Goal: Task Accomplishment & Management: Manage account settings

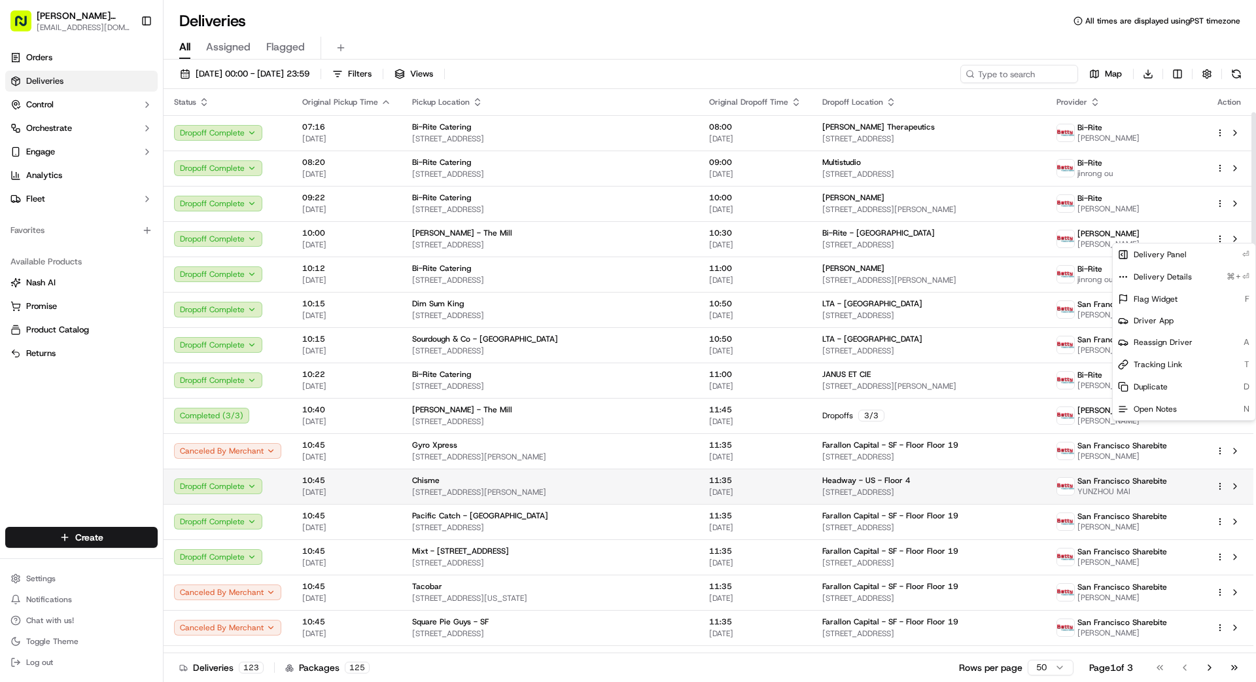
click at [699, 468] on td "11:35 [DATE]" at bounding box center [755, 485] width 113 height 35
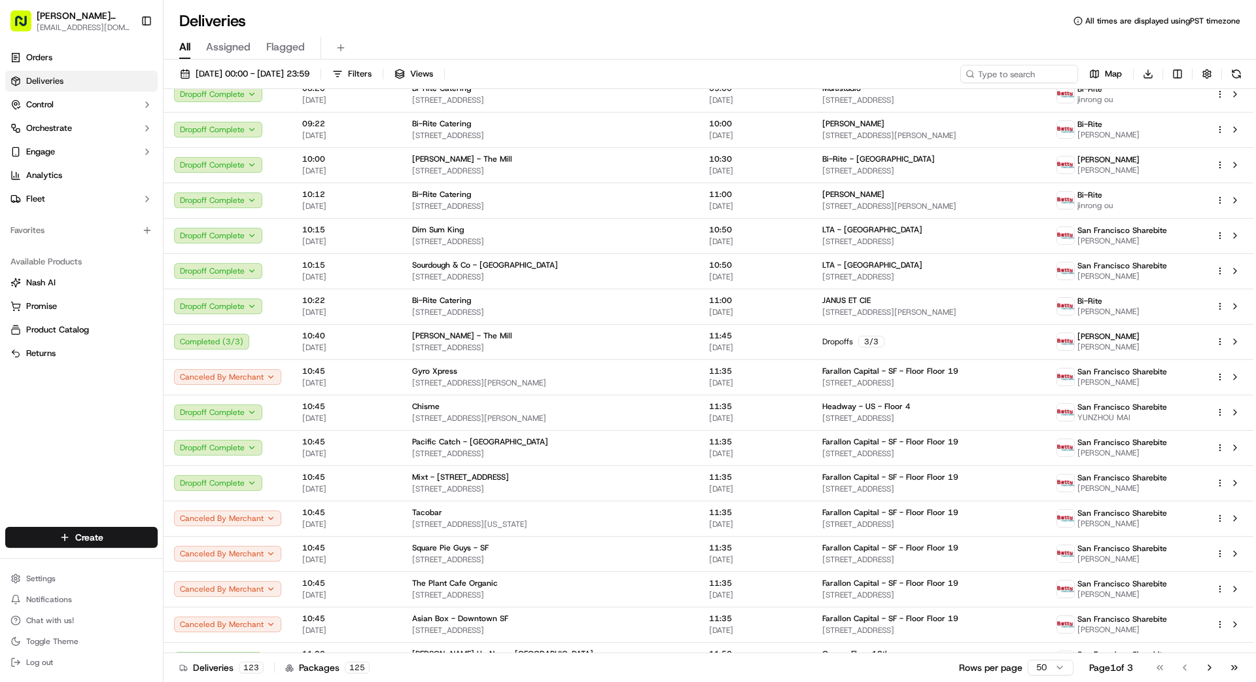
drag, startPoint x: 470, startPoint y: 26, endPoint x: 457, endPoint y: 26, distance: 13.1
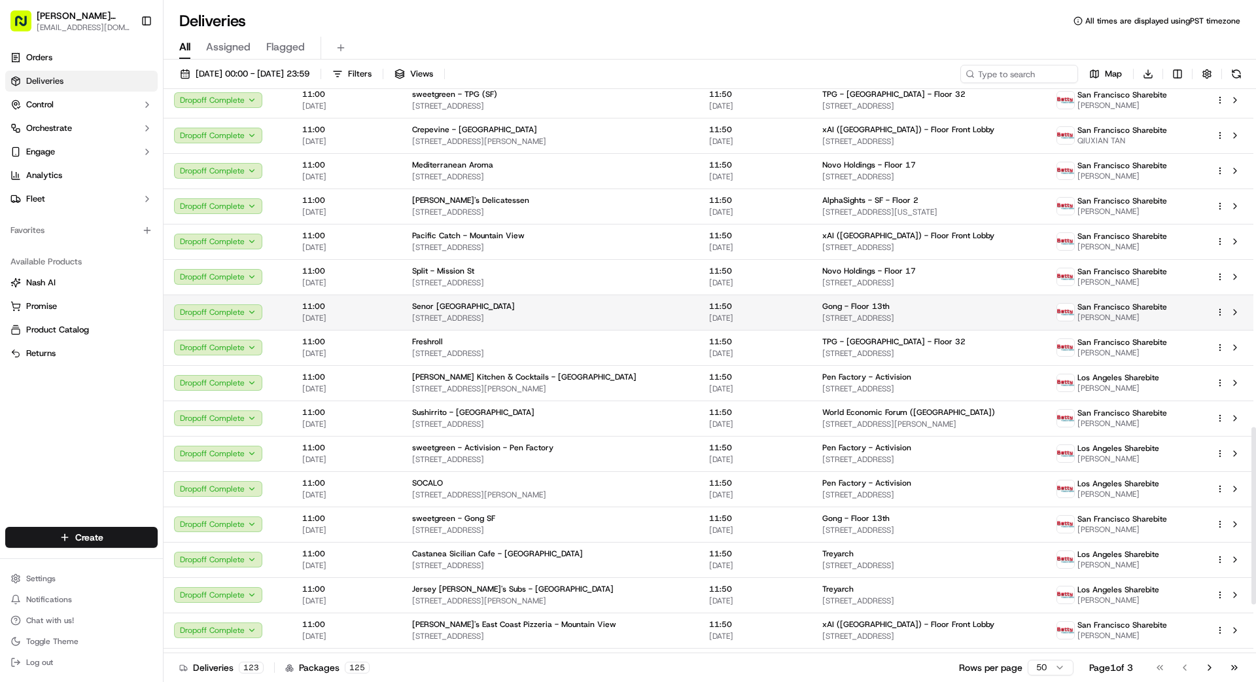
scroll to position [1228, 0]
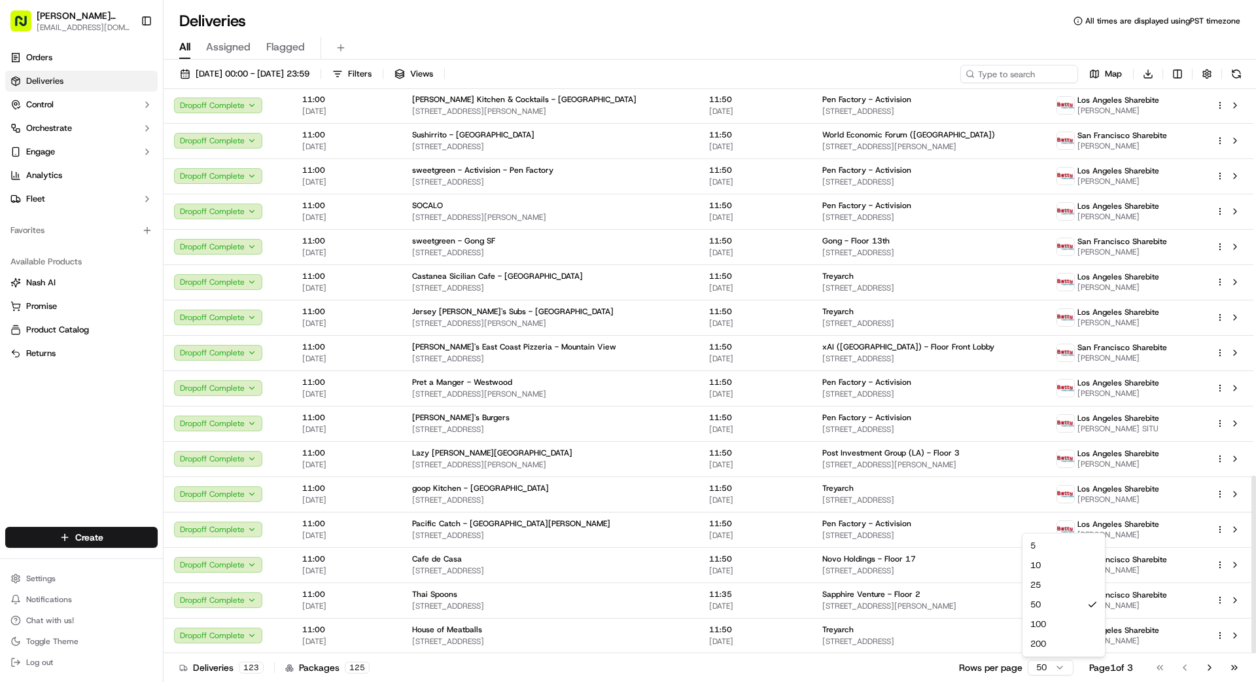
click at [1043, 670] on html "[PERSON_NAME] Transportation [EMAIL_ADDRESS][DOMAIN_NAME] Toggle Sidebar Orders…" at bounding box center [628, 341] width 1256 height 682
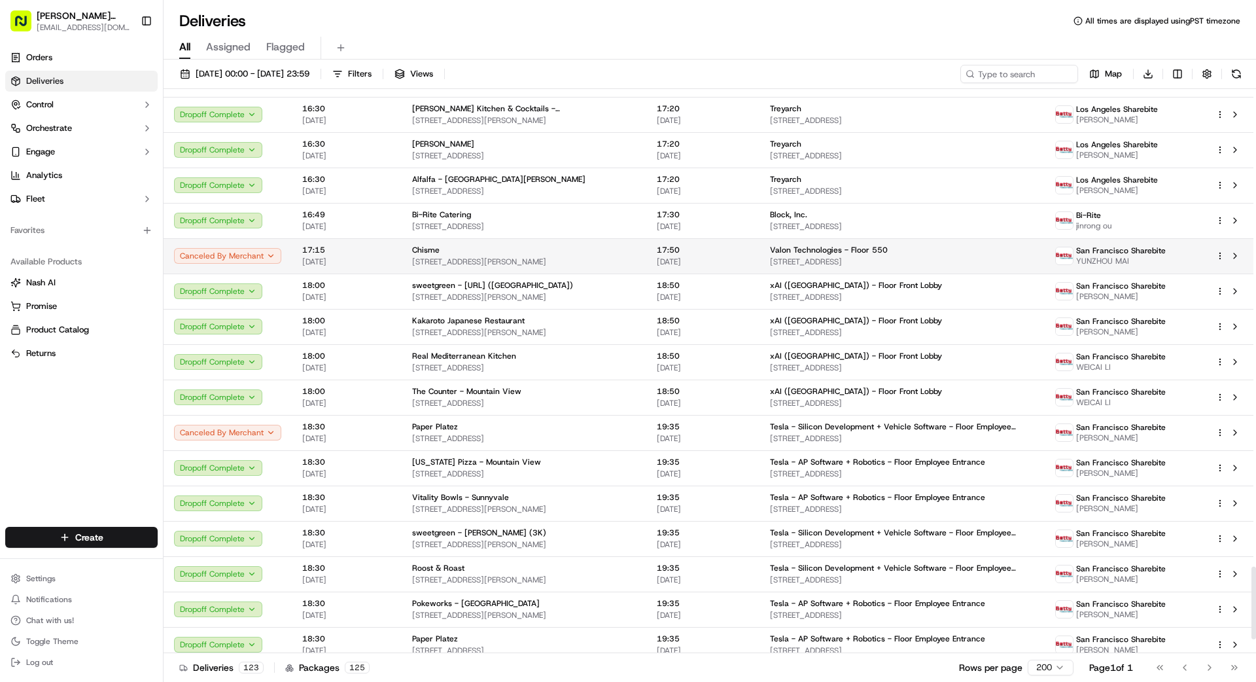
scroll to position [3807, 0]
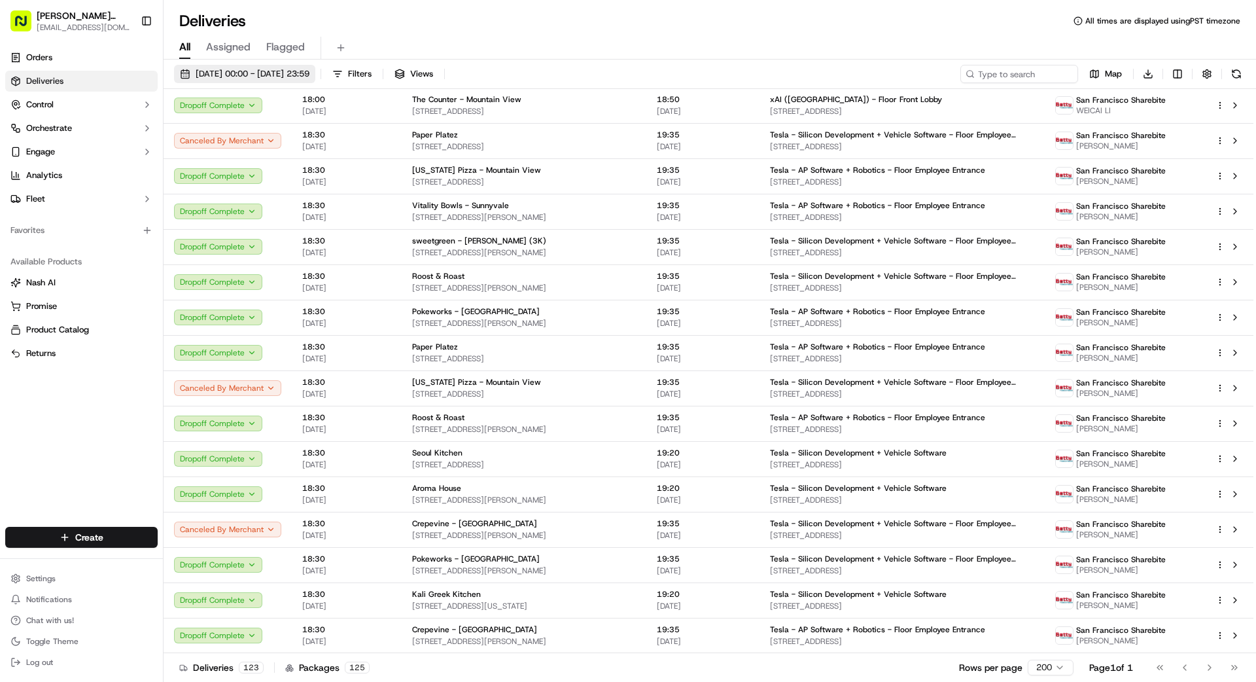
drag, startPoint x: 302, startPoint y: 74, endPoint x: 300, endPoint y: 65, distance: 8.7
click at [302, 74] on span "[DATE] 00:00 - [DATE] 23:59" at bounding box center [253, 74] width 114 height 12
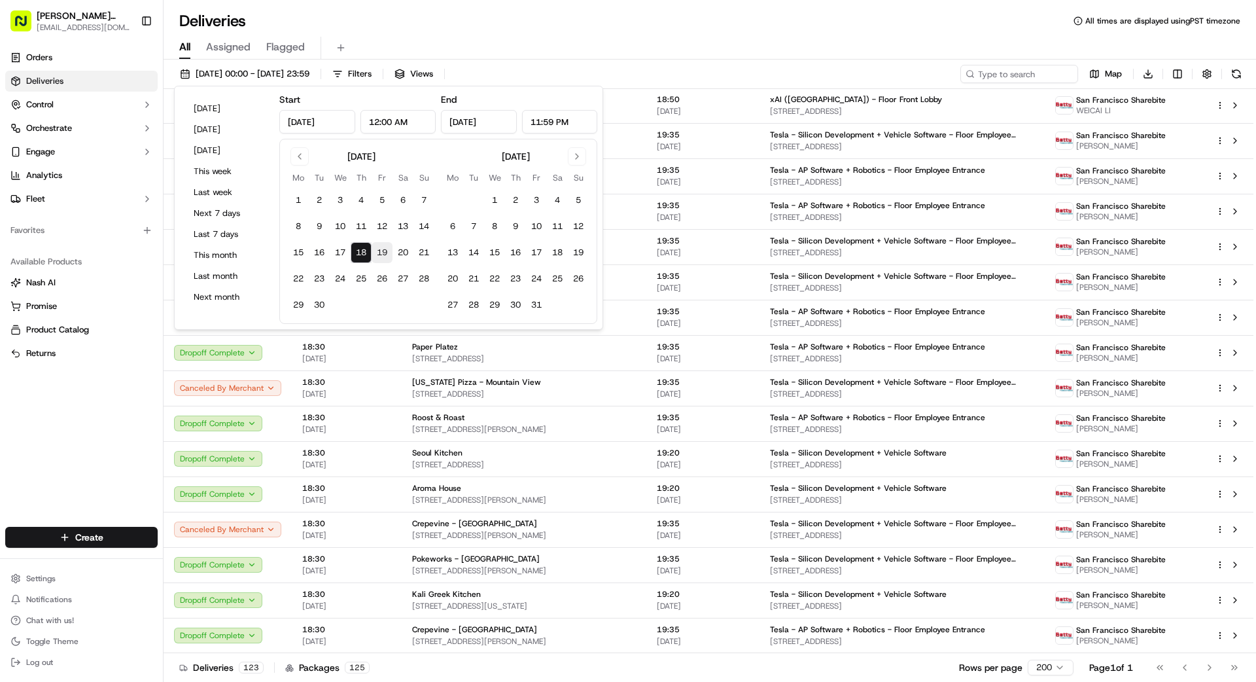
click at [383, 255] on button "19" at bounding box center [382, 252] width 21 height 21
type input "[DATE]"
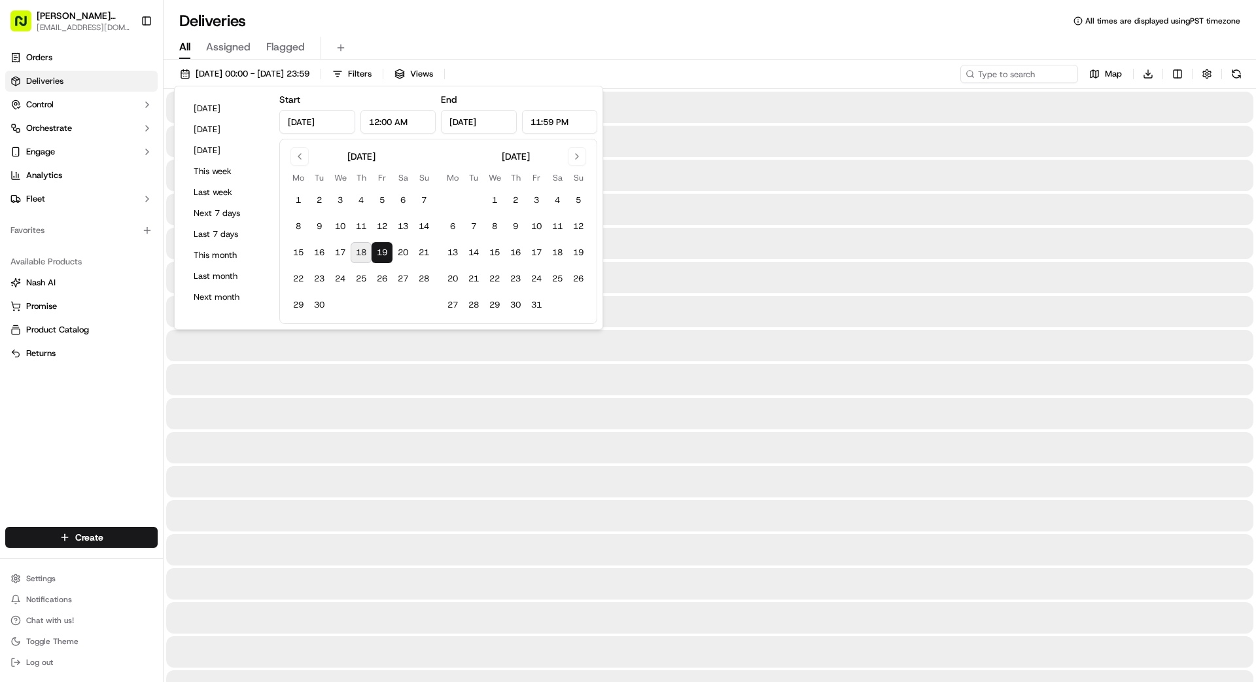
drag, startPoint x: 383, startPoint y: 255, endPoint x: 354, endPoint y: 248, distance: 29.7
click at [383, 255] on button "19" at bounding box center [382, 252] width 21 height 21
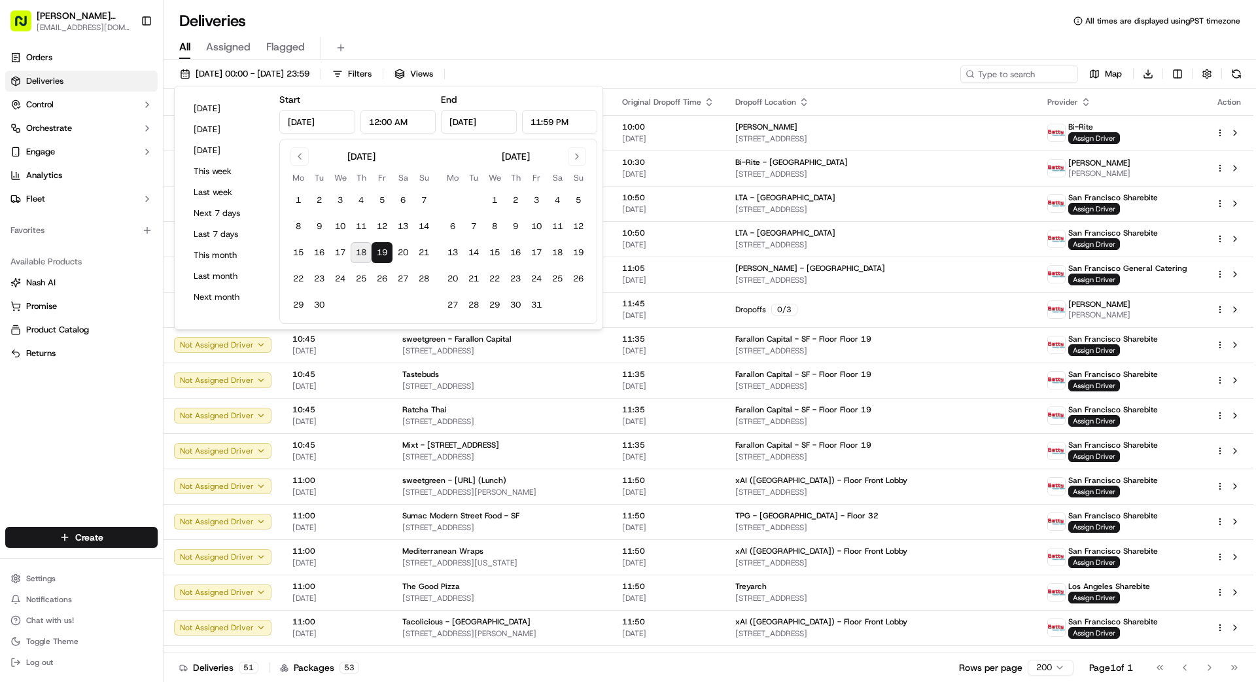
click at [125, 389] on div "Orders Deliveries Control Orchestrate Engage Analytics Fleet Favorites Availabl…" at bounding box center [81, 279] width 163 height 474
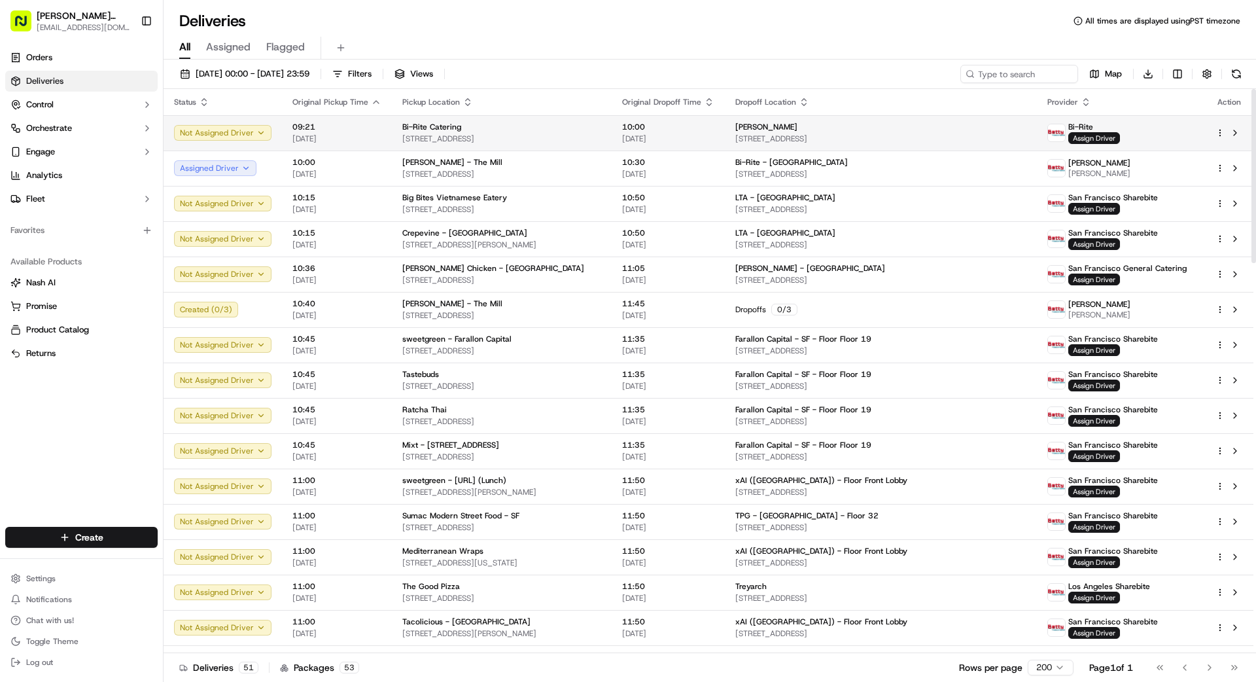
click at [600, 131] on div "Bi-Rite Catering" at bounding box center [501, 127] width 199 height 10
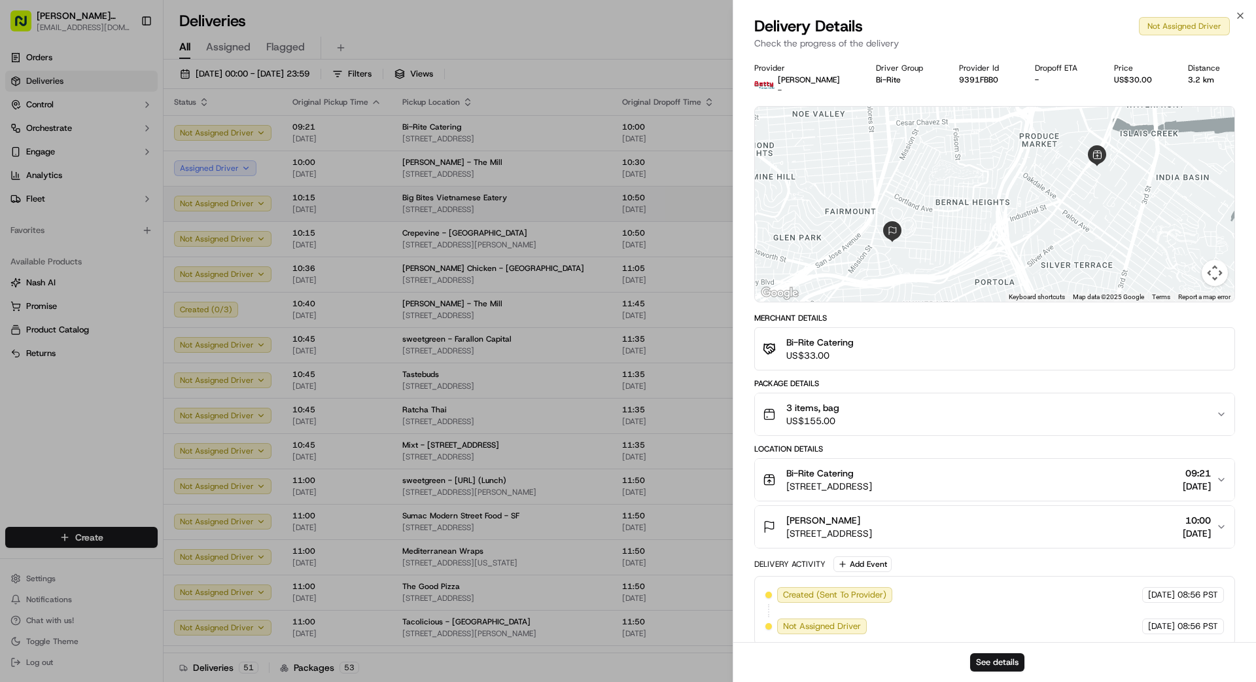
drag, startPoint x: 596, startPoint y: 199, endPoint x: 595, endPoint y: 193, distance: 6.8
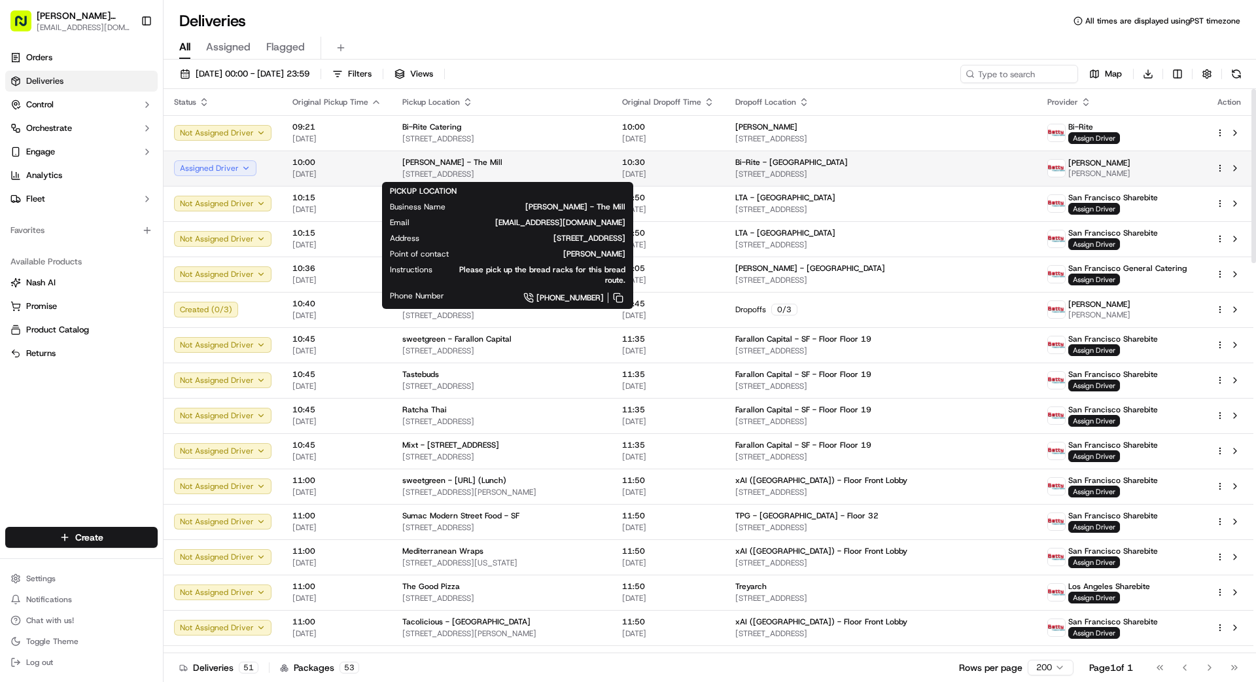
click at [591, 169] on span "[STREET_ADDRESS]" at bounding box center [501, 174] width 199 height 10
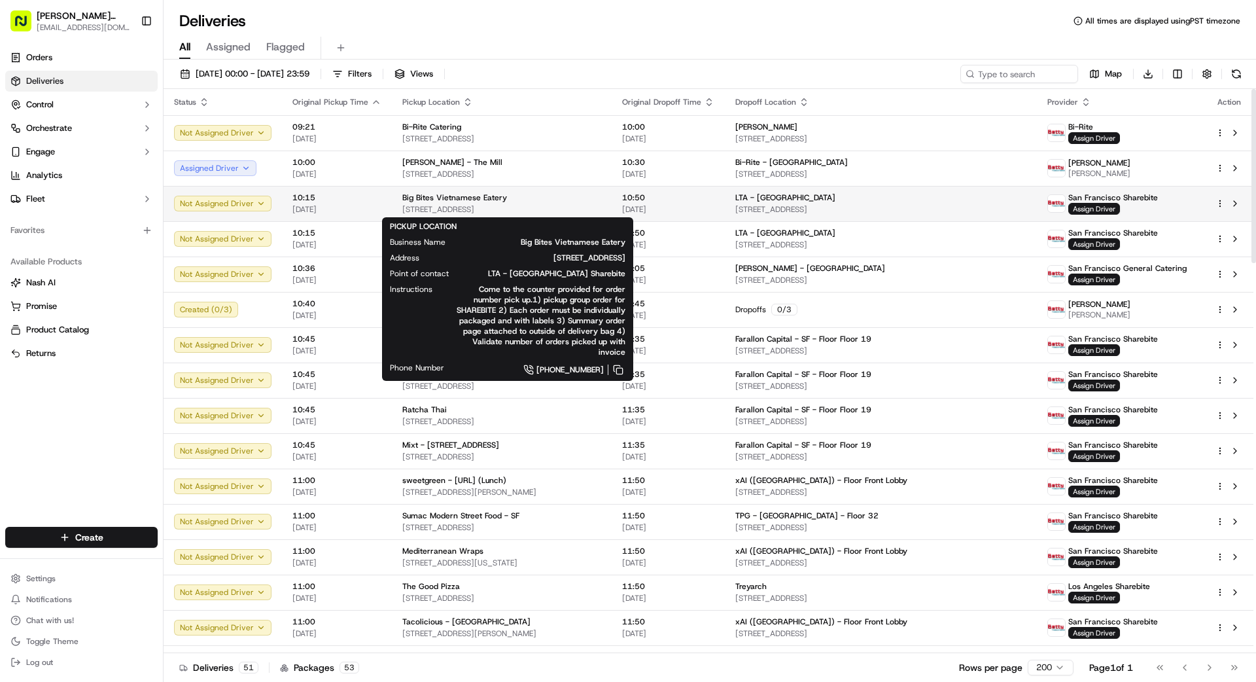
click at [575, 201] on div "Big Bites Vietnamese Eatery" at bounding box center [501, 197] width 199 height 10
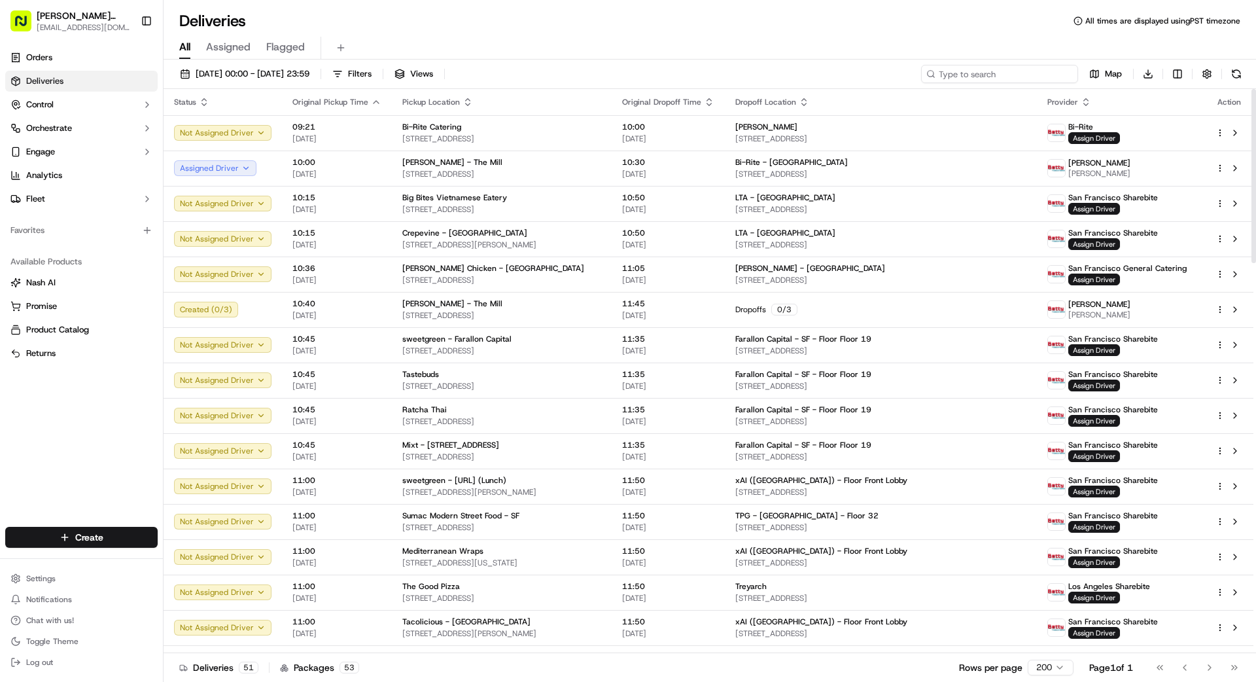
click at [987, 71] on input at bounding box center [999, 74] width 157 height 18
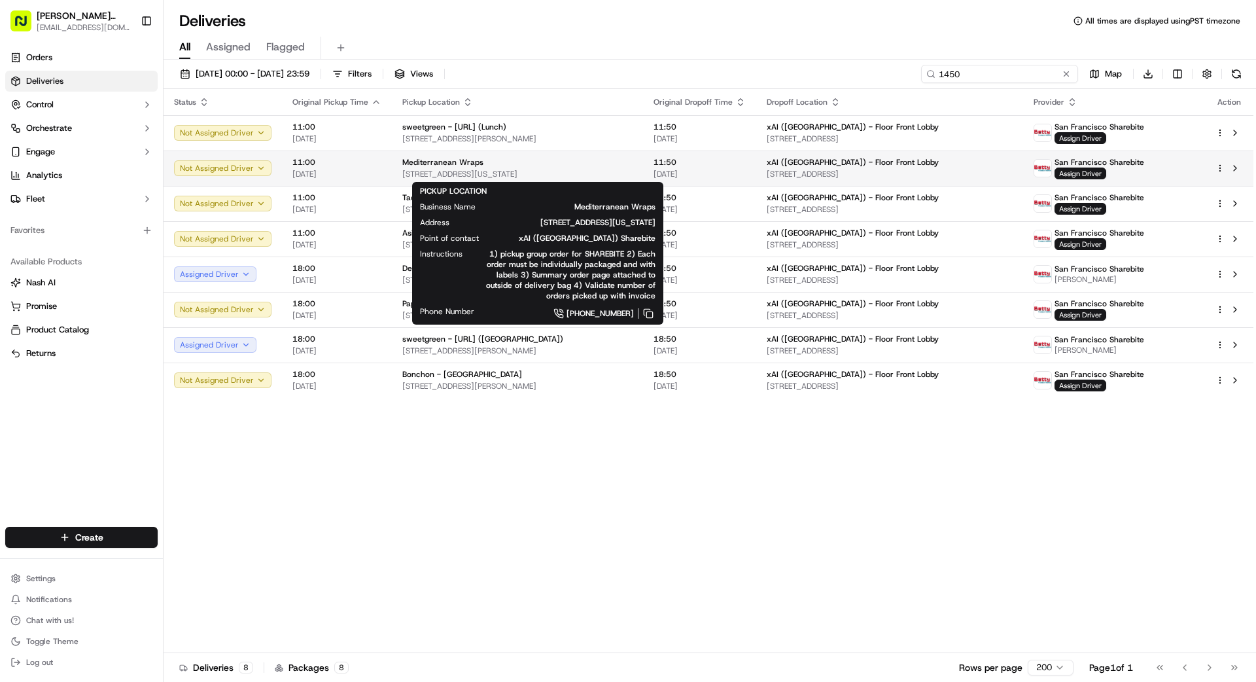
type input "1450"
click at [631, 174] on span "[STREET_ADDRESS][US_STATE]" at bounding box center [517, 174] width 230 height 10
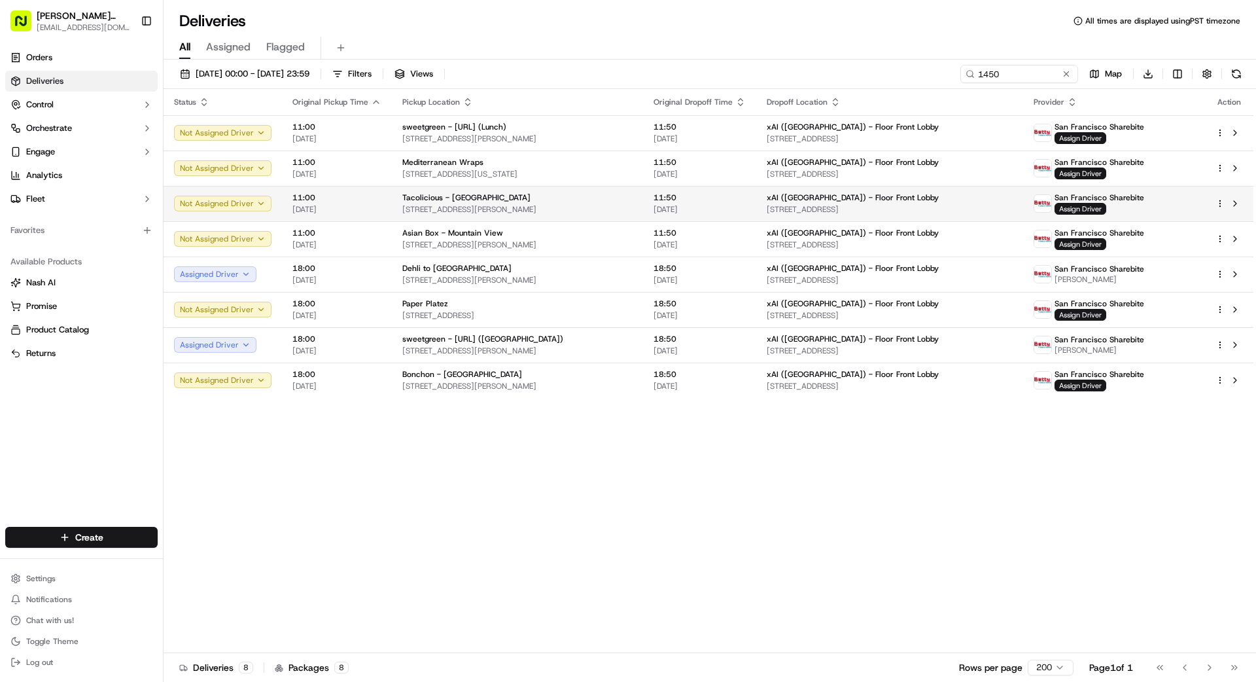
click at [625, 204] on span "[STREET_ADDRESS][PERSON_NAME]" at bounding box center [517, 209] width 230 height 10
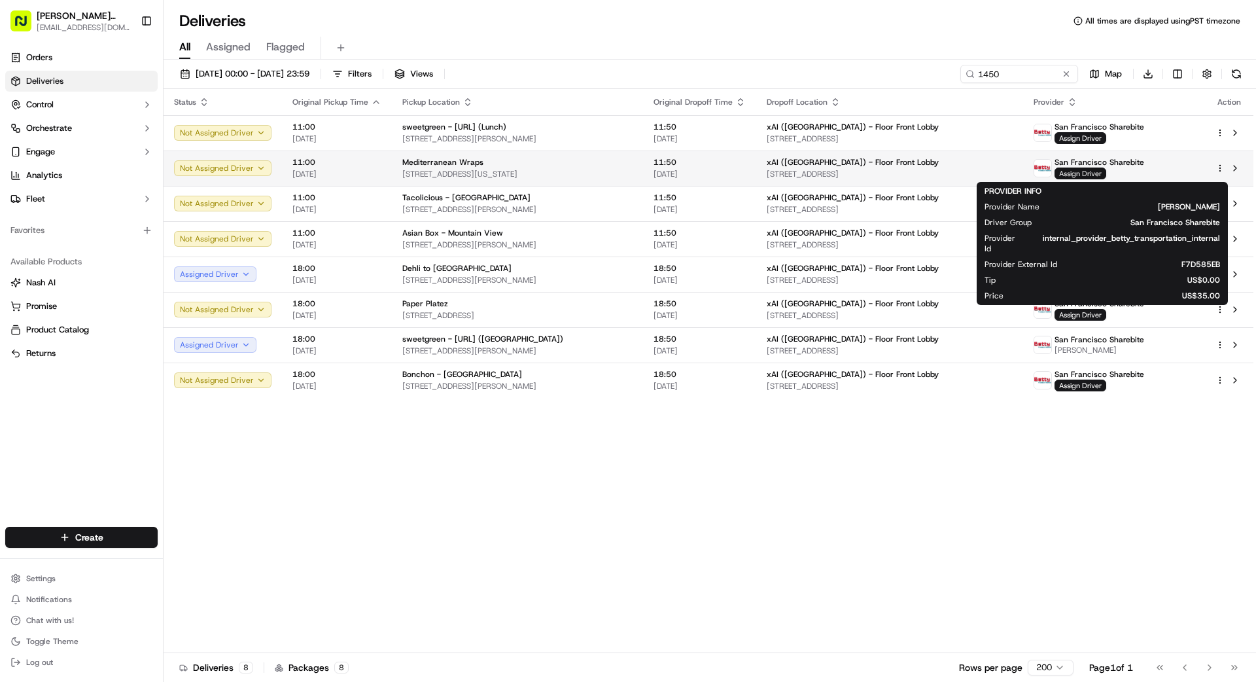
click at [1096, 173] on span "Assign Driver" at bounding box center [1080, 173] width 52 height 12
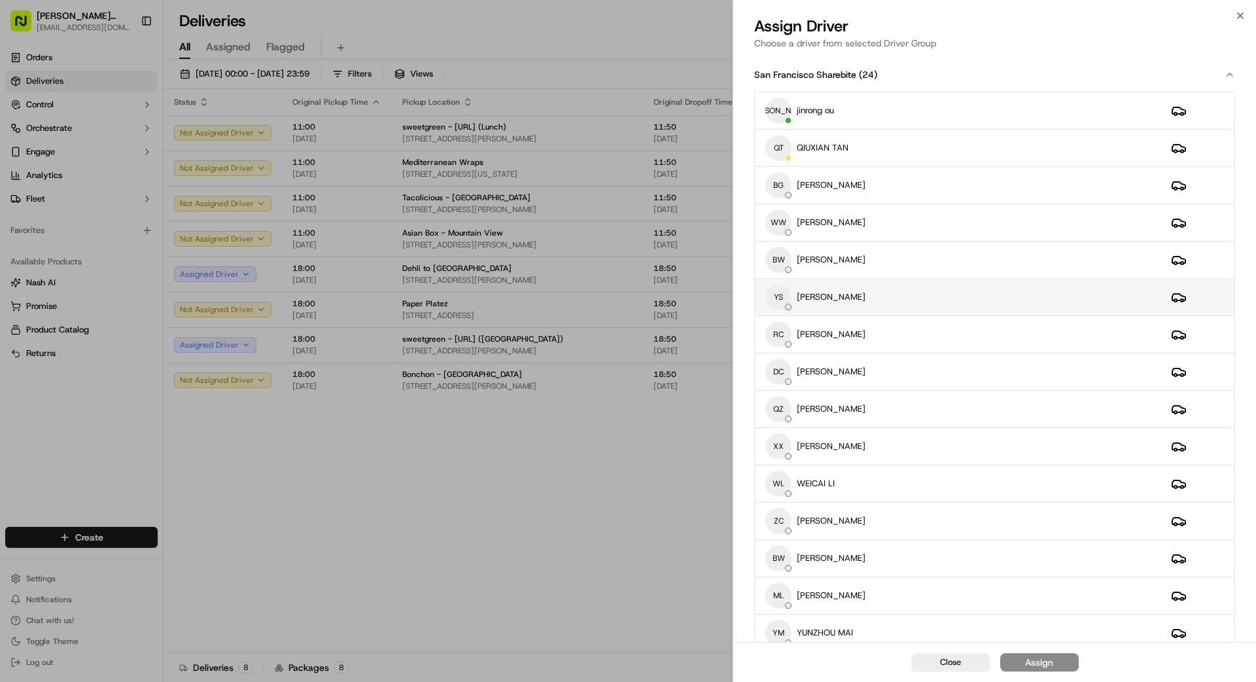
scroll to position [12, 0]
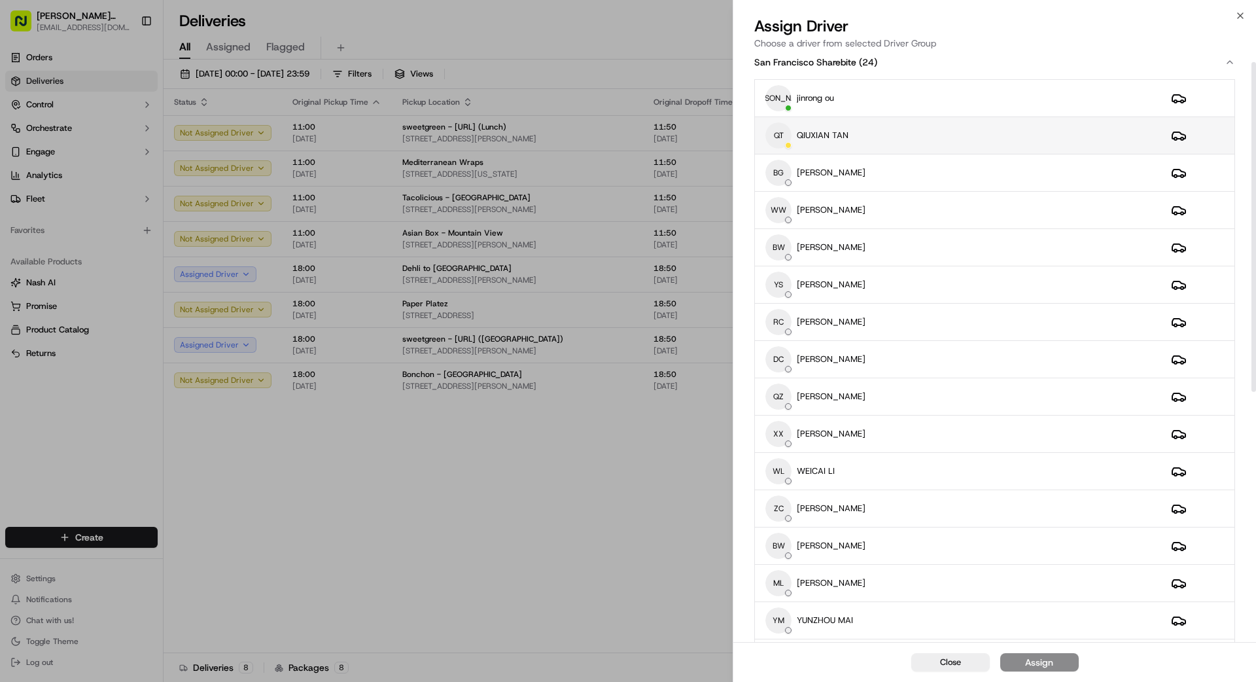
click at [933, 128] on div "QT QIUXIAN TAN" at bounding box center [957, 135] width 385 height 26
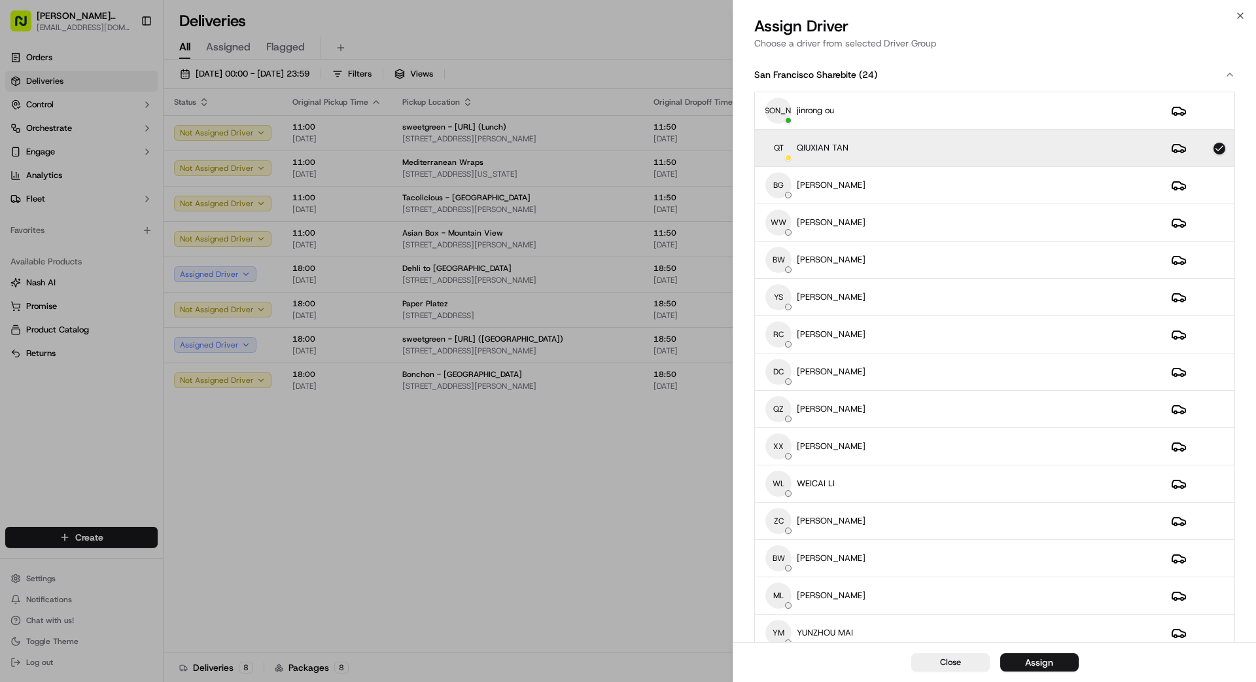
click at [1062, 666] on button "Assign" at bounding box center [1039, 662] width 78 height 18
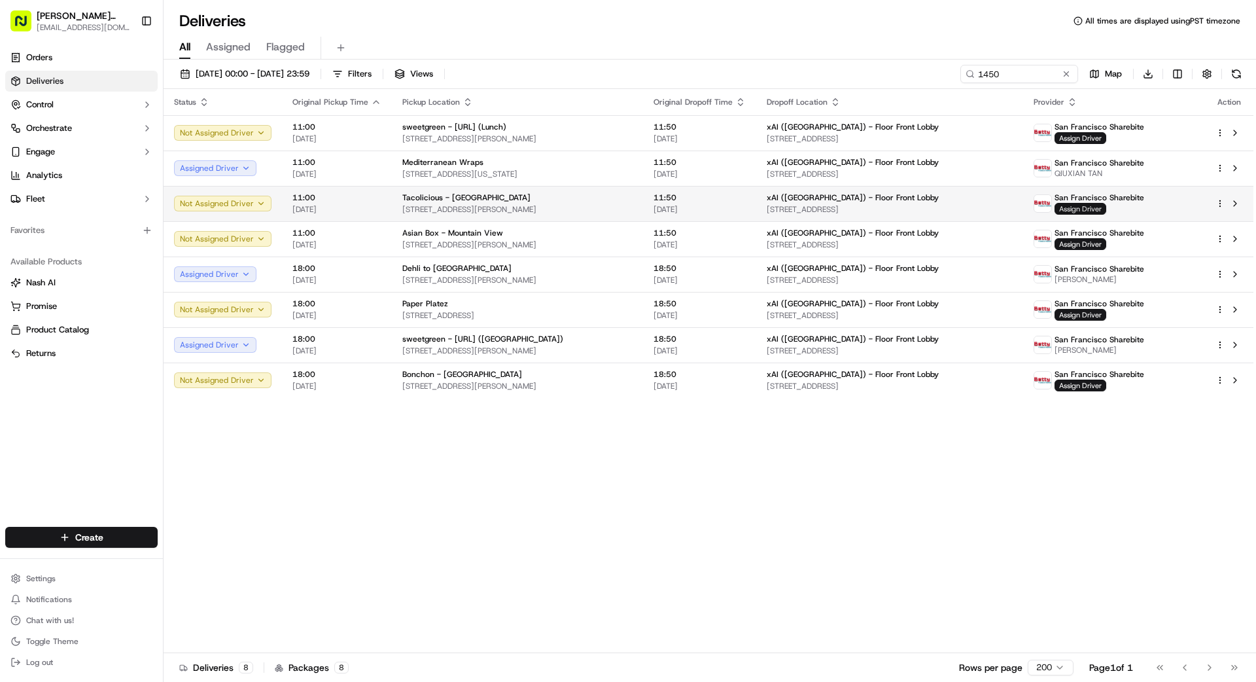
click at [1092, 208] on span "Assign Driver" at bounding box center [1080, 209] width 52 height 12
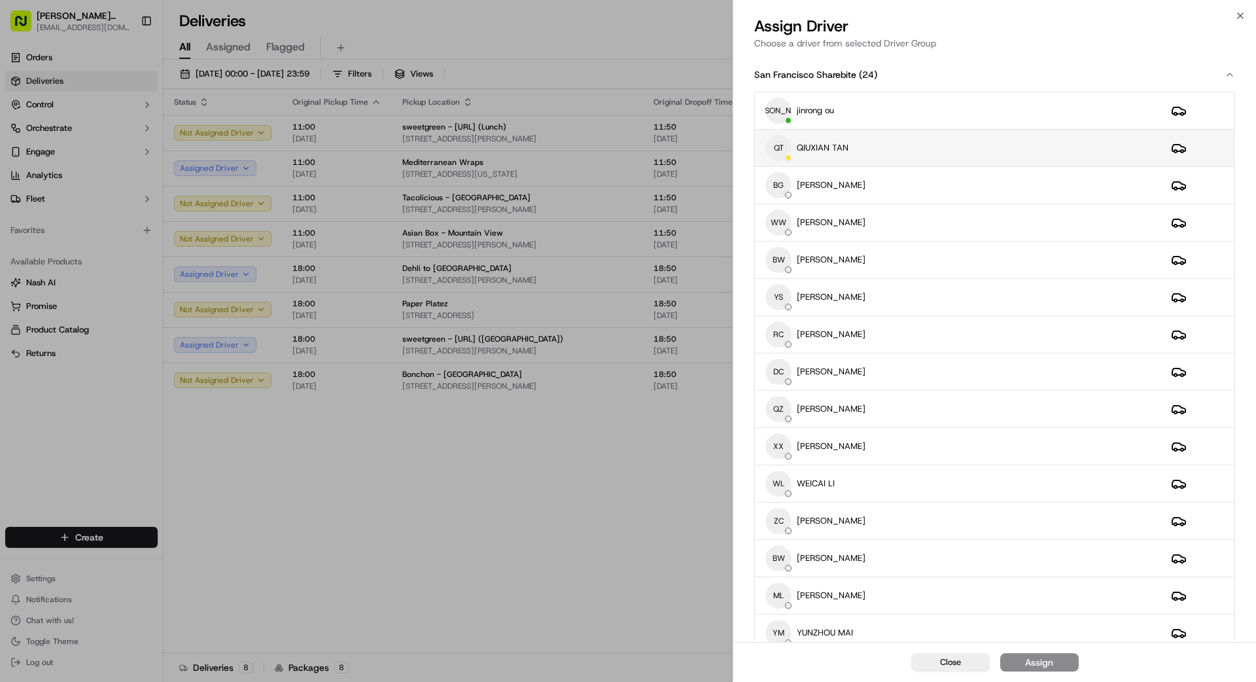
click at [986, 143] on div "QT QIUXIAN TAN" at bounding box center [957, 148] width 385 height 26
click at [1058, 661] on button "Assign" at bounding box center [1039, 662] width 78 height 18
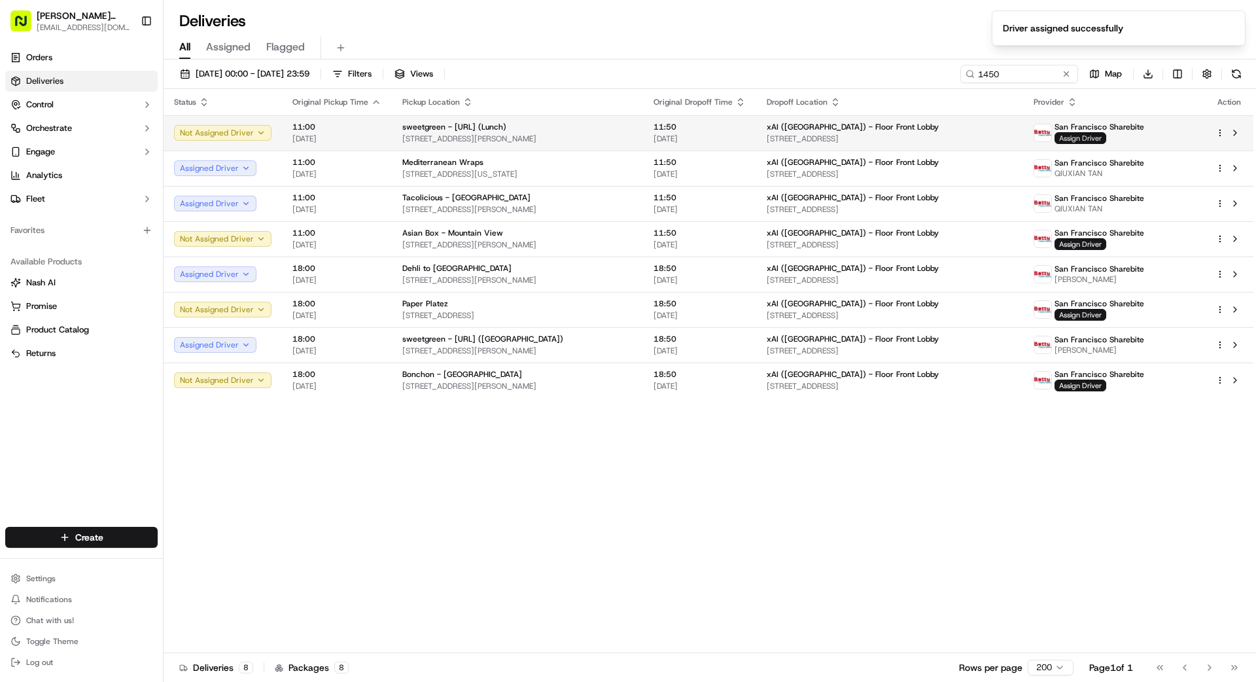
click at [1092, 137] on span "Assign Driver" at bounding box center [1080, 138] width 52 height 12
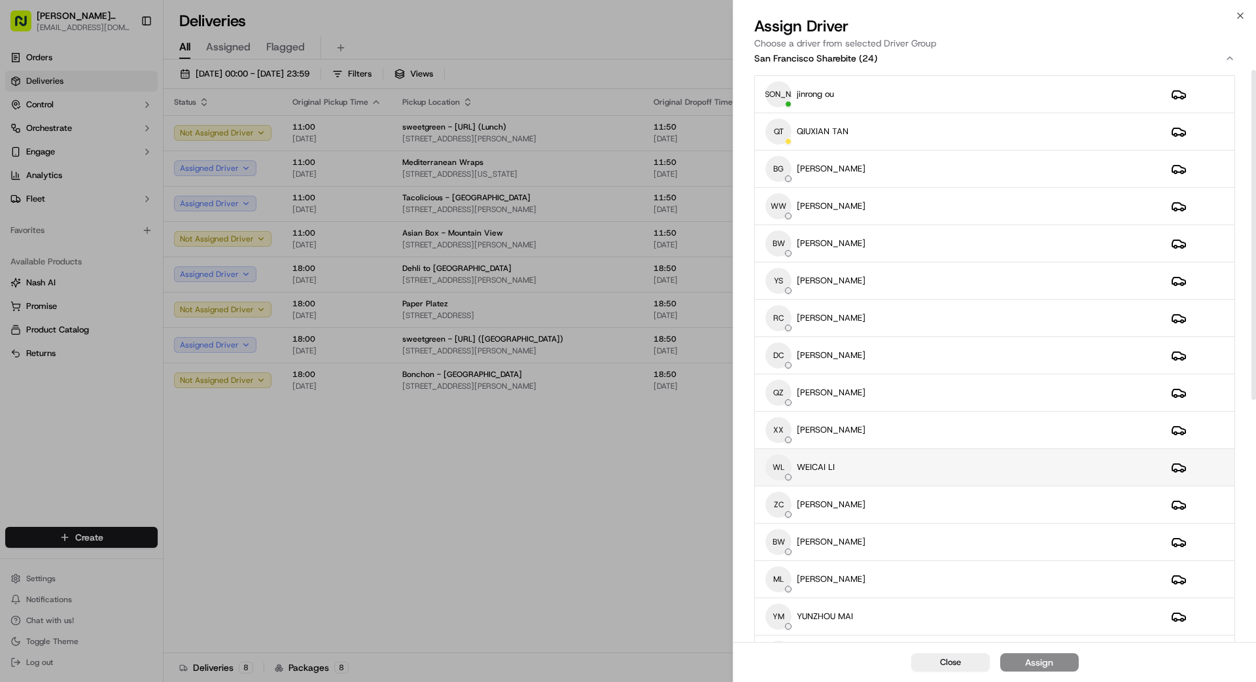
scroll to position [31, 0]
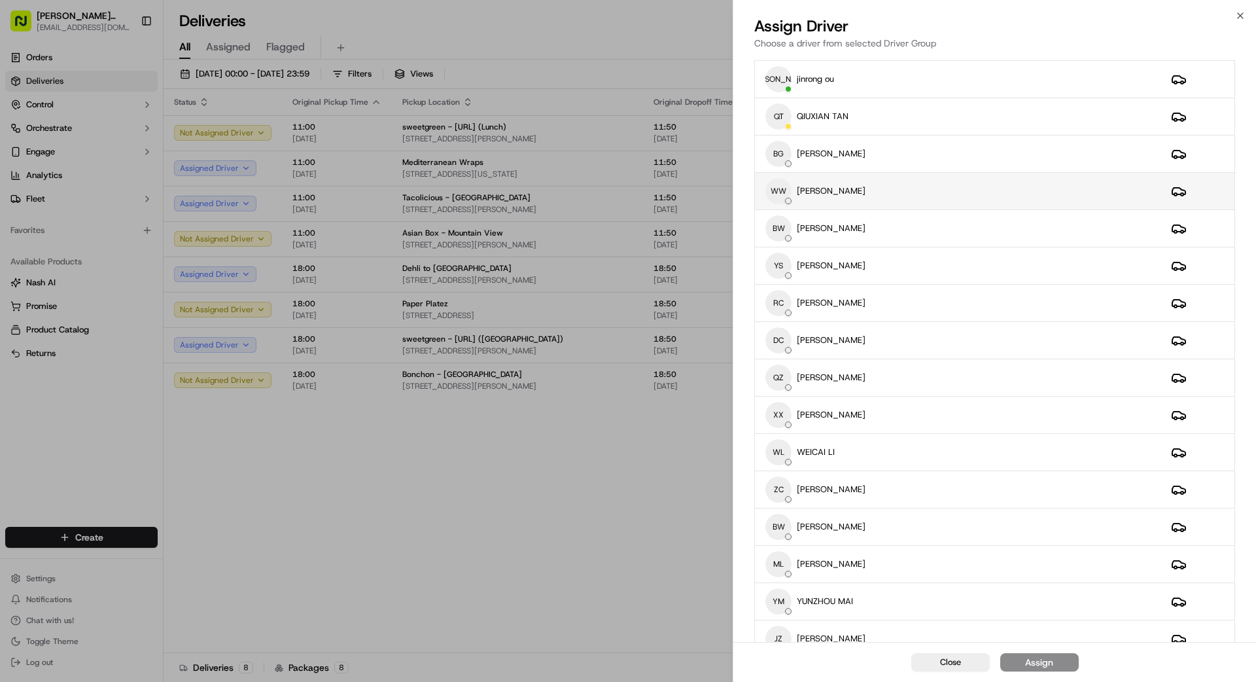
click at [944, 192] on div "WW weishing [PERSON_NAME]" at bounding box center [957, 191] width 385 height 26
click at [1032, 666] on div "Assign" at bounding box center [1039, 661] width 28 height 13
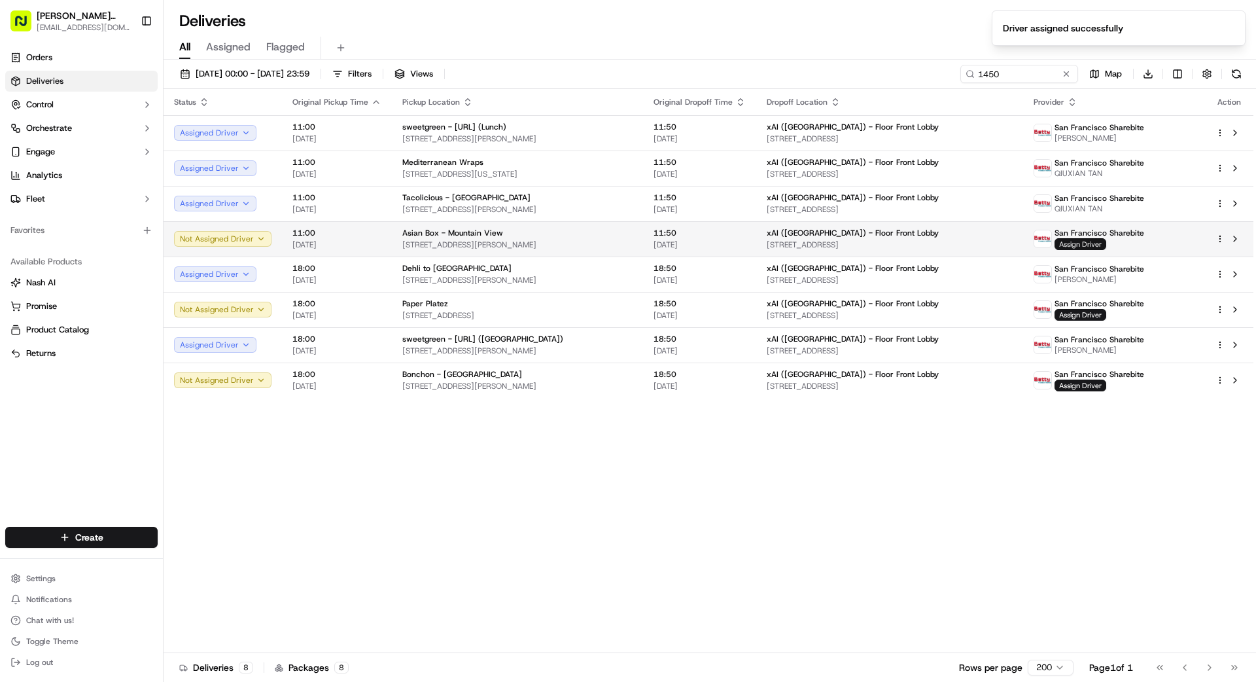
click at [1088, 241] on span "Assign Driver" at bounding box center [1080, 244] width 52 height 12
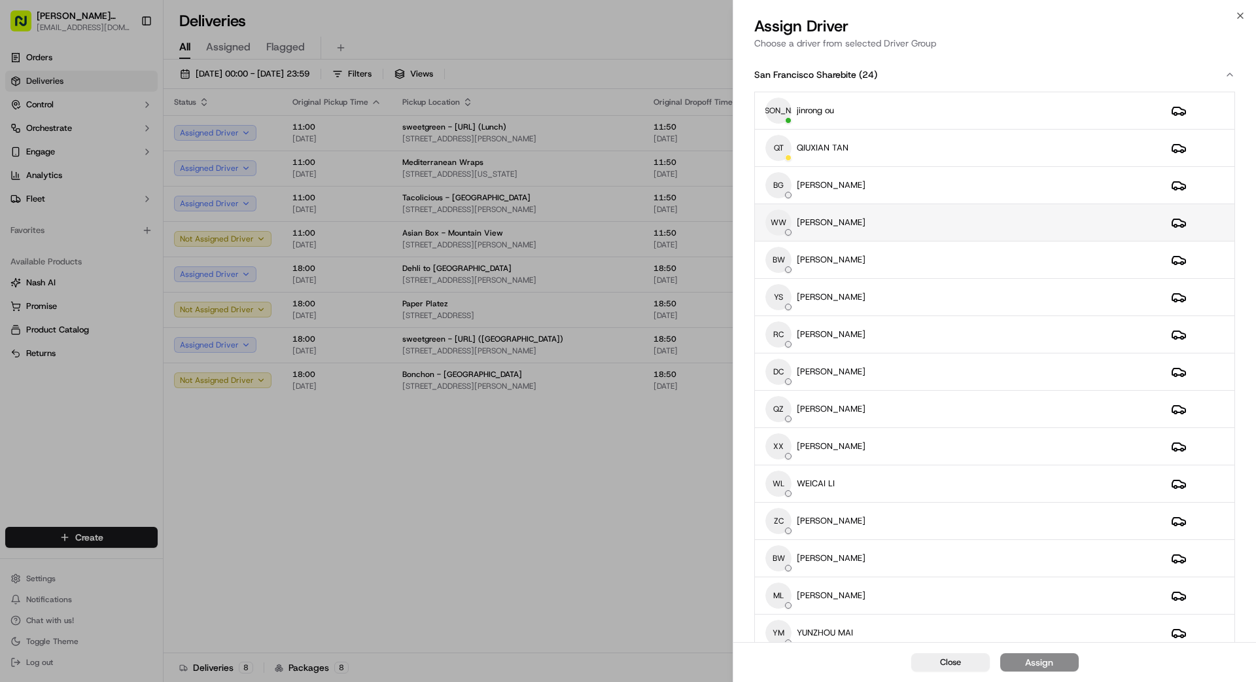
click at [954, 228] on div "WW weishing [PERSON_NAME]" at bounding box center [957, 222] width 385 height 26
click at [1068, 663] on button "Assign" at bounding box center [1039, 662] width 78 height 18
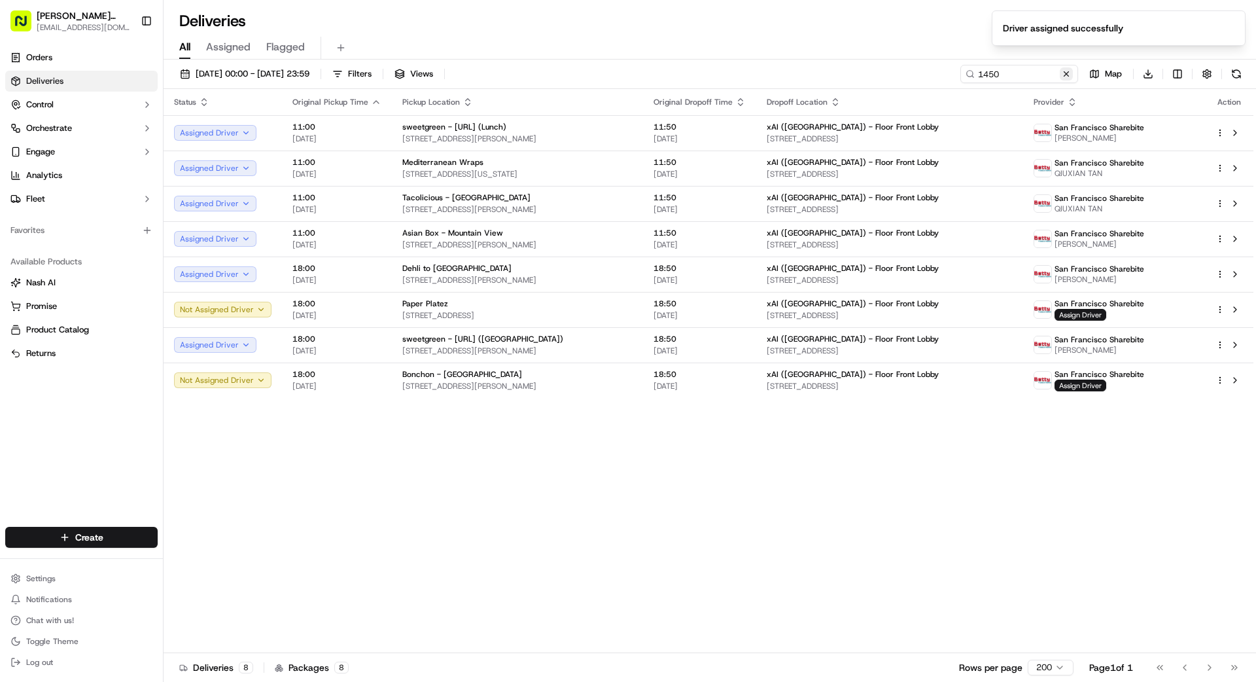
click at [1070, 77] on button at bounding box center [1066, 73] width 13 height 13
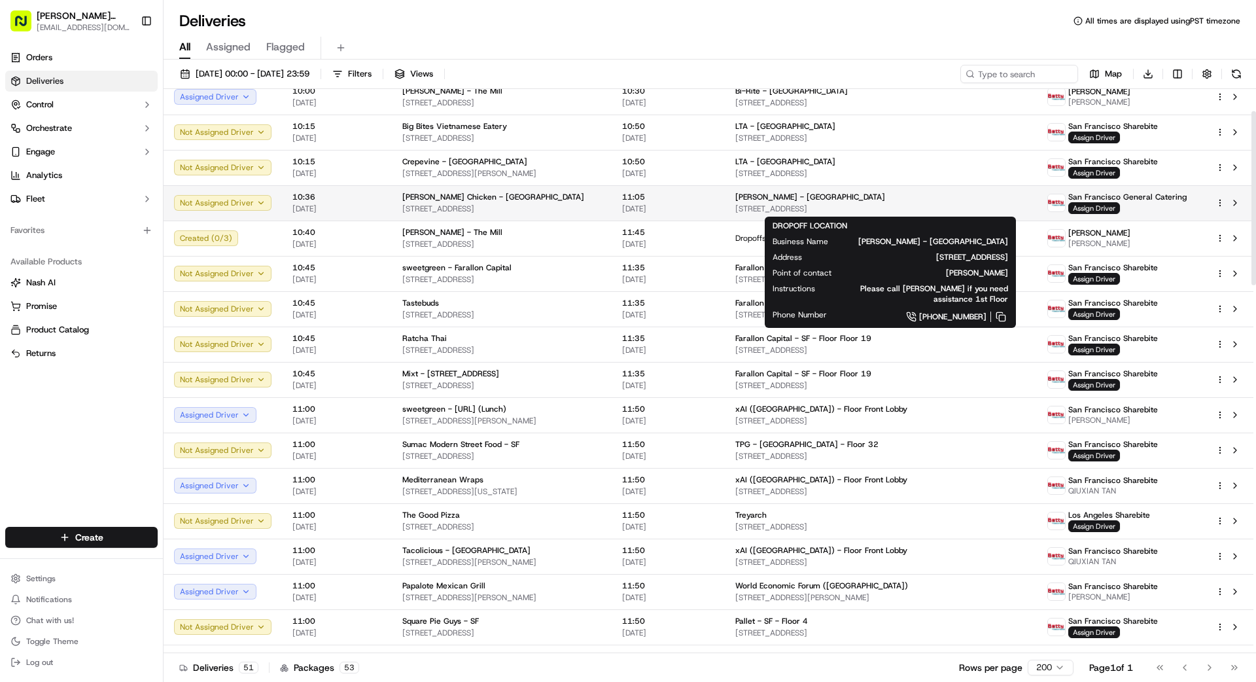
scroll to position [73, 0]
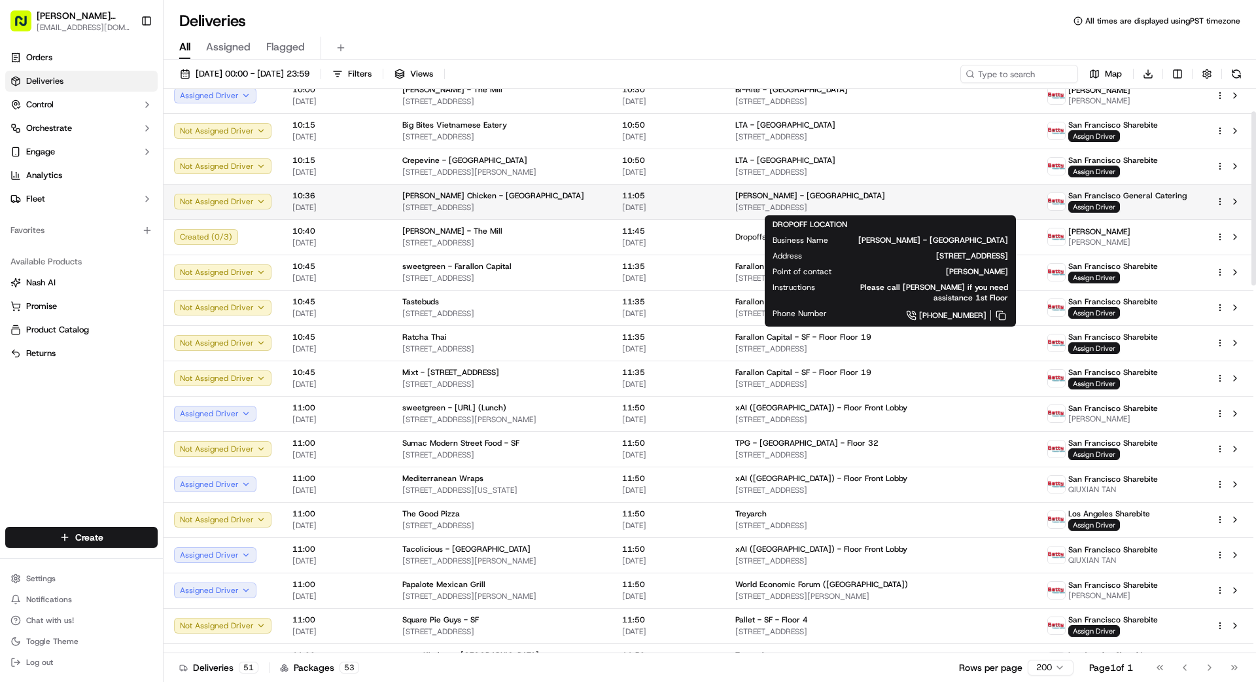
click at [779, 199] on span "[PERSON_NAME] - [GEOGRAPHIC_DATA]" at bounding box center [810, 195] width 150 height 10
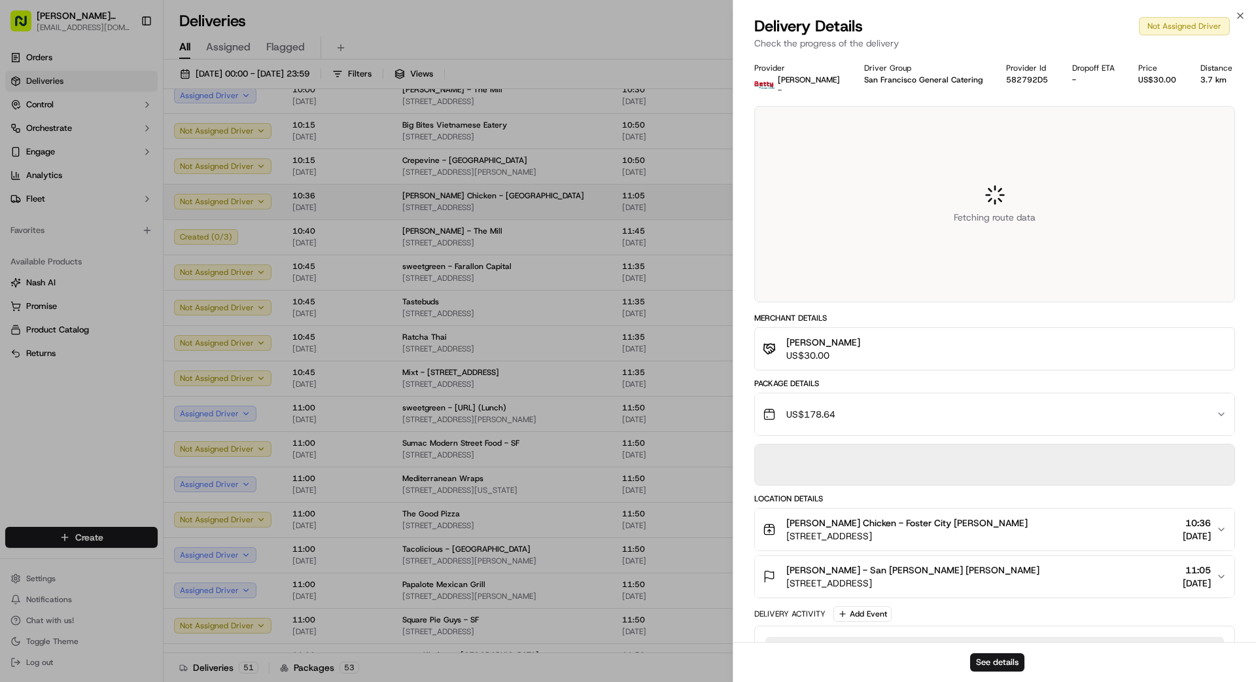
scroll to position [69, 0]
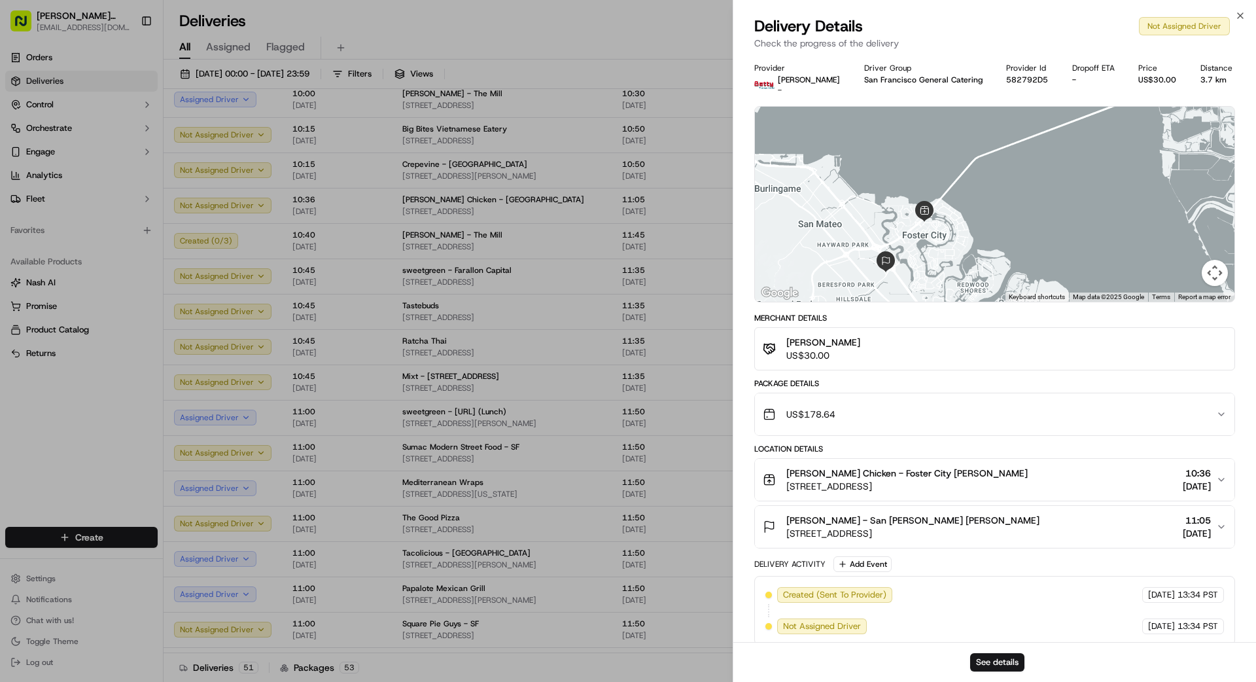
drag, startPoint x: 990, startPoint y: 407, endPoint x: 981, endPoint y: 403, distance: 9.7
click at [988, 407] on div "US$178.64" at bounding box center [989, 414] width 453 height 26
drag, startPoint x: 1014, startPoint y: 398, endPoint x: 1014, endPoint y: 406, distance: 7.9
click at [1014, 398] on button "US$178.64" at bounding box center [994, 414] width 479 height 42
drag, startPoint x: 1016, startPoint y: 411, endPoint x: 1009, endPoint y: 409, distance: 8.0
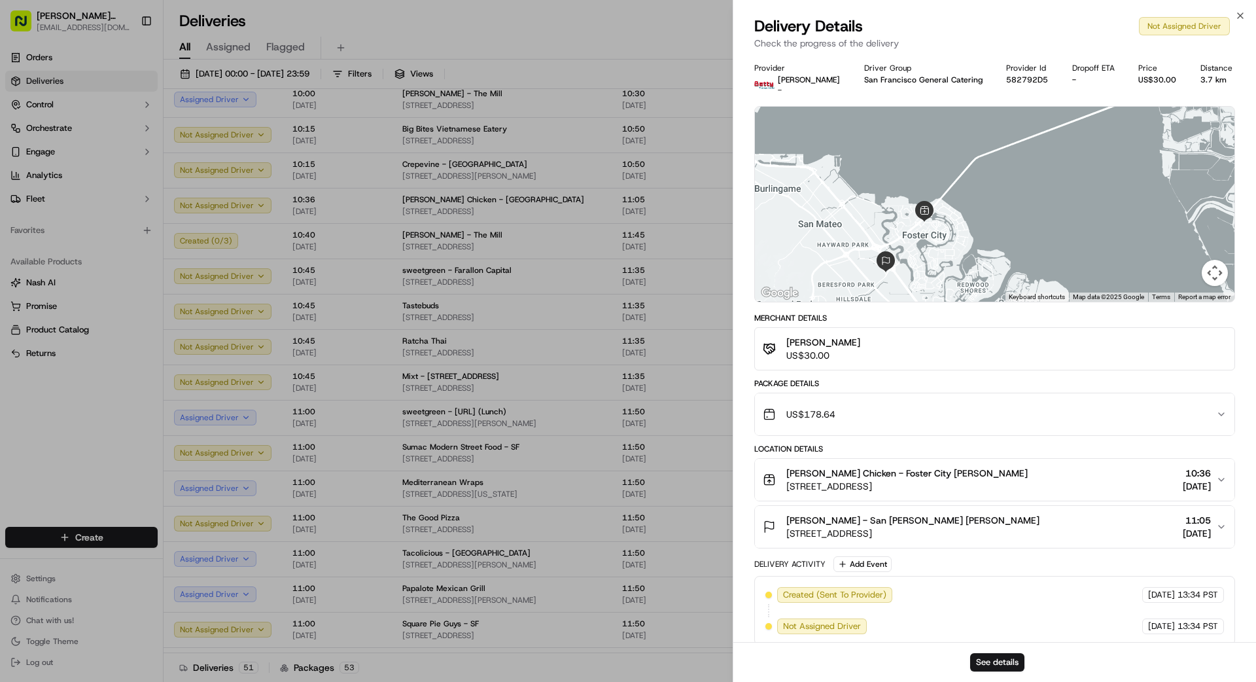
click at [1016, 410] on div "US$178.64" at bounding box center [989, 414] width 453 height 26
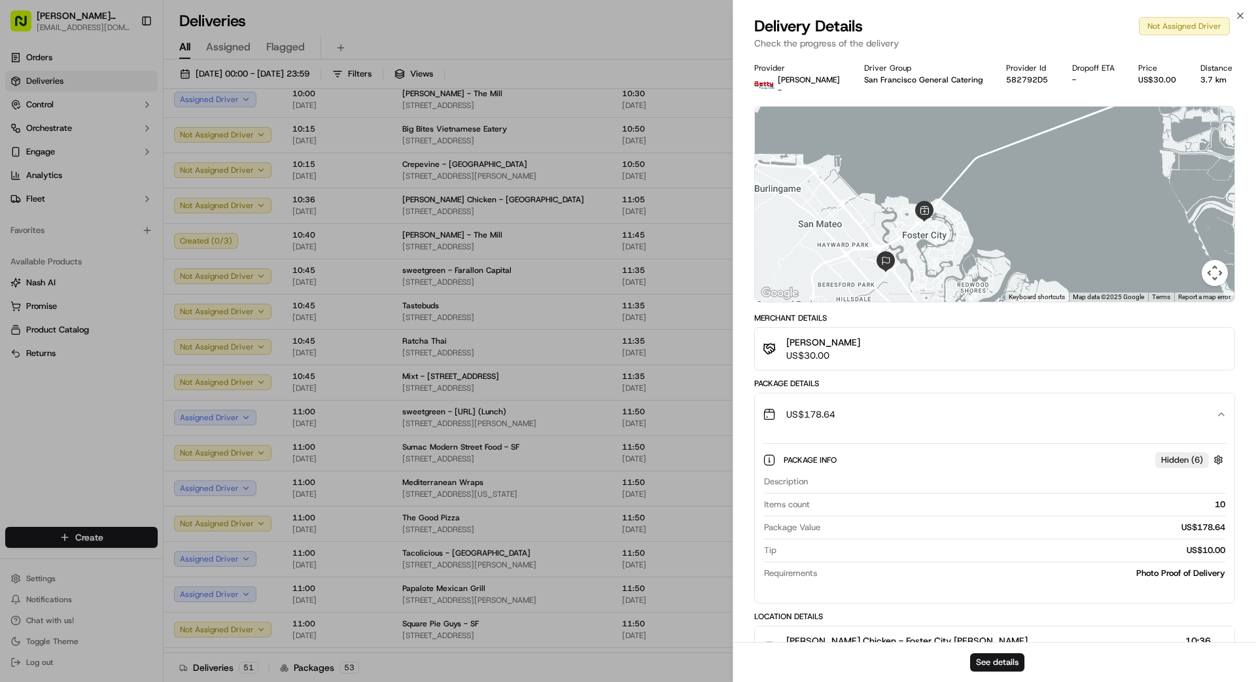
scroll to position [1, 0]
click at [944, 404] on div "US$178.64" at bounding box center [989, 413] width 453 height 26
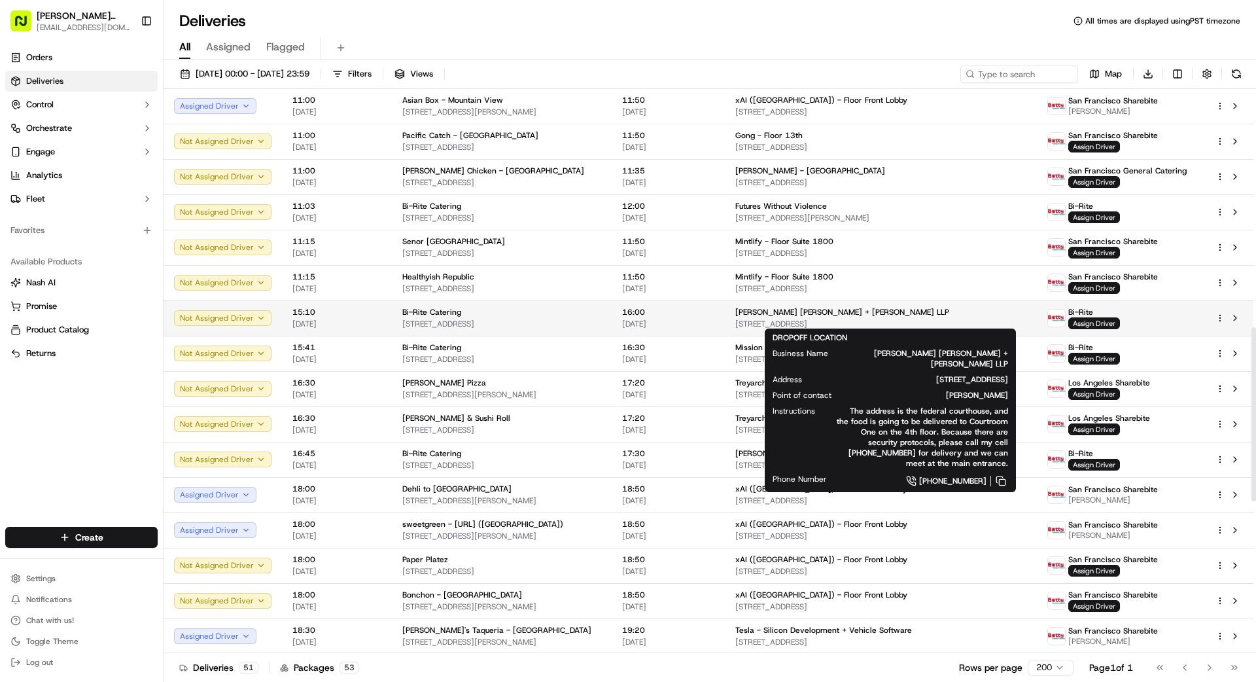
scroll to position [772, 0]
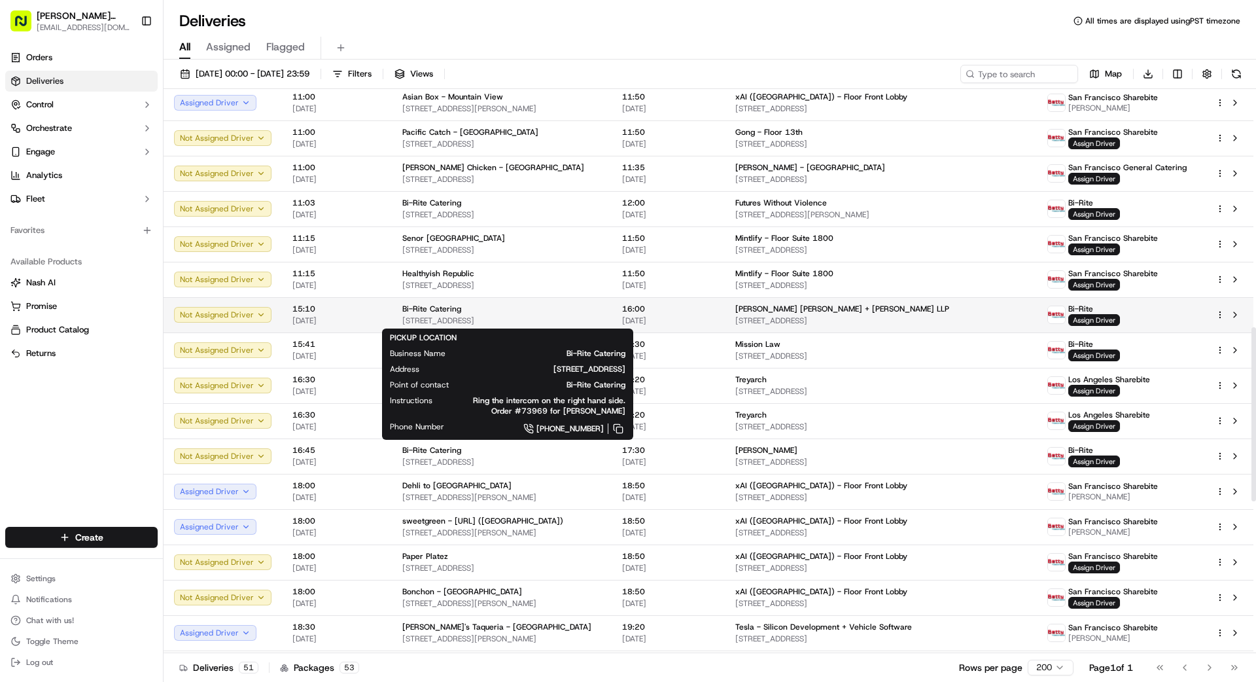
click at [547, 313] on div "Bi-Rite Catering" at bounding box center [501, 308] width 199 height 10
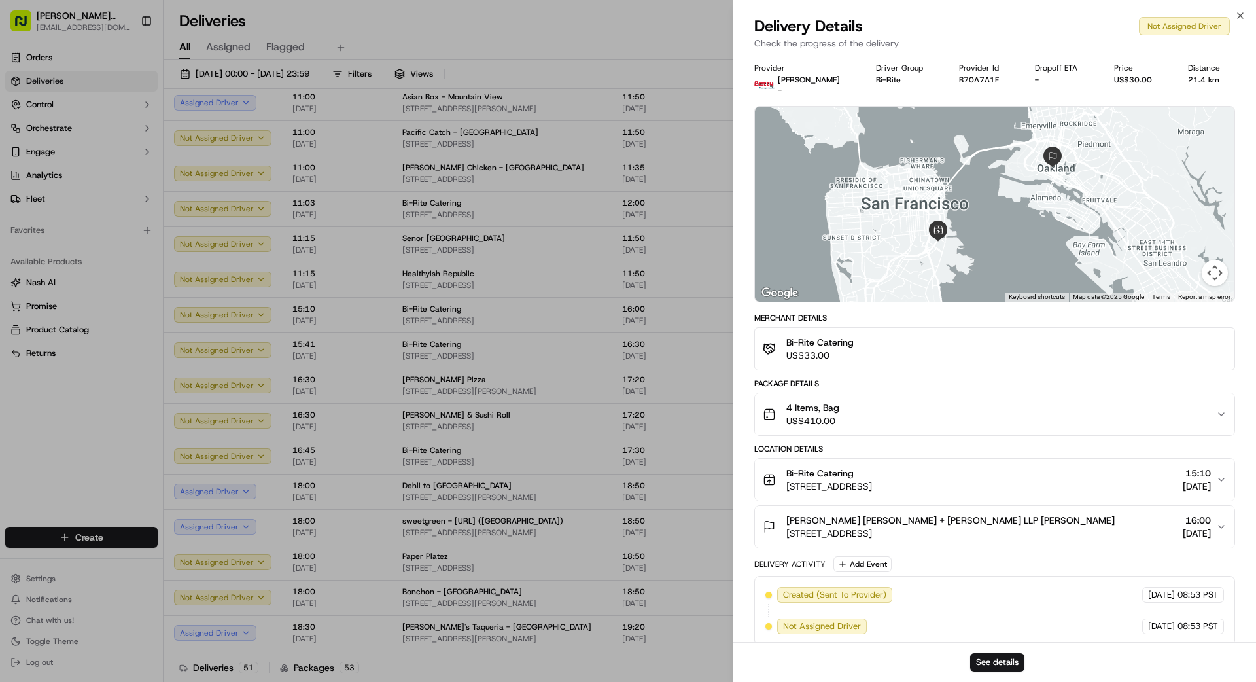
click at [908, 409] on div "4 Items, Bag US$410.00" at bounding box center [989, 414] width 453 height 26
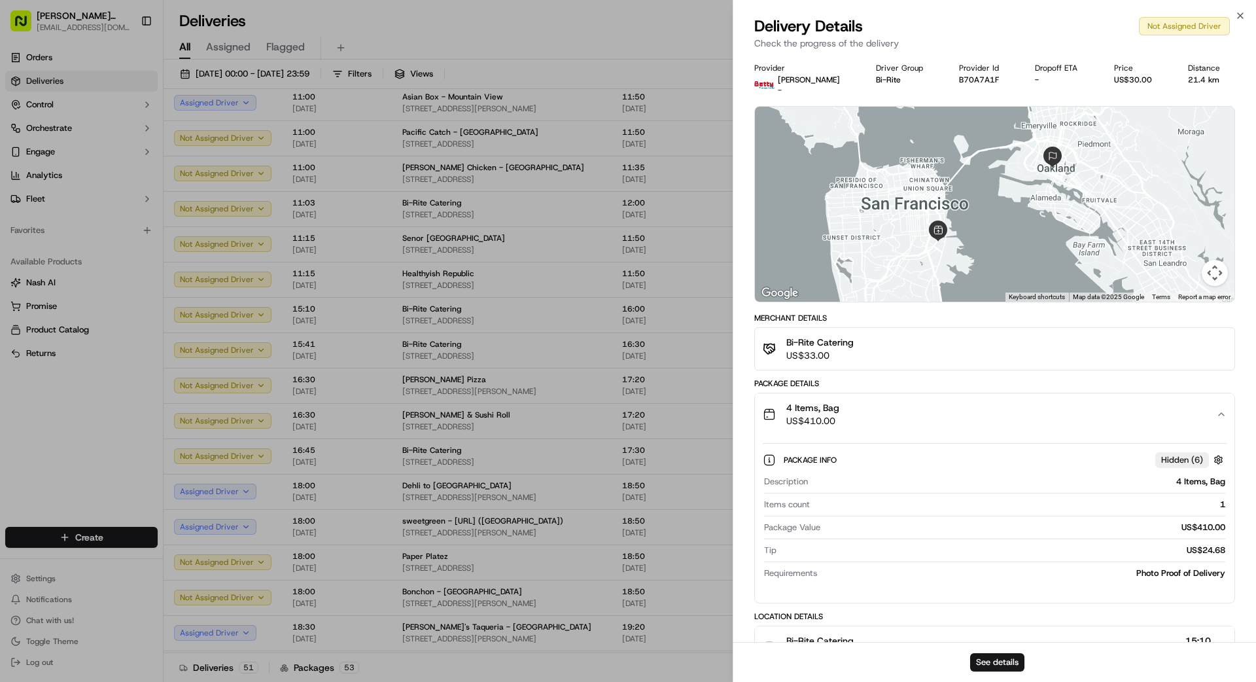
drag, startPoint x: 908, startPoint y: 405, endPoint x: 736, endPoint y: 386, distance: 173.1
click at [906, 404] on div "4 Items, Bag US$410.00" at bounding box center [989, 414] width 453 height 26
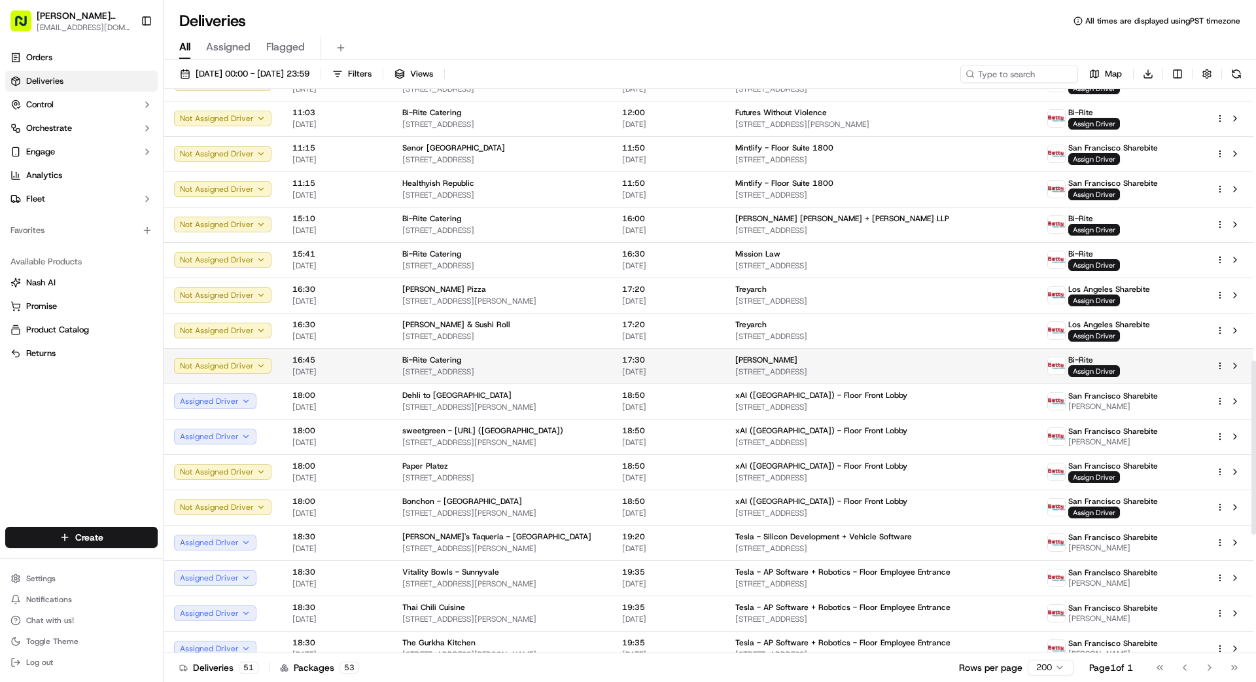
scroll to position [859, 0]
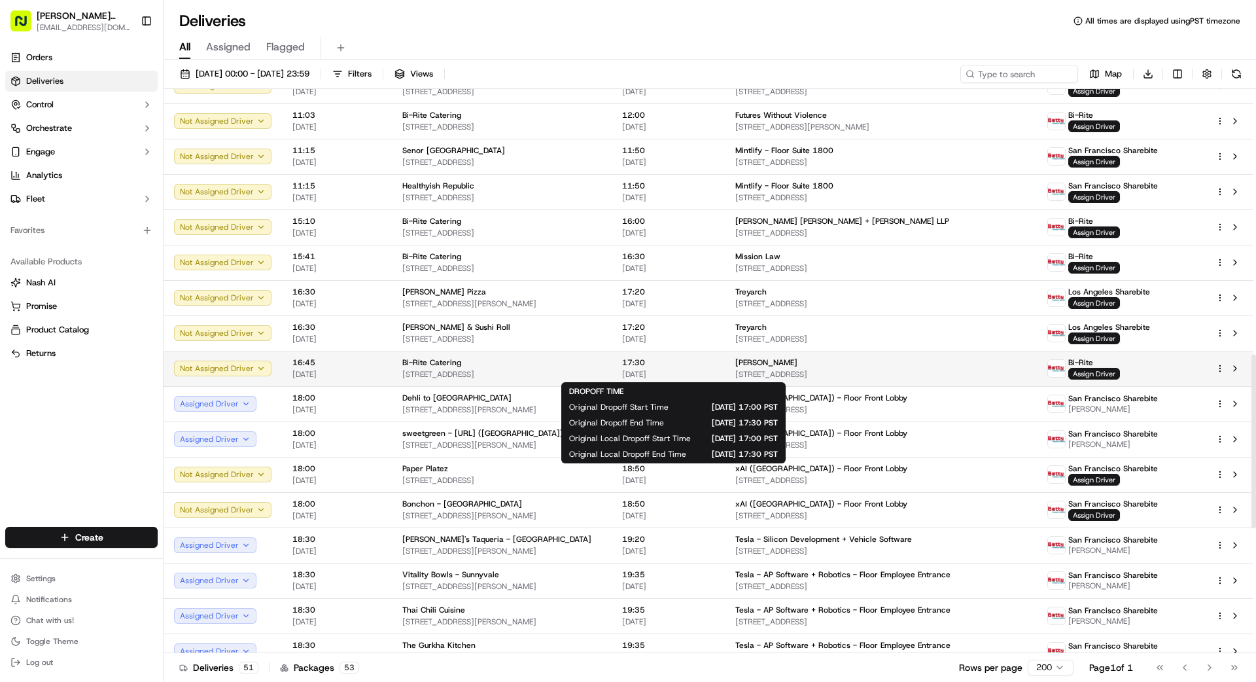
click at [698, 362] on span "17:30" at bounding box center [668, 362] width 92 height 10
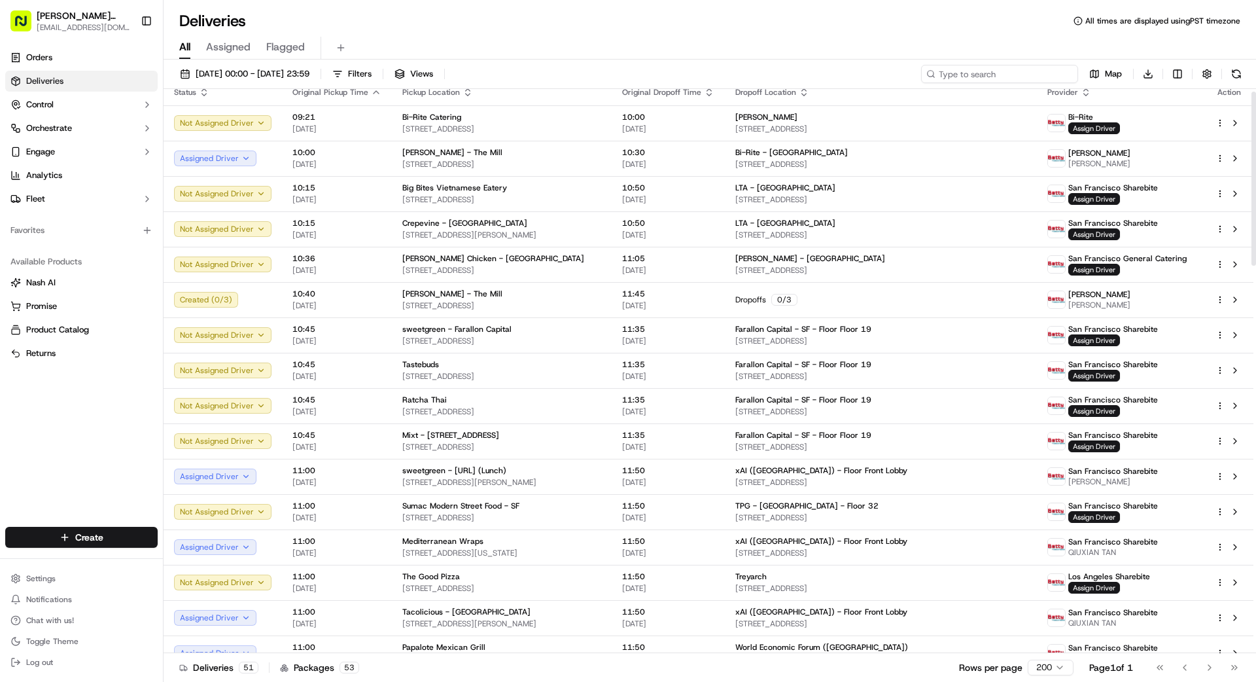
scroll to position [9, 0]
click at [1011, 78] on input at bounding box center [999, 74] width 157 height 18
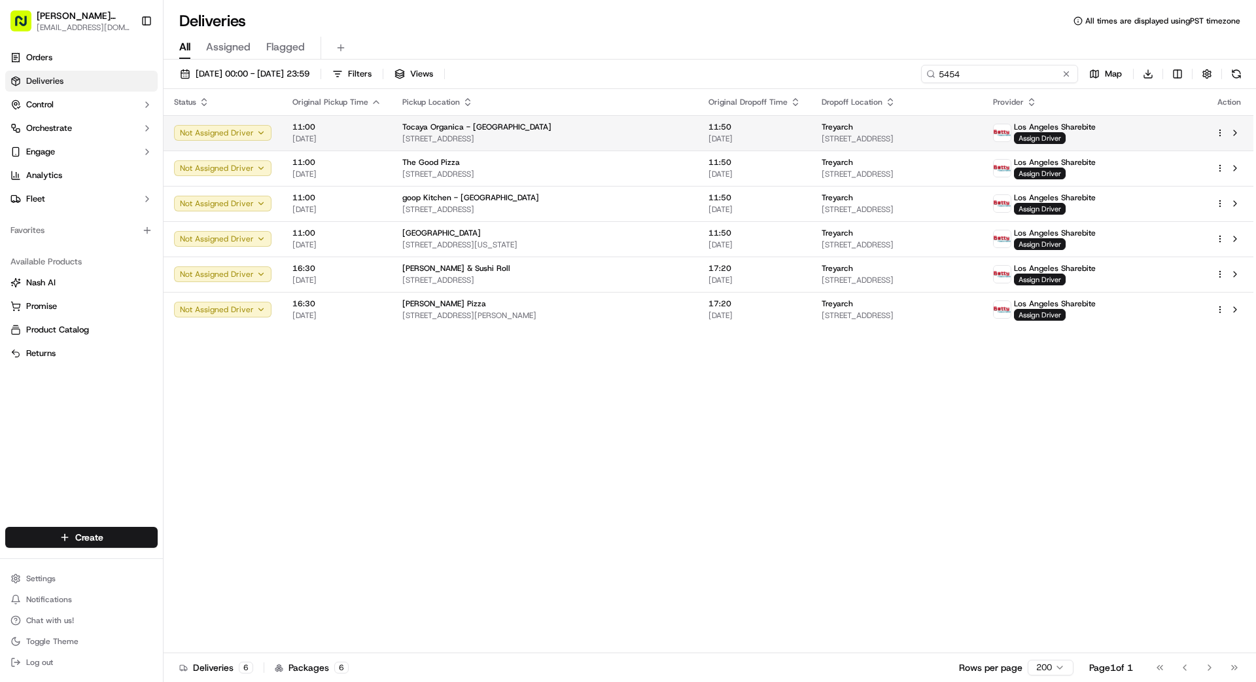
type input "5454"
click at [731, 130] on span "11:50" at bounding box center [754, 127] width 92 height 10
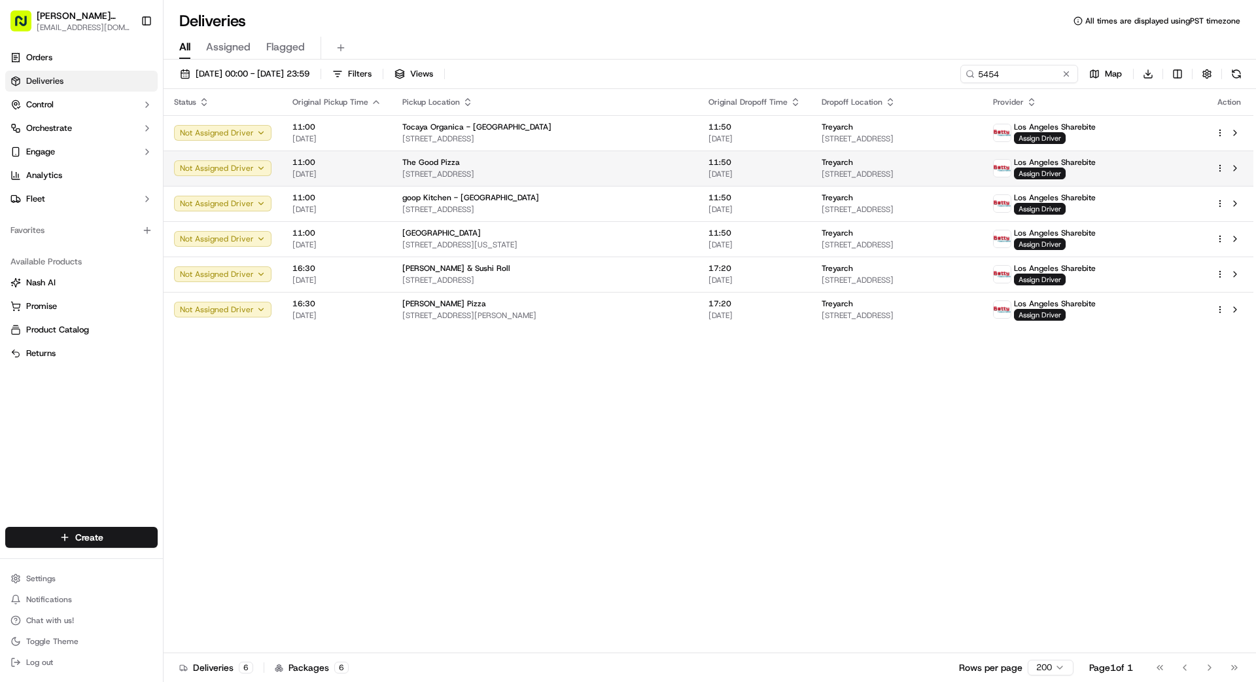
click at [573, 166] on div "The Good Pizza" at bounding box center [544, 162] width 285 height 10
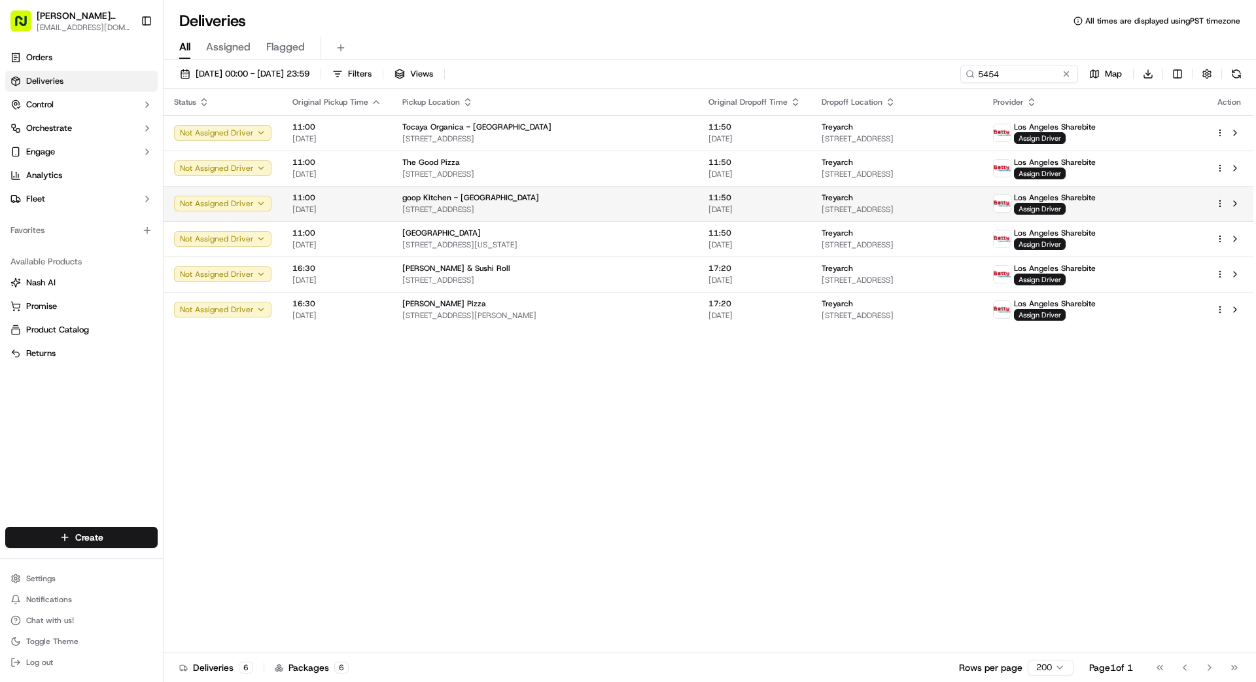
click at [574, 199] on div "goop Kitchen - [GEOGRAPHIC_DATA]" at bounding box center [544, 197] width 285 height 10
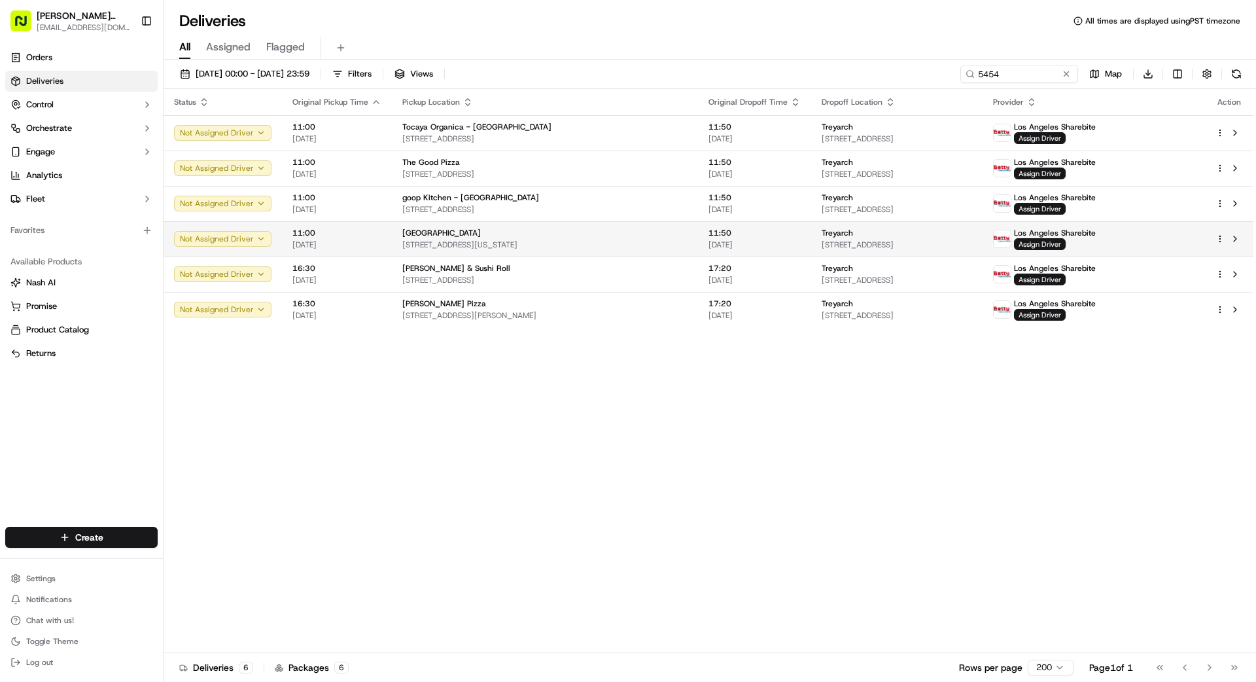
click at [571, 233] on div "[GEOGRAPHIC_DATA]" at bounding box center [544, 233] width 285 height 10
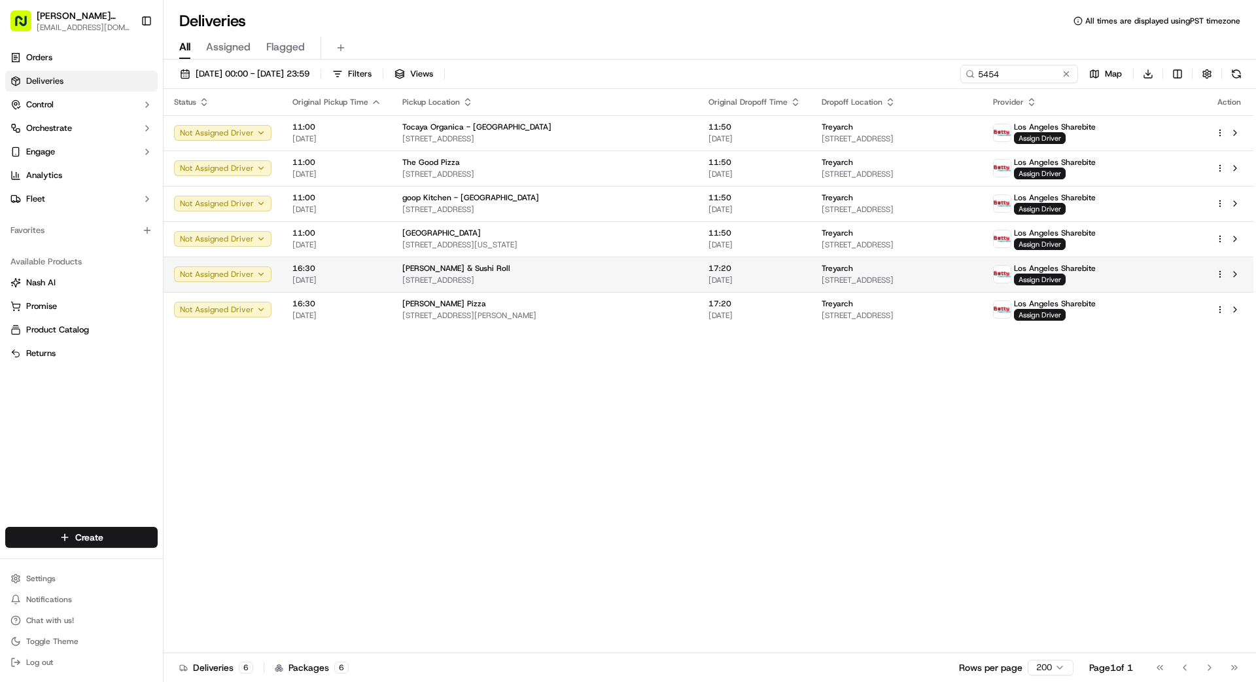
click at [575, 279] on span "[STREET_ADDRESS]" at bounding box center [544, 280] width 285 height 10
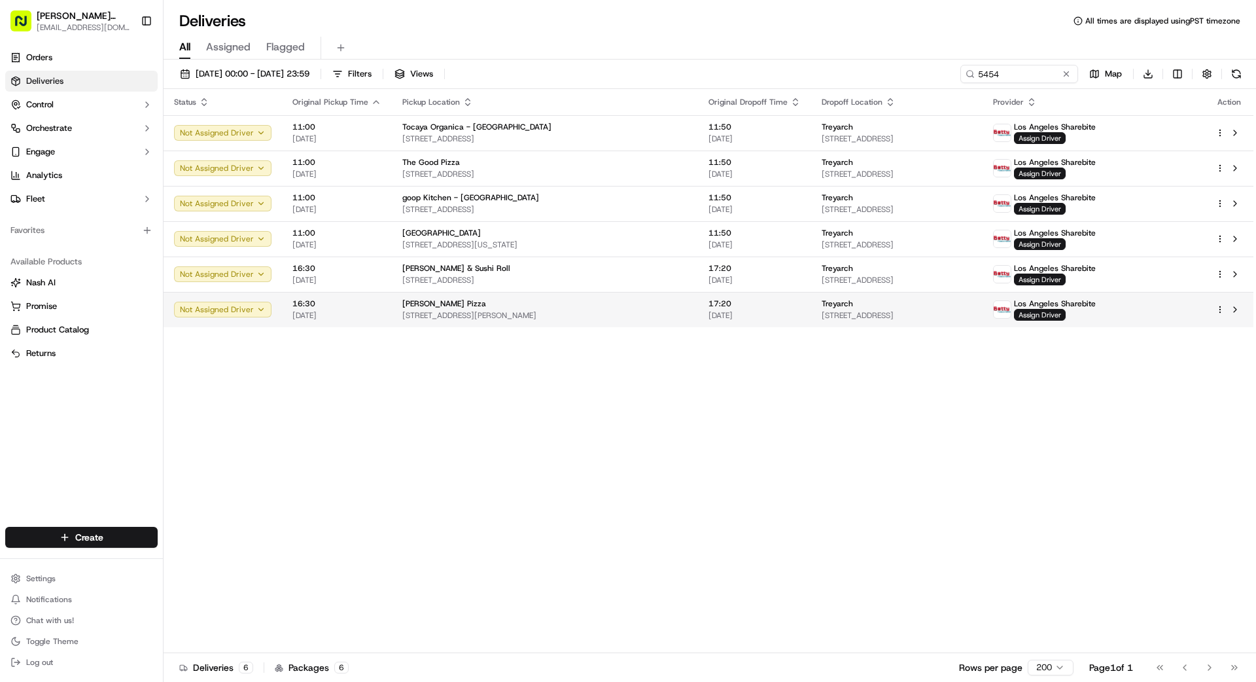
click at [564, 313] on span "[STREET_ADDRESS][PERSON_NAME]" at bounding box center [544, 315] width 285 height 10
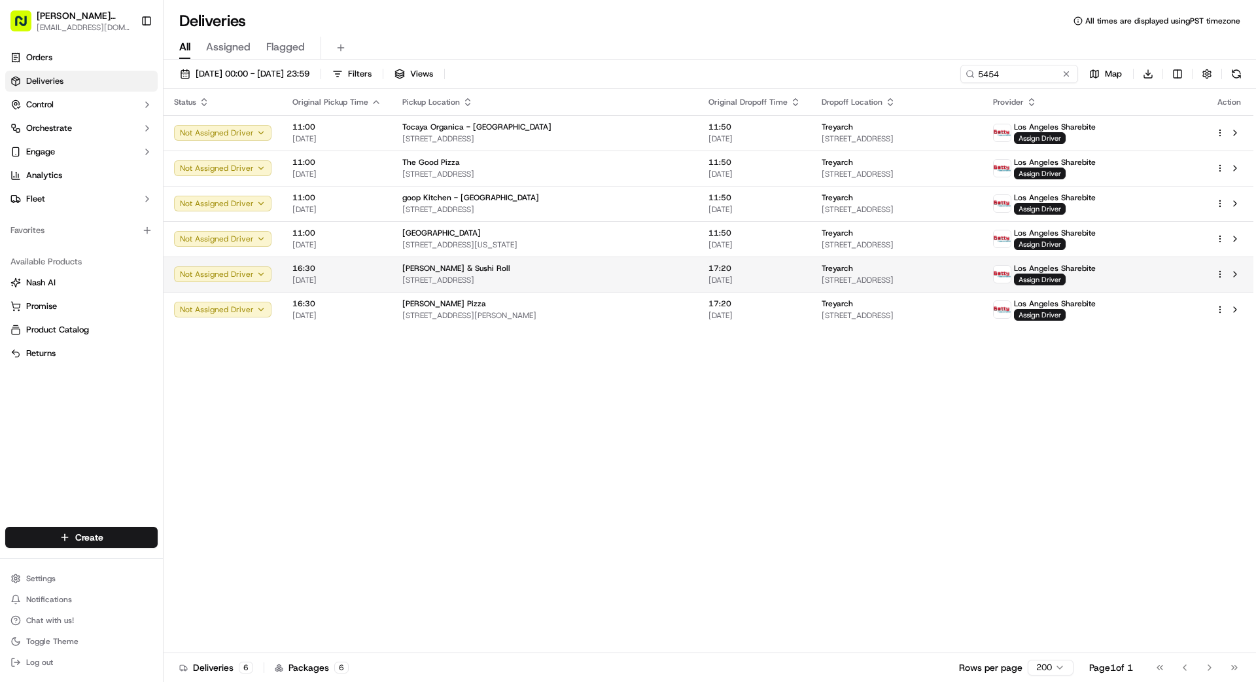
click at [573, 279] on span "[STREET_ADDRESS]" at bounding box center [544, 280] width 285 height 10
click at [574, 281] on span "[STREET_ADDRESS]" at bounding box center [544, 280] width 285 height 10
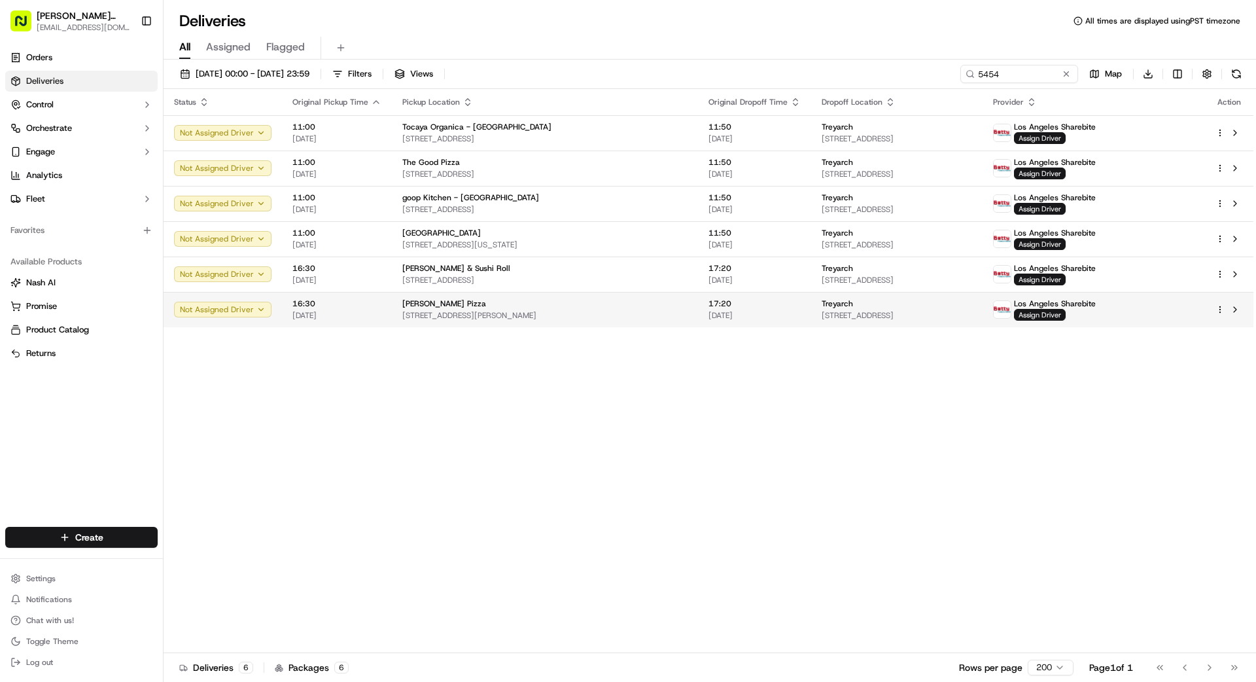
drag, startPoint x: 572, startPoint y: 279, endPoint x: 574, endPoint y: 298, distance: 19.1
click at [576, 309] on div "[PERSON_NAME] Pizza [STREET_ADDRESS][PERSON_NAME]" at bounding box center [544, 309] width 285 height 22
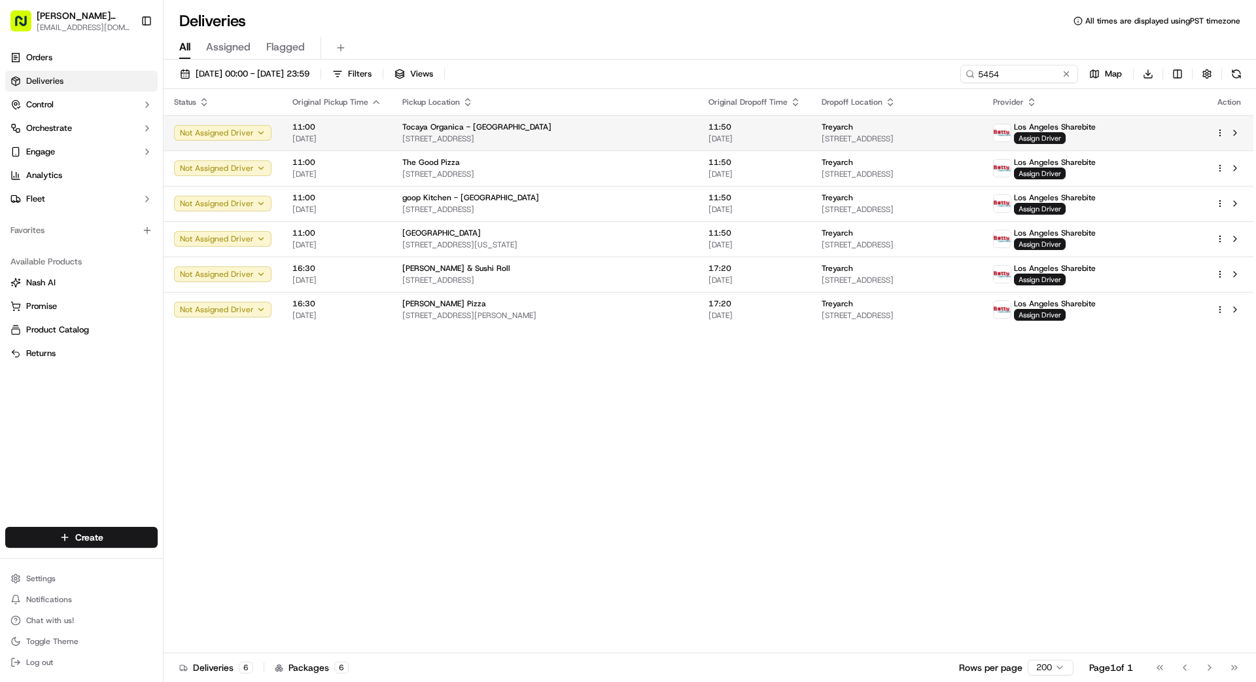
click at [599, 133] on span "[STREET_ADDRESS]" at bounding box center [544, 138] width 285 height 10
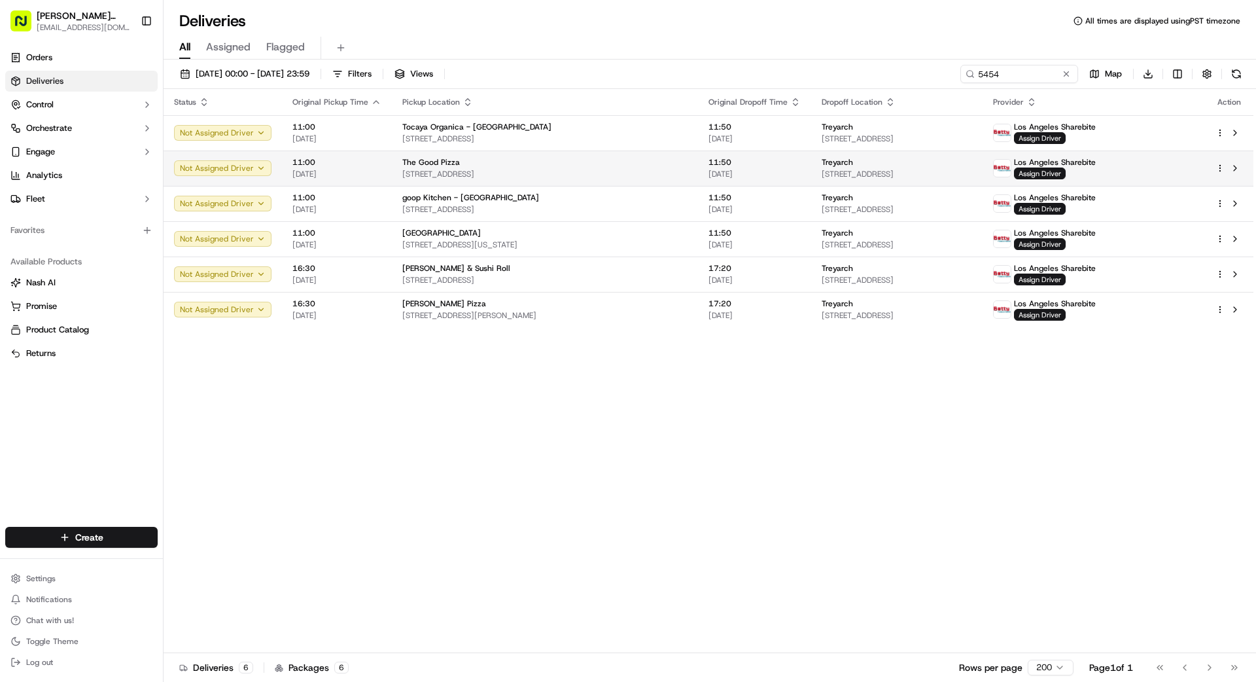
drag, startPoint x: 577, startPoint y: 135, endPoint x: 578, endPoint y: 155, distance: 20.3
click at [578, 165] on div "The Good Pizza" at bounding box center [544, 162] width 285 height 10
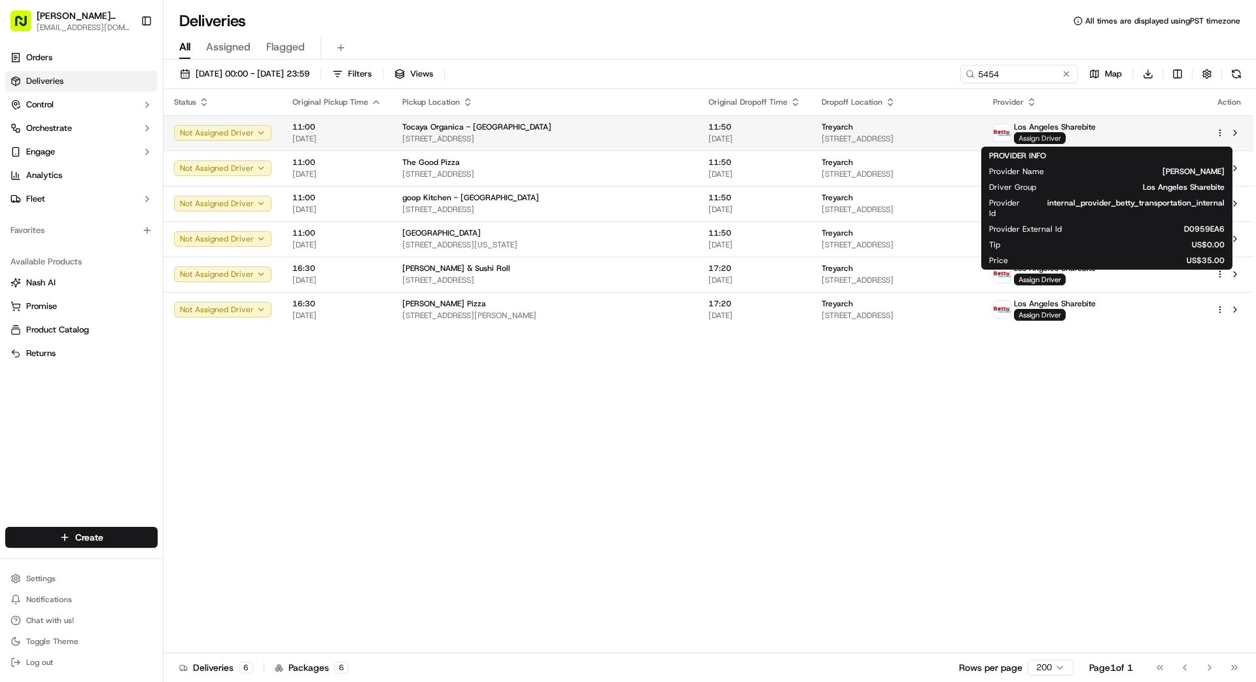
click at [1065, 136] on span "Assign Driver" at bounding box center [1040, 138] width 52 height 12
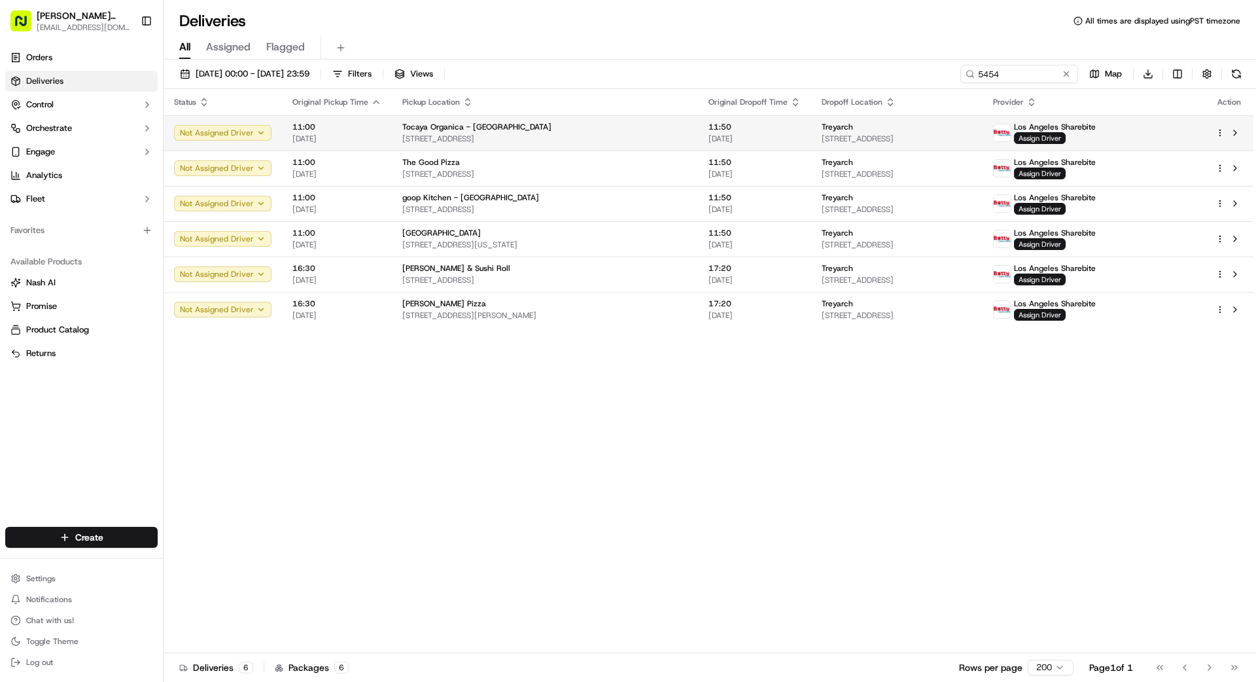
drag, startPoint x: 660, startPoint y: 152, endPoint x: 660, endPoint y: 139, distance: 13.1
click at [660, 139] on span "[STREET_ADDRESS]" at bounding box center [544, 138] width 285 height 10
click at [650, 137] on span "[STREET_ADDRESS]" at bounding box center [544, 138] width 285 height 10
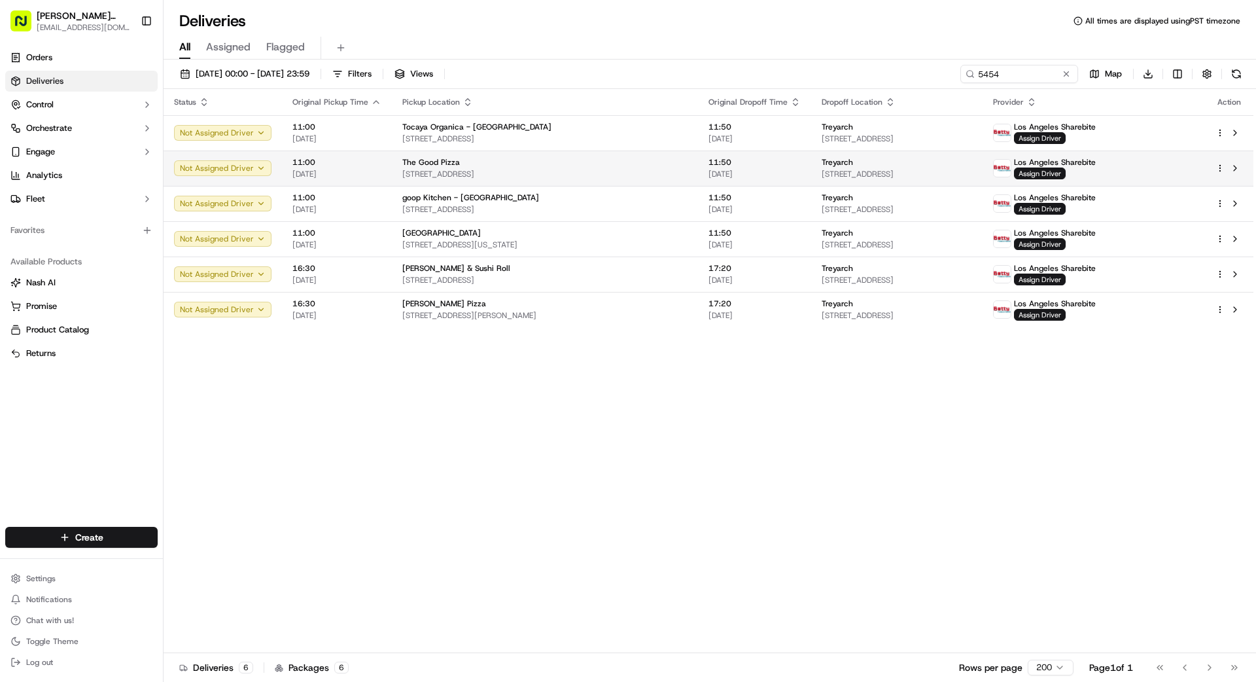
click at [647, 174] on span "[STREET_ADDRESS]" at bounding box center [544, 174] width 285 height 10
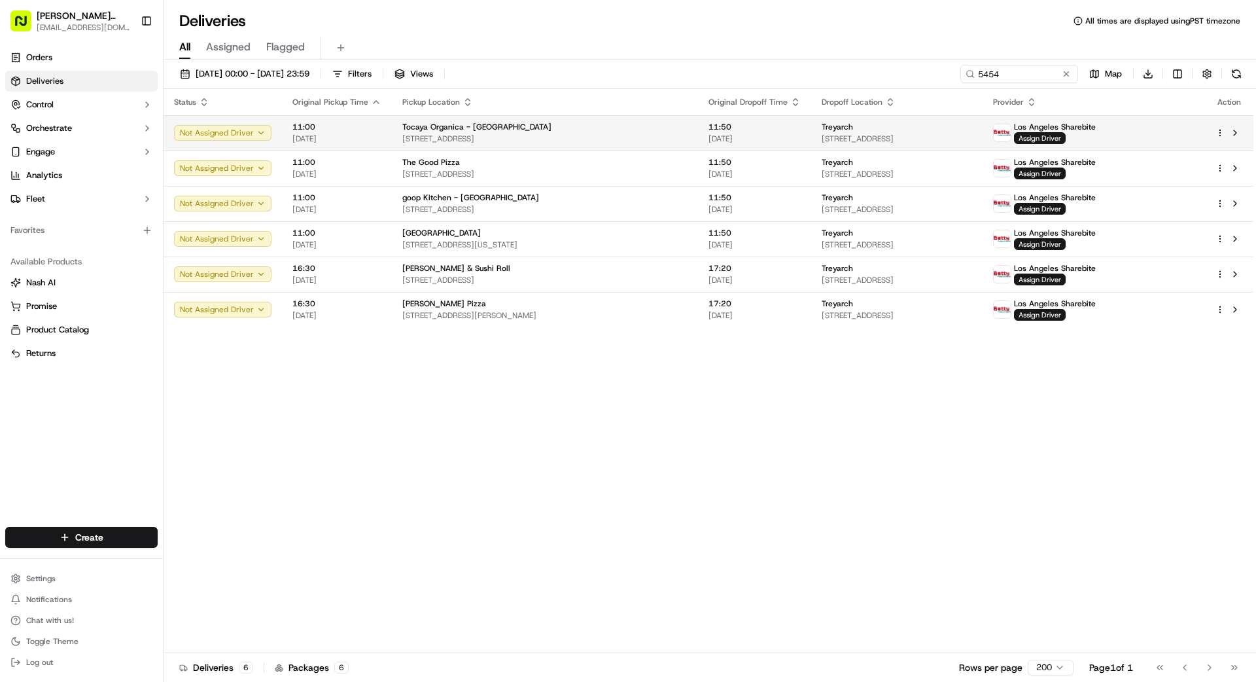
click at [642, 133] on span "[STREET_ADDRESS]" at bounding box center [544, 138] width 285 height 10
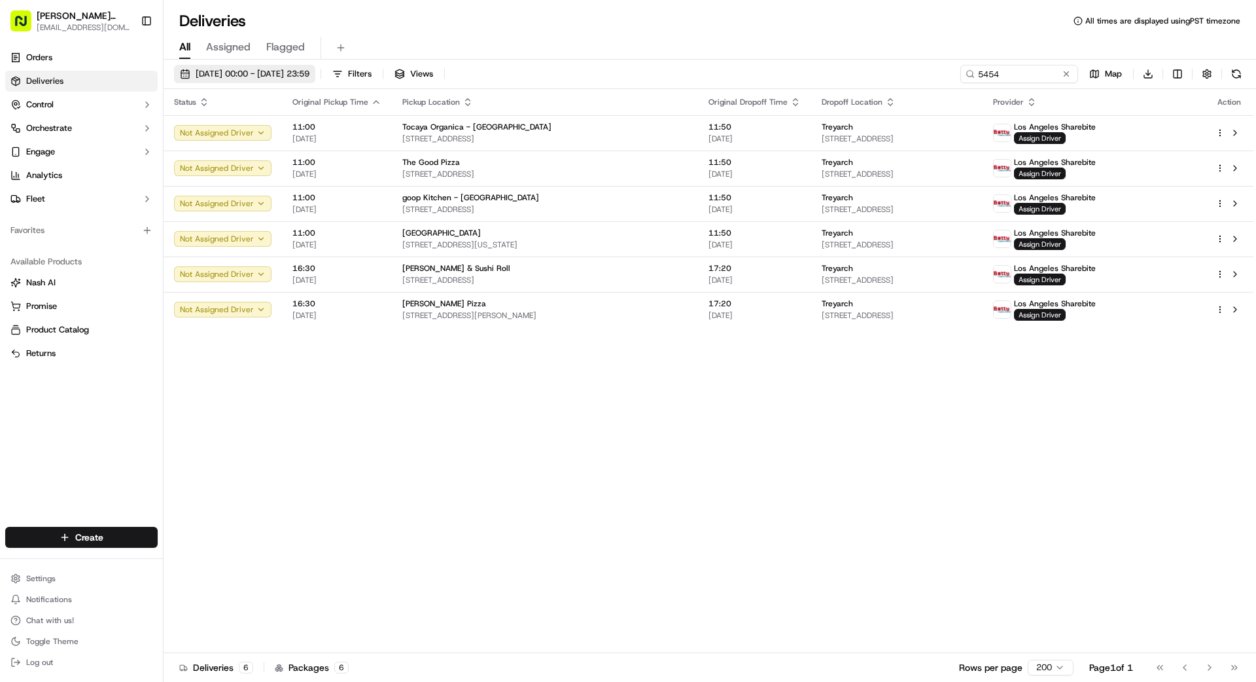
click at [309, 75] on span "[DATE] 00:00 - [DATE] 23:59" at bounding box center [253, 74] width 114 height 12
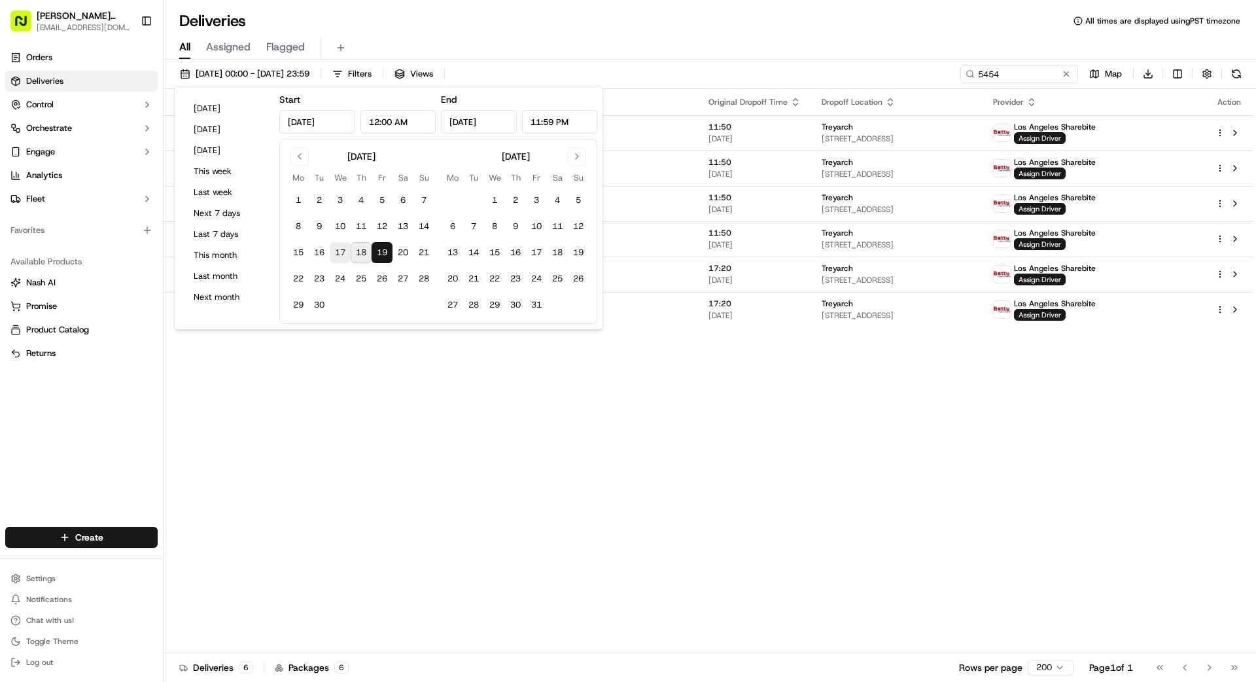
click at [336, 251] on button "17" at bounding box center [340, 252] width 21 height 21
type input "[DATE]"
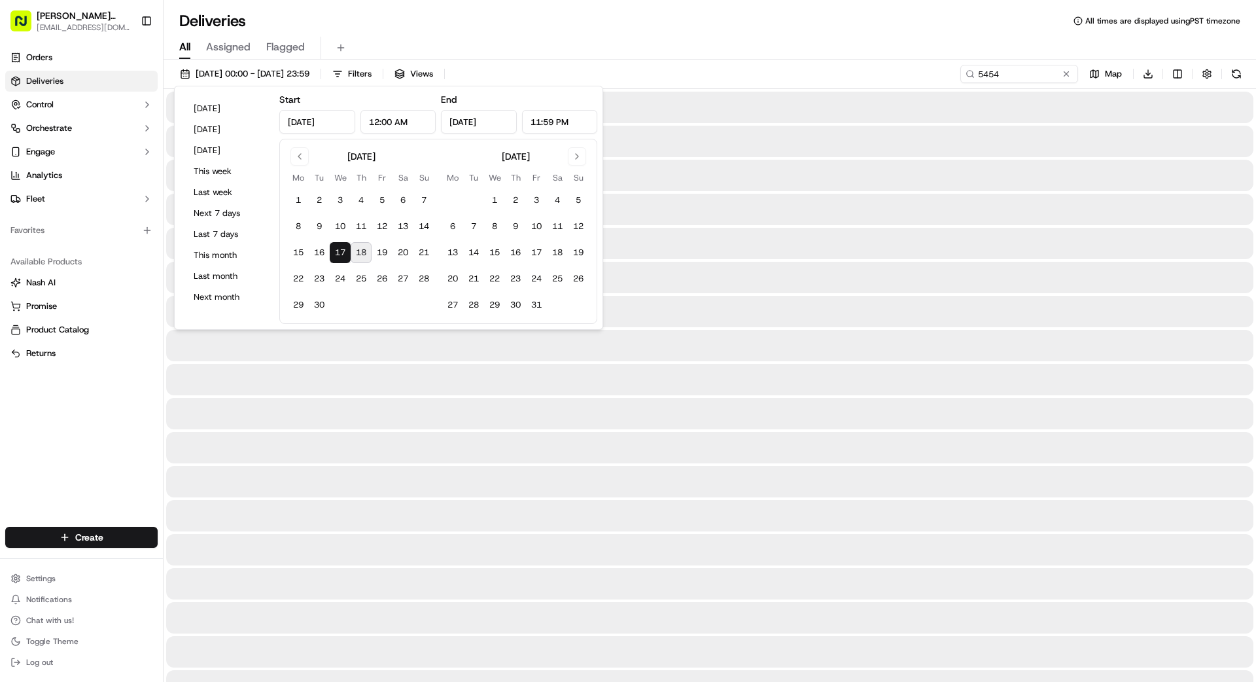
click at [336, 251] on button "17" at bounding box center [340, 252] width 21 height 21
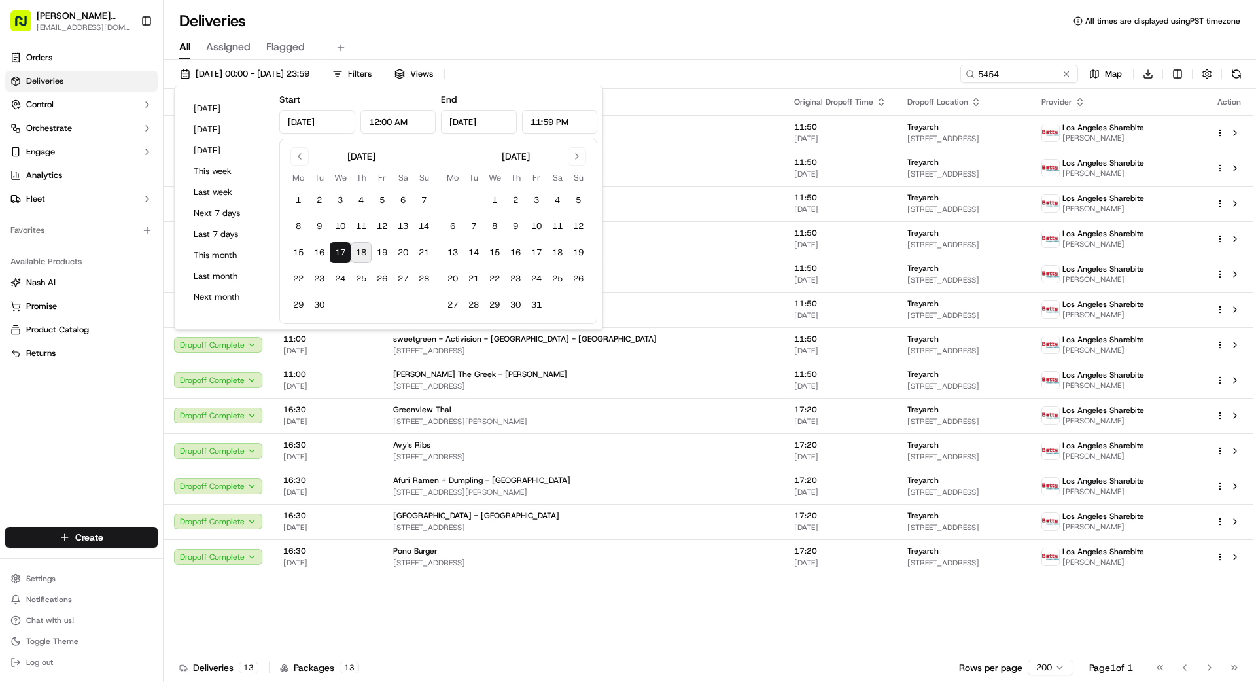
click at [137, 375] on div "Orders Deliveries Control Orchestrate Engage Analytics Fleet Favorites Availabl…" at bounding box center [81, 279] width 163 height 474
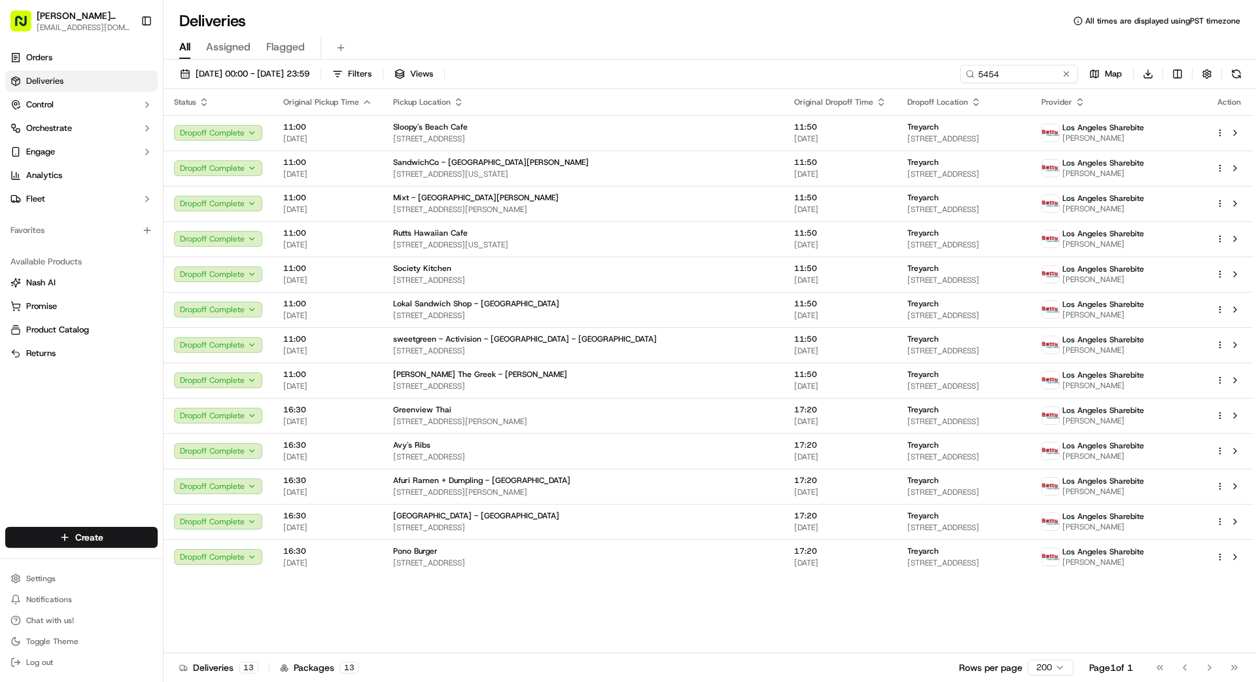
click at [1063, 74] on button at bounding box center [1066, 73] width 13 height 13
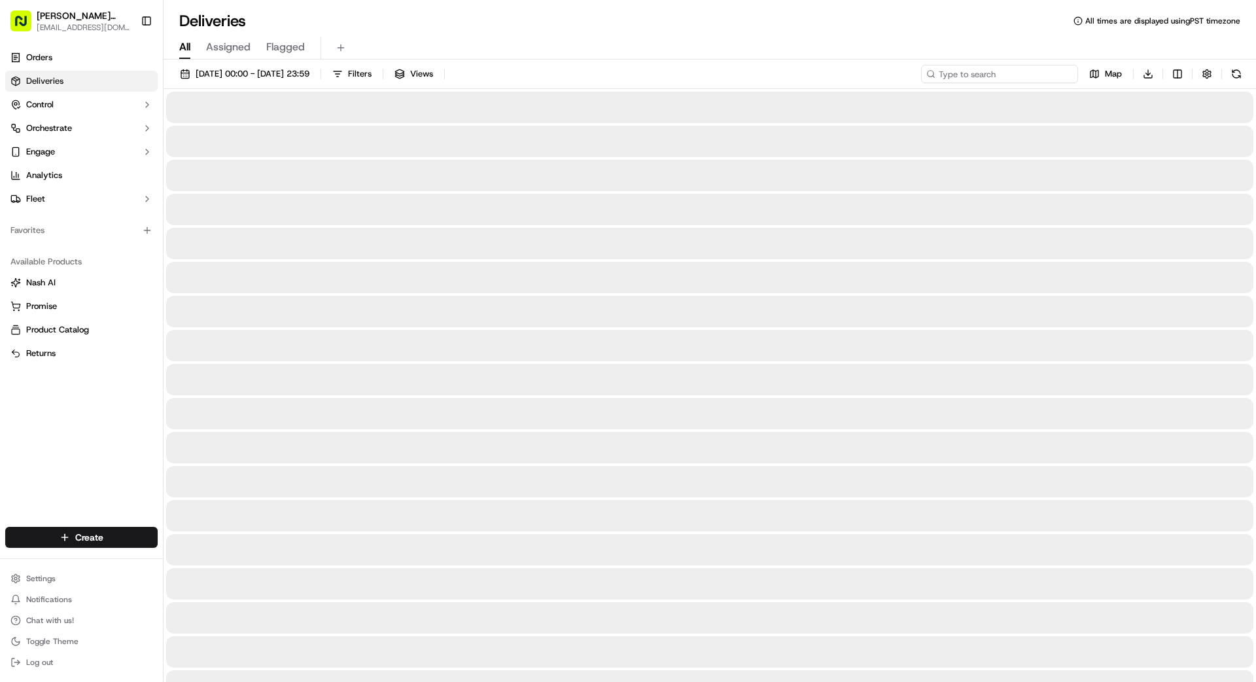
click at [1022, 73] on input at bounding box center [999, 74] width 157 height 18
type input "2701"
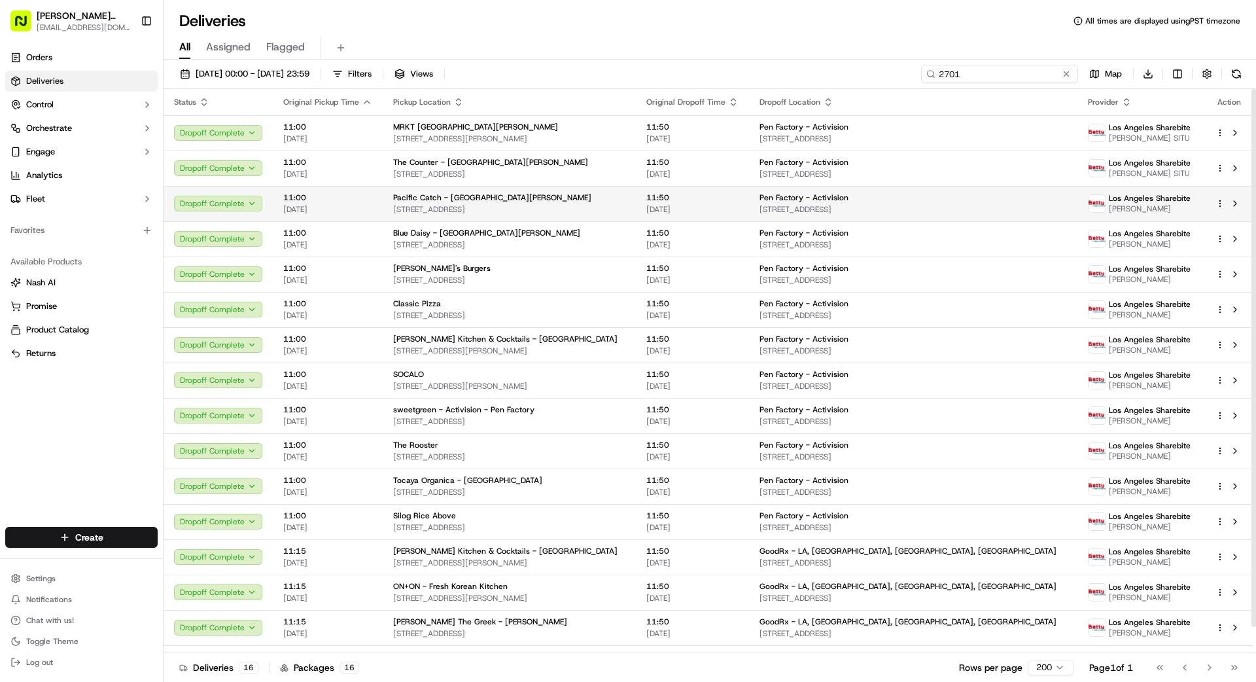
scroll to position [27, 0]
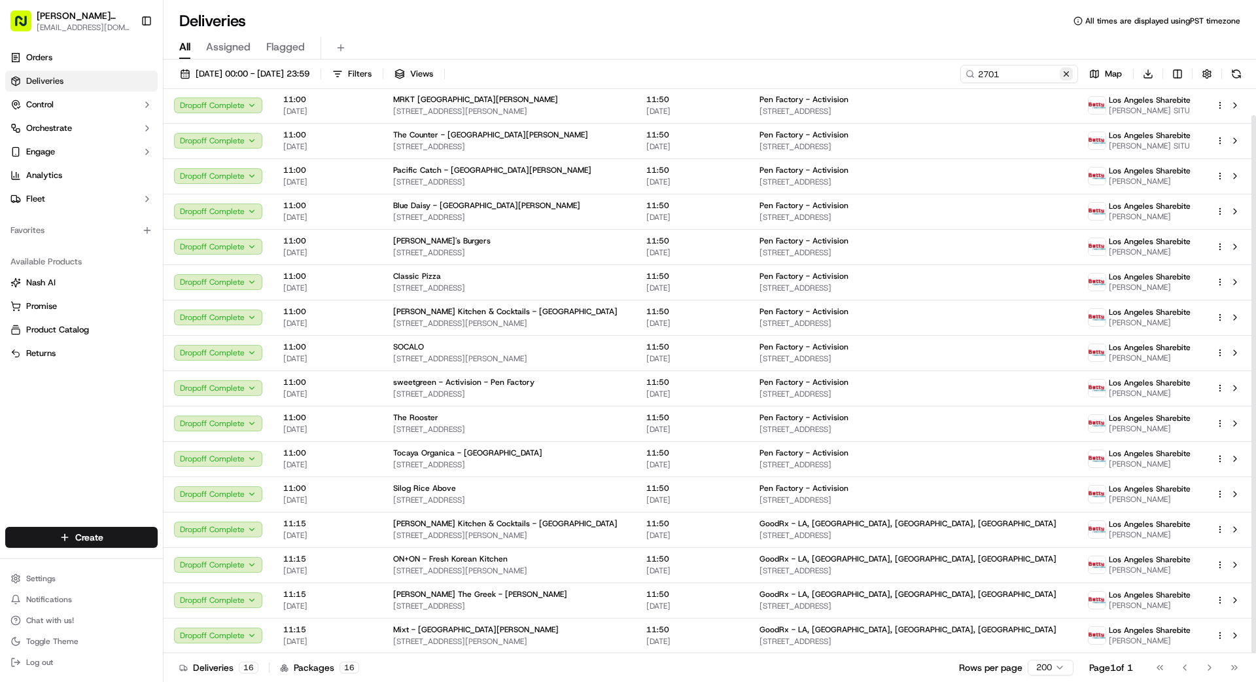
click at [1068, 75] on button at bounding box center [1066, 73] width 13 height 13
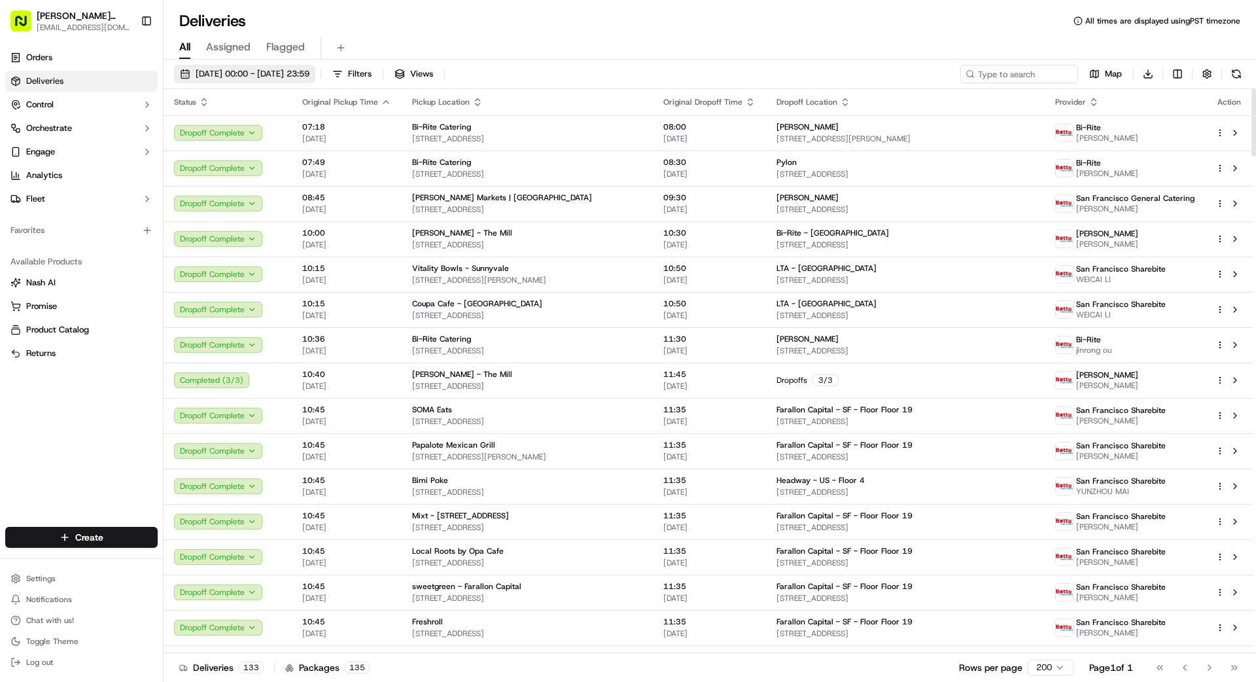
drag, startPoint x: 302, startPoint y: 69, endPoint x: 306, endPoint y: 78, distance: 10.0
click at [302, 69] on span "[DATE] 00:00 - [DATE] 23:59" at bounding box center [253, 74] width 114 height 12
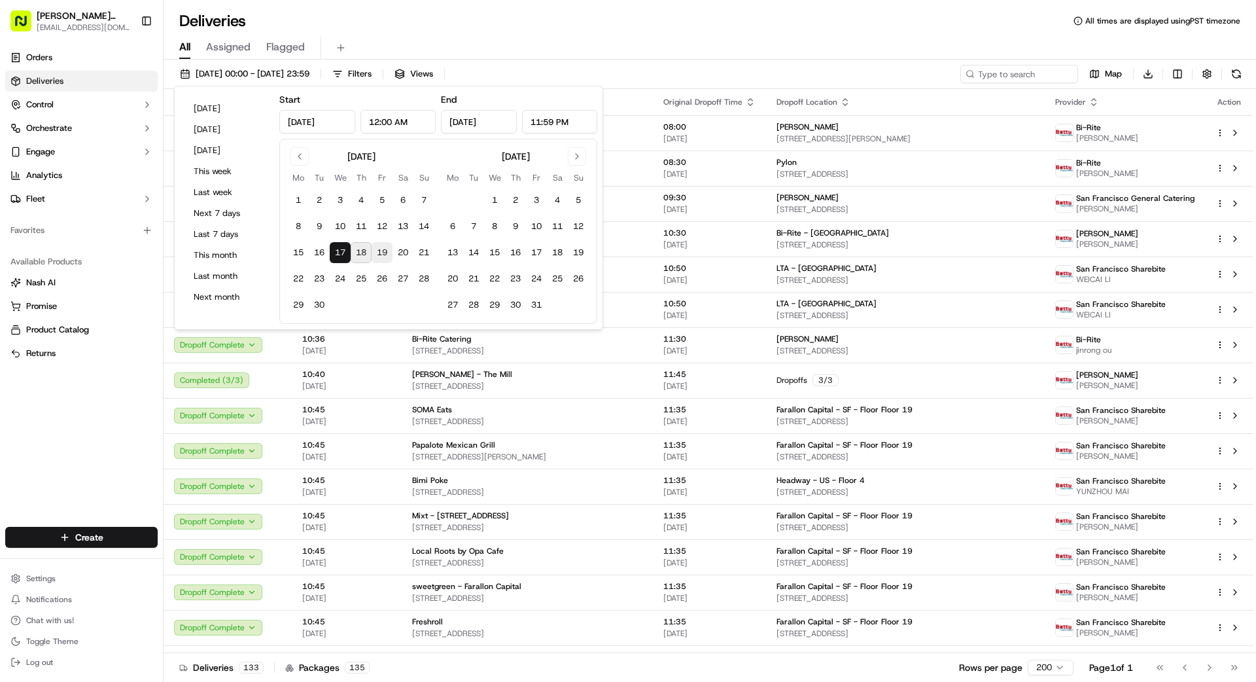
click at [385, 255] on button "19" at bounding box center [382, 252] width 21 height 21
type input "[DATE]"
click at [385, 255] on button "19" at bounding box center [382, 252] width 21 height 21
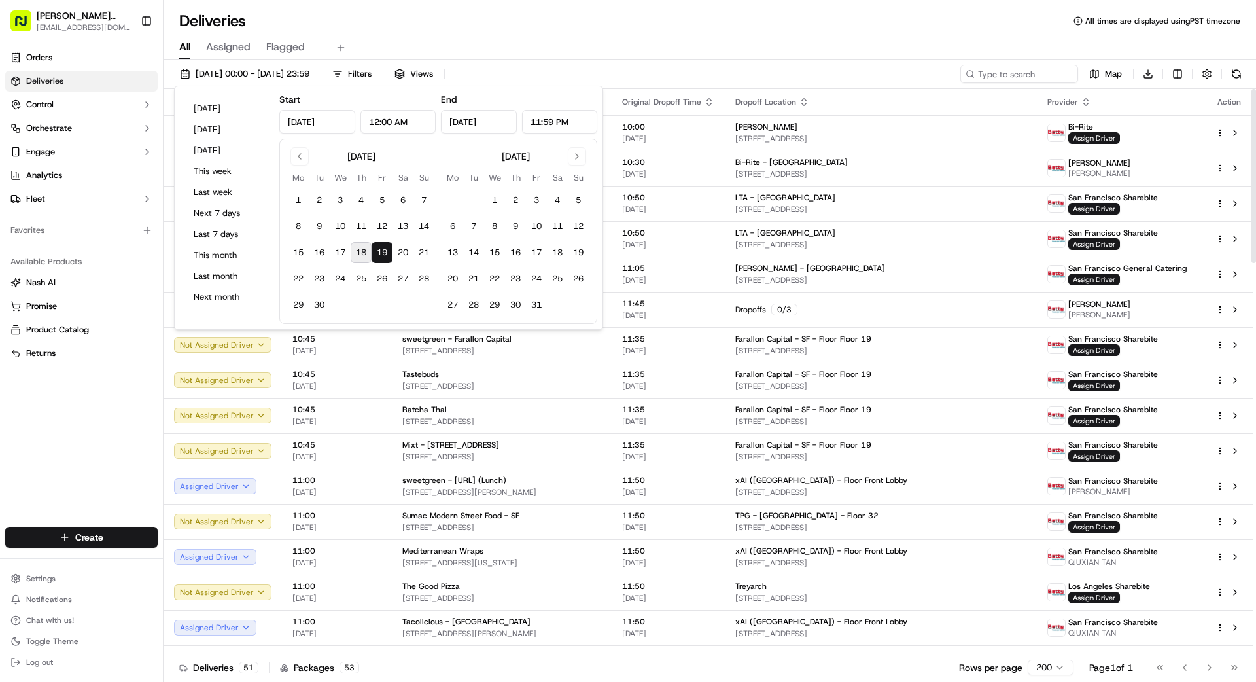
drag, startPoint x: 67, startPoint y: 427, endPoint x: 123, endPoint y: 413, distance: 57.9
click at [70, 425] on div "Orders Deliveries Control Orchestrate Engage Analytics Fleet Favorites Availabl…" at bounding box center [81, 279] width 163 height 474
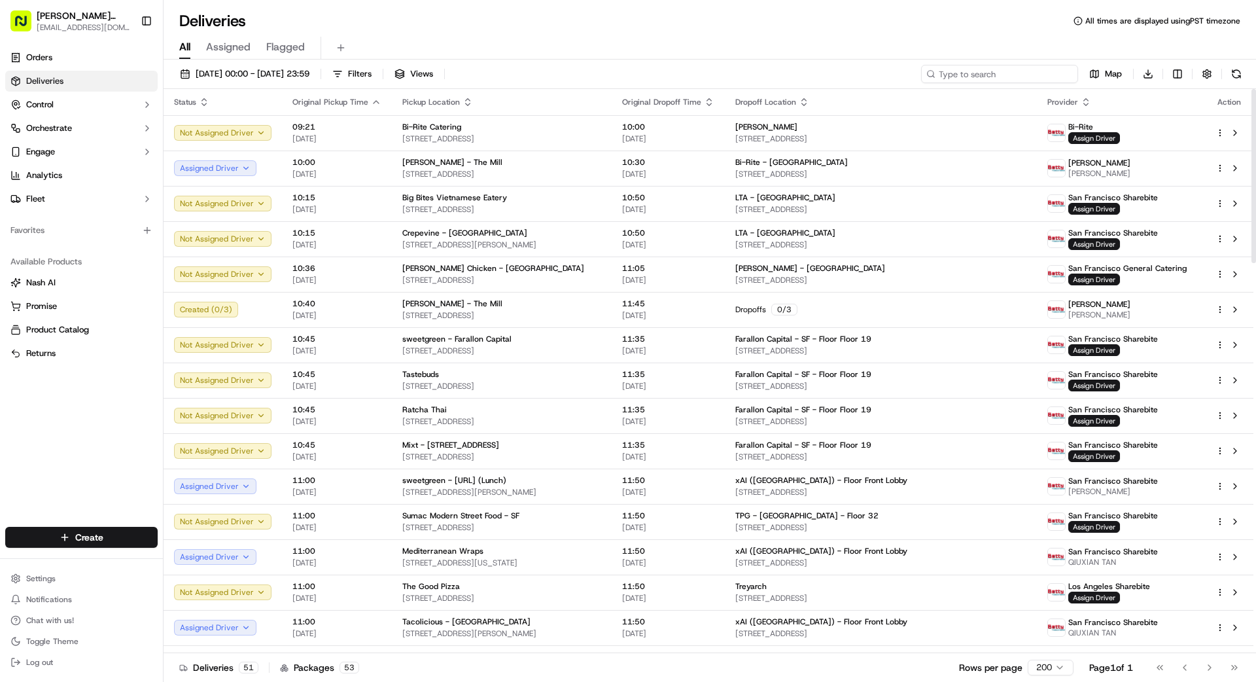
click at [1035, 75] on input at bounding box center [999, 74] width 157 height 18
type input "5454"
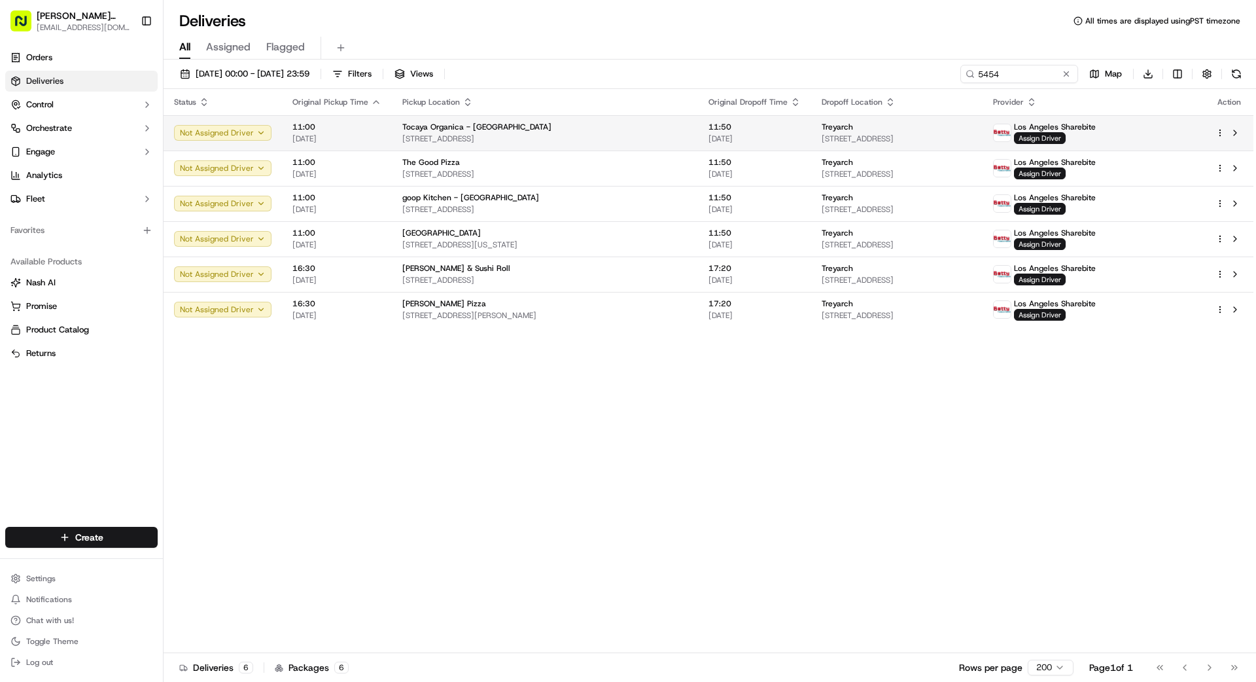
click at [878, 130] on div "Treyarch" at bounding box center [896, 127] width 150 height 10
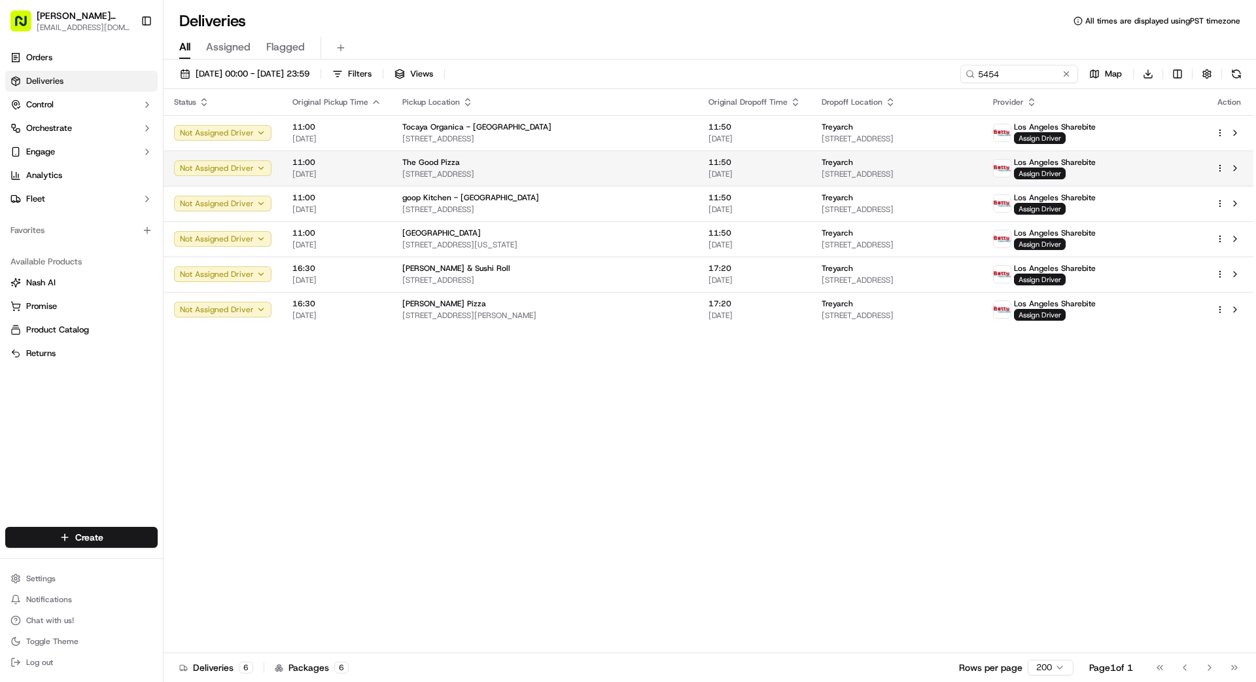
click at [668, 162] on td "The Good Pizza [STREET_ADDRESS]" at bounding box center [545, 167] width 306 height 35
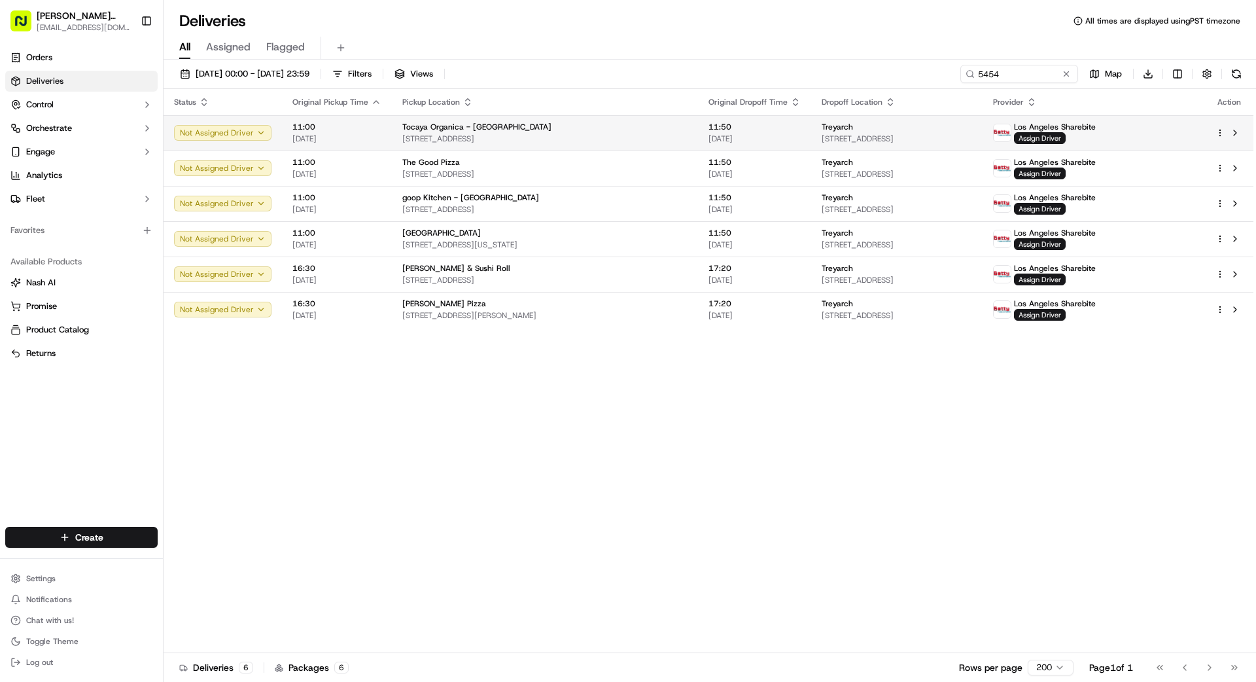
click at [631, 141] on span "[STREET_ADDRESS]" at bounding box center [544, 138] width 285 height 10
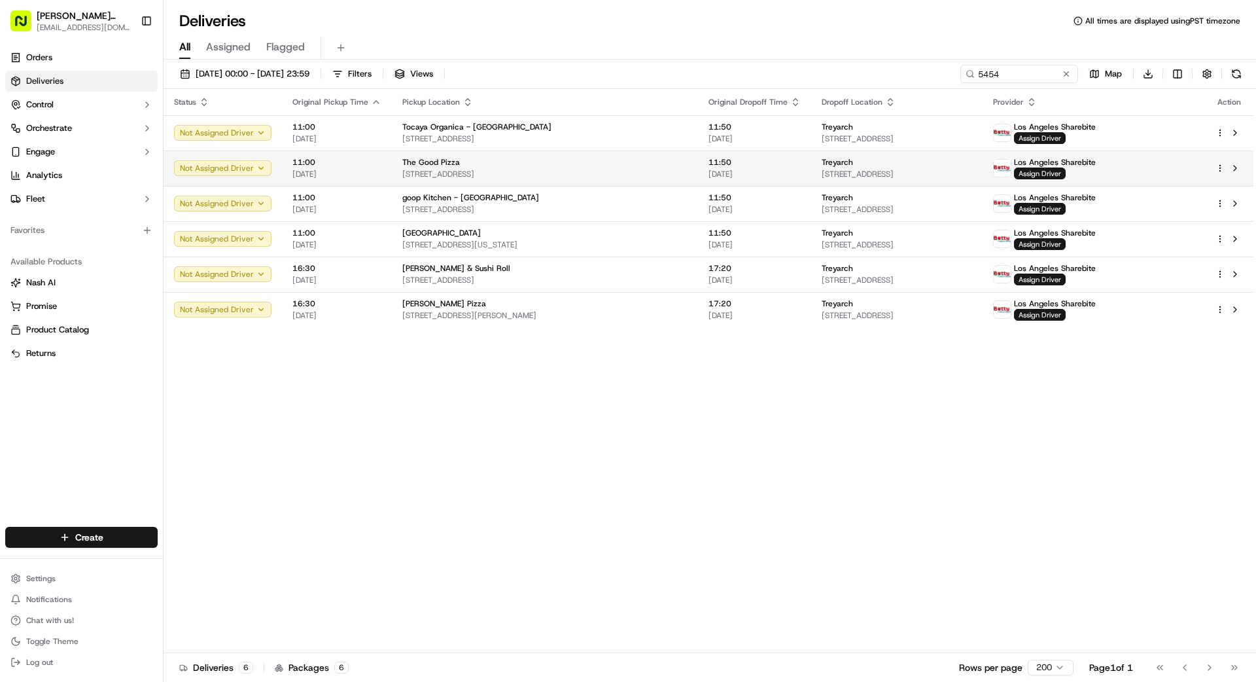
click at [625, 178] on span "[STREET_ADDRESS]" at bounding box center [544, 174] width 285 height 10
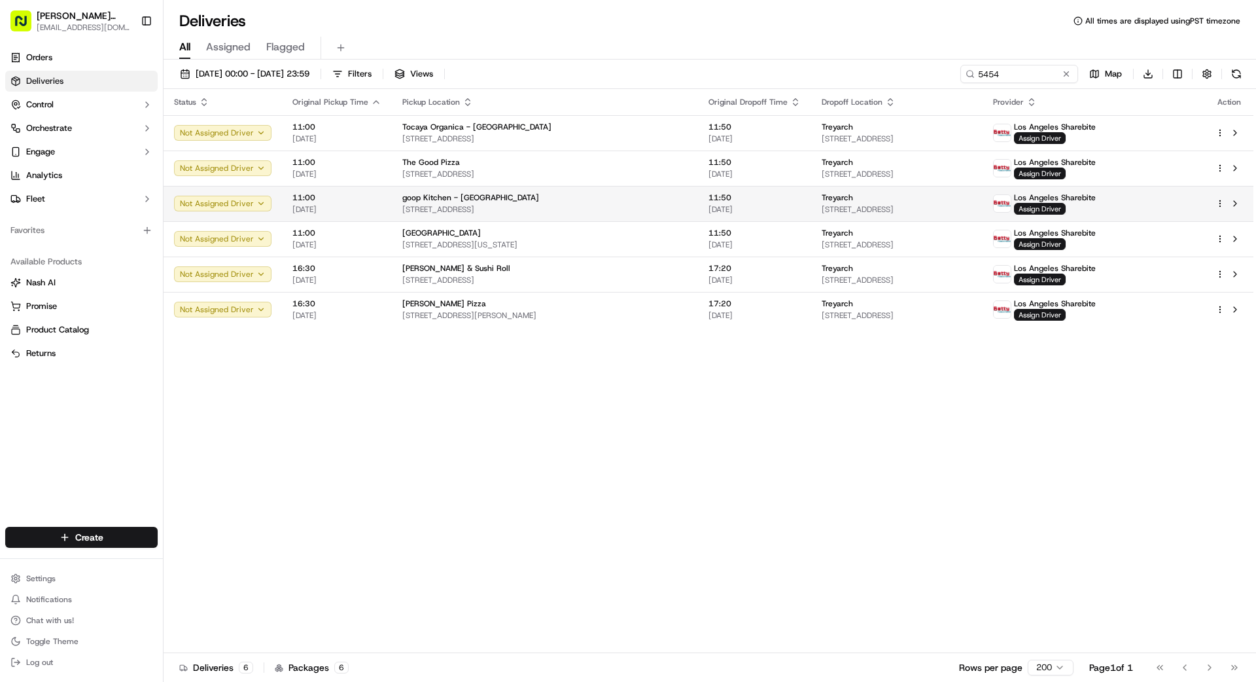
click at [623, 202] on div "goop Kitchen - [GEOGRAPHIC_DATA]" at bounding box center [544, 197] width 285 height 10
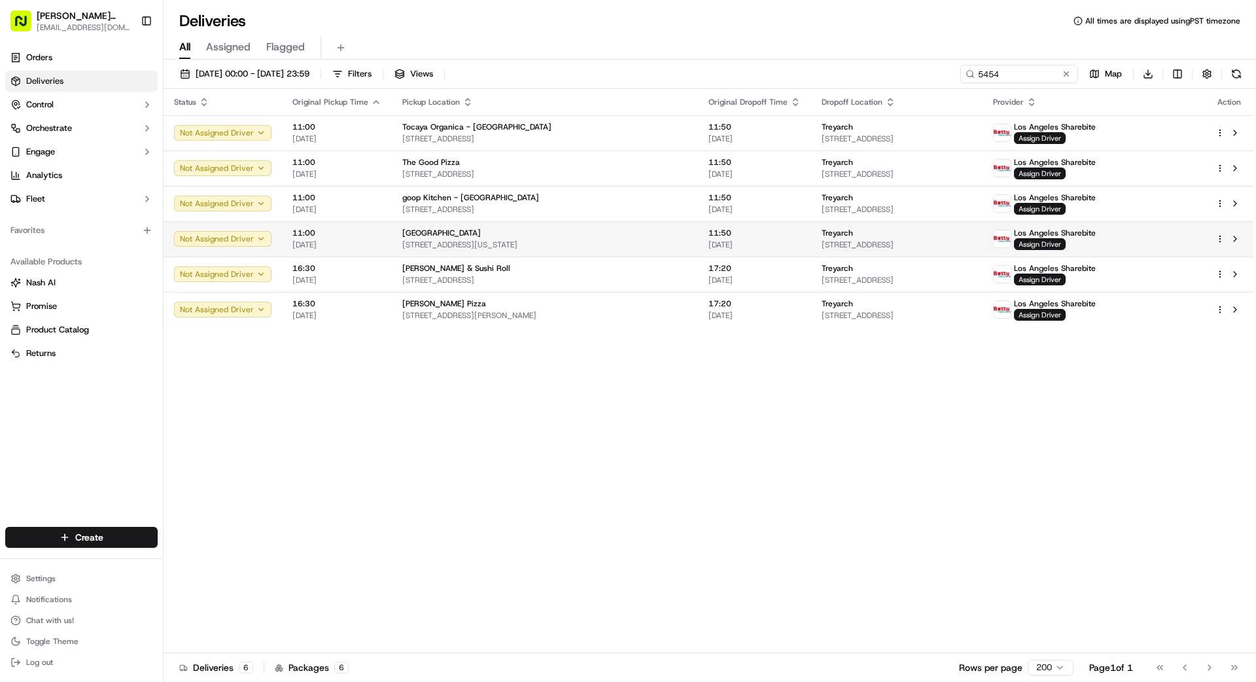
click at [609, 230] on div "[GEOGRAPHIC_DATA]" at bounding box center [544, 233] width 285 height 10
click at [609, 231] on div "[GEOGRAPHIC_DATA]" at bounding box center [544, 233] width 285 height 10
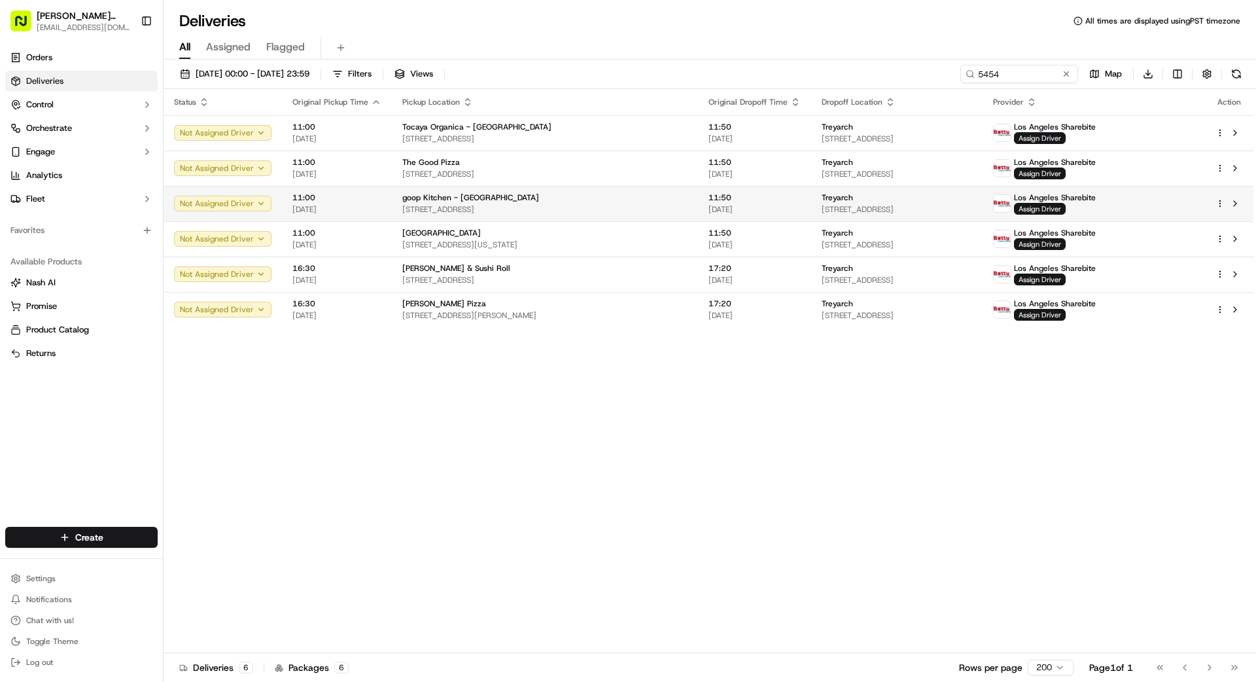
click at [626, 202] on div "goop Kitchen - [GEOGRAPHIC_DATA]" at bounding box center [544, 197] width 285 height 10
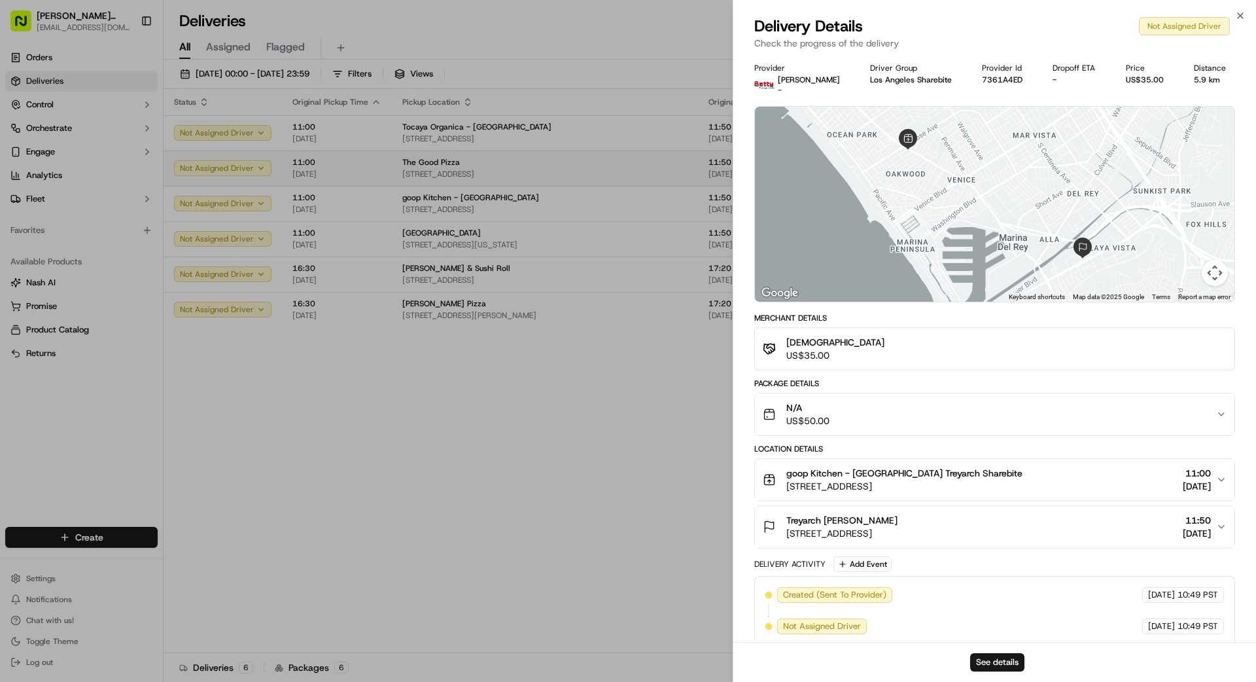
drag, startPoint x: 623, startPoint y: 197, endPoint x: 624, endPoint y: 172, distance: 24.9
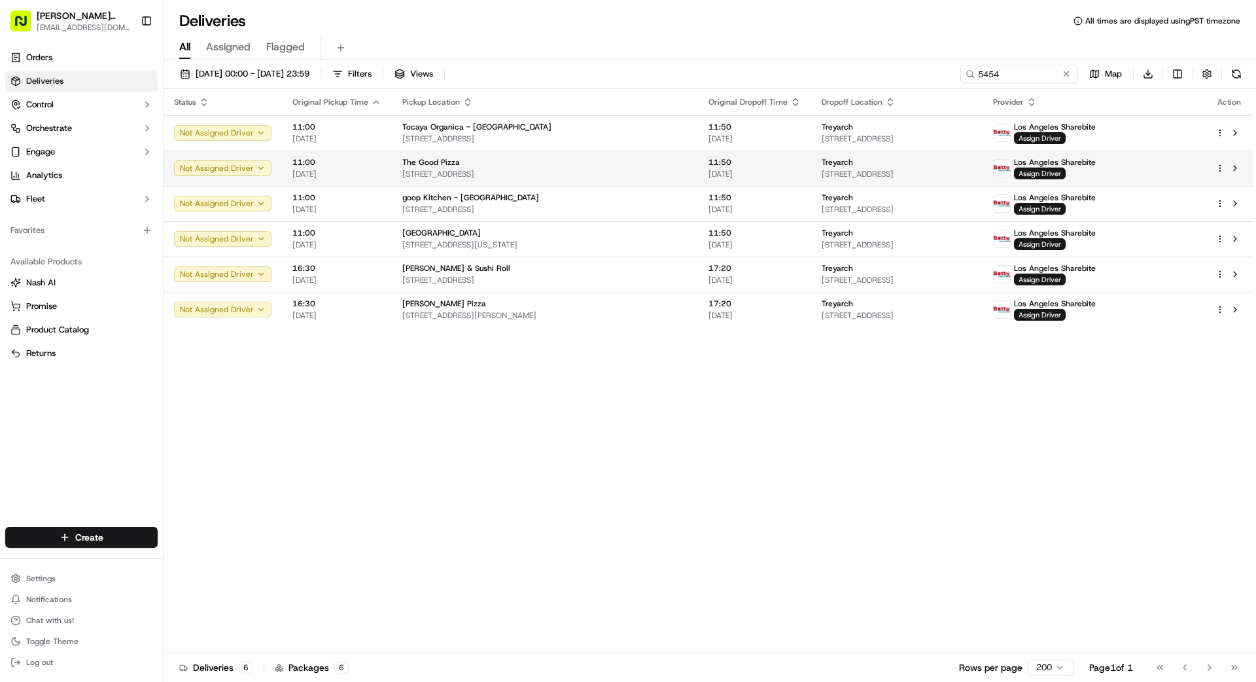
click at [625, 150] on td "The Good Pizza [STREET_ADDRESS]" at bounding box center [545, 167] width 306 height 35
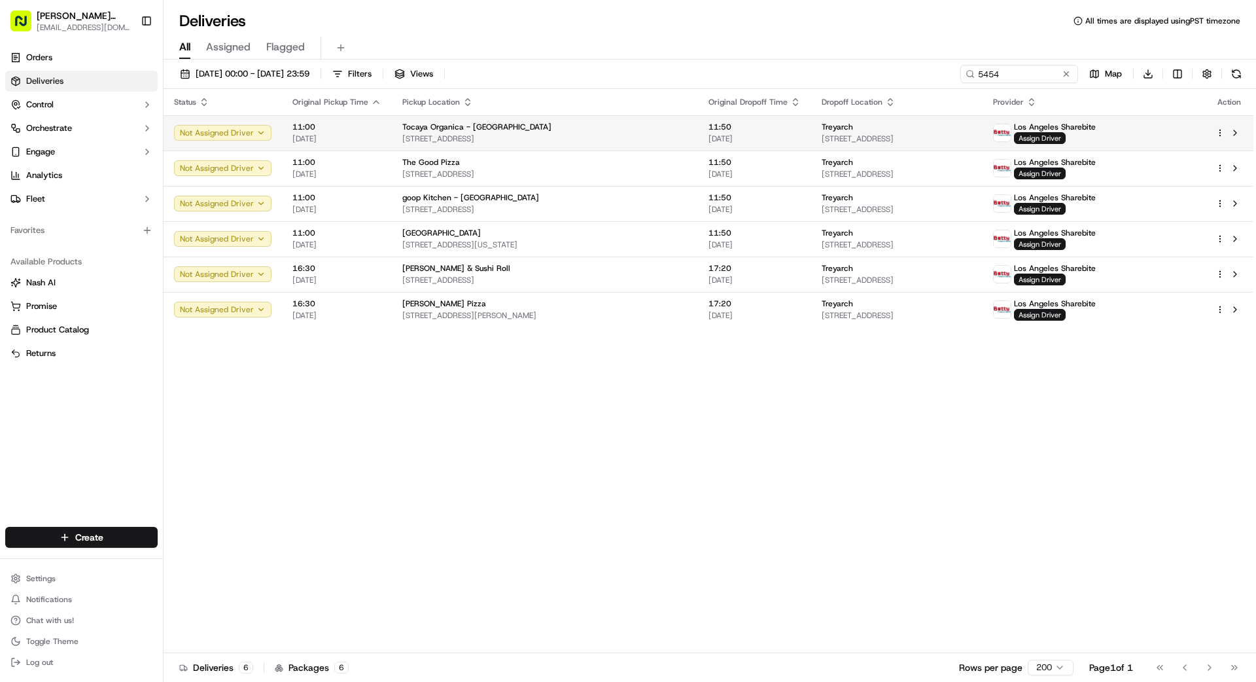
click at [627, 128] on div "Tocaya Organica - [GEOGRAPHIC_DATA]" at bounding box center [544, 127] width 285 height 10
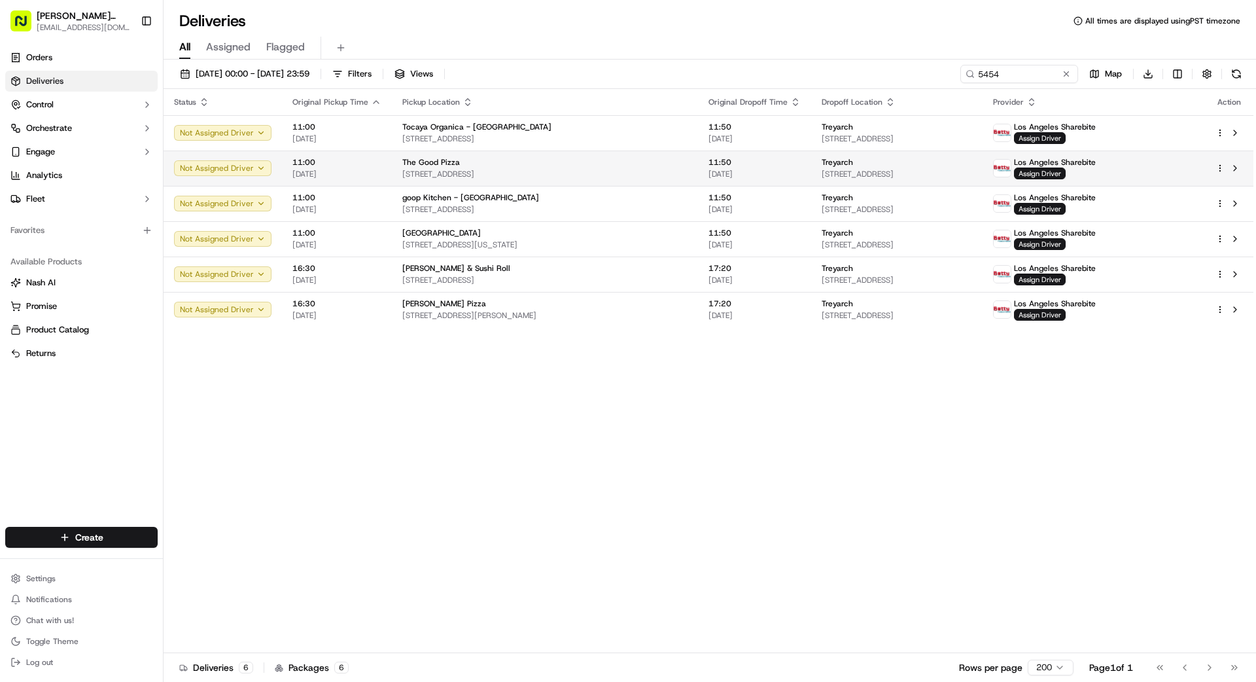
click at [624, 165] on div "The Good Pizza" at bounding box center [544, 162] width 285 height 10
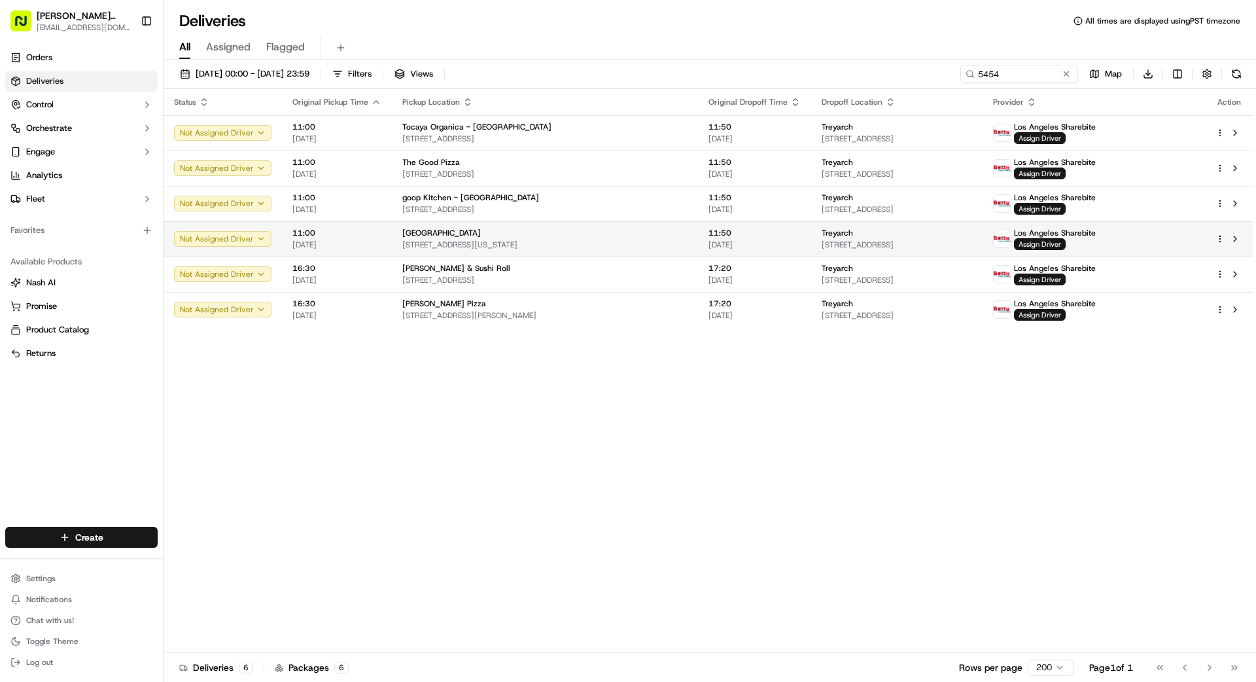
click at [601, 235] on div "[GEOGRAPHIC_DATA]" at bounding box center [544, 233] width 285 height 10
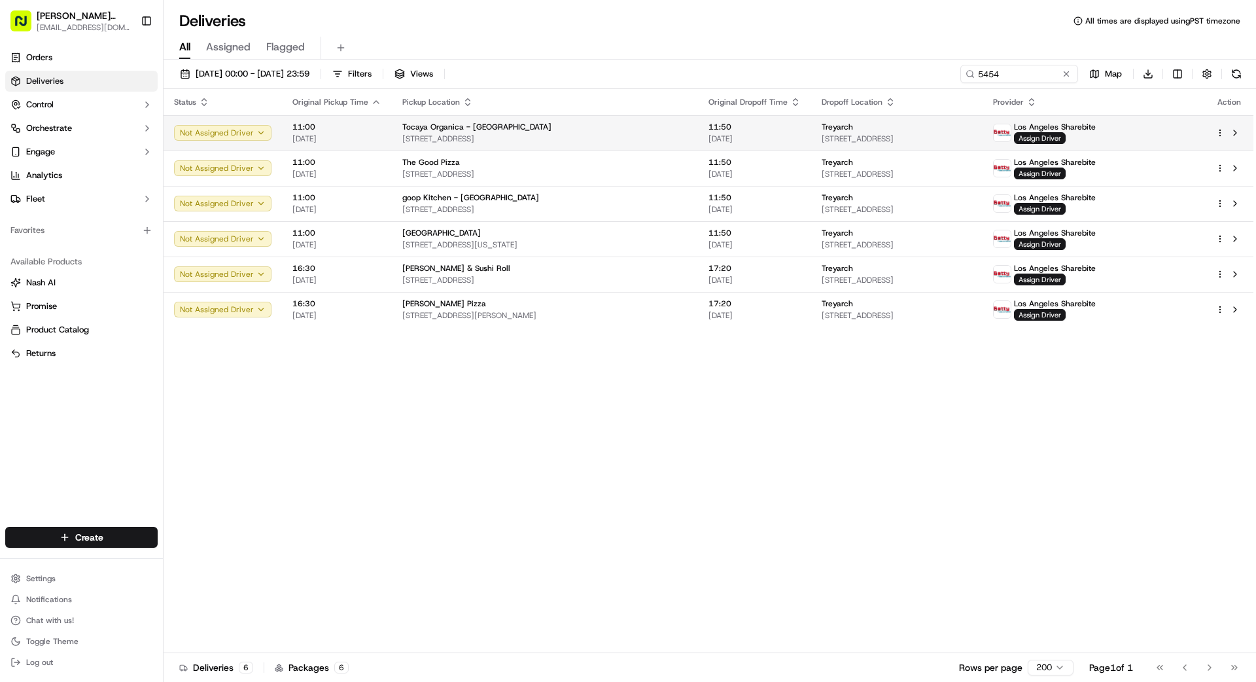
click at [932, 140] on span "[STREET_ADDRESS]" at bounding box center [896, 138] width 150 height 10
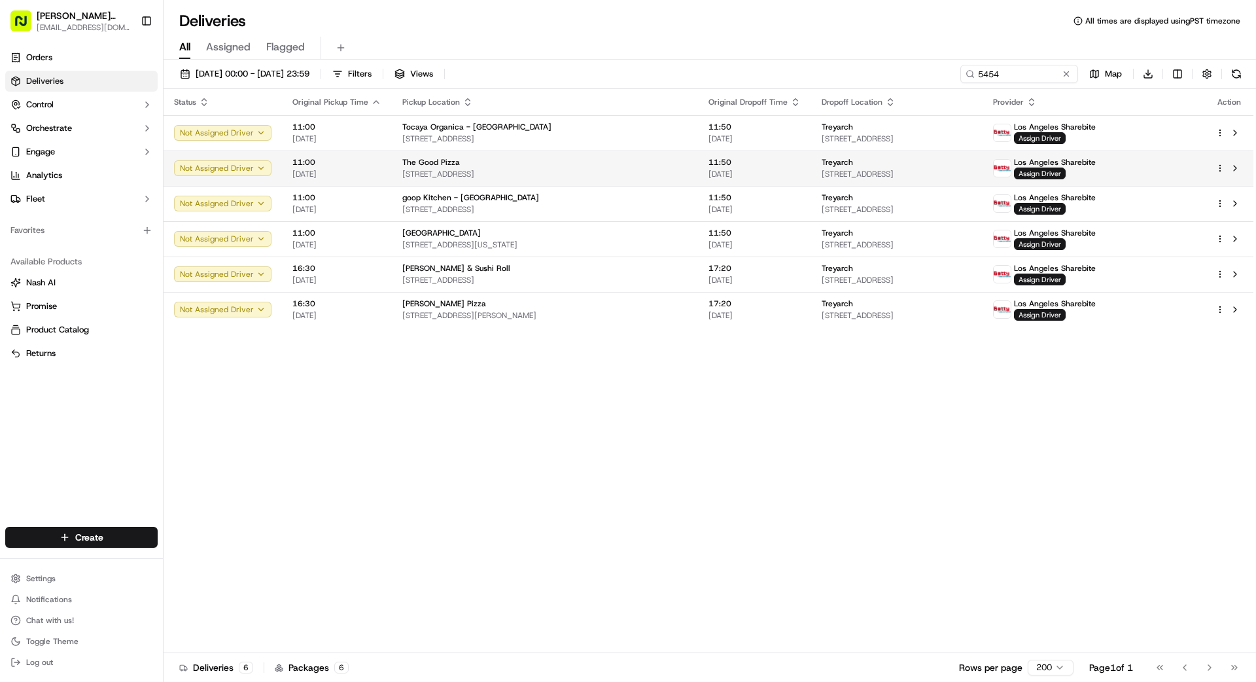
drag, startPoint x: 631, startPoint y: 136, endPoint x: 650, endPoint y: 159, distance: 30.2
click at [655, 162] on div "The Good Pizza" at bounding box center [544, 162] width 285 height 10
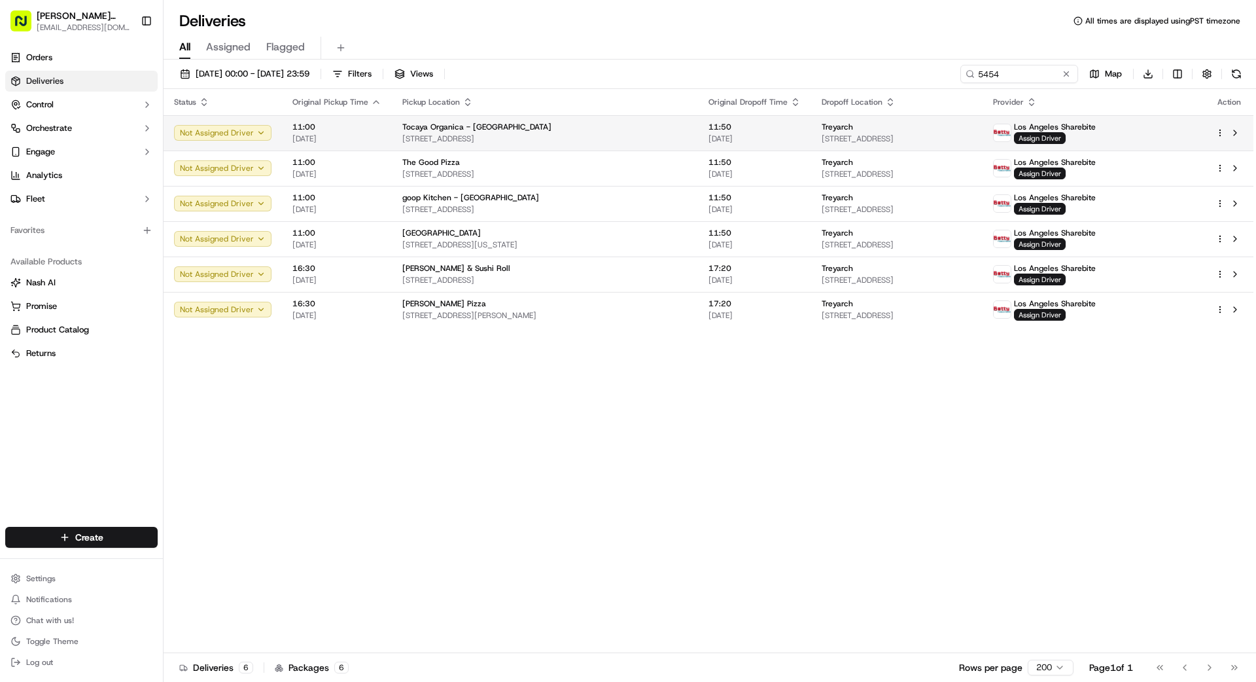
click at [723, 130] on span "11:50" at bounding box center [754, 127] width 92 height 10
click at [1065, 136] on span "Assign Driver" at bounding box center [1040, 138] width 52 height 12
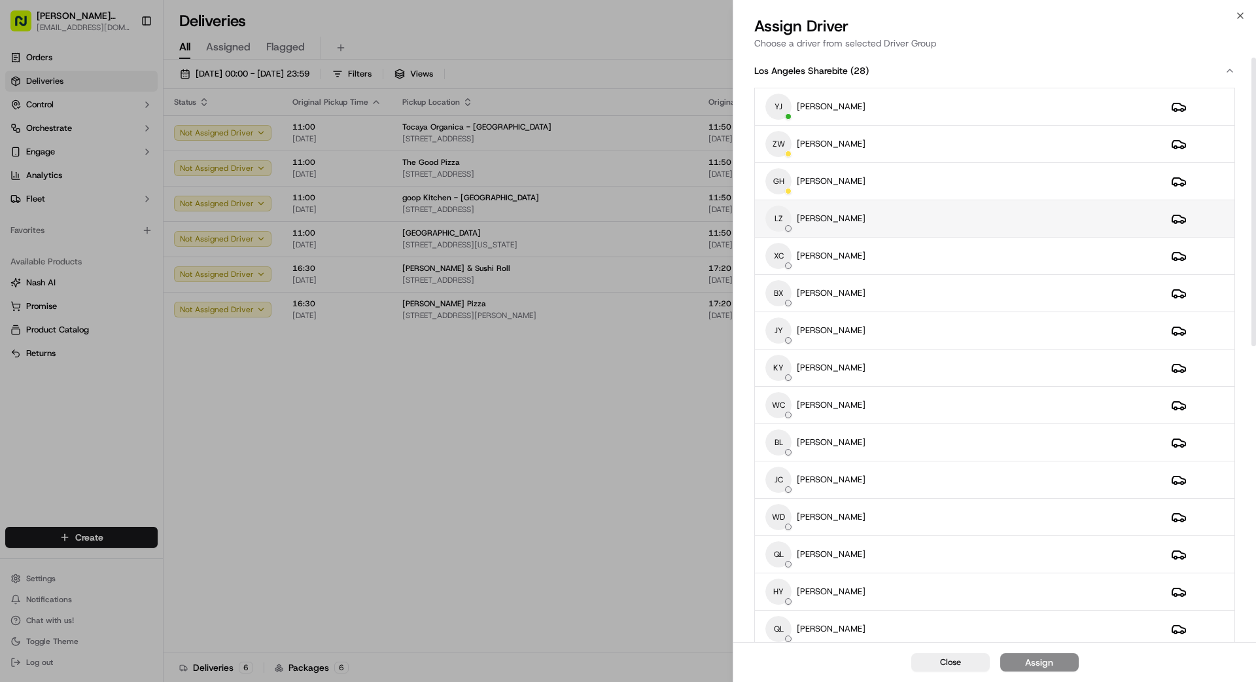
scroll to position [15, 0]
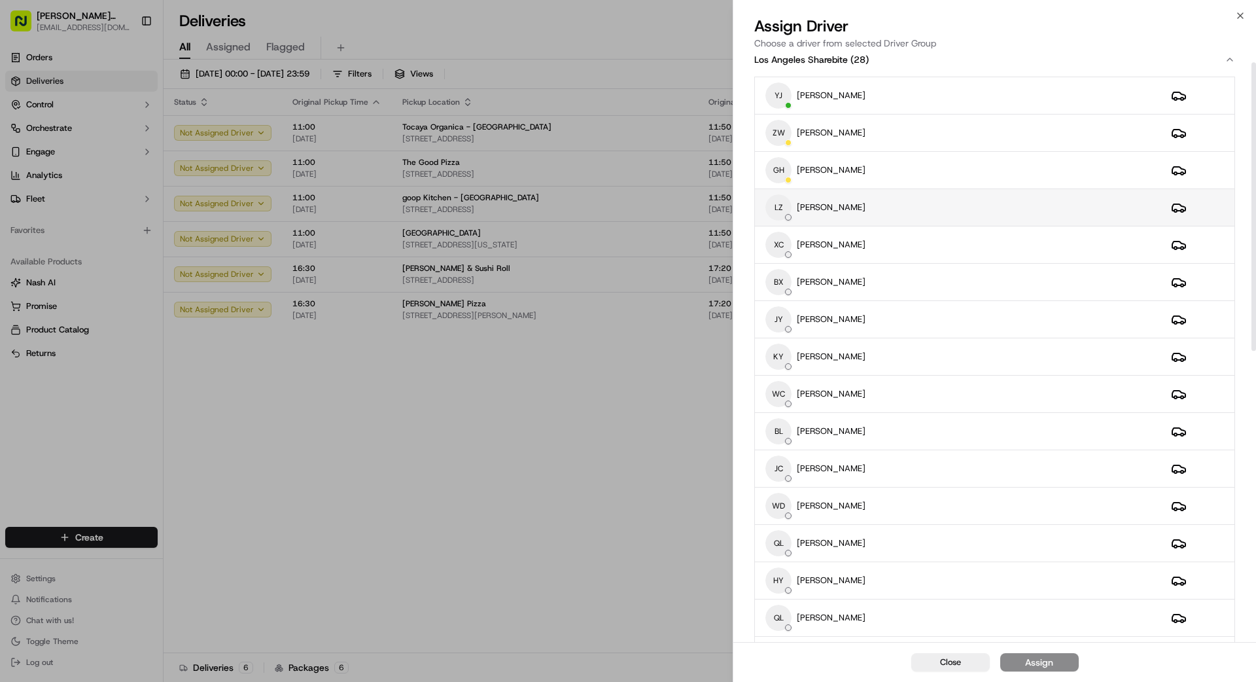
click at [910, 210] on div "LZ [PERSON_NAME]" at bounding box center [957, 207] width 385 height 26
click at [1036, 661] on div "Assign" at bounding box center [1039, 661] width 28 height 13
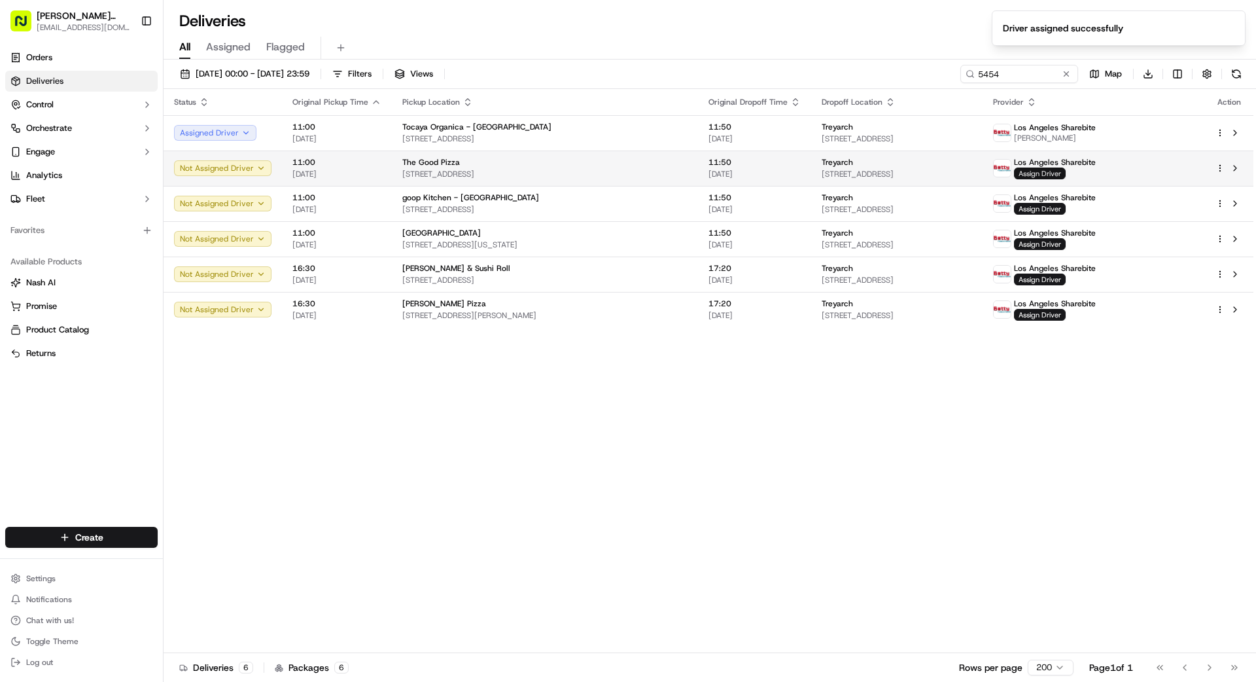
click at [1065, 174] on span "Assign Driver" at bounding box center [1040, 173] width 52 height 12
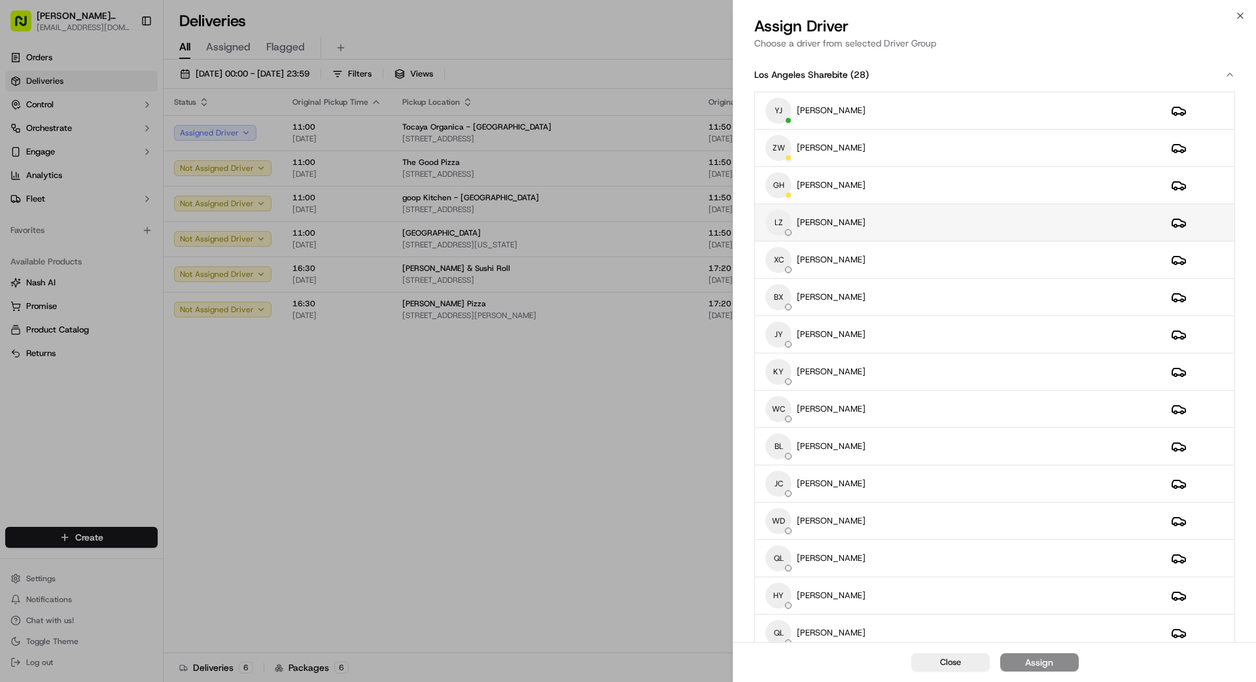
scroll to position [7, 0]
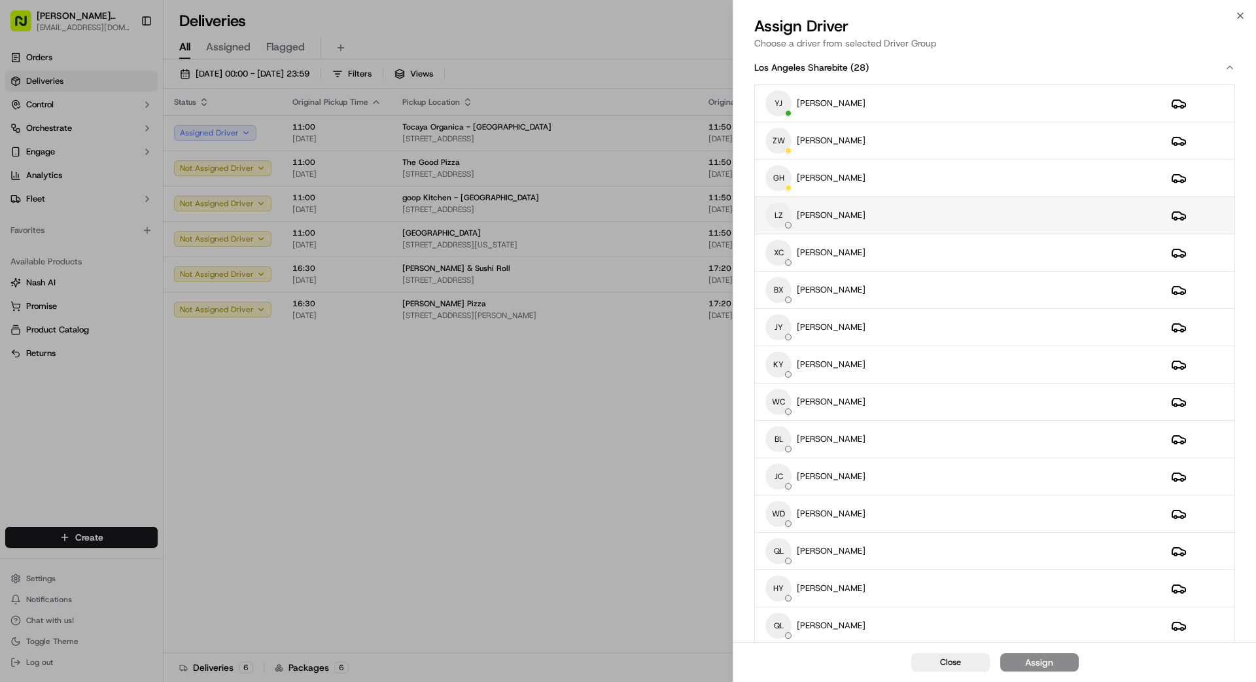
click at [874, 227] on div "LZ [PERSON_NAME]" at bounding box center [957, 215] width 385 height 26
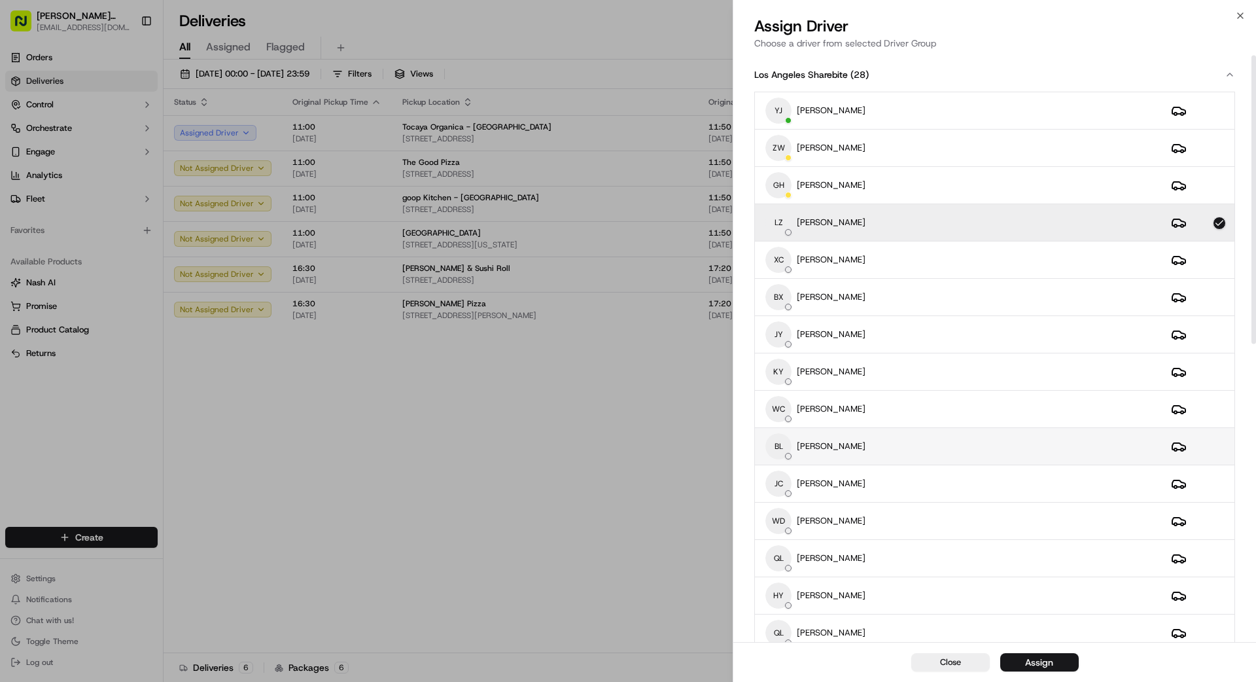
scroll to position [1, 0]
click at [1033, 655] on div "Assign" at bounding box center [1039, 661] width 28 height 13
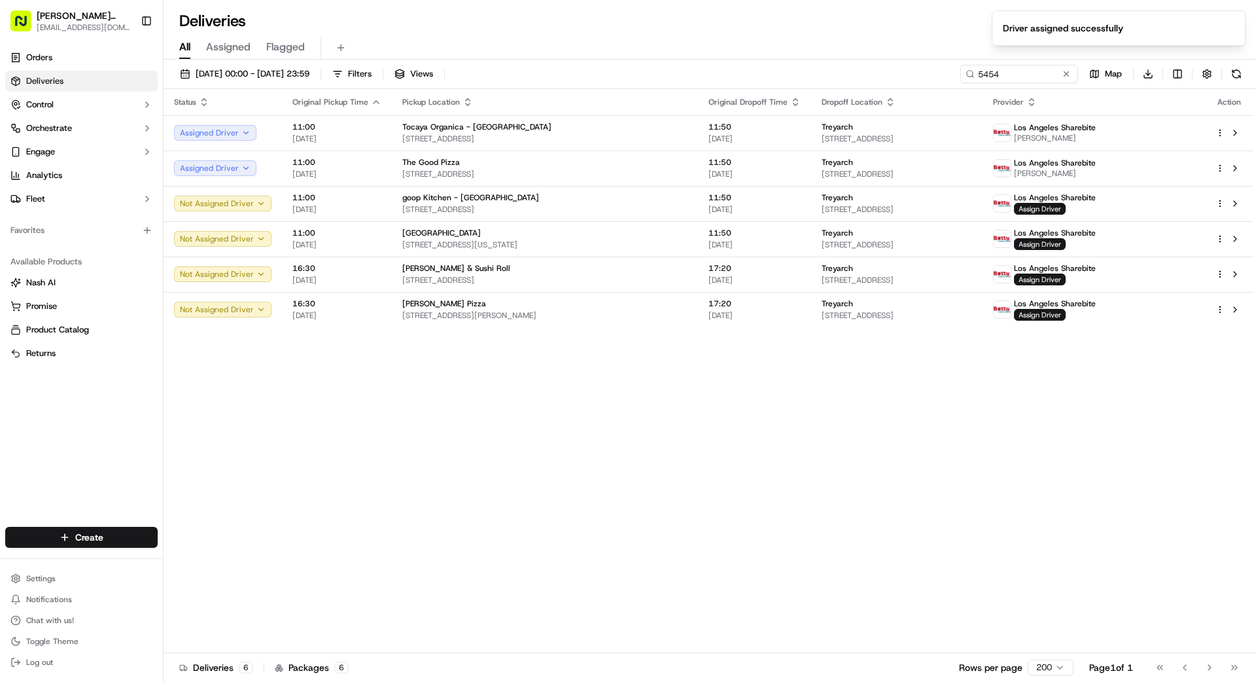
click at [588, 373] on div "Status Original Pickup Time Pickup Location Original Dropoff Time Dropoff Locat…" at bounding box center [709, 371] width 1090 height 564
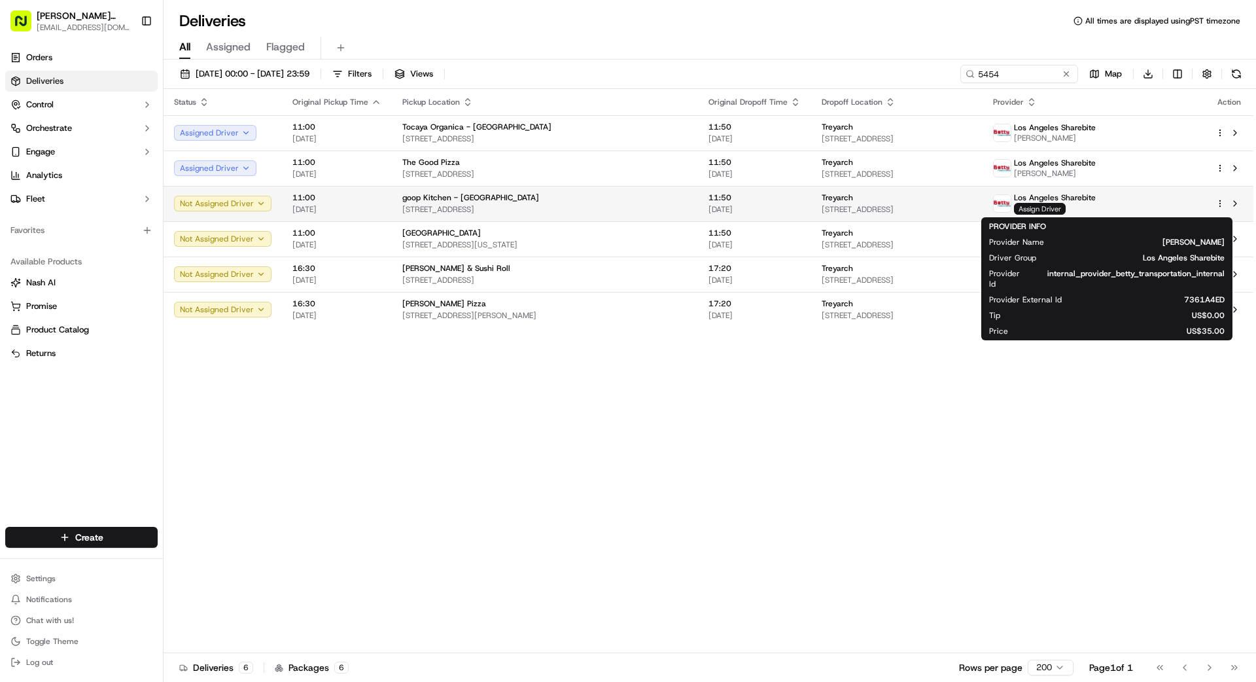
click at [1065, 207] on span "Assign Driver" at bounding box center [1040, 209] width 52 height 12
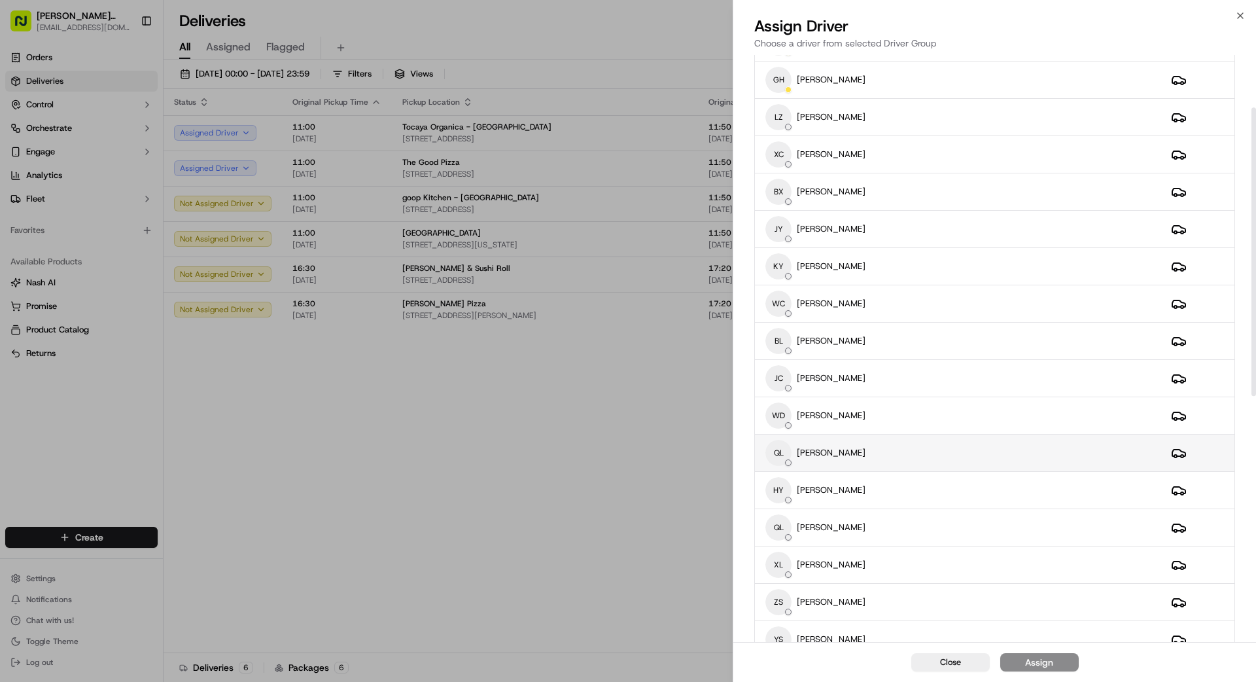
scroll to position [107, 0]
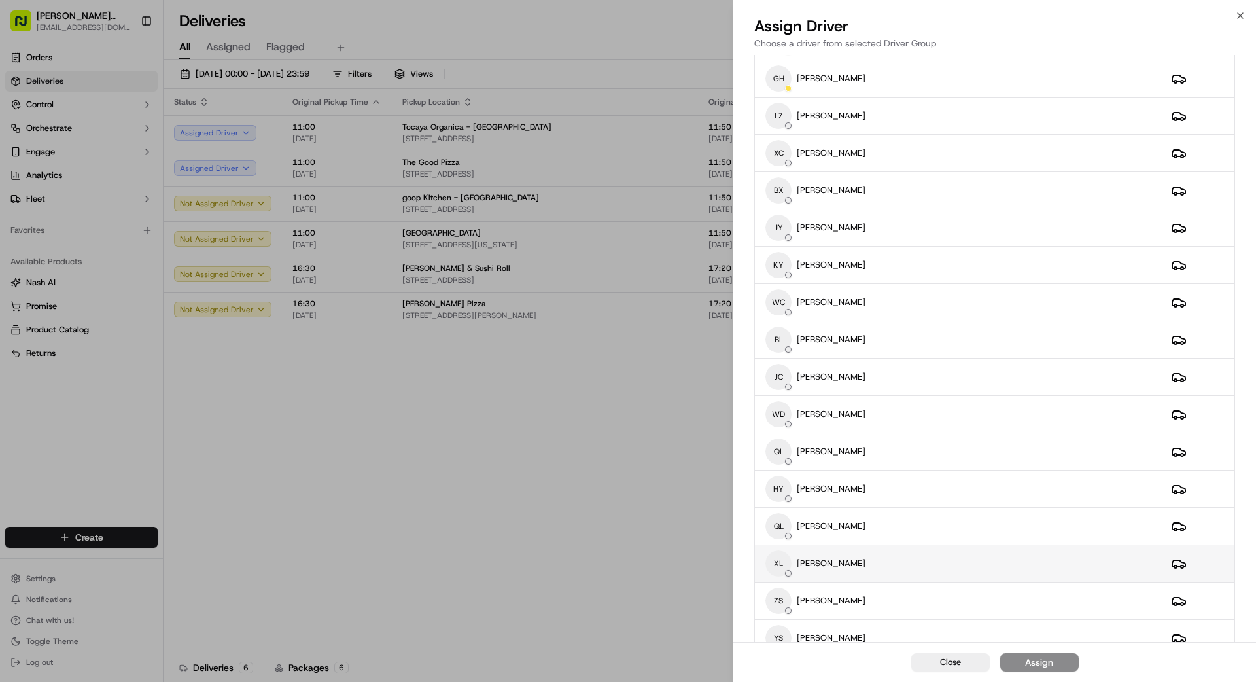
click at [903, 573] on div "XL [PERSON_NAME]" at bounding box center [957, 563] width 385 height 26
click at [1025, 666] on div "Assign" at bounding box center [1039, 661] width 28 height 13
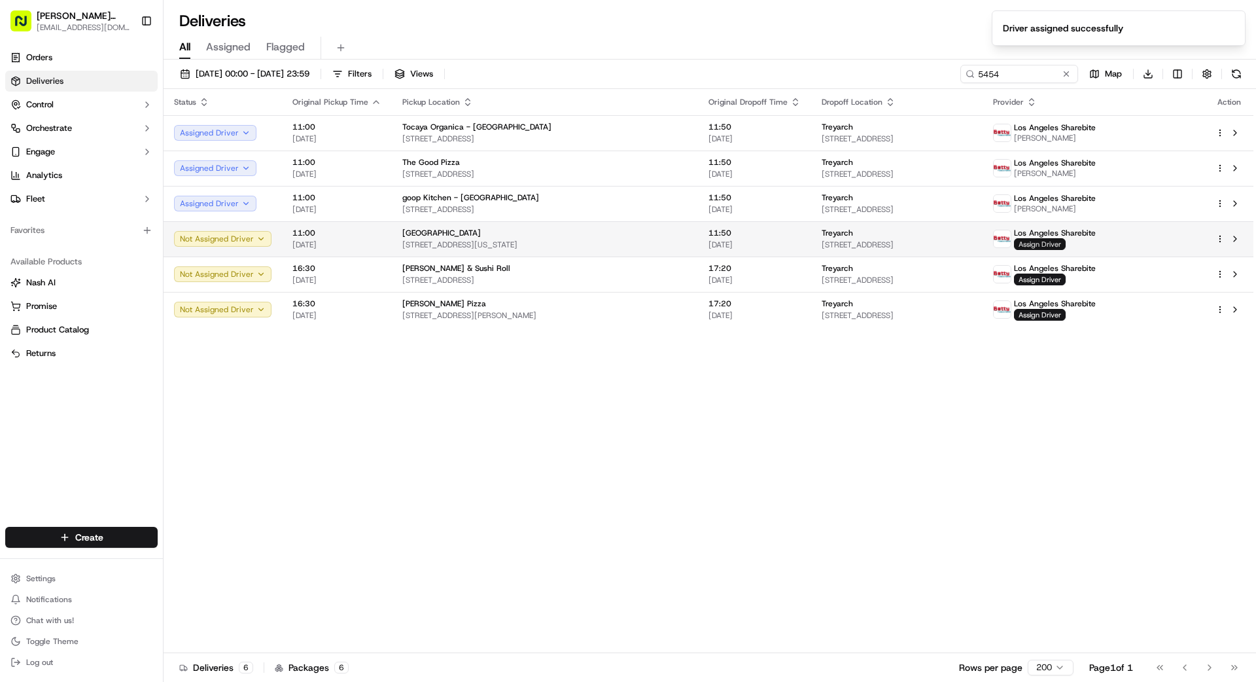
click at [1065, 245] on span "Assign Driver" at bounding box center [1040, 244] width 52 height 12
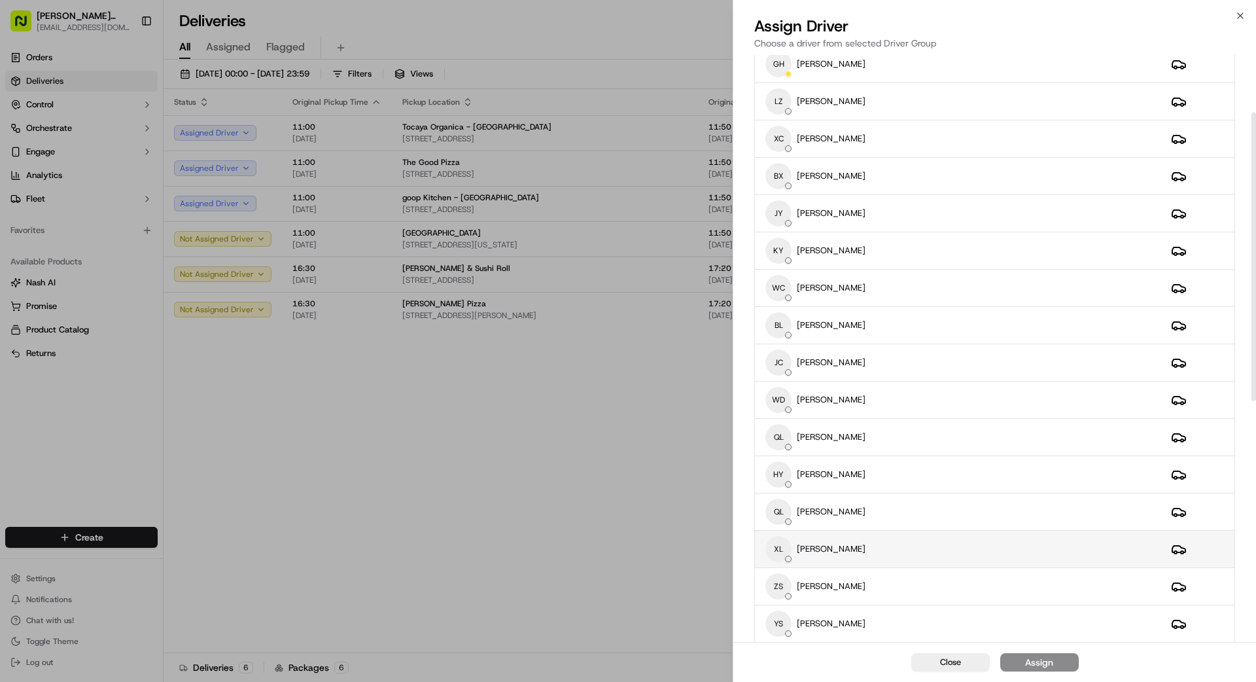
click at [927, 551] on div "XL [PERSON_NAME]" at bounding box center [957, 549] width 385 height 26
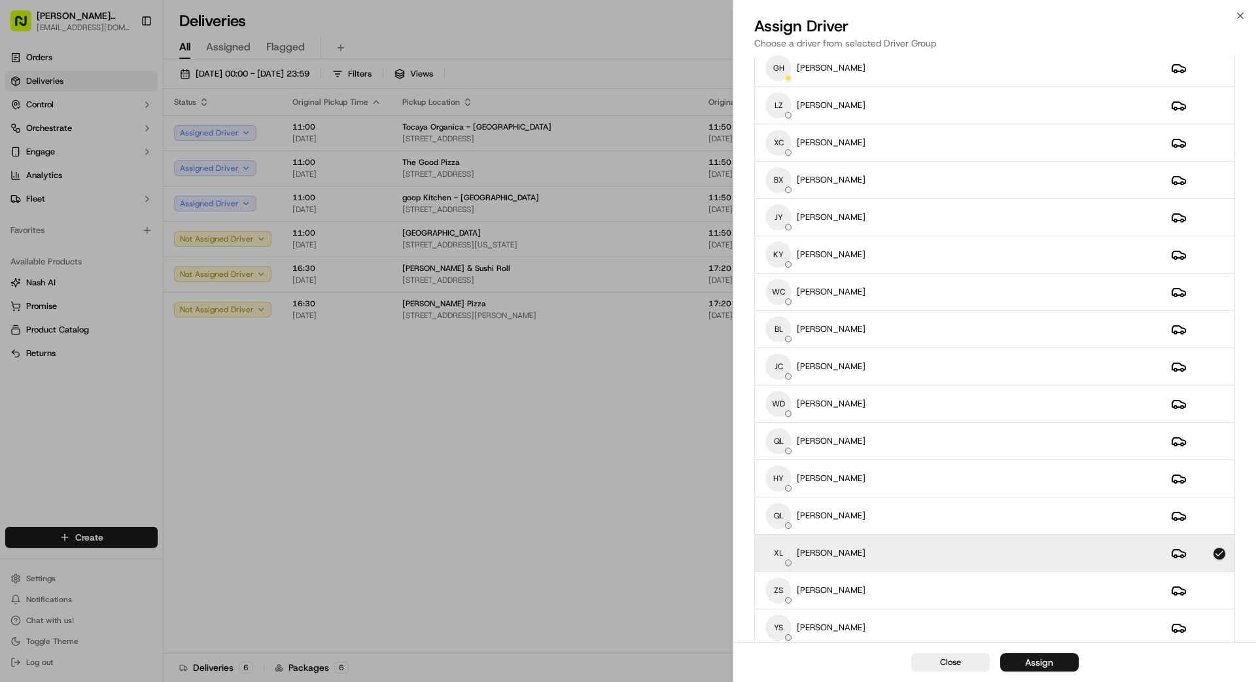
click at [1048, 661] on div "Assign" at bounding box center [1039, 661] width 28 height 13
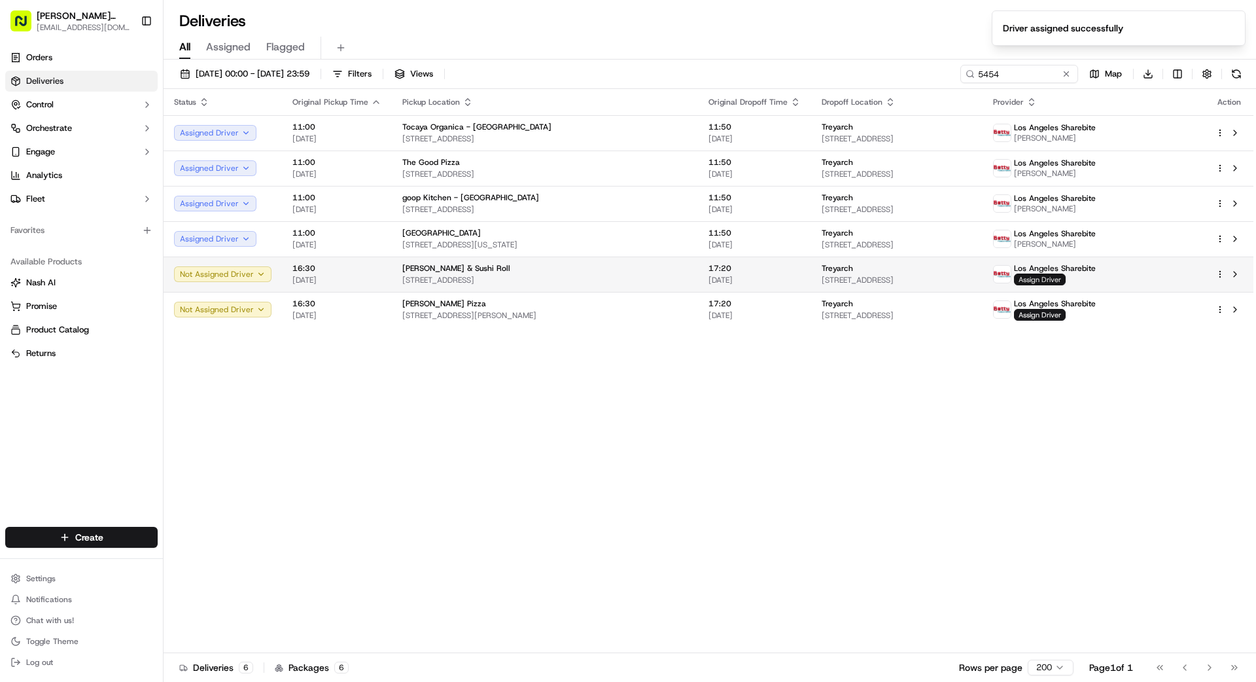
click at [1065, 281] on span "Assign Driver" at bounding box center [1040, 279] width 52 height 12
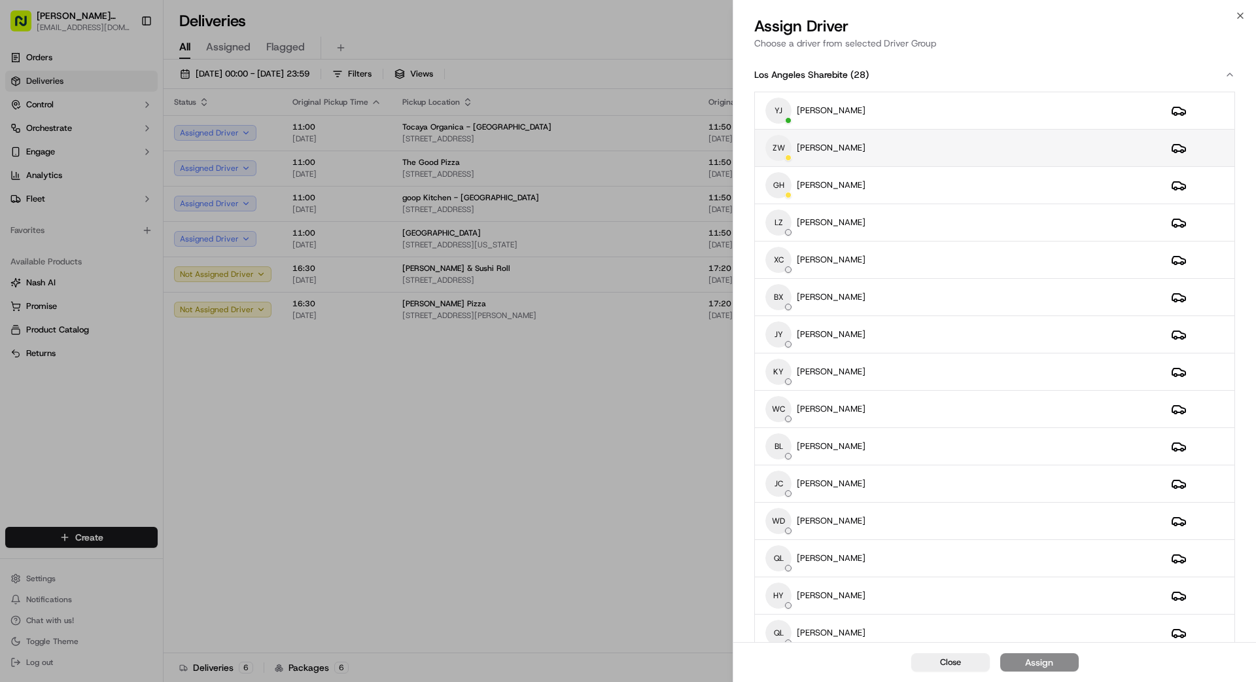
click at [884, 148] on div "ZW [PERSON_NAME]" at bounding box center [957, 148] width 385 height 26
click at [1029, 666] on div "Assign" at bounding box center [1039, 661] width 28 height 13
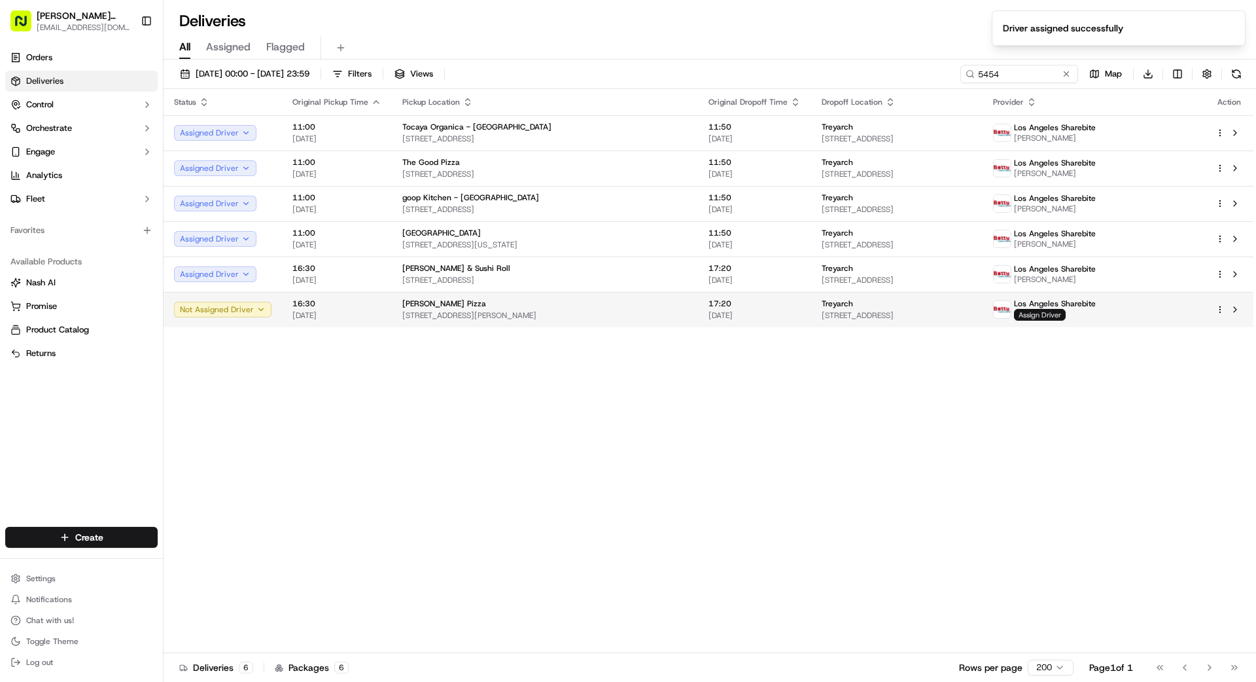
click at [1065, 314] on span "Assign Driver" at bounding box center [1040, 315] width 52 height 12
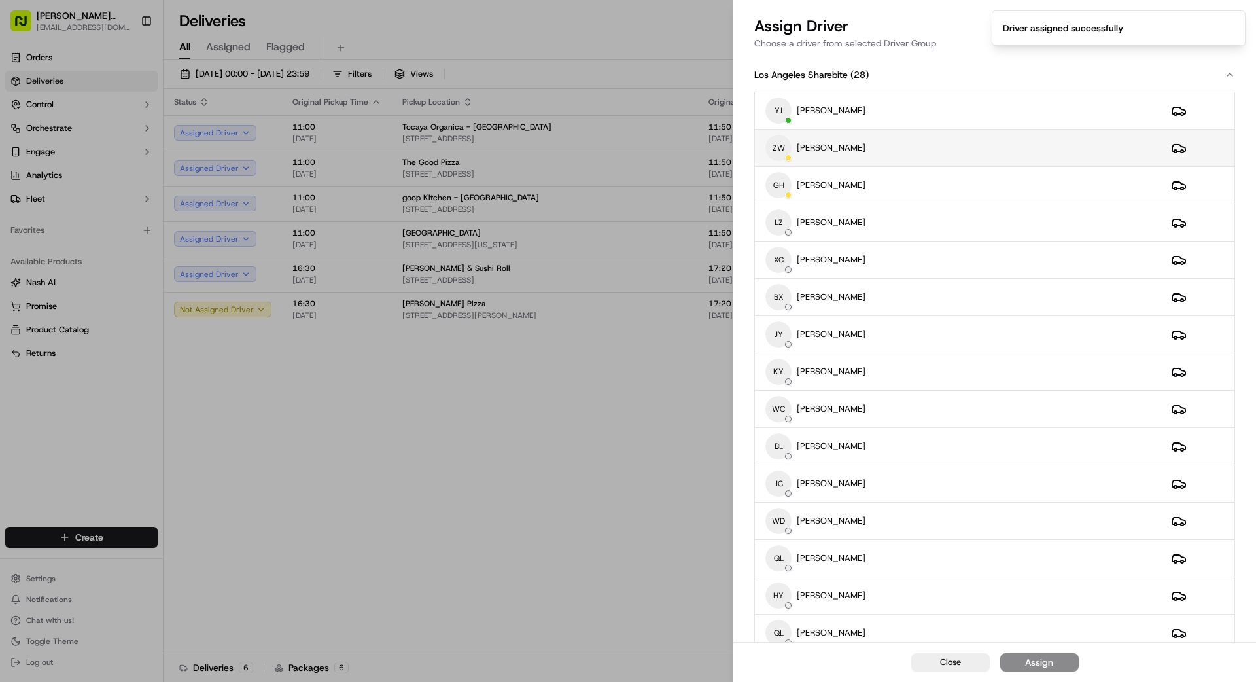
click at [942, 146] on div "ZW [PERSON_NAME]" at bounding box center [957, 148] width 385 height 26
click at [1065, 666] on button "Assign" at bounding box center [1039, 662] width 78 height 18
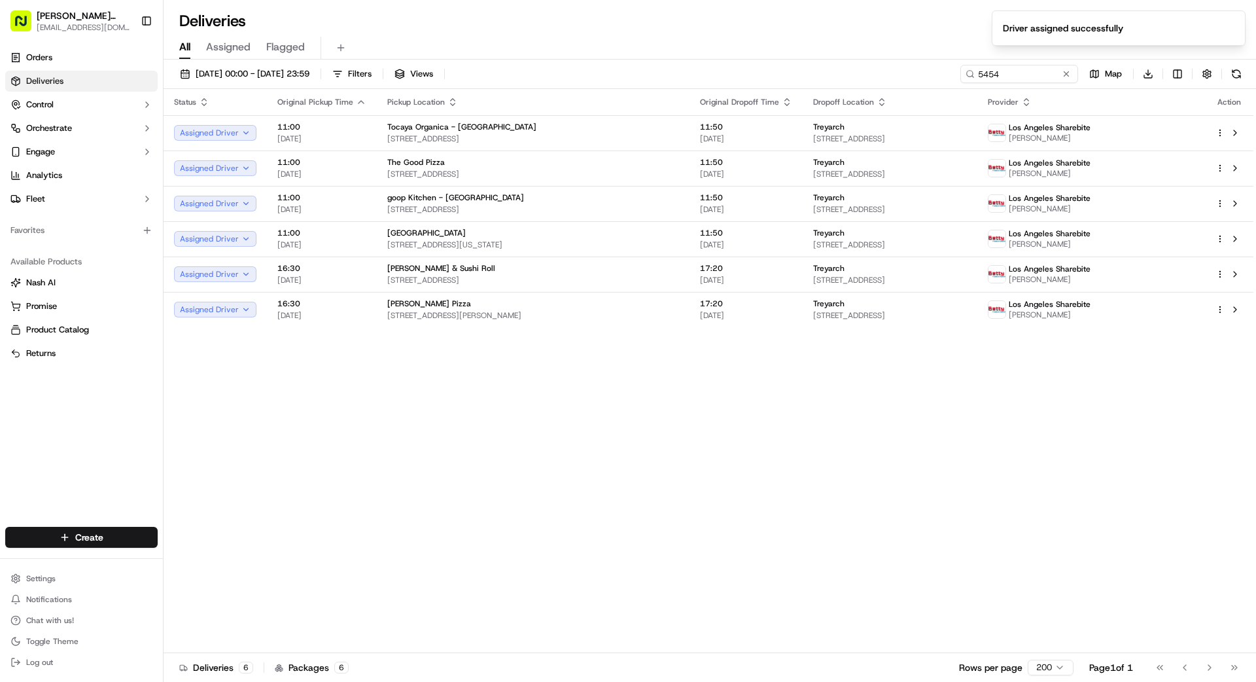
drag, startPoint x: 665, startPoint y: 436, endPoint x: 664, endPoint y: 446, distance: 10.5
click at [665, 444] on div "Status Original Pickup Time Pickup Location Original Dropoff Time Dropoff Locat…" at bounding box center [709, 371] width 1090 height 564
click at [1065, 73] on button at bounding box center [1066, 73] width 13 height 13
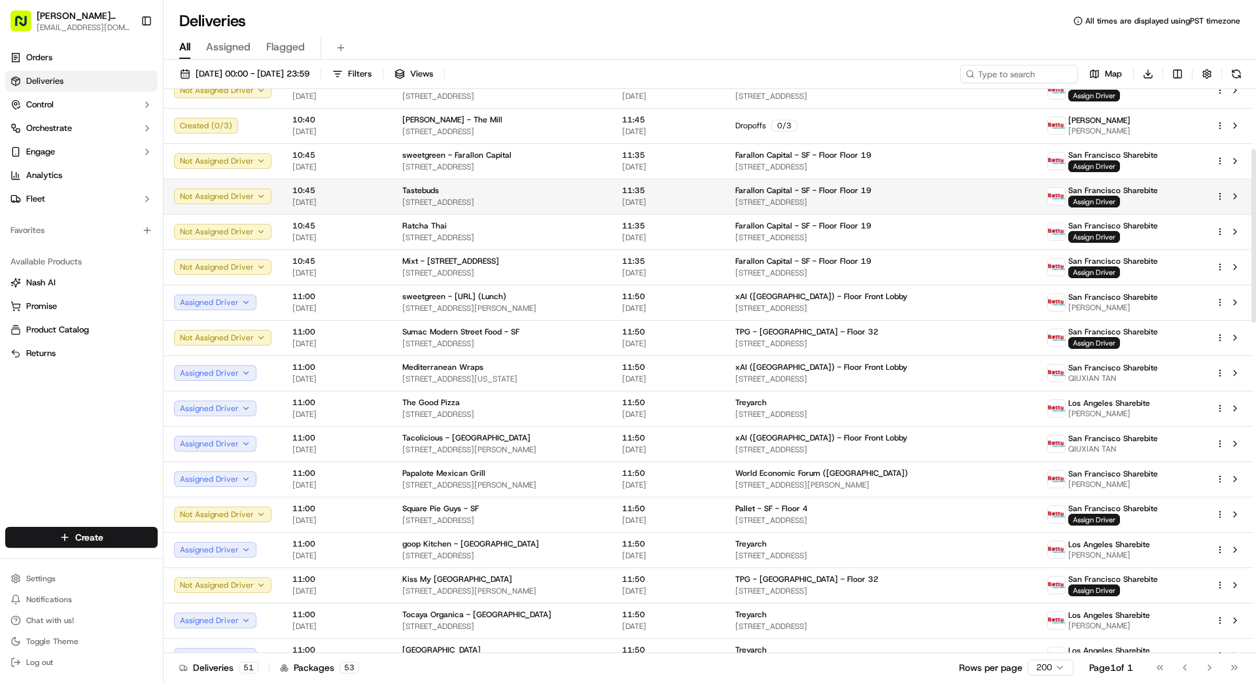
scroll to position [194, 0]
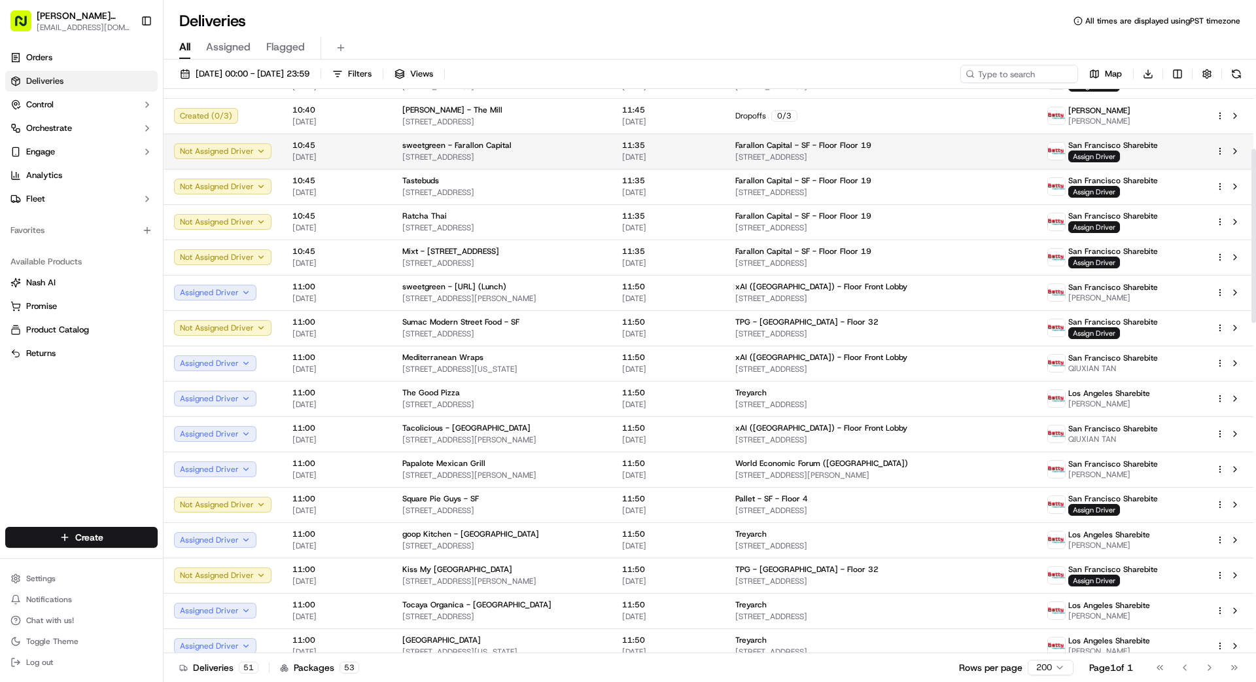
click at [689, 143] on span "11:35" at bounding box center [668, 145] width 92 height 10
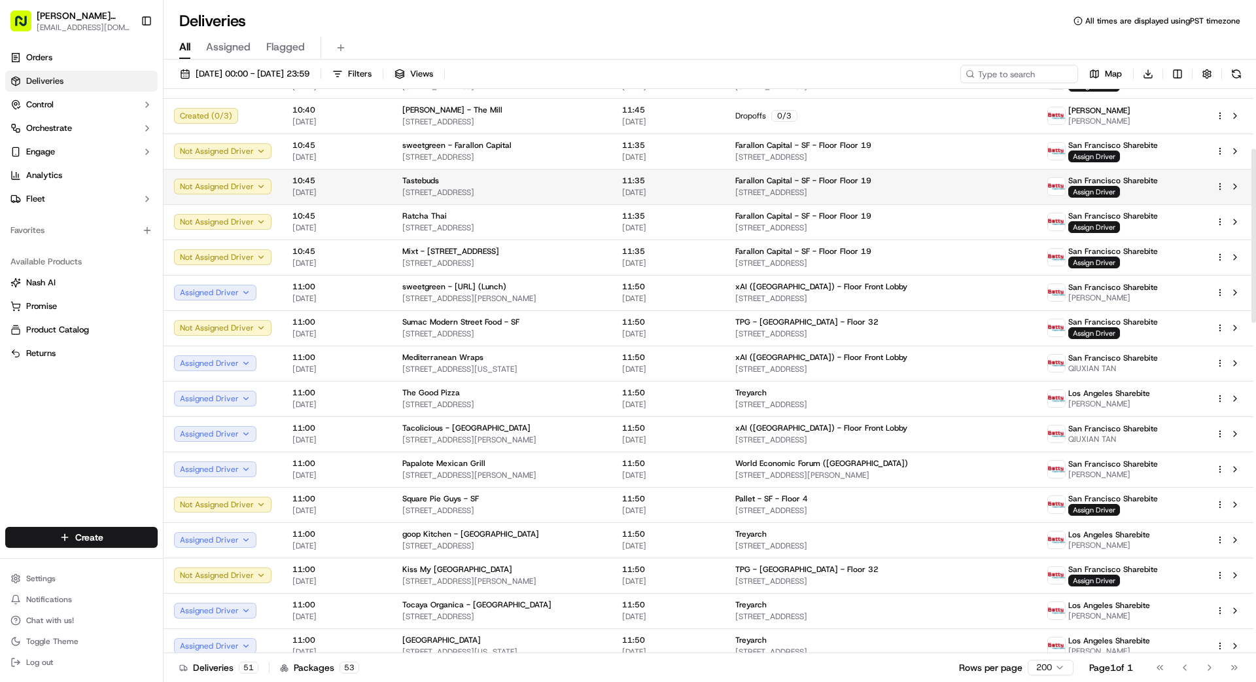
click at [577, 187] on span "[STREET_ADDRESS]" at bounding box center [501, 192] width 199 height 10
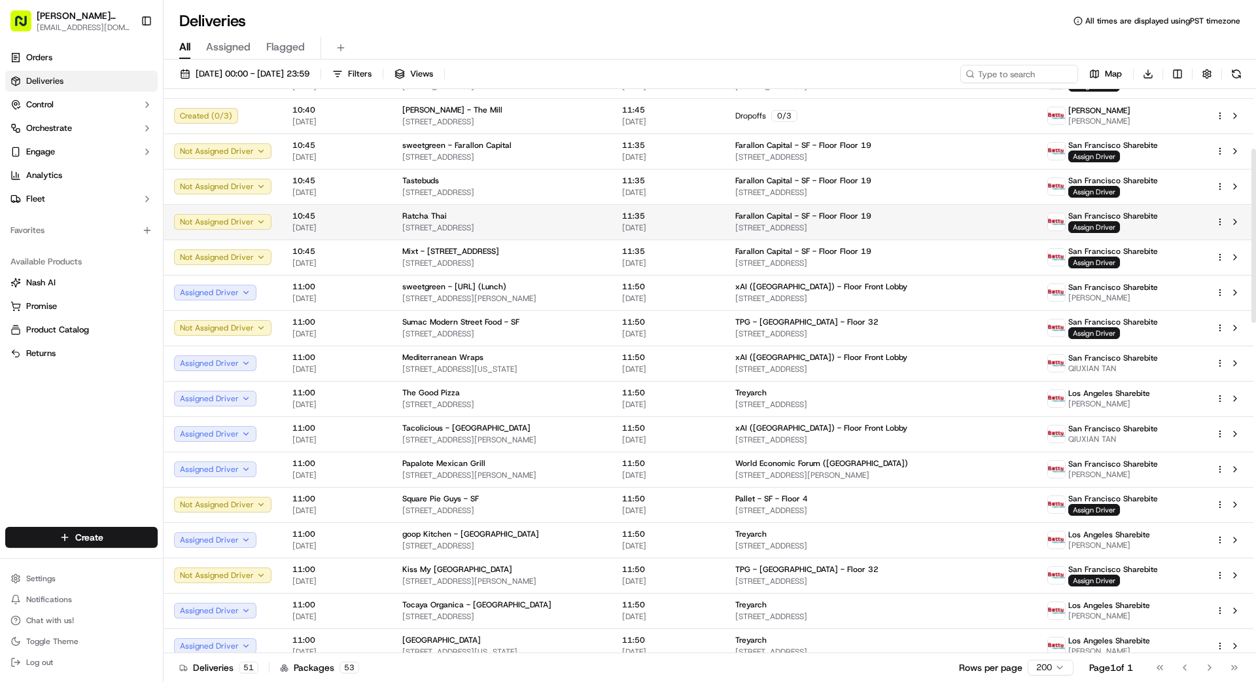
click at [574, 222] on span "[STREET_ADDRESS]" at bounding box center [501, 227] width 199 height 10
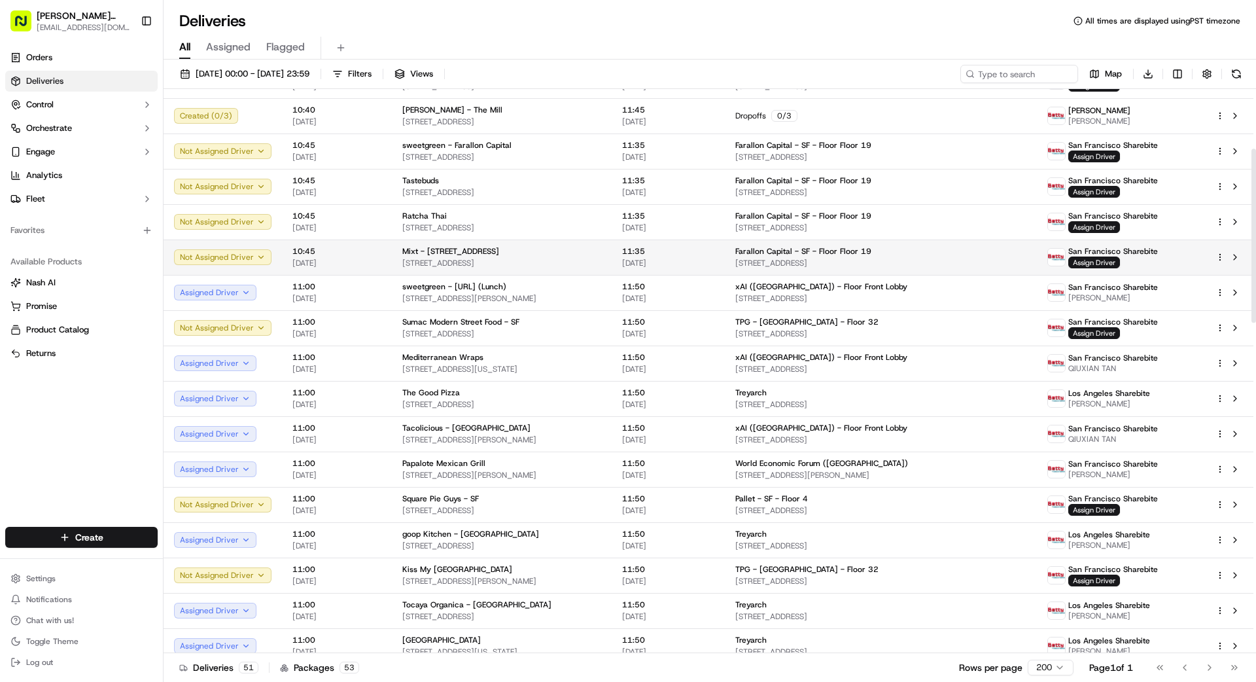
click at [577, 248] on div "Mixt - [STREET_ADDRESS]" at bounding box center [501, 251] width 199 height 10
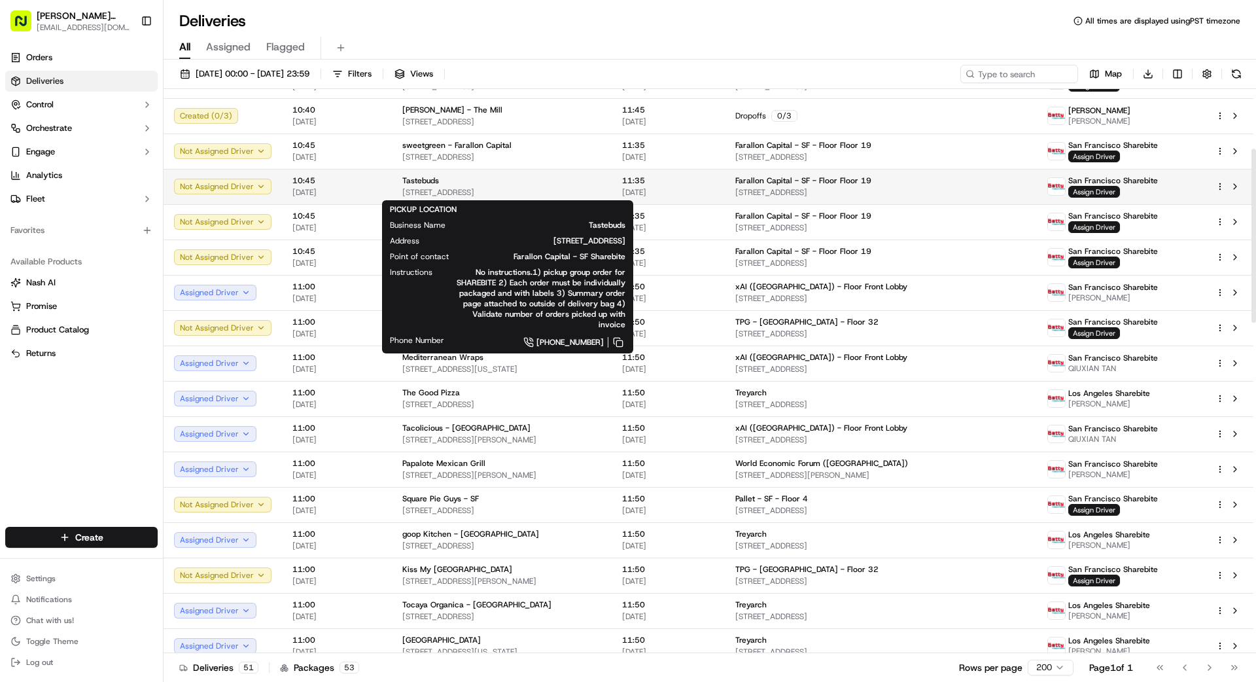
click at [572, 184] on div "Tastebuds" at bounding box center [501, 180] width 199 height 10
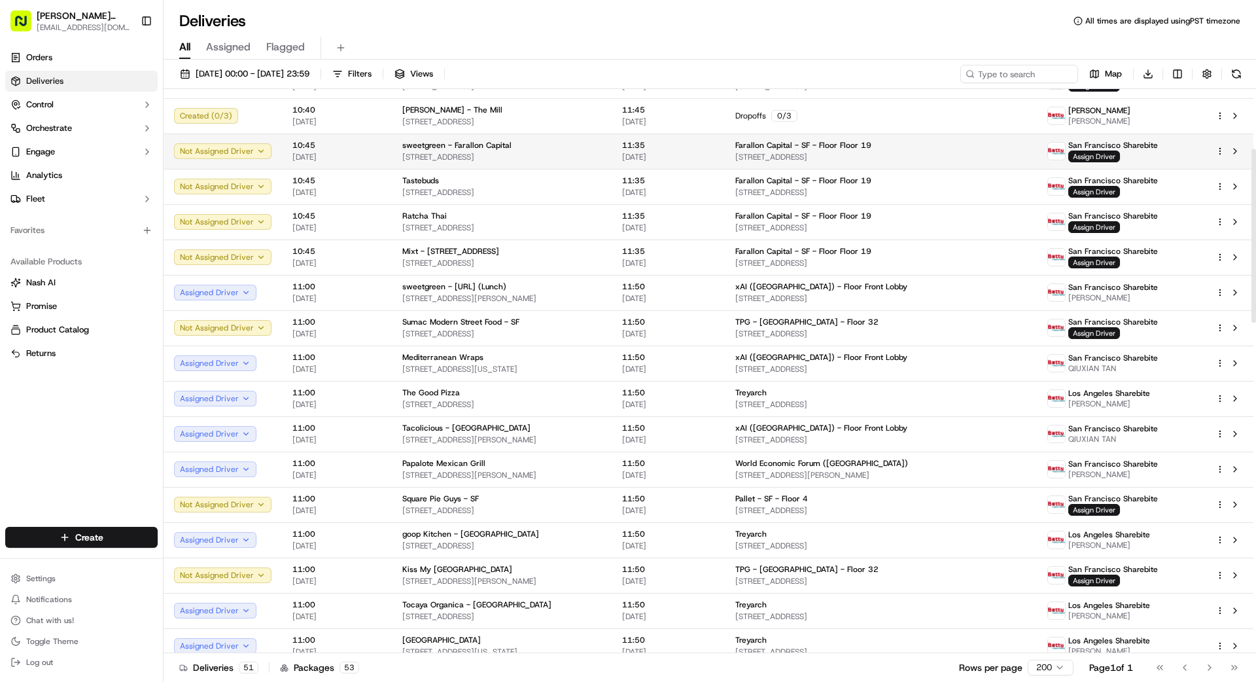
click at [557, 160] on span "[STREET_ADDRESS]" at bounding box center [501, 157] width 199 height 10
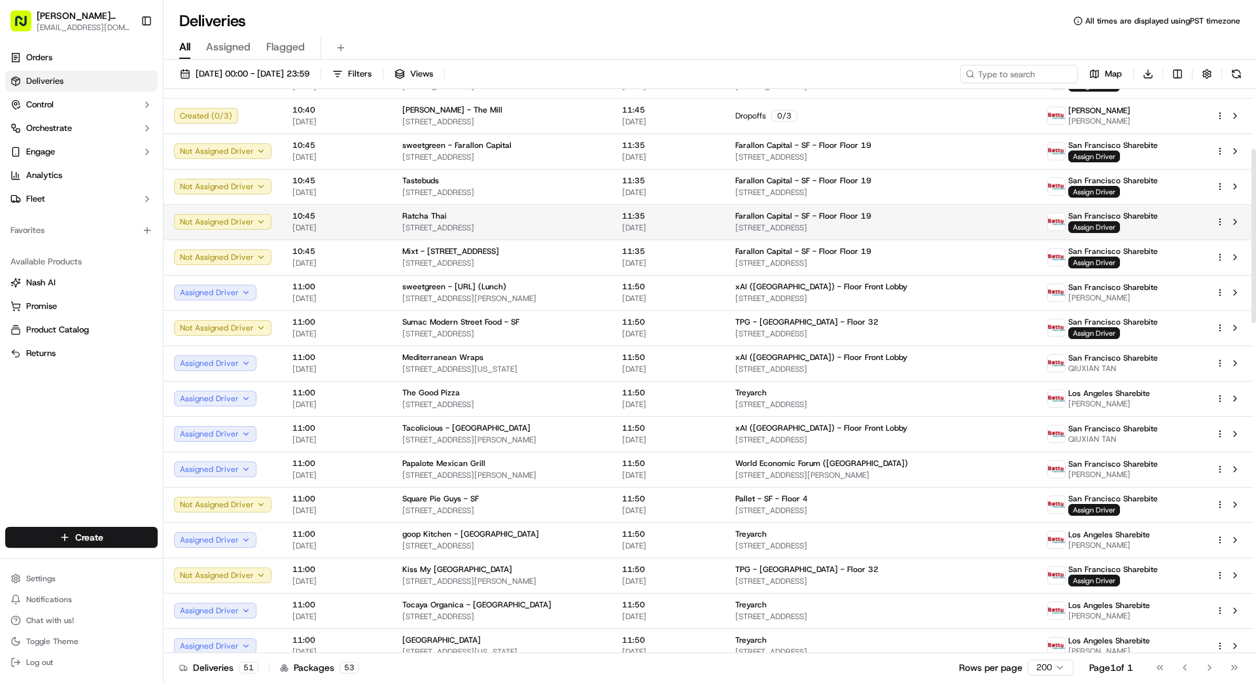
scroll to position [194, 0]
click at [557, 220] on div "Ratcha Thai [STREET_ADDRESS]" at bounding box center [501, 221] width 199 height 22
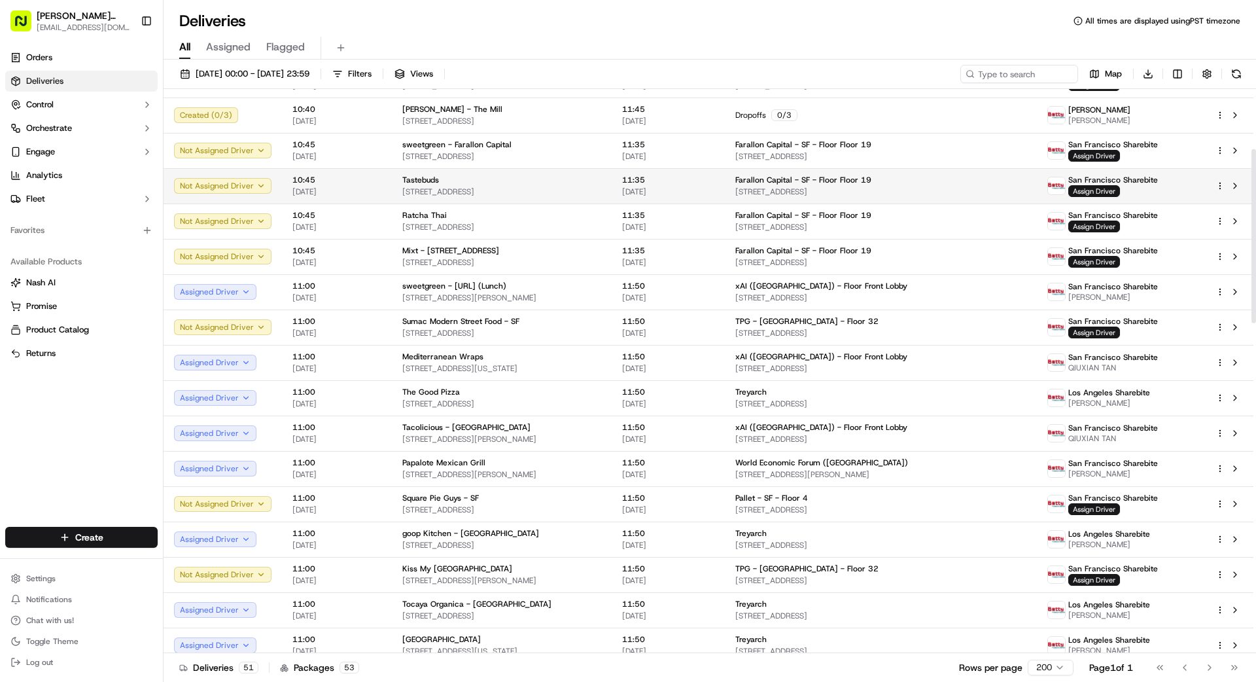
click at [553, 186] on span "[STREET_ADDRESS]" at bounding box center [501, 191] width 199 height 10
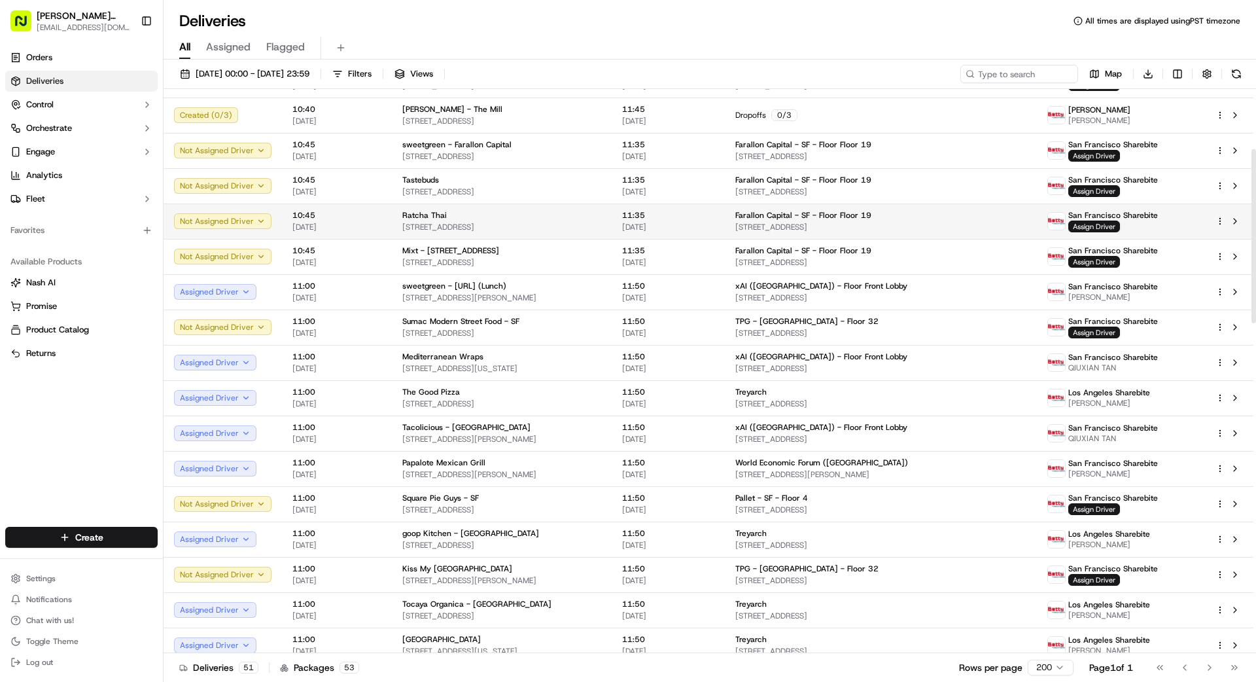
click at [561, 216] on div "Ratcha Thai" at bounding box center [501, 215] width 199 height 10
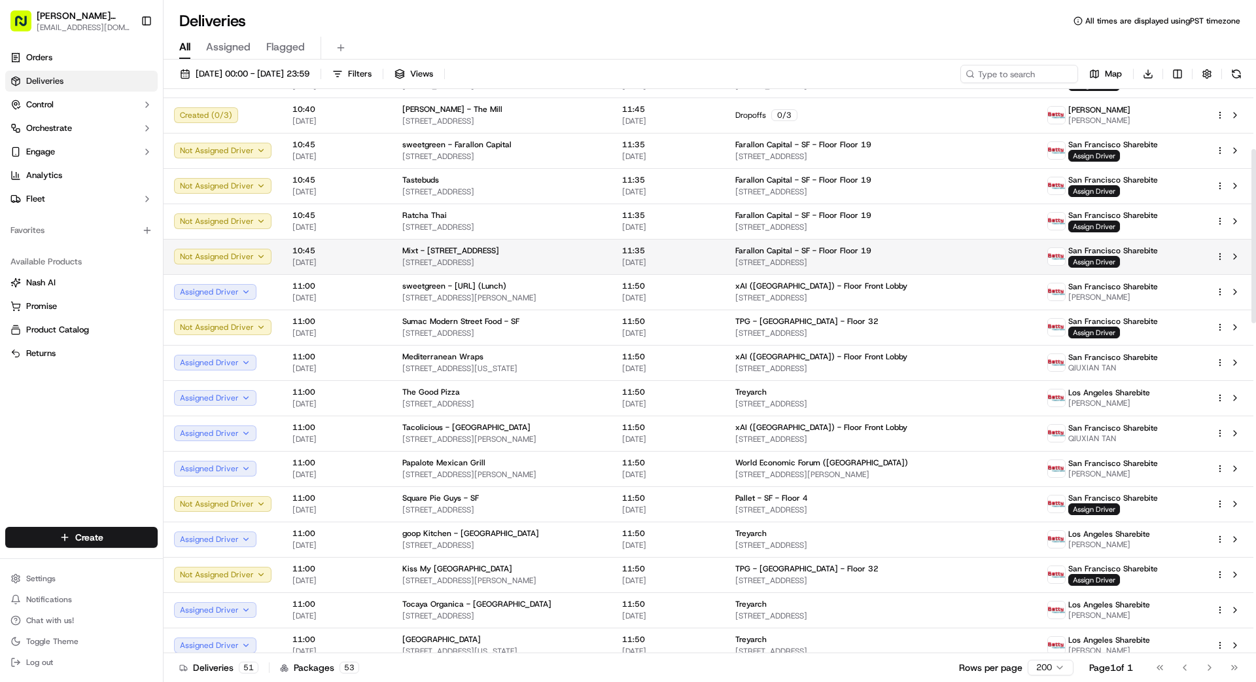
click at [591, 259] on span "[STREET_ADDRESS]" at bounding box center [501, 262] width 199 height 10
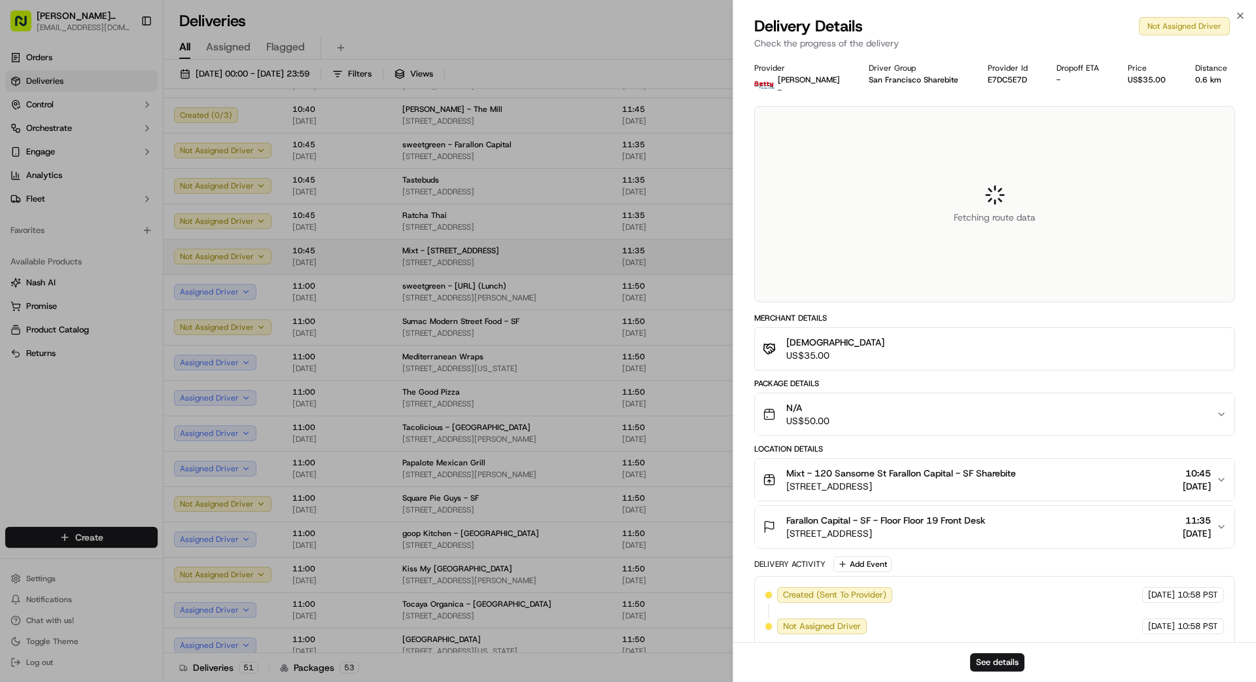
scroll to position [194, 0]
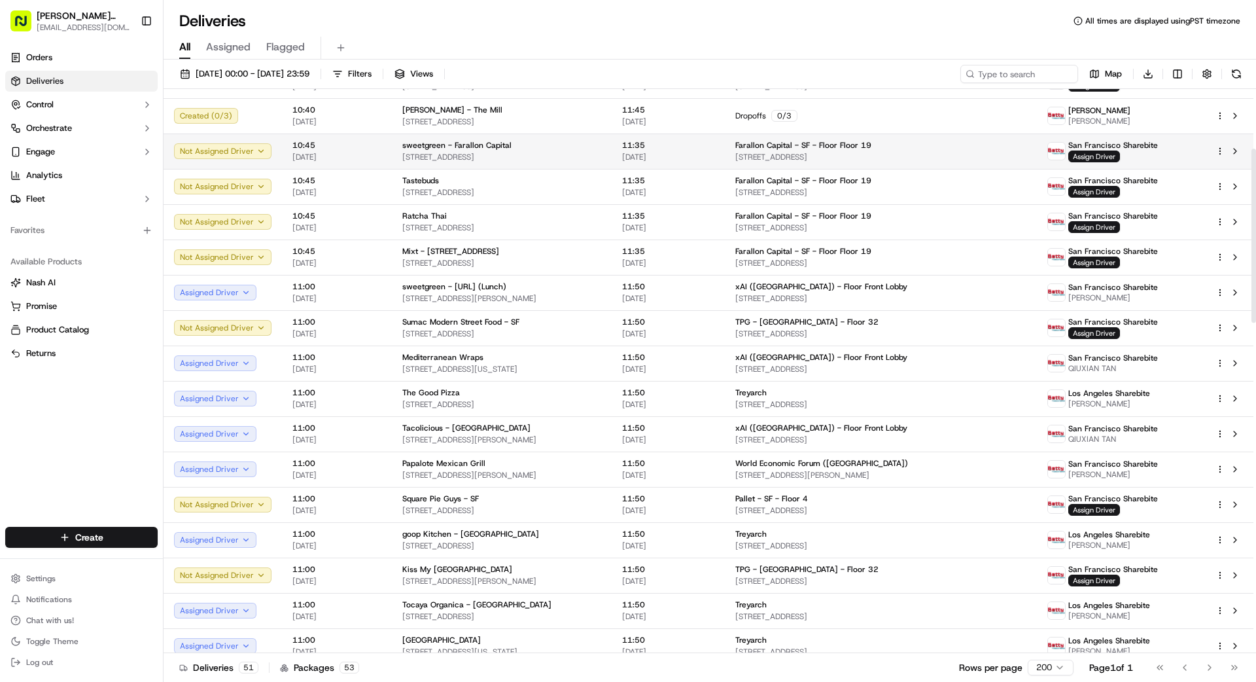
click at [601, 156] on span "[STREET_ADDRESS]" at bounding box center [501, 157] width 199 height 10
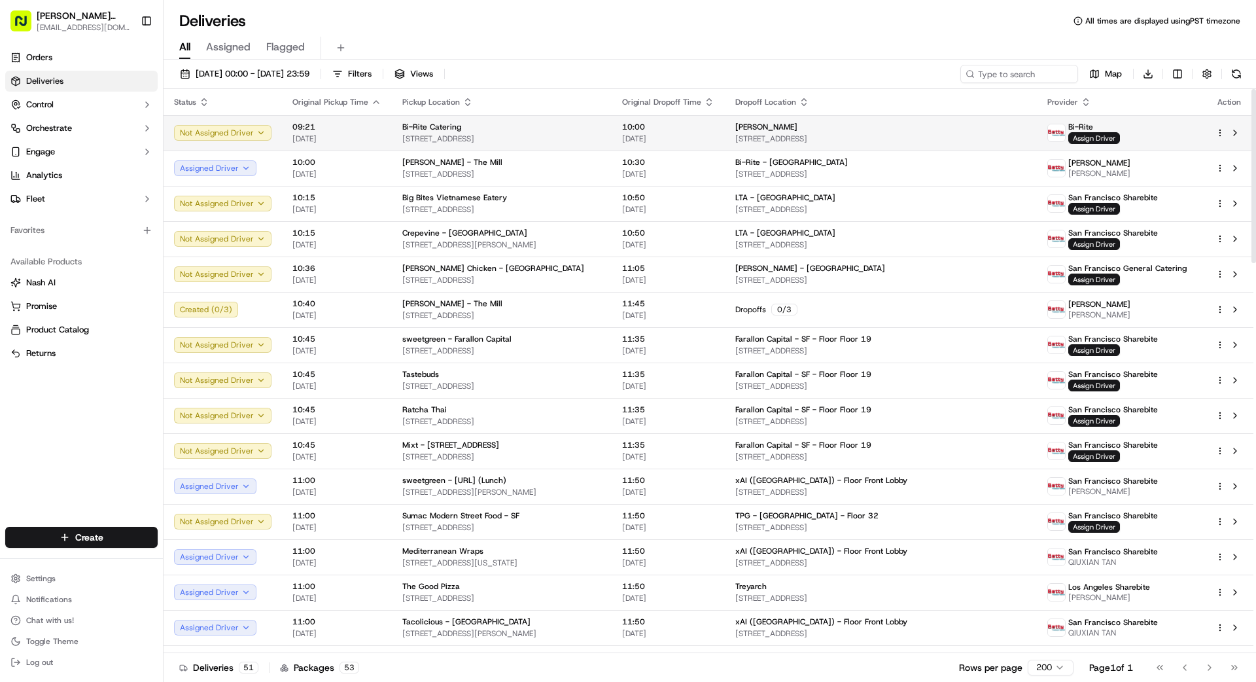
scroll to position [2, 0]
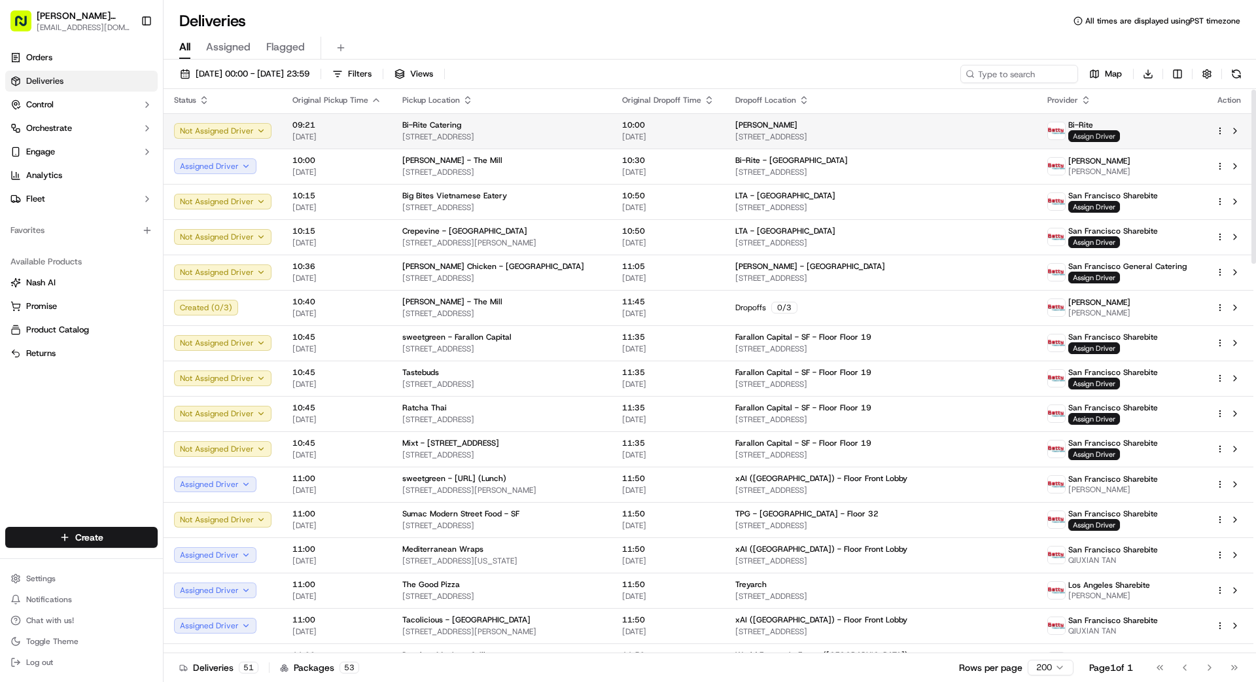
click at [1094, 139] on span "Assign Driver" at bounding box center [1094, 136] width 52 height 12
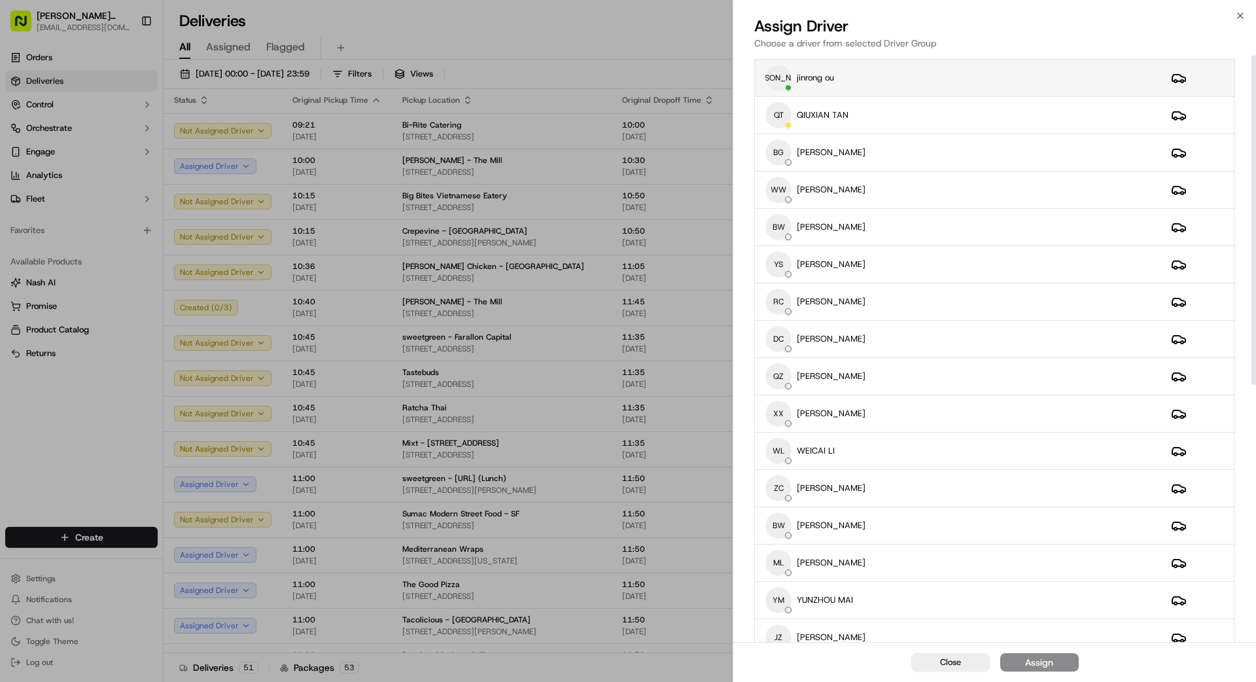
scroll to position [0, 0]
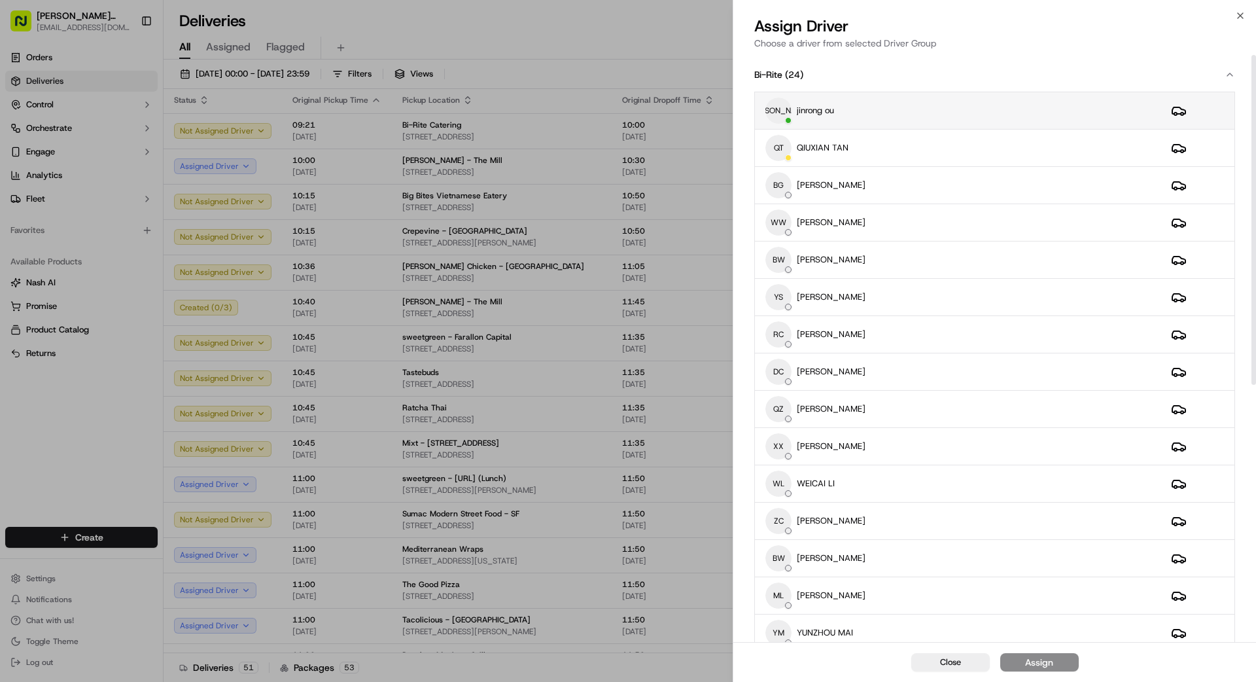
click at [971, 112] on div "[PERSON_NAME] [PERSON_NAME] ou" at bounding box center [957, 110] width 385 height 26
click at [1047, 666] on div "Assign" at bounding box center [1039, 661] width 28 height 13
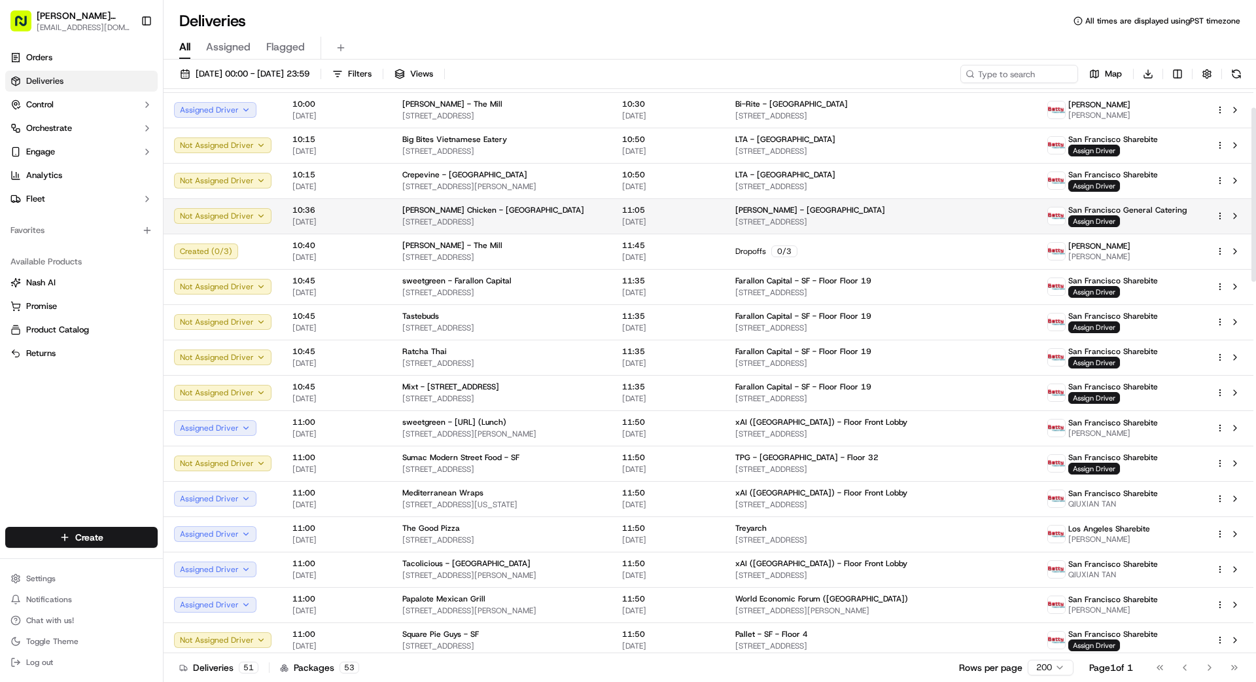
scroll to position [62, 0]
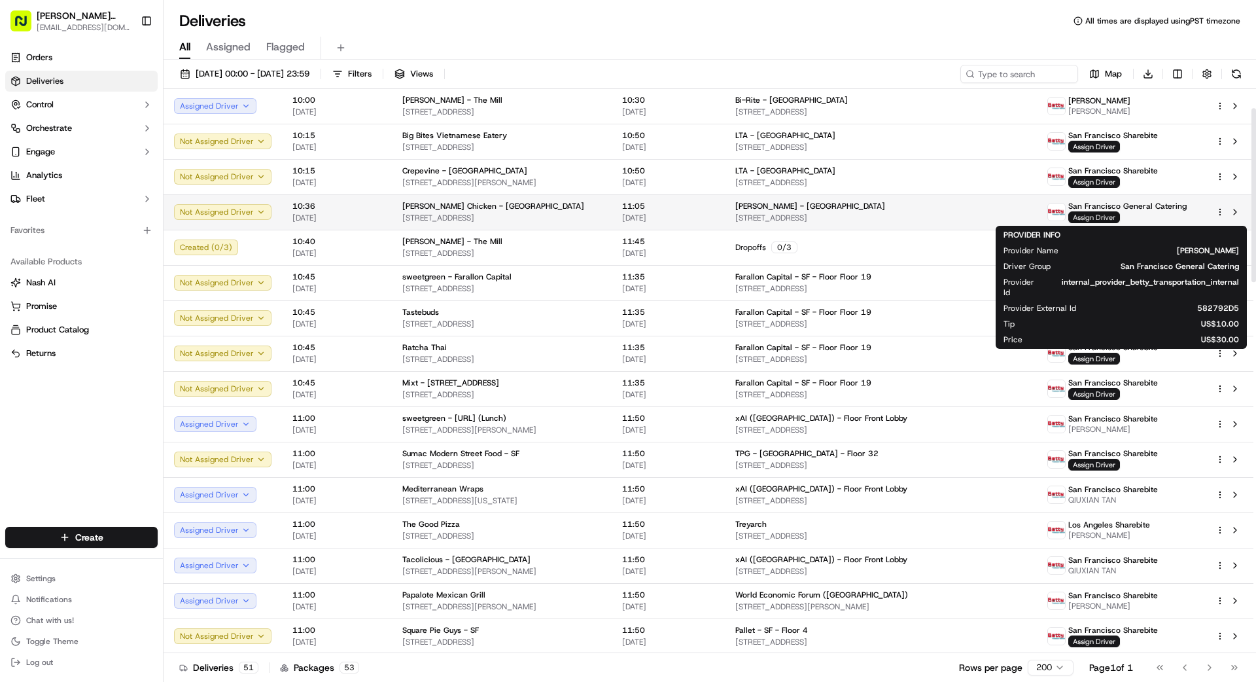
click at [1103, 216] on span "Assign Driver" at bounding box center [1094, 217] width 52 height 12
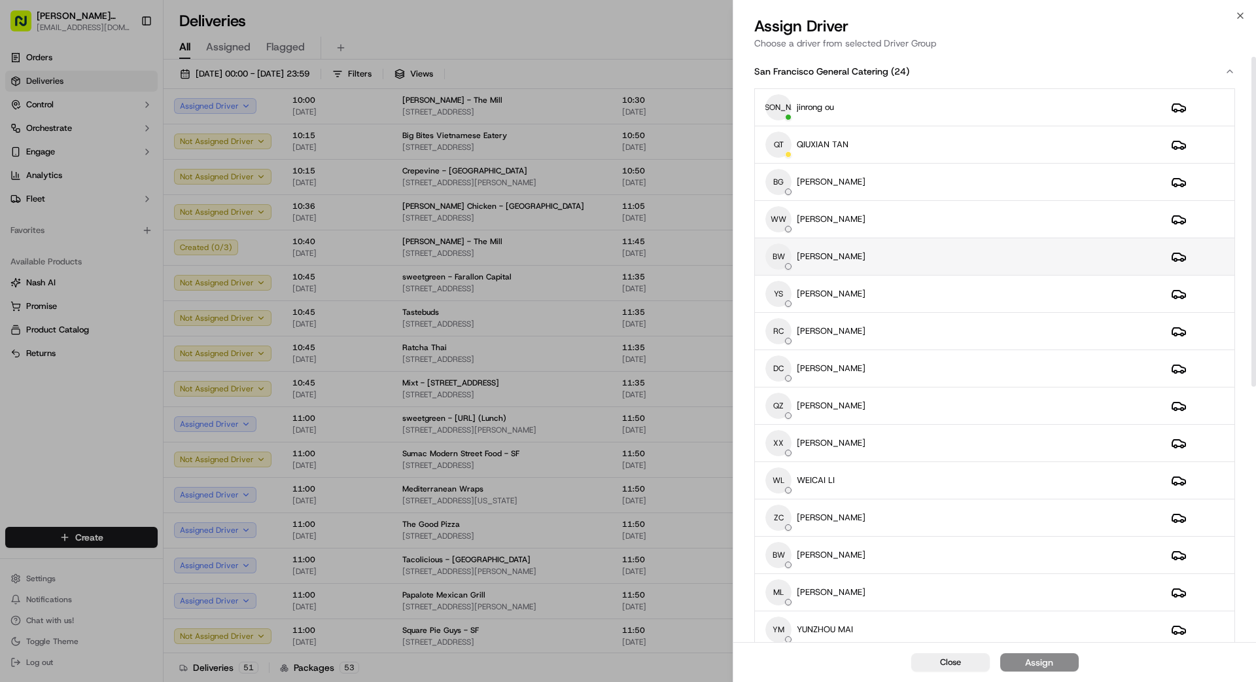
click at [939, 254] on div "BW [PERSON_NAME]" at bounding box center [957, 256] width 385 height 26
click at [1052, 662] on button "Assign" at bounding box center [1039, 662] width 78 height 18
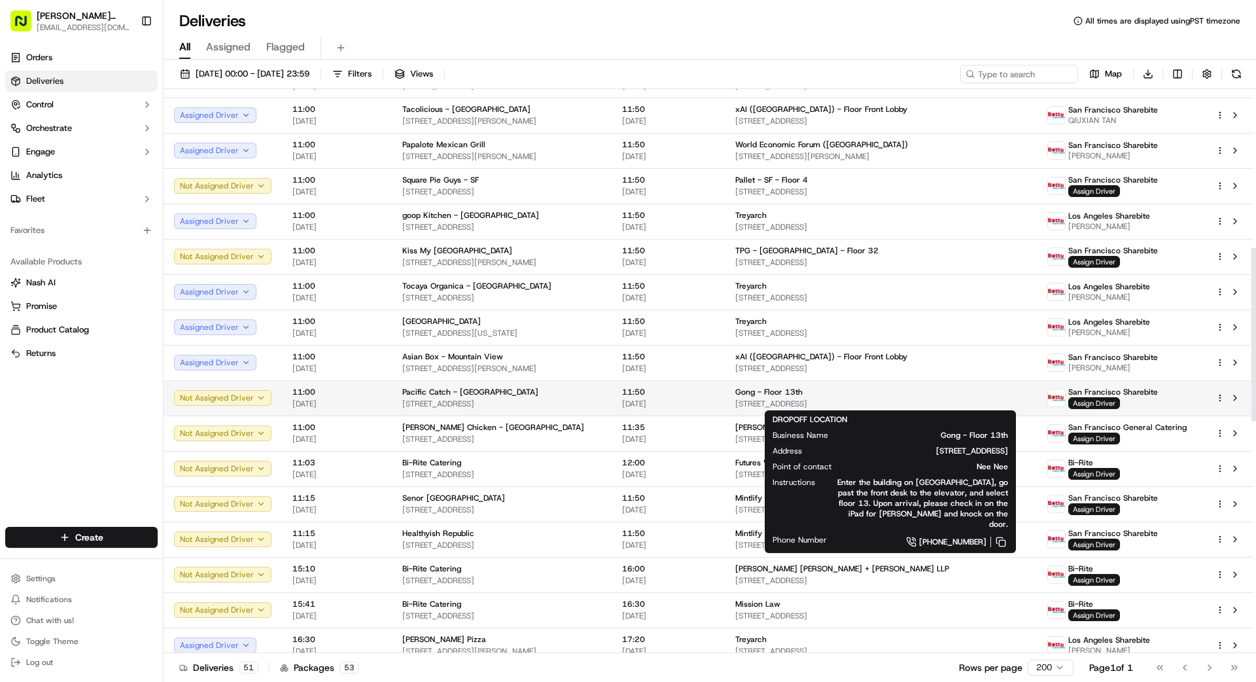
scroll to position [513, 0]
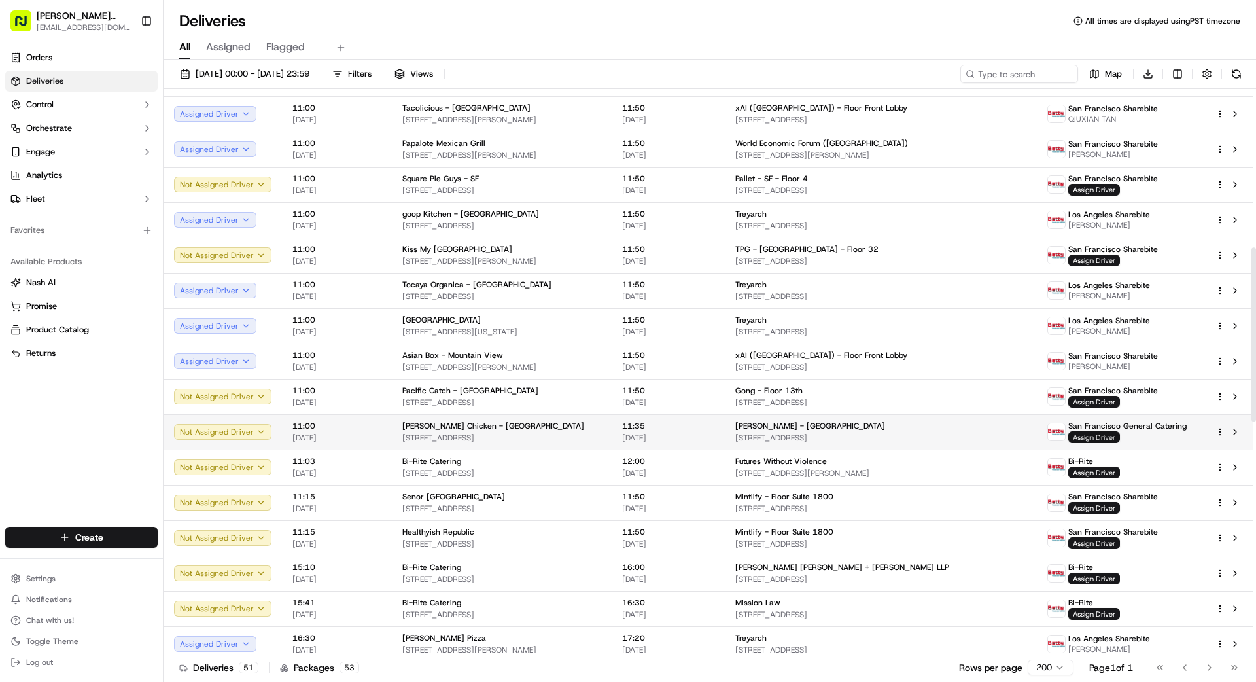
click at [1094, 437] on span "Assign Driver" at bounding box center [1094, 437] width 52 height 12
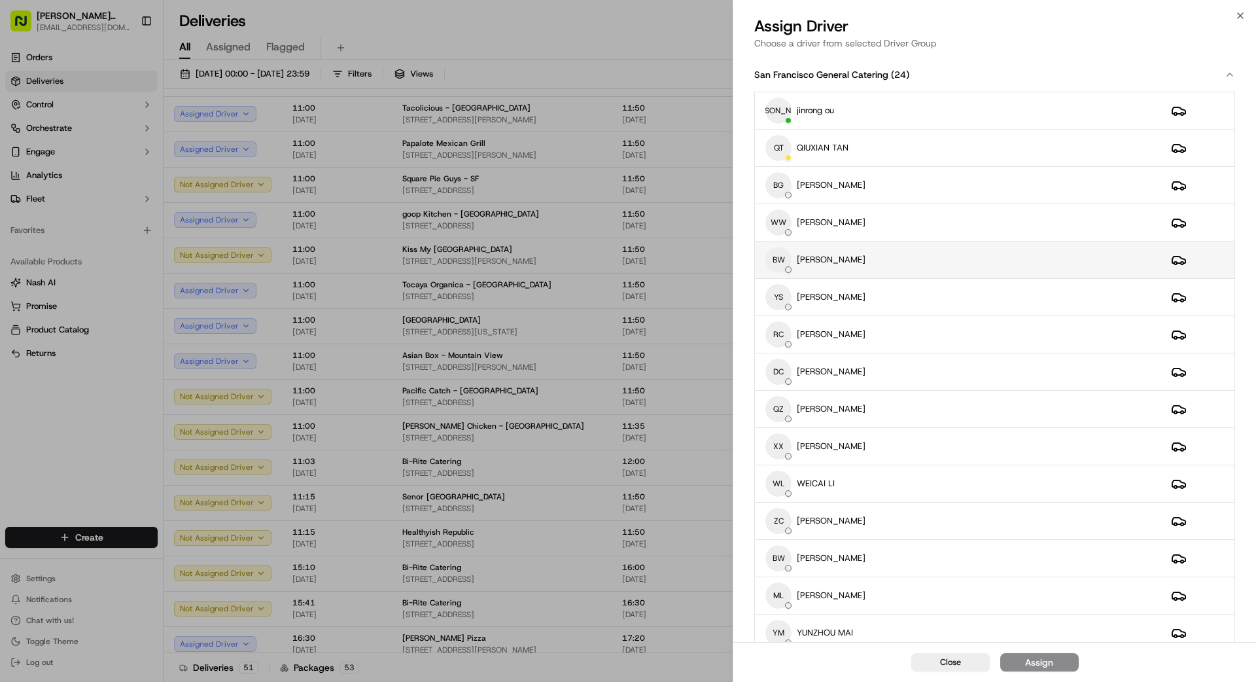
click at [895, 261] on div "BW [PERSON_NAME]" at bounding box center [957, 260] width 385 height 26
click at [1069, 659] on button "Assign" at bounding box center [1039, 662] width 78 height 18
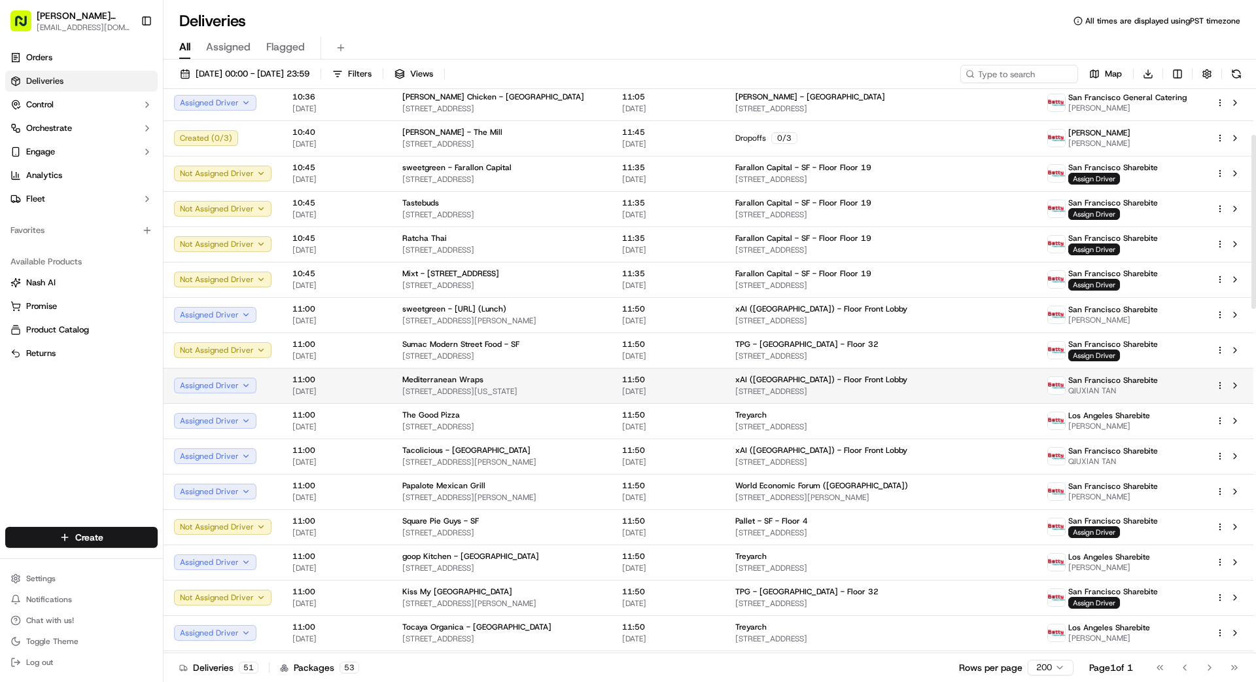
scroll to position [0, 0]
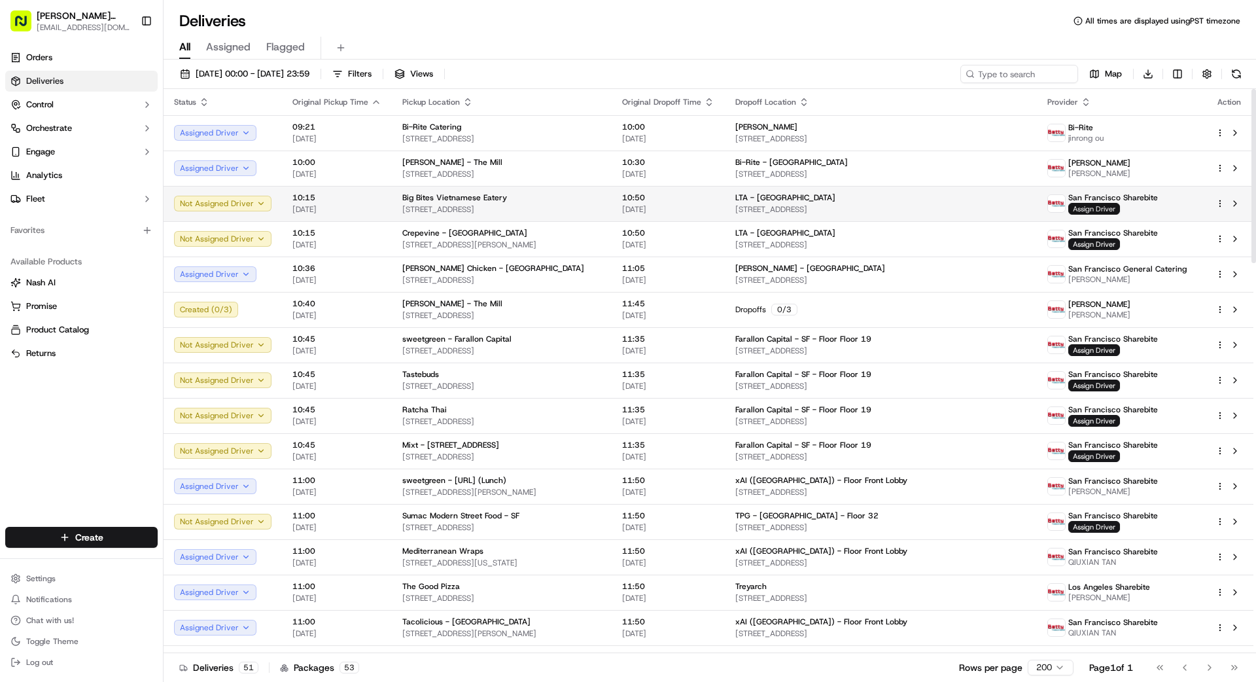
click at [1111, 210] on span "Assign Driver" at bounding box center [1094, 209] width 52 height 12
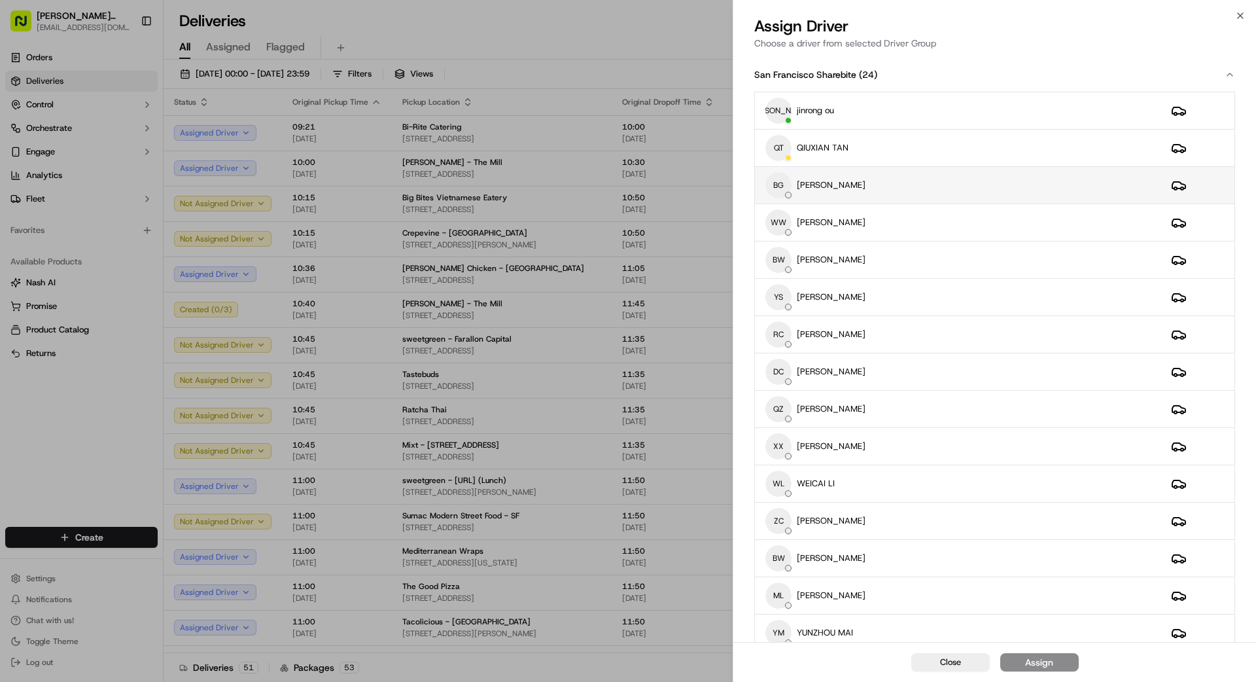
click at [895, 187] on div "BG [PERSON_NAME]" at bounding box center [957, 185] width 385 height 26
click at [1050, 662] on div "Assign" at bounding box center [1039, 661] width 28 height 13
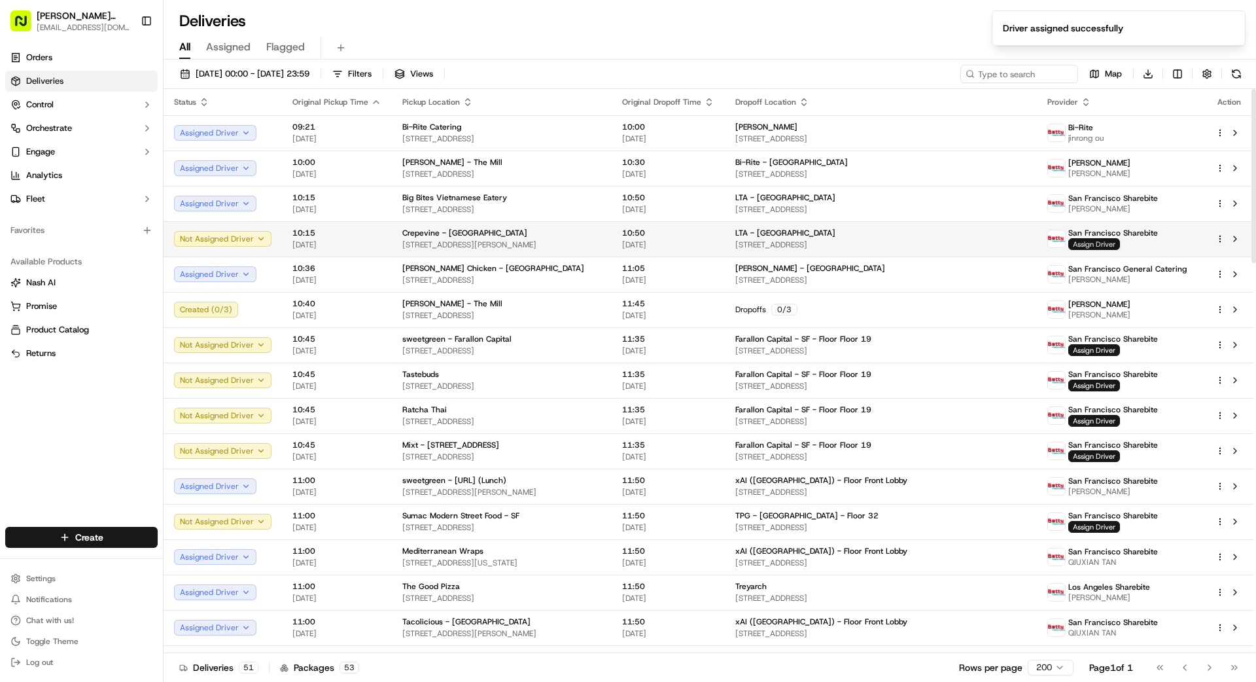
click at [1099, 242] on span "Assign Driver" at bounding box center [1094, 244] width 52 height 12
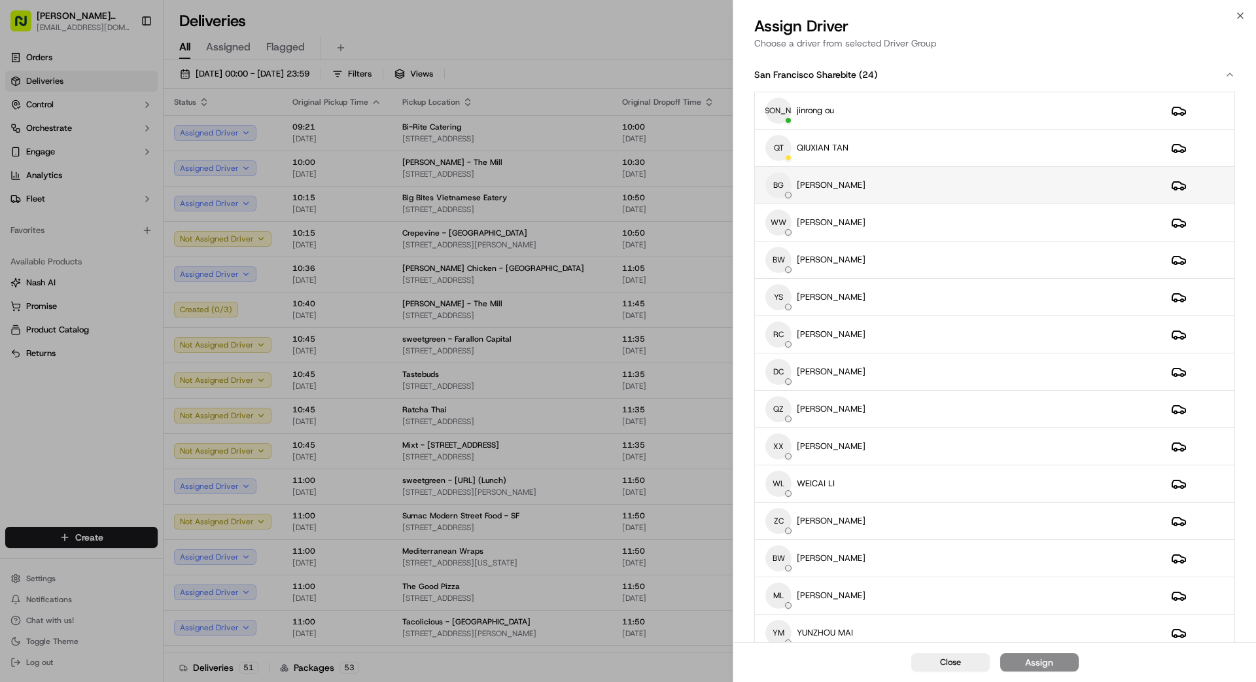
click at [941, 182] on div "BG [PERSON_NAME]" at bounding box center [957, 185] width 385 height 26
click at [1045, 662] on div "Assign" at bounding box center [1039, 661] width 28 height 13
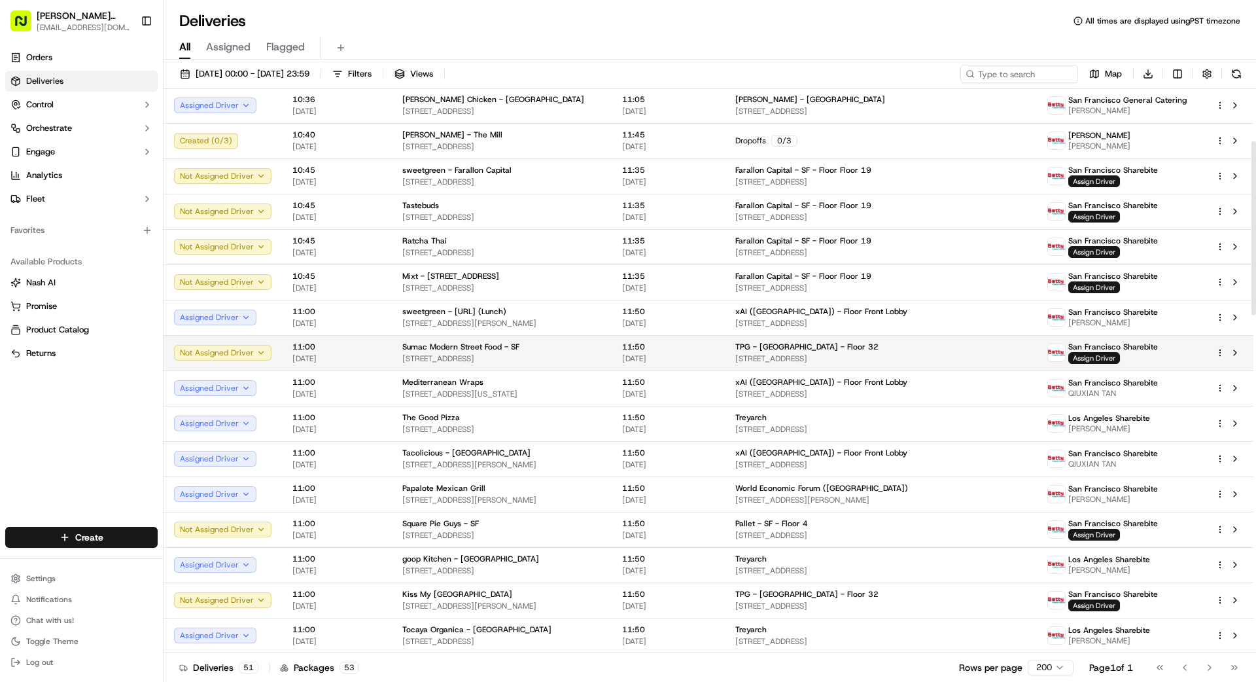
scroll to position [179, 0]
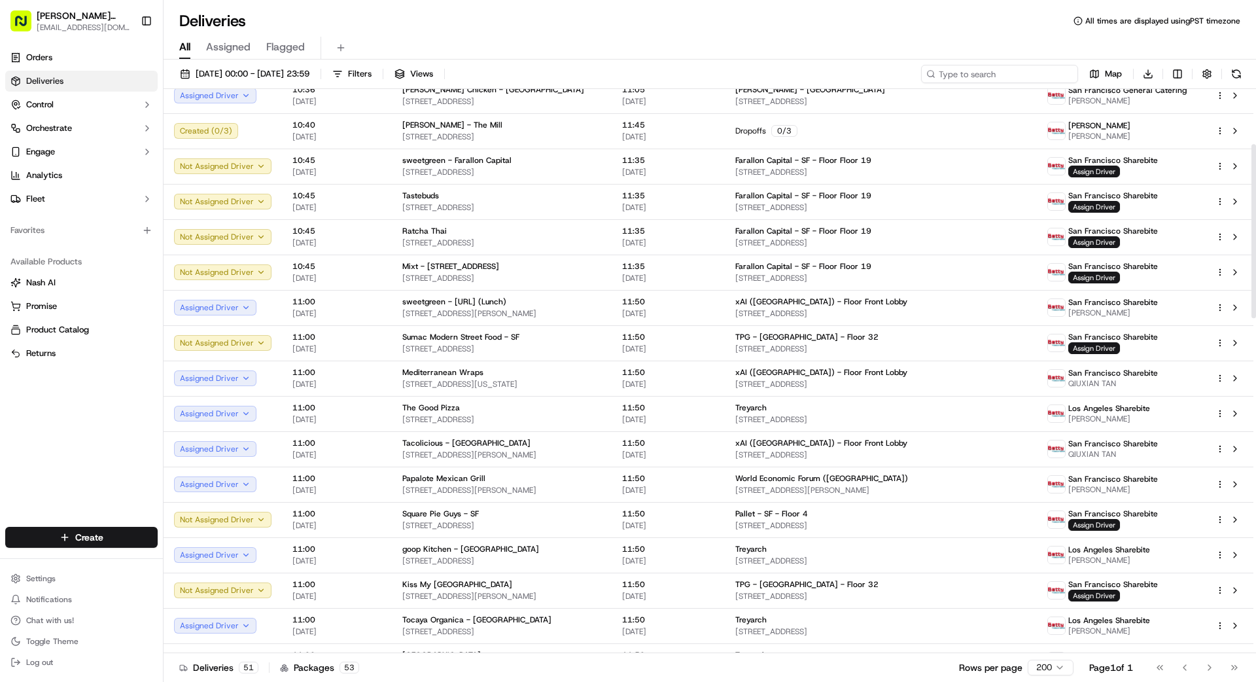
click at [1035, 75] on input at bounding box center [999, 74] width 157 height 18
type input "250"
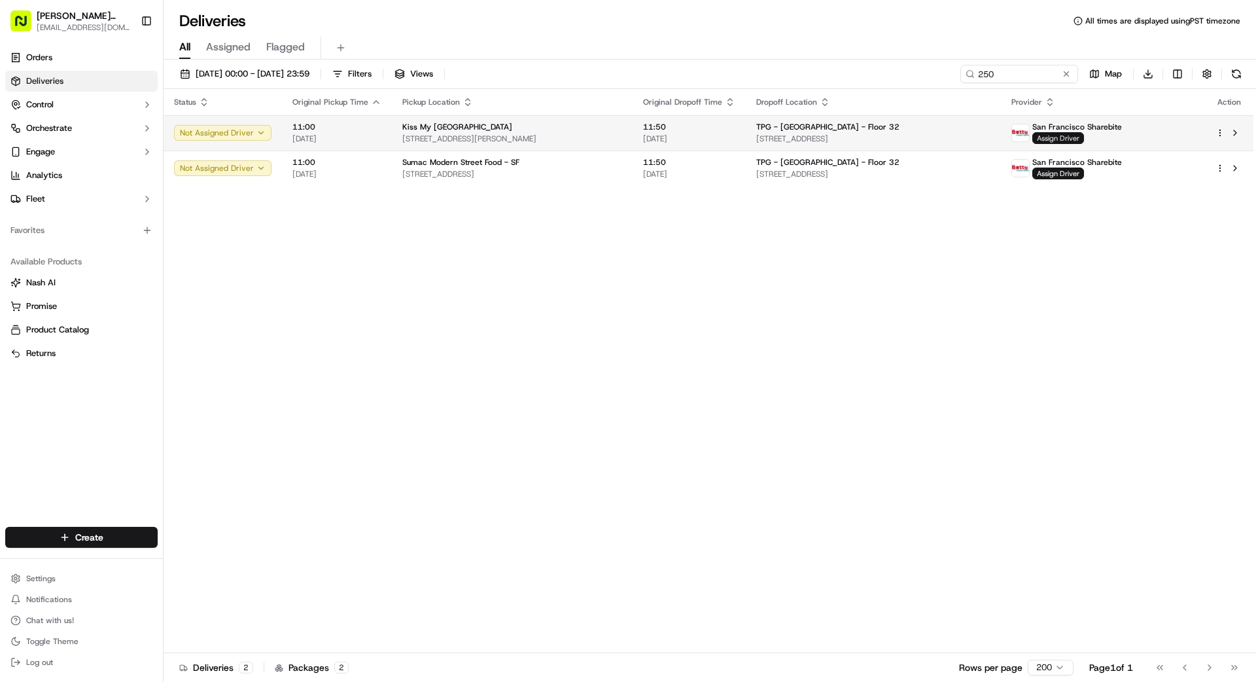
click at [1074, 133] on span "Assign Driver" at bounding box center [1058, 138] width 52 height 12
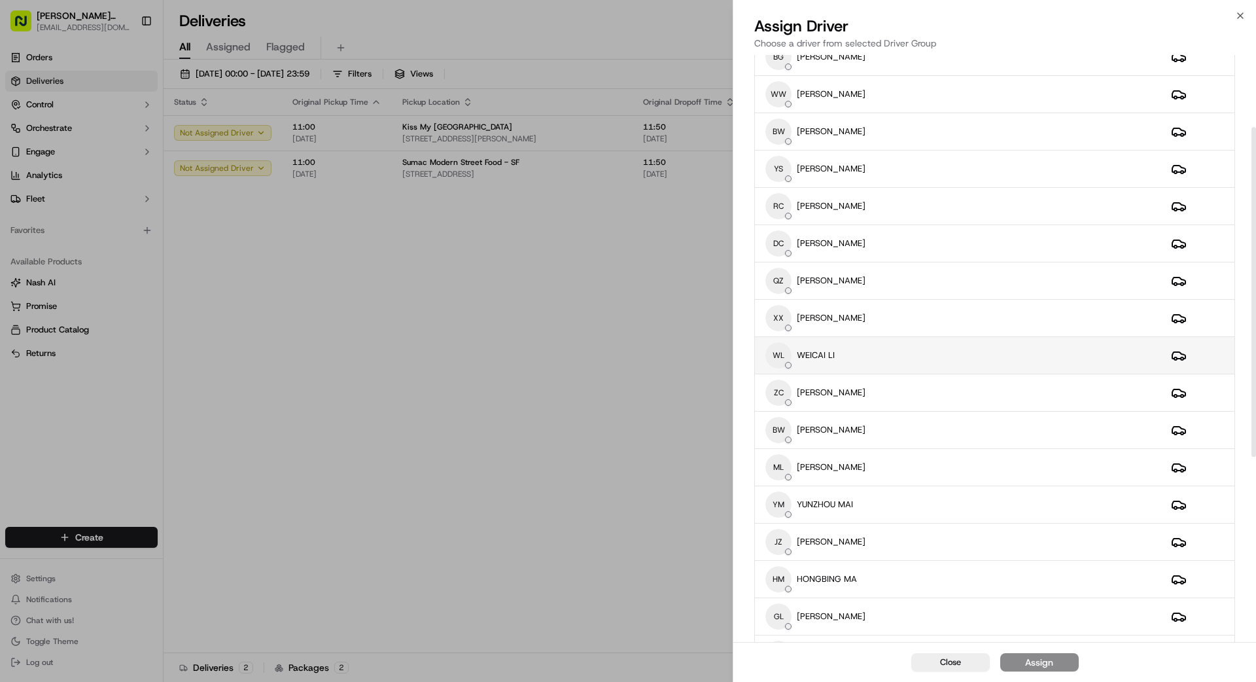
drag, startPoint x: 880, startPoint y: 324, endPoint x: 891, endPoint y: 350, distance: 28.4
click at [881, 324] on div "XX [PERSON_NAME]" at bounding box center [957, 318] width 385 height 26
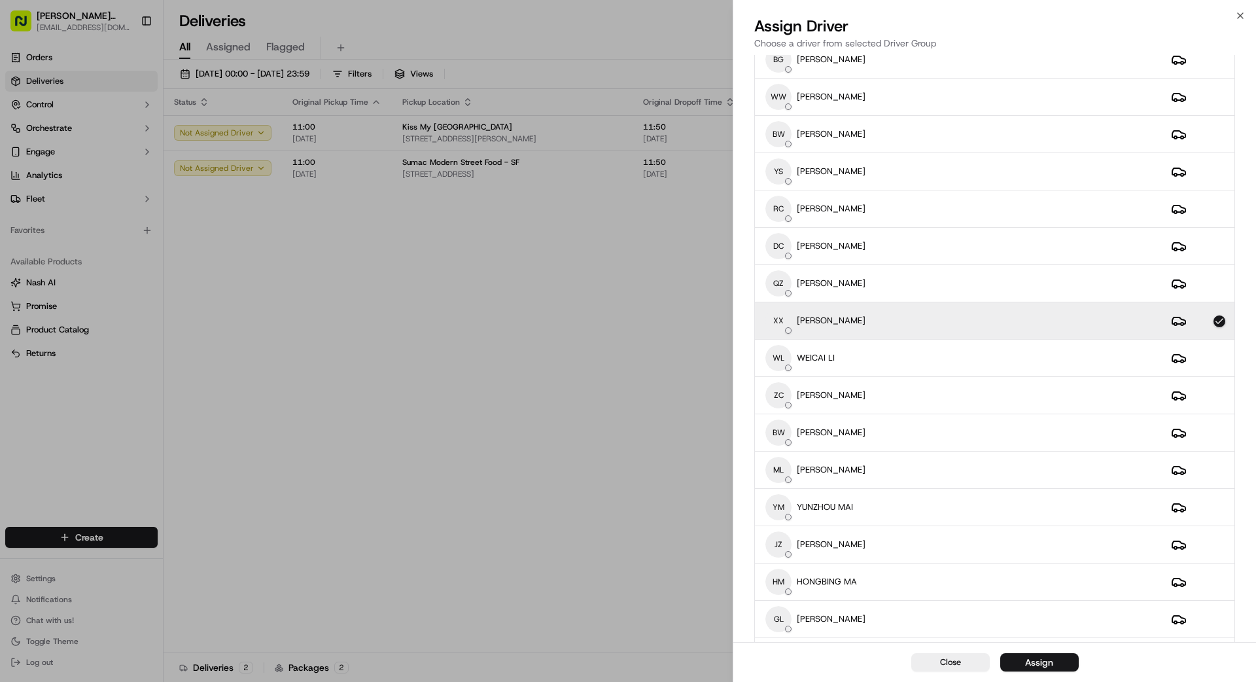
click at [1029, 659] on div "Assign" at bounding box center [1039, 661] width 28 height 13
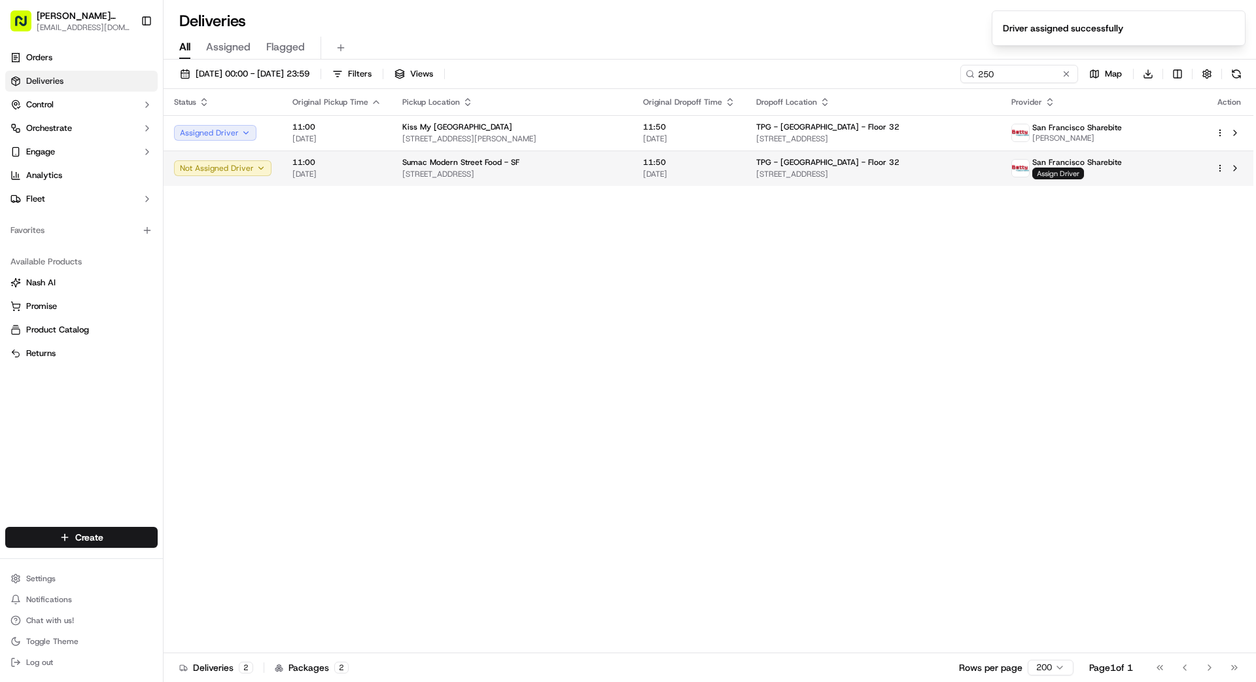
click at [1068, 171] on span "Assign Driver" at bounding box center [1058, 173] width 52 height 12
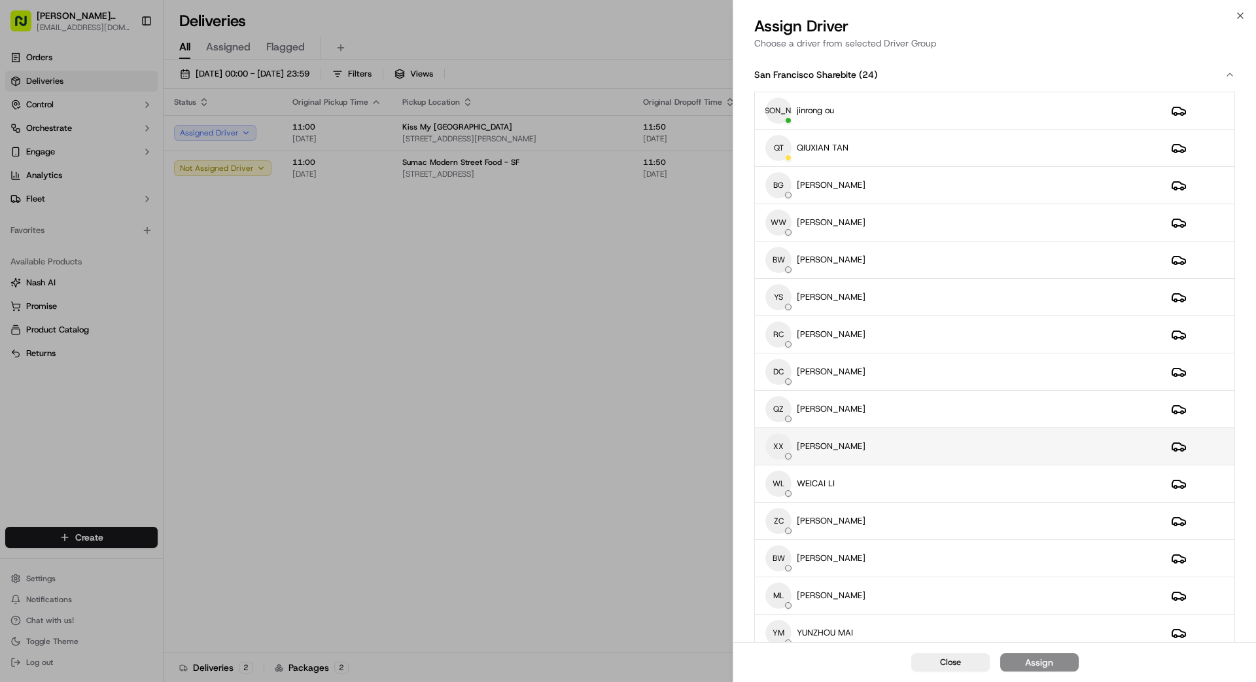
click at [867, 438] on div "XX [PERSON_NAME]" at bounding box center [957, 446] width 385 height 26
click at [1050, 667] on div "Assign" at bounding box center [1039, 661] width 28 height 13
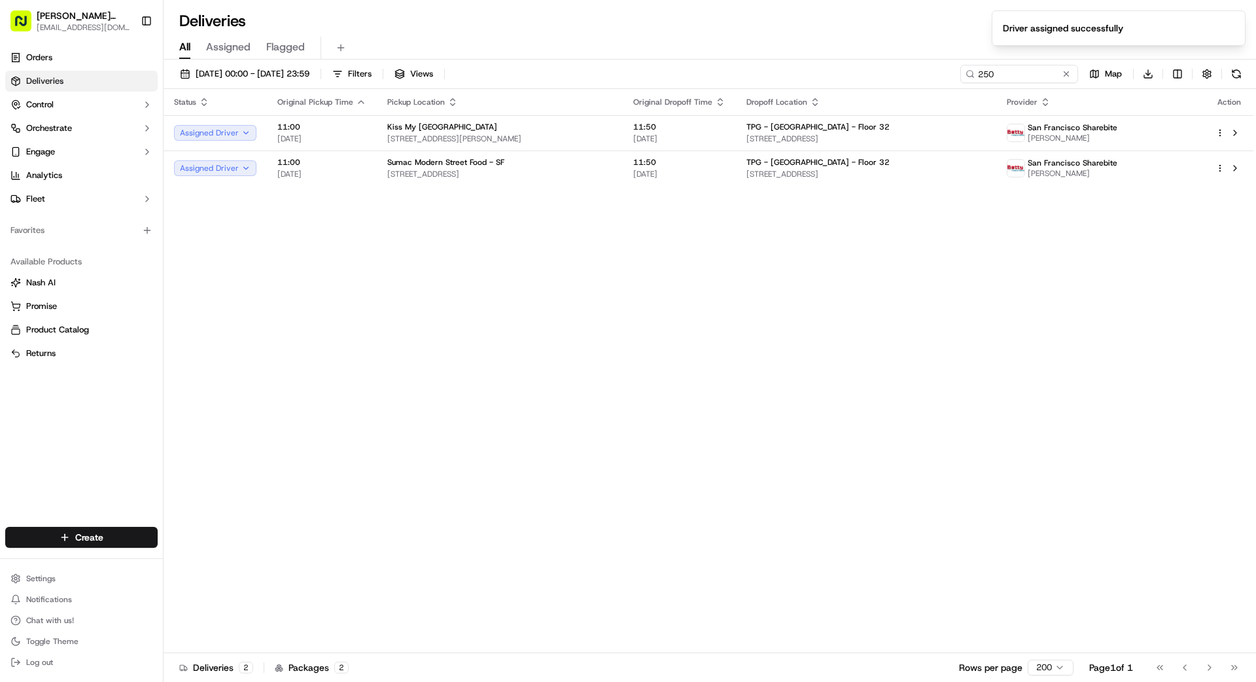
click at [776, 357] on div "Status Original Pickup Time Pickup Location Original Dropoff Time Dropoff Locat…" at bounding box center [709, 371] width 1090 height 564
drag, startPoint x: 1068, startPoint y: 74, endPoint x: 1062, endPoint y: 75, distance: 6.6
click at [1068, 74] on button at bounding box center [1066, 73] width 13 height 13
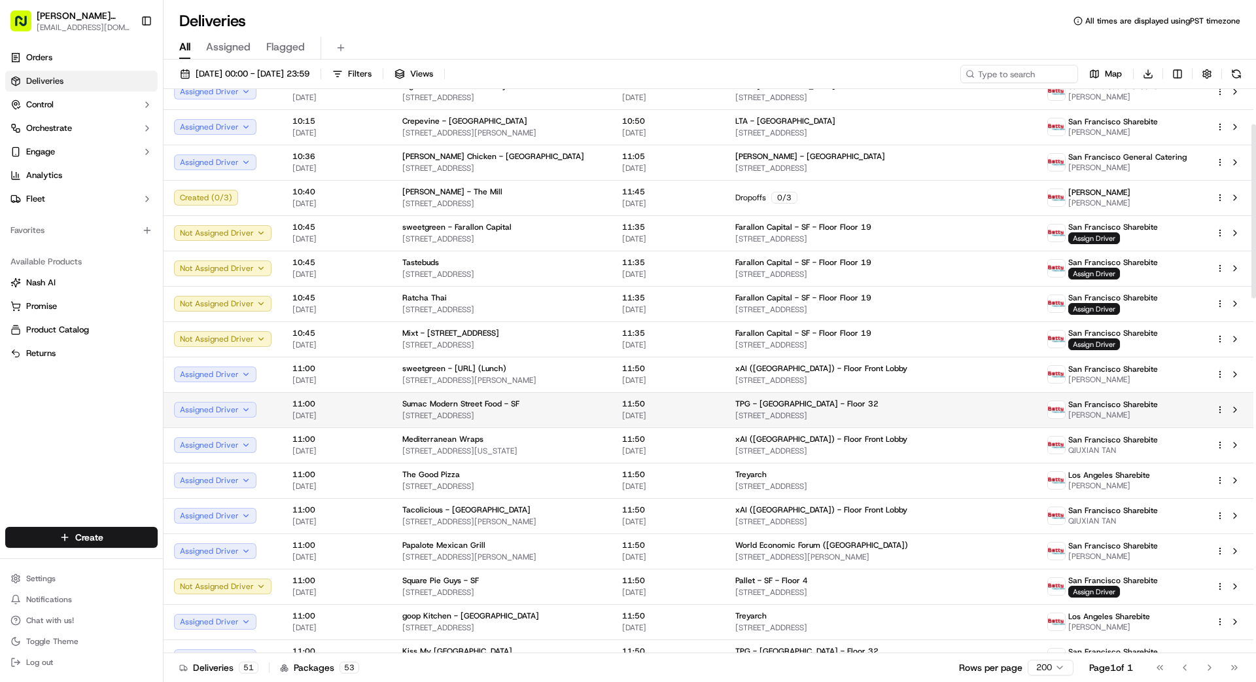
scroll to position [114, 0]
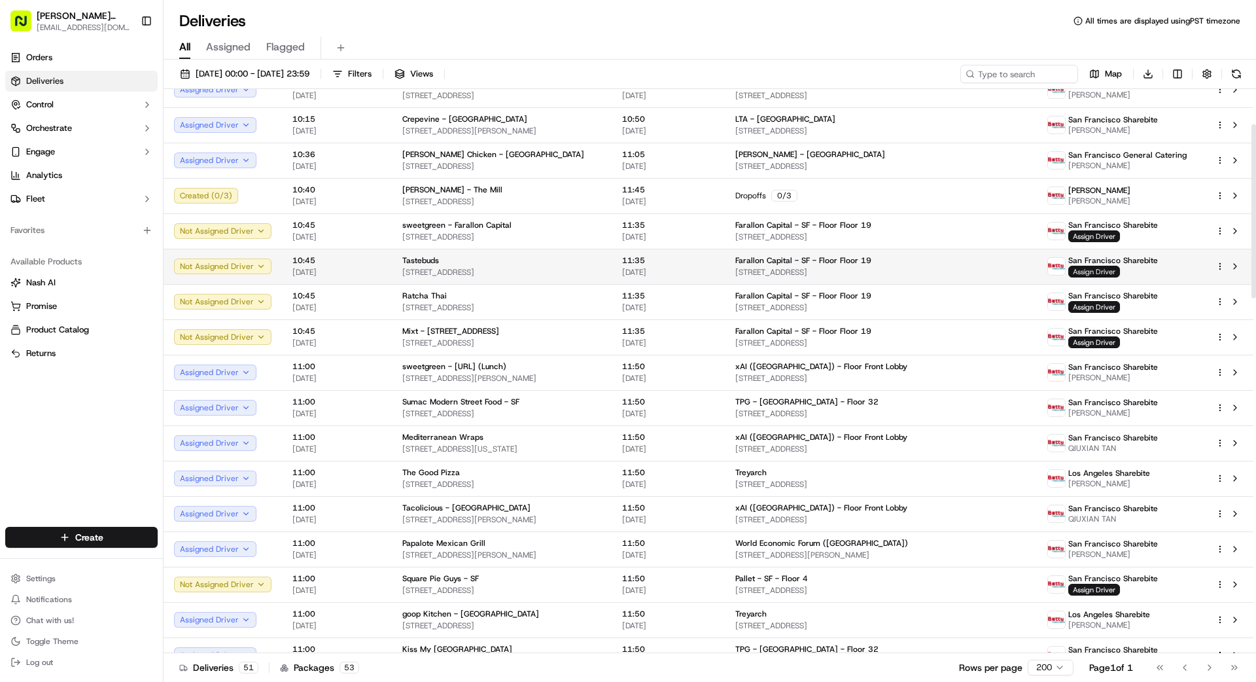
click at [1106, 268] on span "Assign Driver" at bounding box center [1094, 272] width 52 height 12
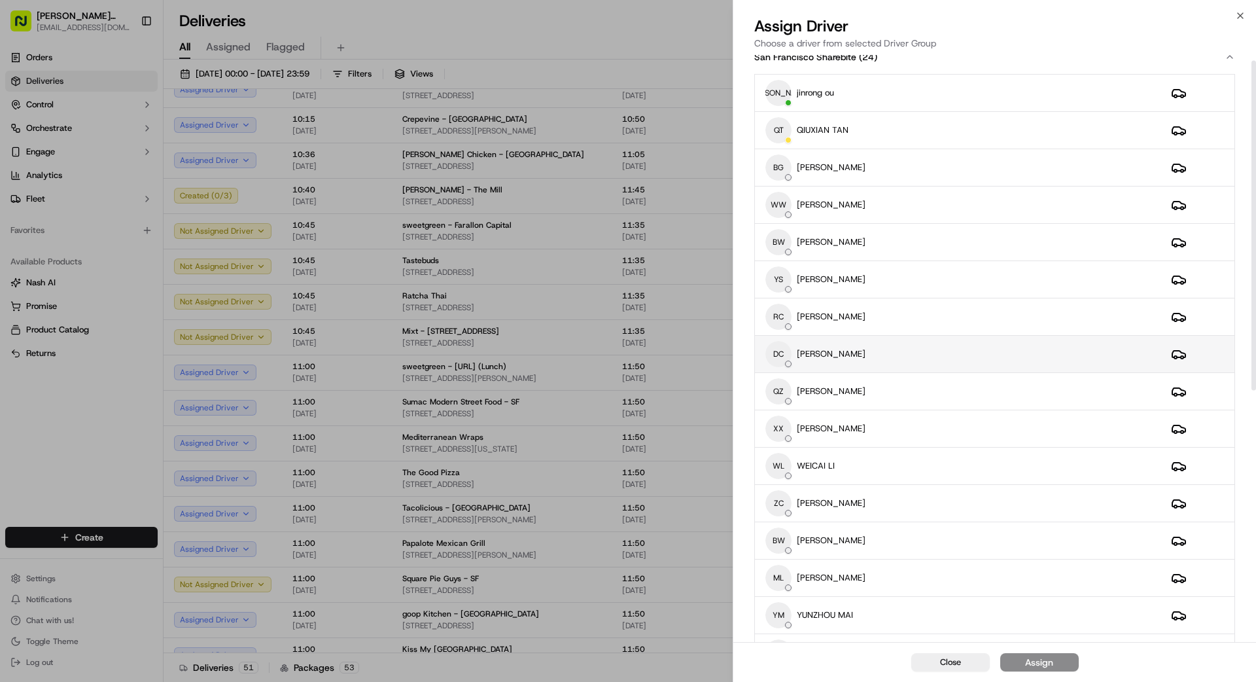
scroll to position [0, 0]
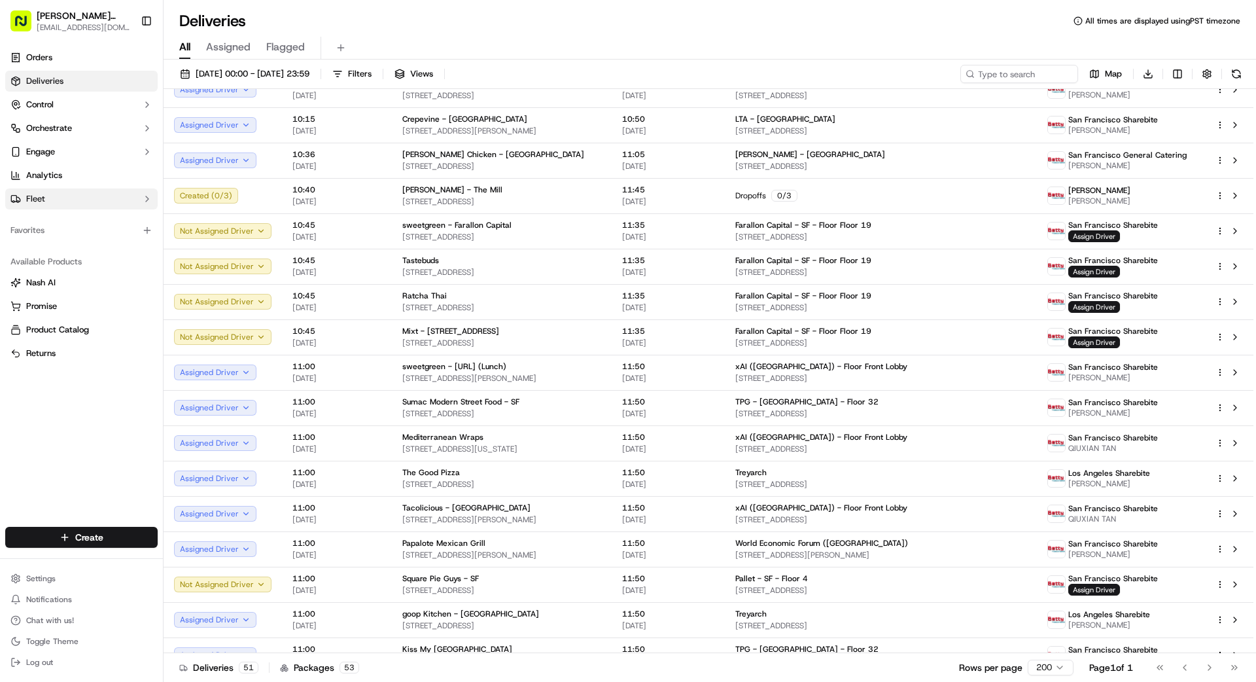
click at [58, 198] on button "Fleet" at bounding box center [81, 198] width 152 height 21
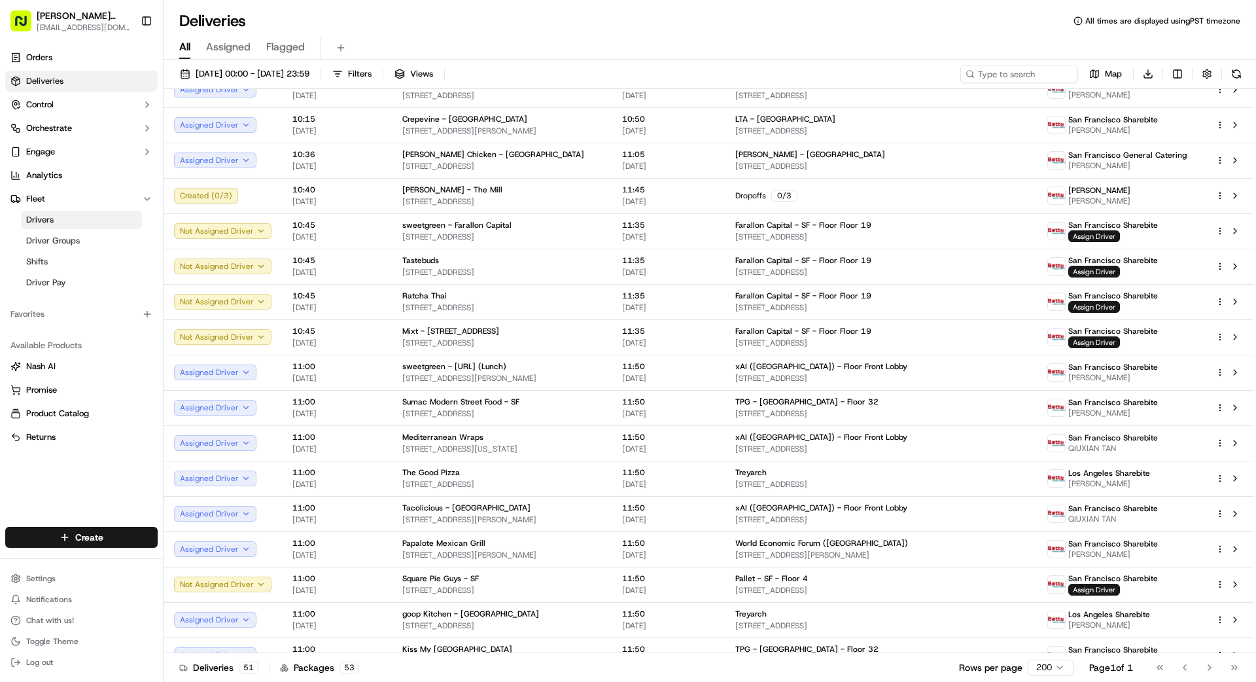
click at [61, 222] on link "Drivers" at bounding box center [81, 220] width 121 height 18
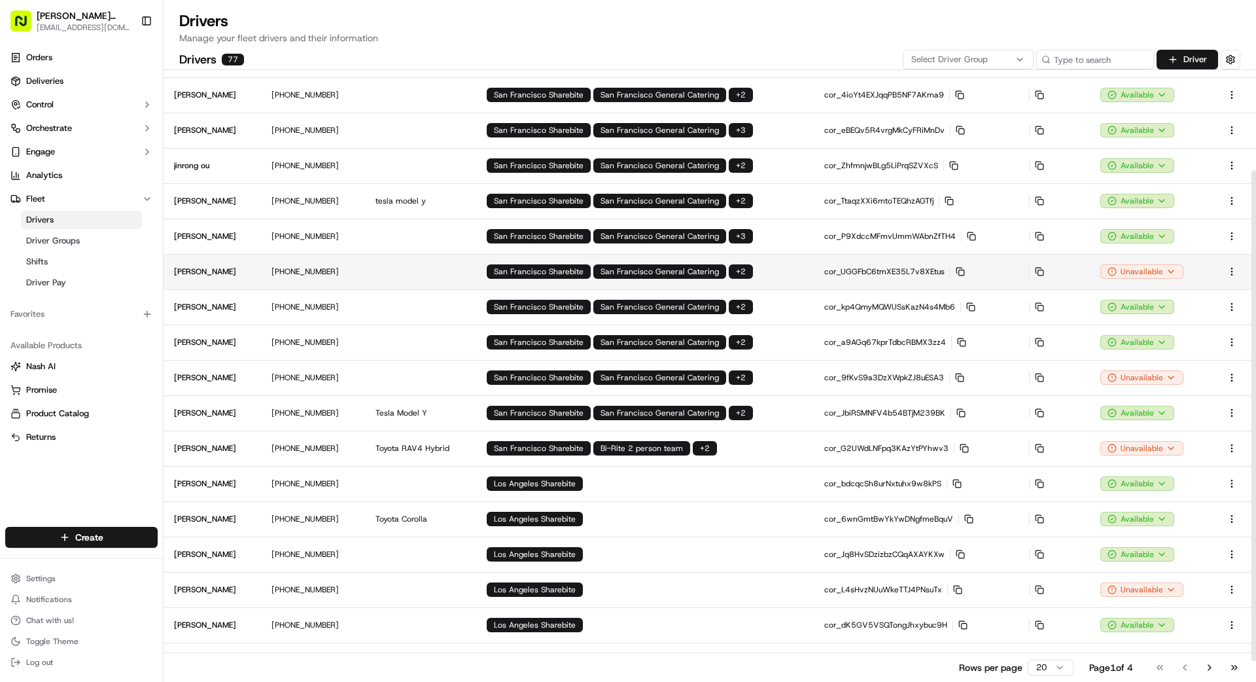
scroll to position [148, 0]
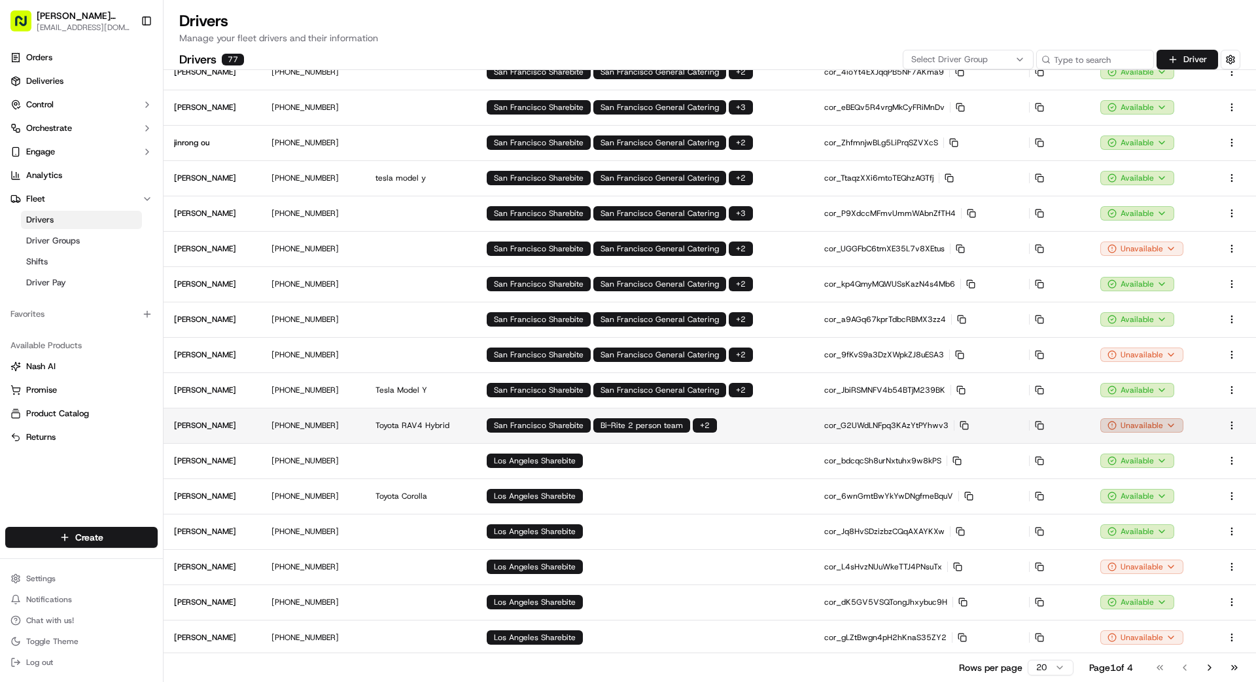
click at [1133, 426] on html "[PERSON_NAME] Transportation [EMAIL_ADDRESS][DOMAIN_NAME] Toggle Sidebar Orders…" at bounding box center [628, 341] width 1256 height 682
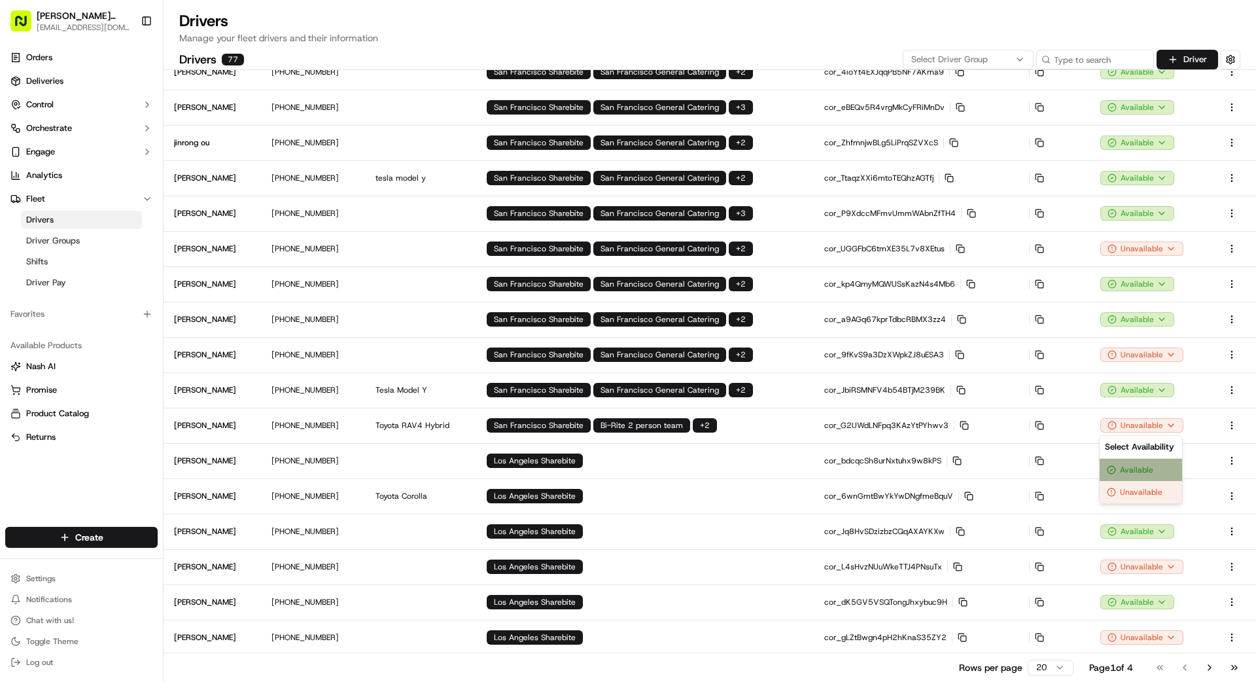
click at [1128, 470] on div "Available" at bounding box center [1140, 469] width 82 height 22
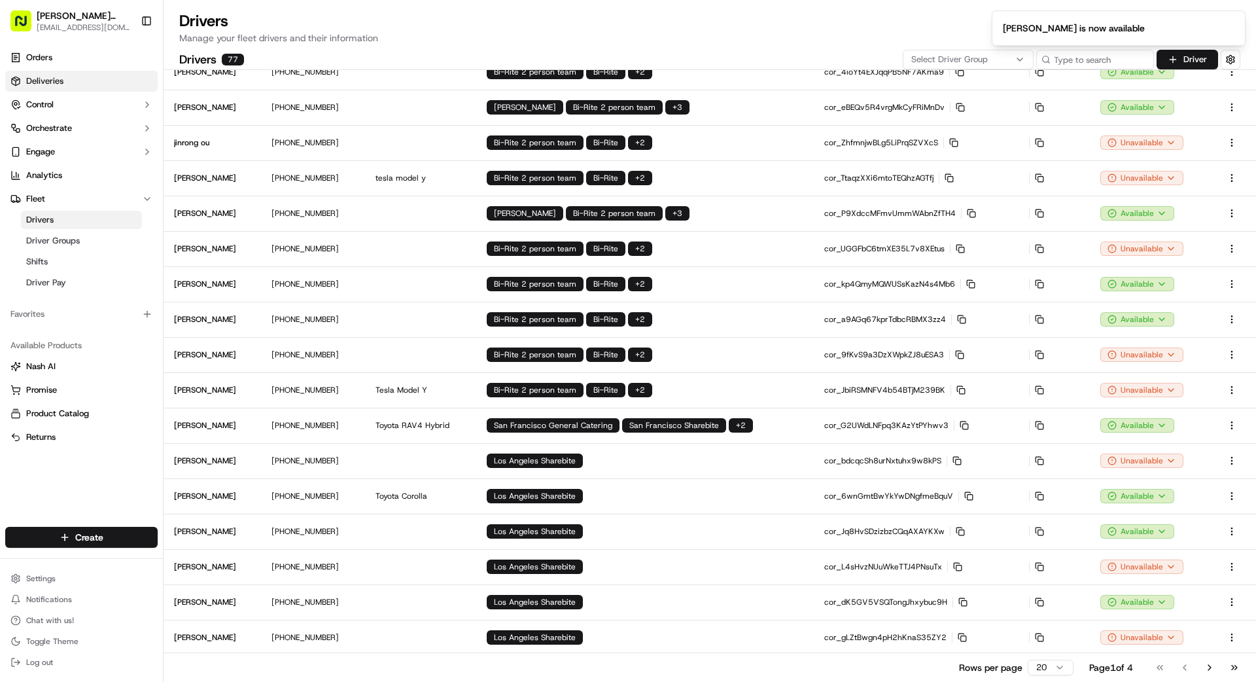
click at [45, 78] on span "Deliveries" at bounding box center [44, 81] width 37 height 12
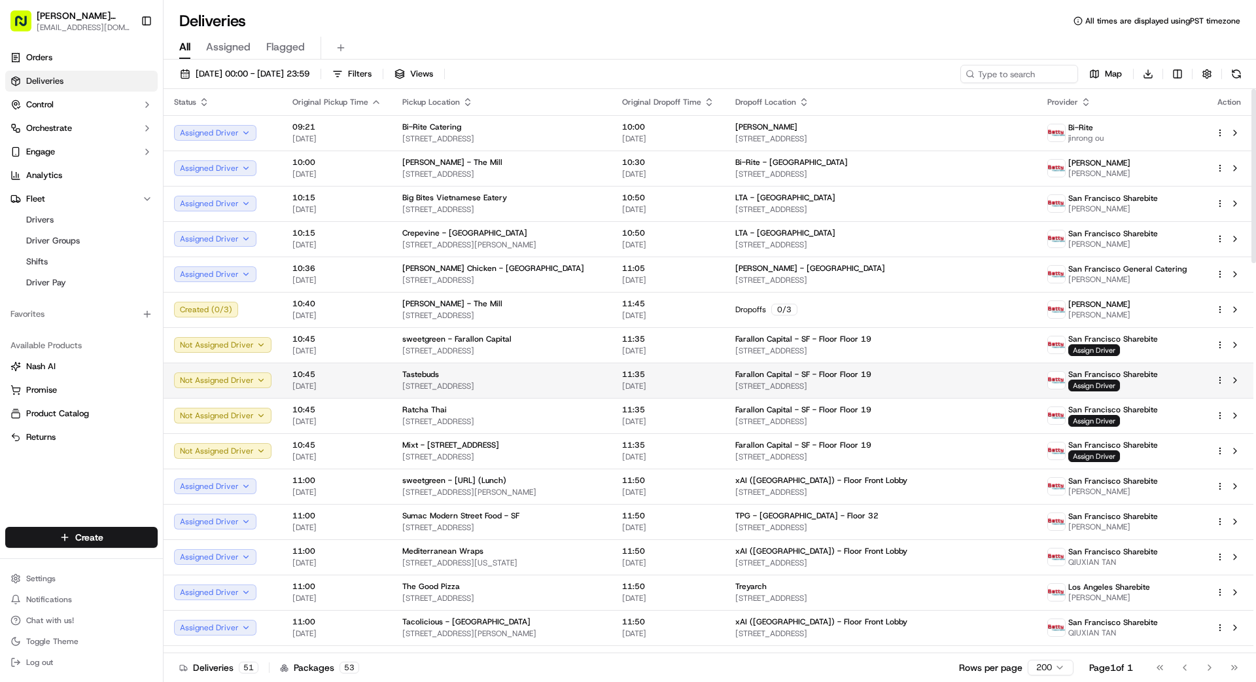
scroll to position [15, 0]
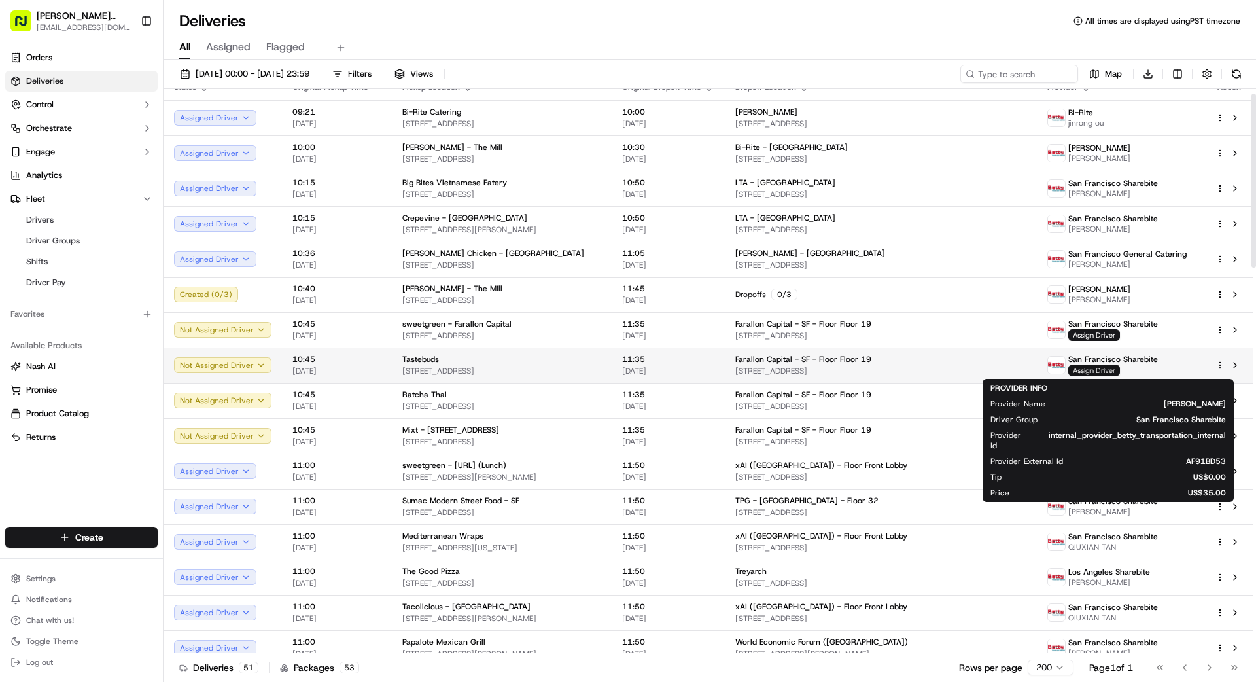
click at [1089, 370] on span "Assign Driver" at bounding box center [1094, 370] width 52 height 12
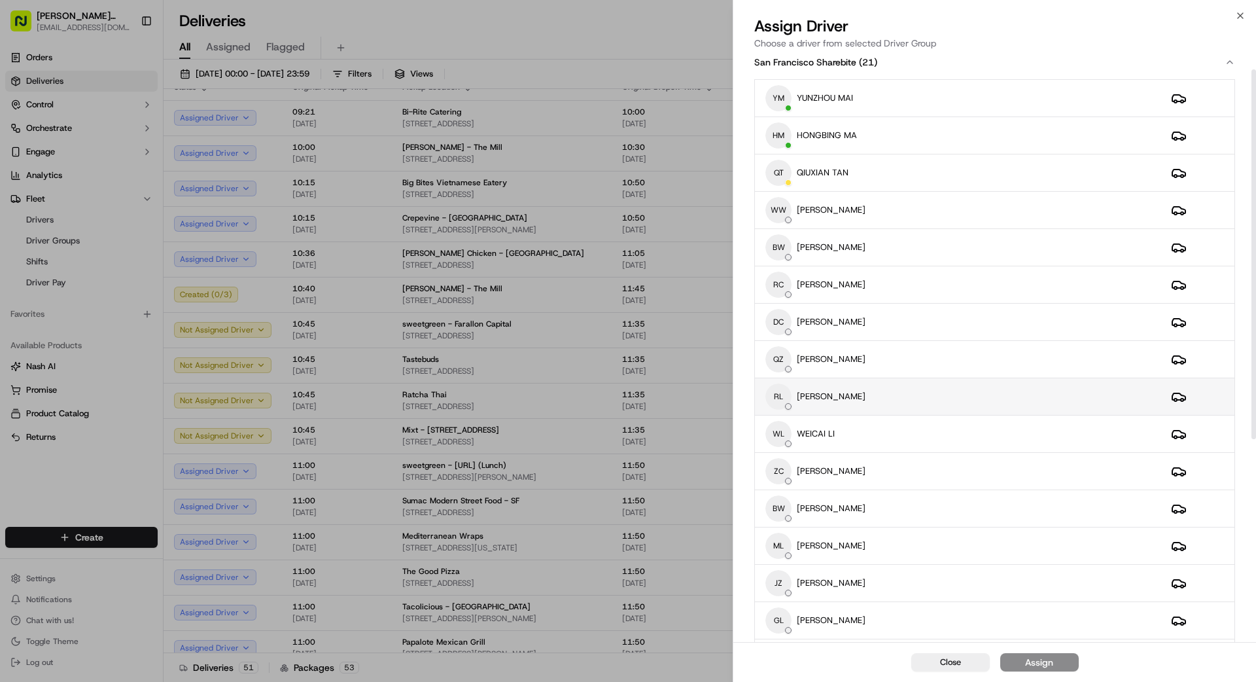
scroll to position [24, 0]
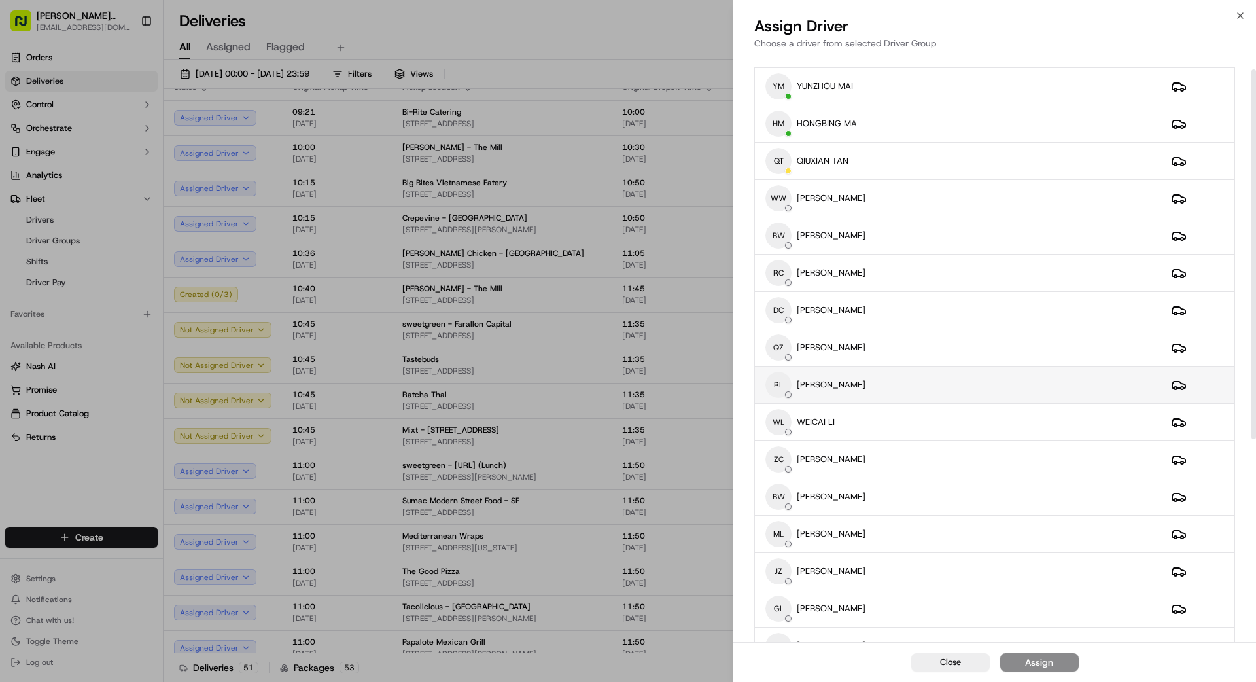
click at [962, 396] on div "RL [PERSON_NAME]" at bounding box center [957, 385] width 385 height 26
click at [1050, 655] on div "Assign" at bounding box center [1039, 661] width 28 height 13
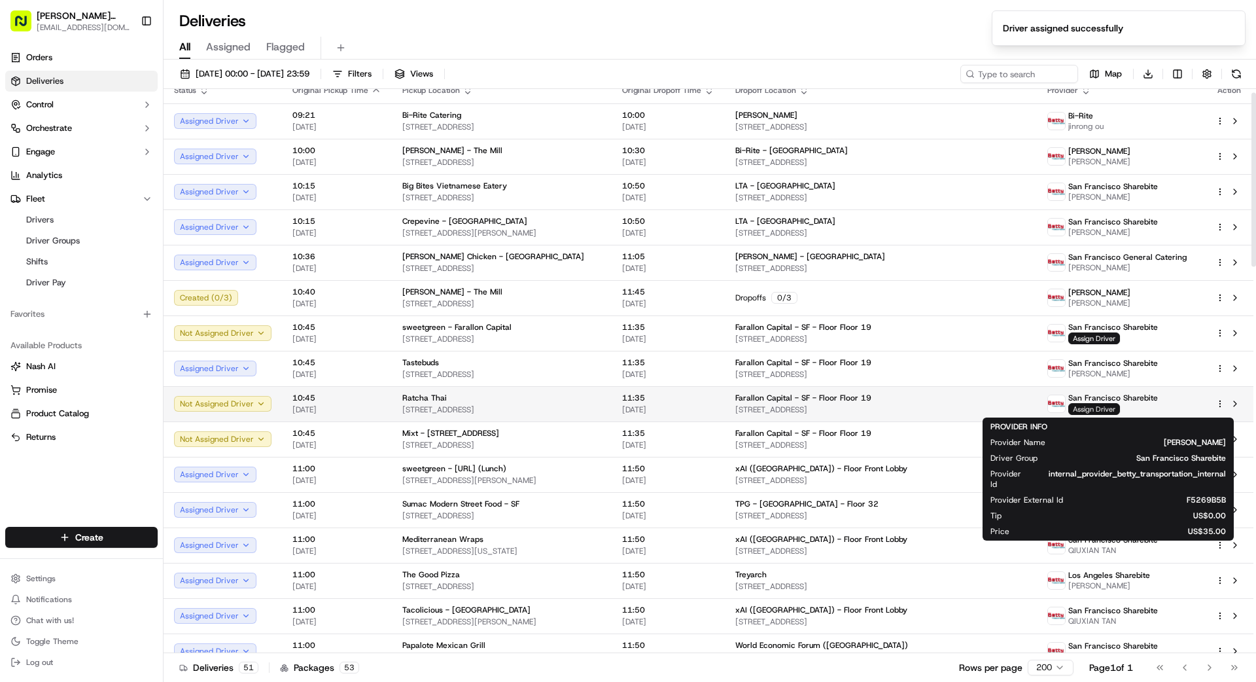
scroll to position [10, 0]
click at [1100, 405] on span "Assign Driver" at bounding box center [1094, 411] width 52 height 12
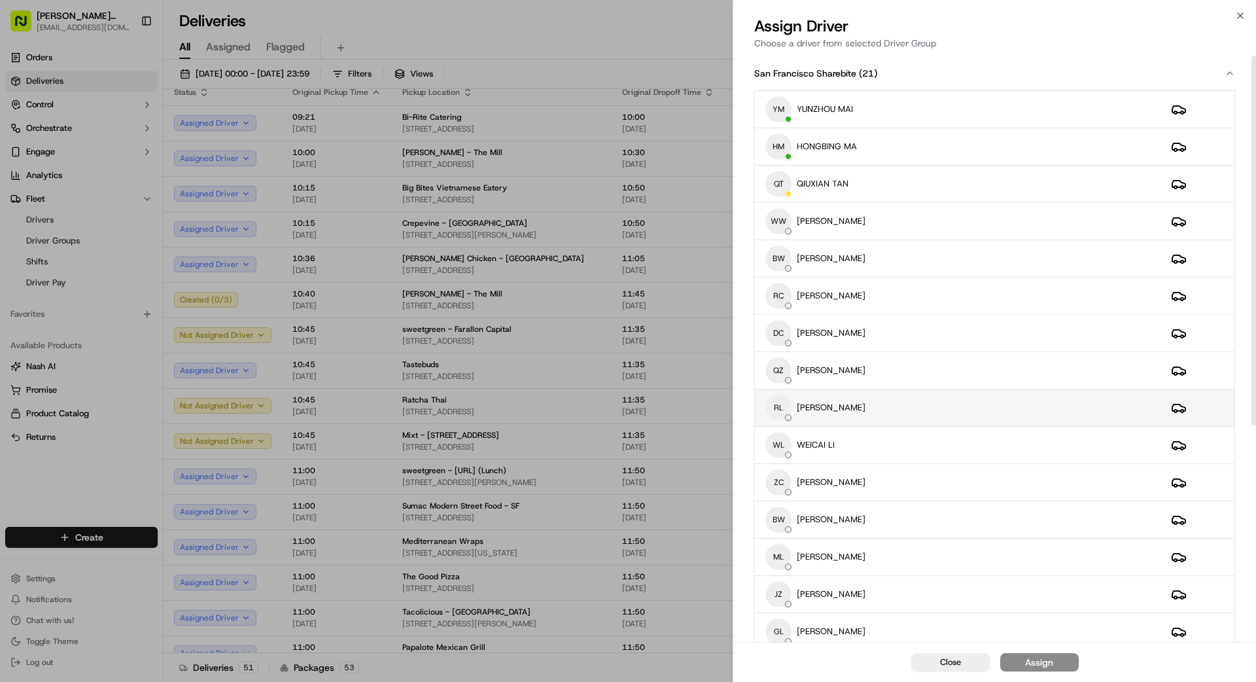
scroll to position [2, 0]
click at [931, 398] on div "RL [PERSON_NAME]" at bounding box center [957, 407] width 385 height 26
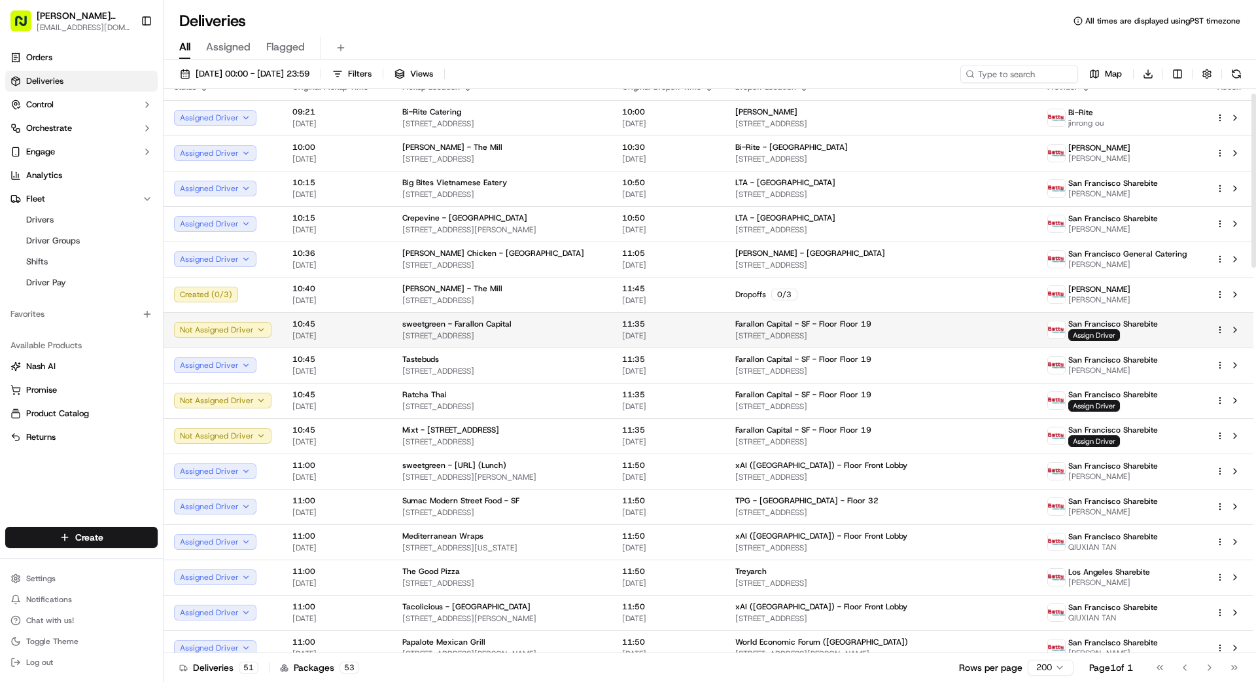
scroll to position [16, 0]
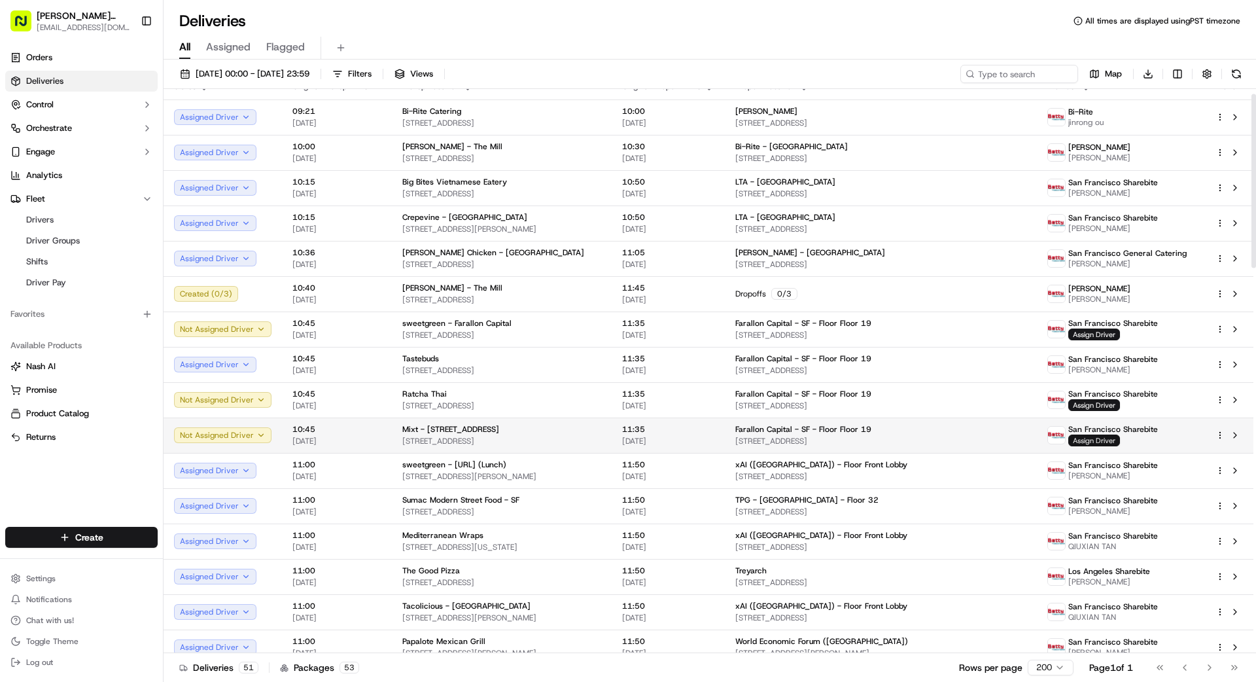
click at [1097, 439] on span "Assign Driver" at bounding box center [1094, 440] width 52 height 12
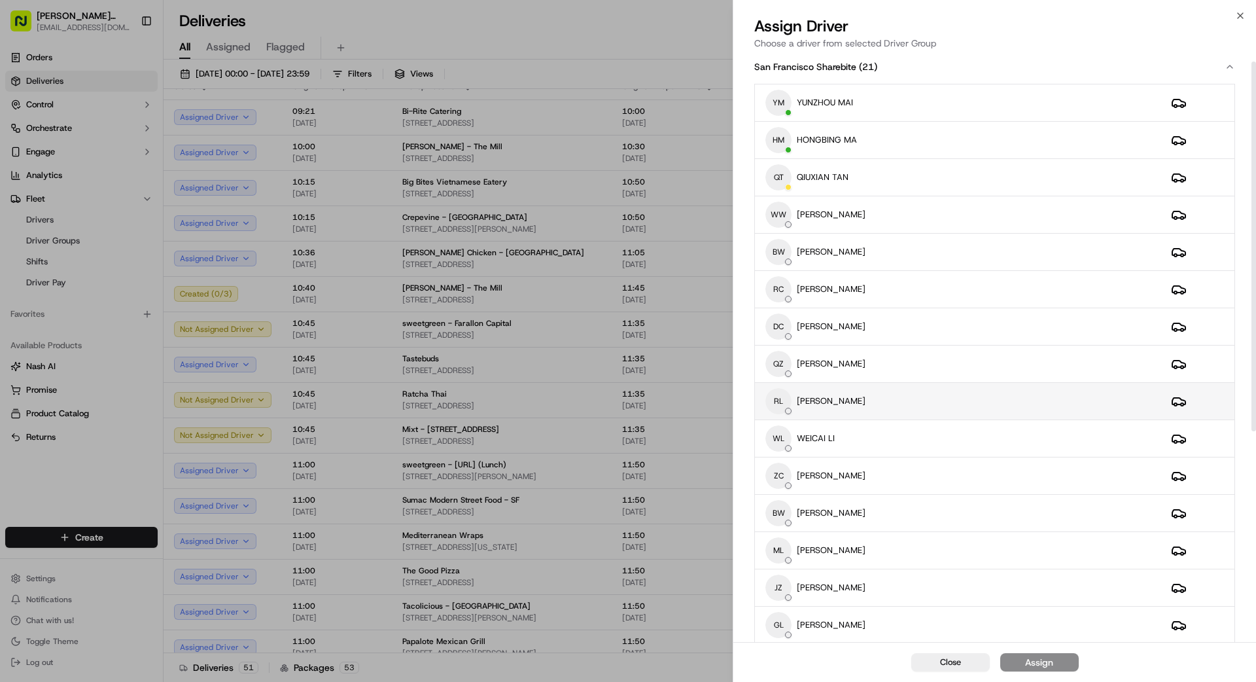
scroll to position [10, 0]
click at [927, 397] on div "RL [PERSON_NAME]" at bounding box center [957, 398] width 385 height 26
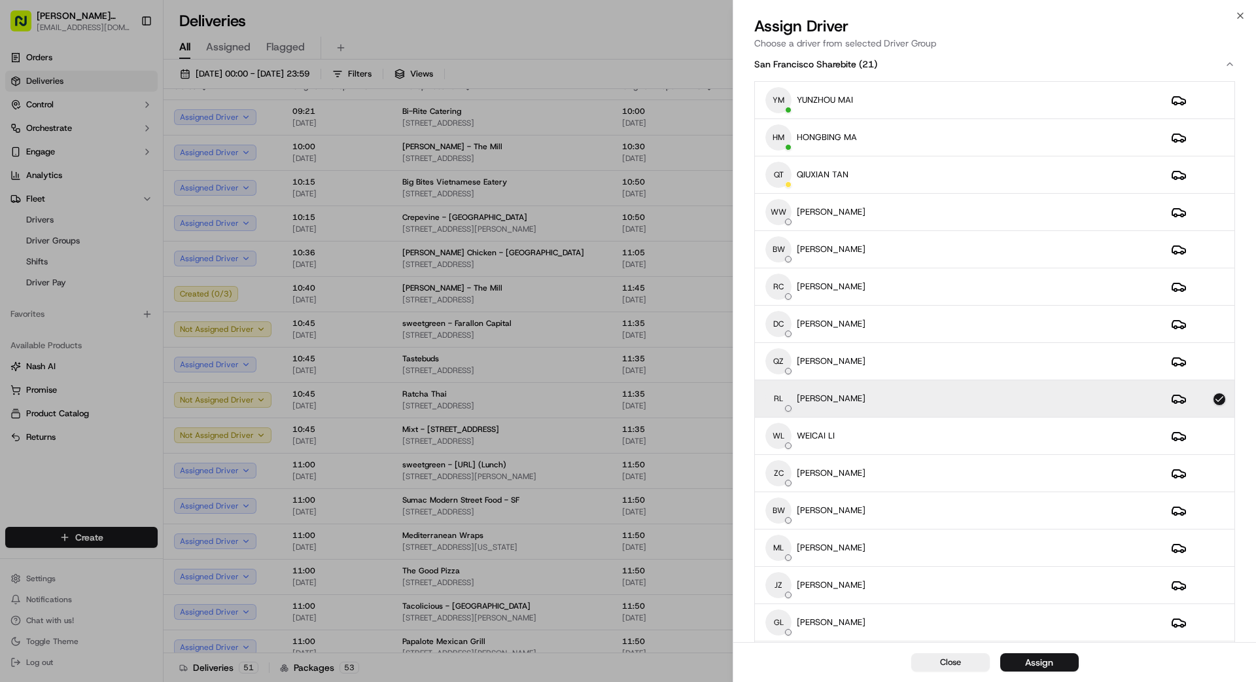
click at [1035, 662] on div "Assign" at bounding box center [1039, 661] width 28 height 13
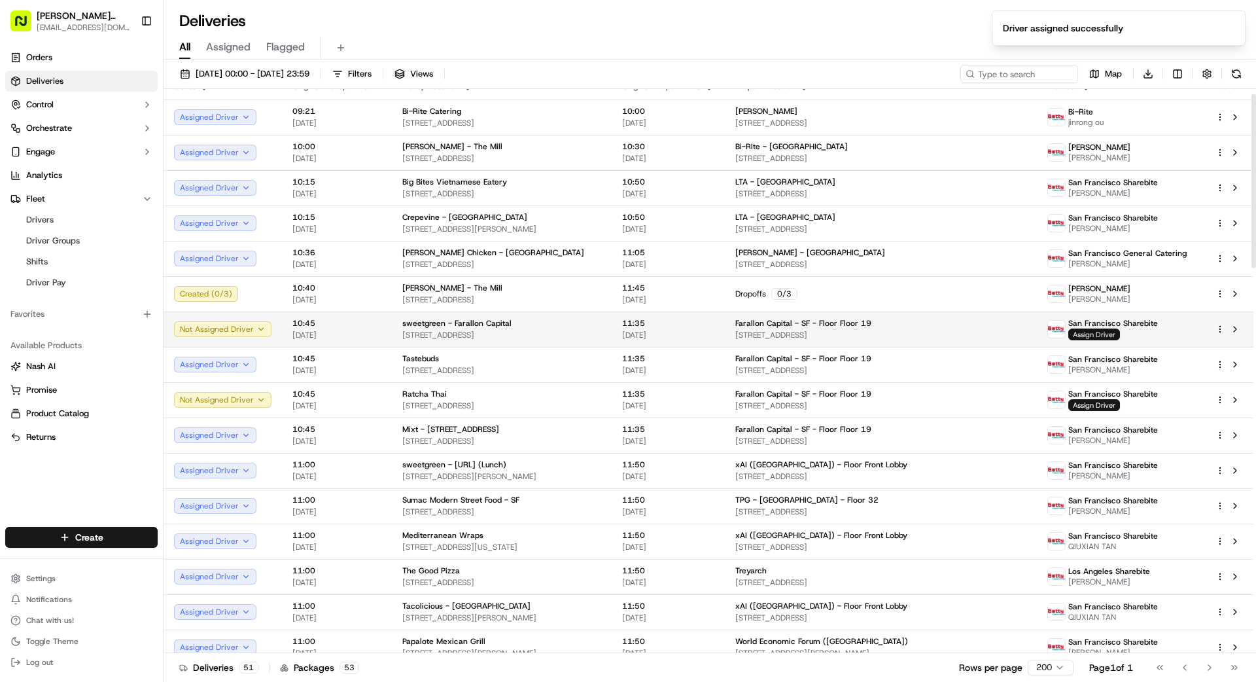
click at [1110, 334] on span "Assign Driver" at bounding box center [1094, 334] width 52 height 12
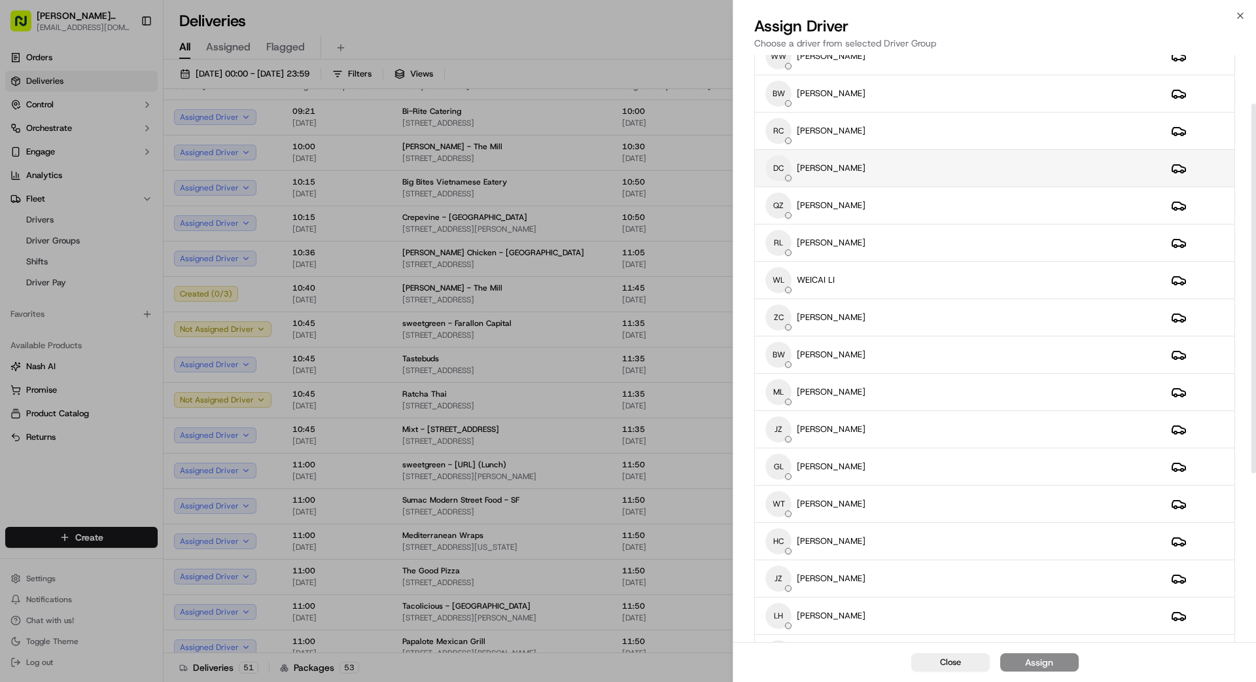
scroll to position [345, 0]
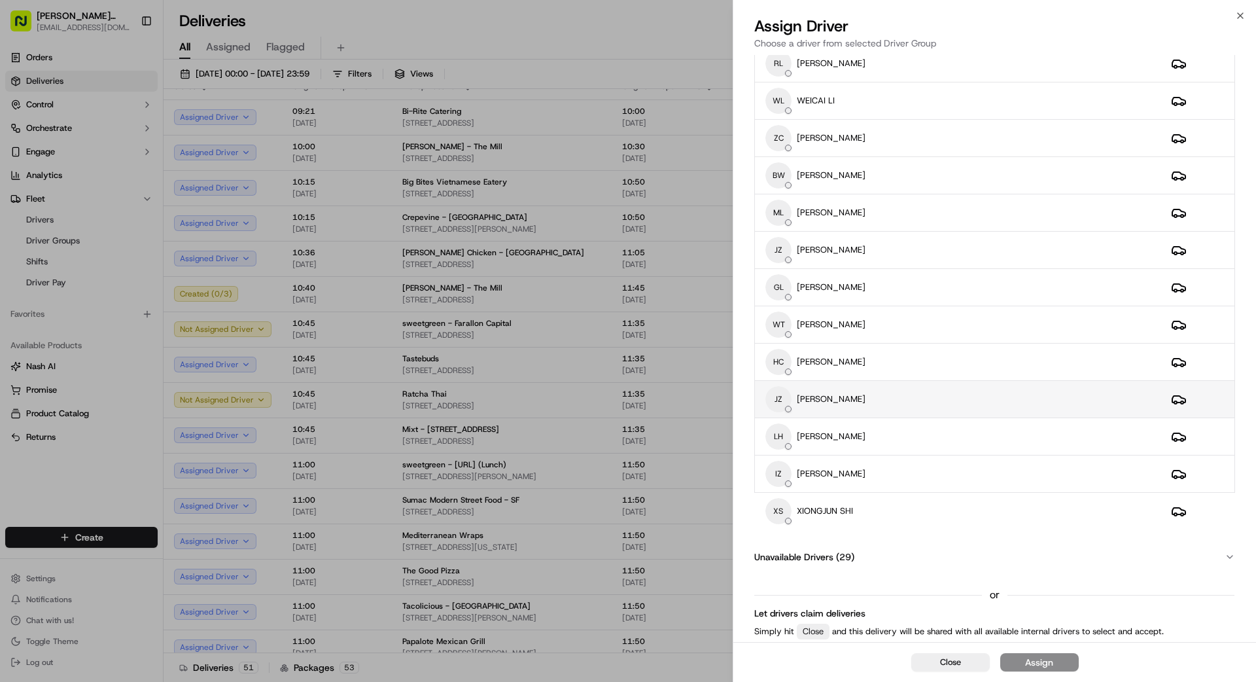
click at [901, 392] on div "JZ [PERSON_NAME]" at bounding box center [957, 399] width 385 height 26
click at [1039, 661] on div "Assign" at bounding box center [1039, 661] width 28 height 13
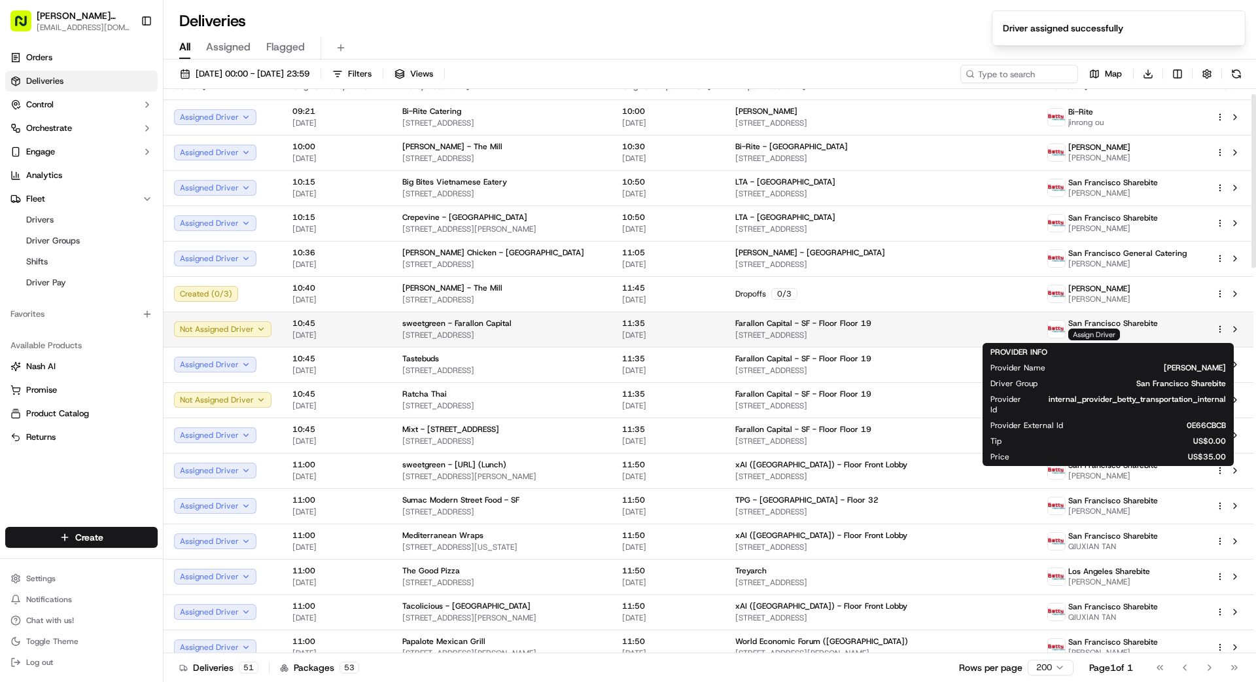
click at [1099, 329] on span "Assign Driver" at bounding box center [1094, 334] width 52 height 12
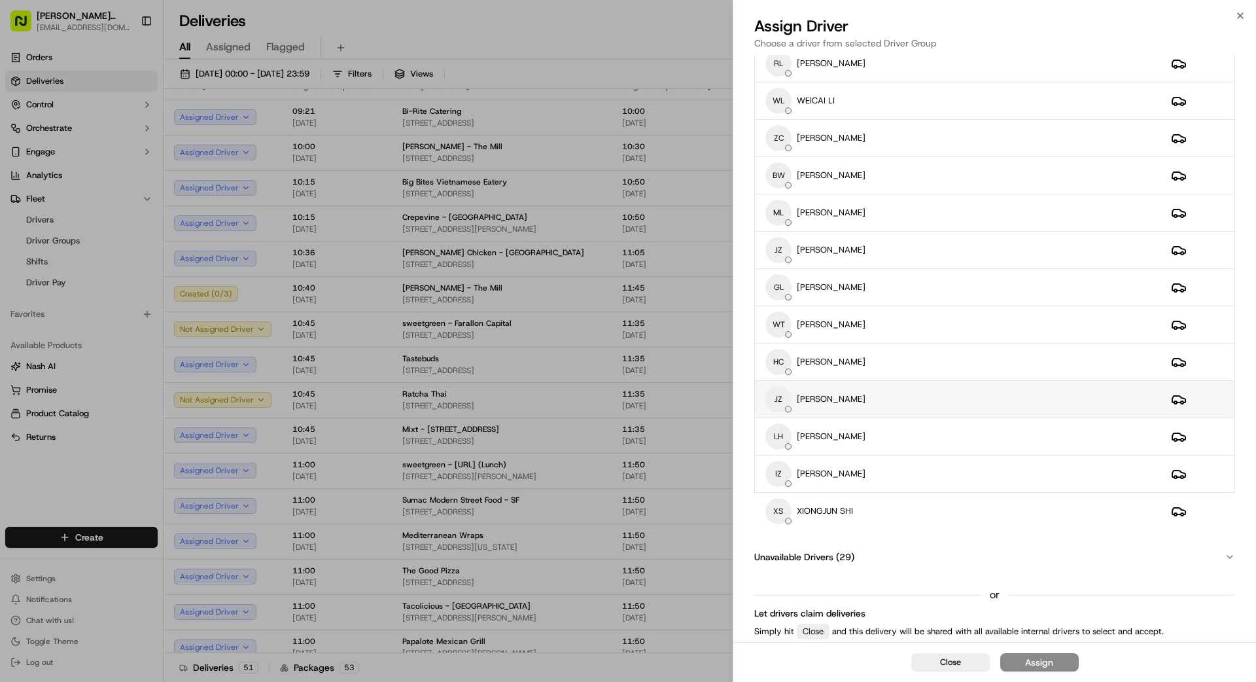
click at [914, 396] on div "JZ [PERSON_NAME]" at bounding box center [957, 399] width 385 height 26
click at [1046, 659] on div "Assign" at bounding box center [1039, 661] width 28 height 13
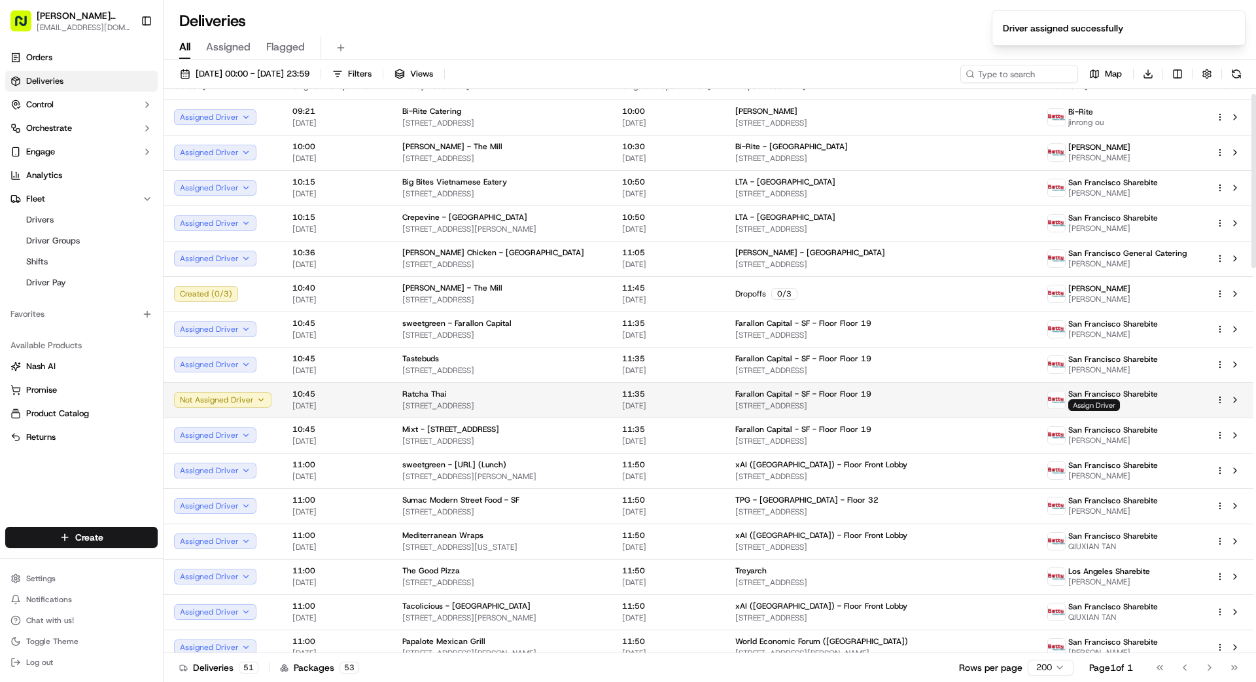
click at [1097, 407] on span "Assign Driver" at bounding box center [1094, 405] width 52 height 12
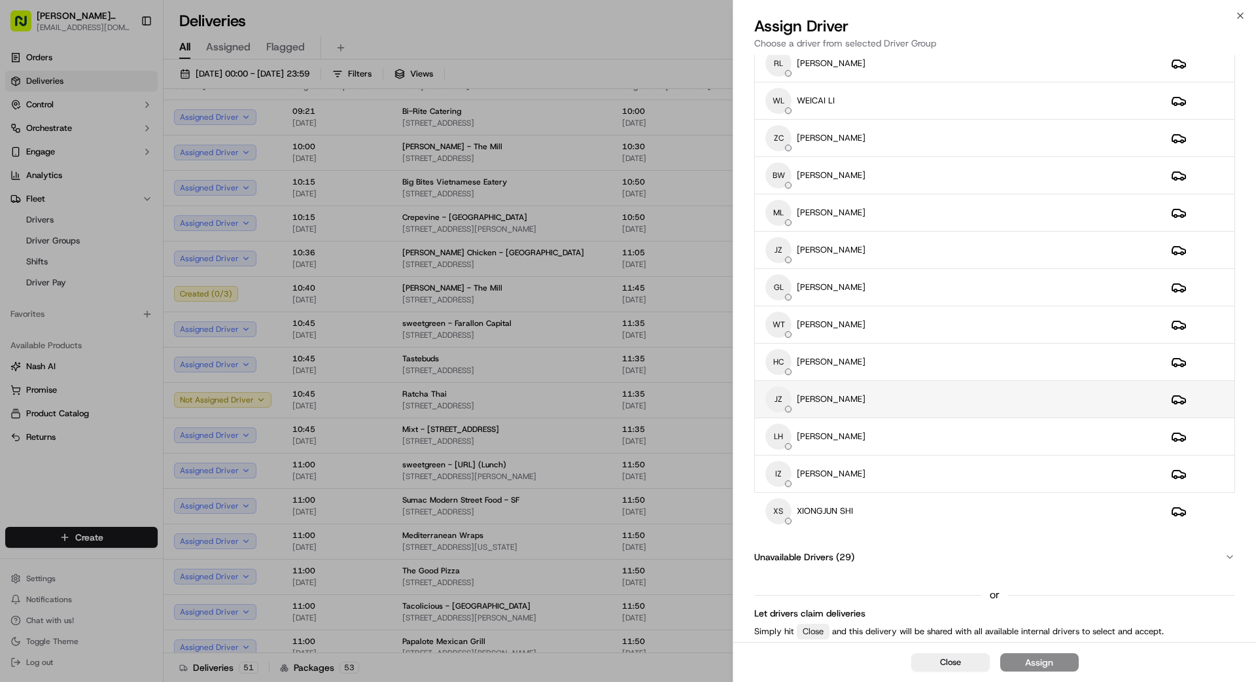
click at [885, 395] on div "JZ [PERSON_NAME]" at bounding box center [957, 399] width 385 height 26
click at [1034, 659] on div "Assign" at bounding box center [1039, 661] width 28 height 13
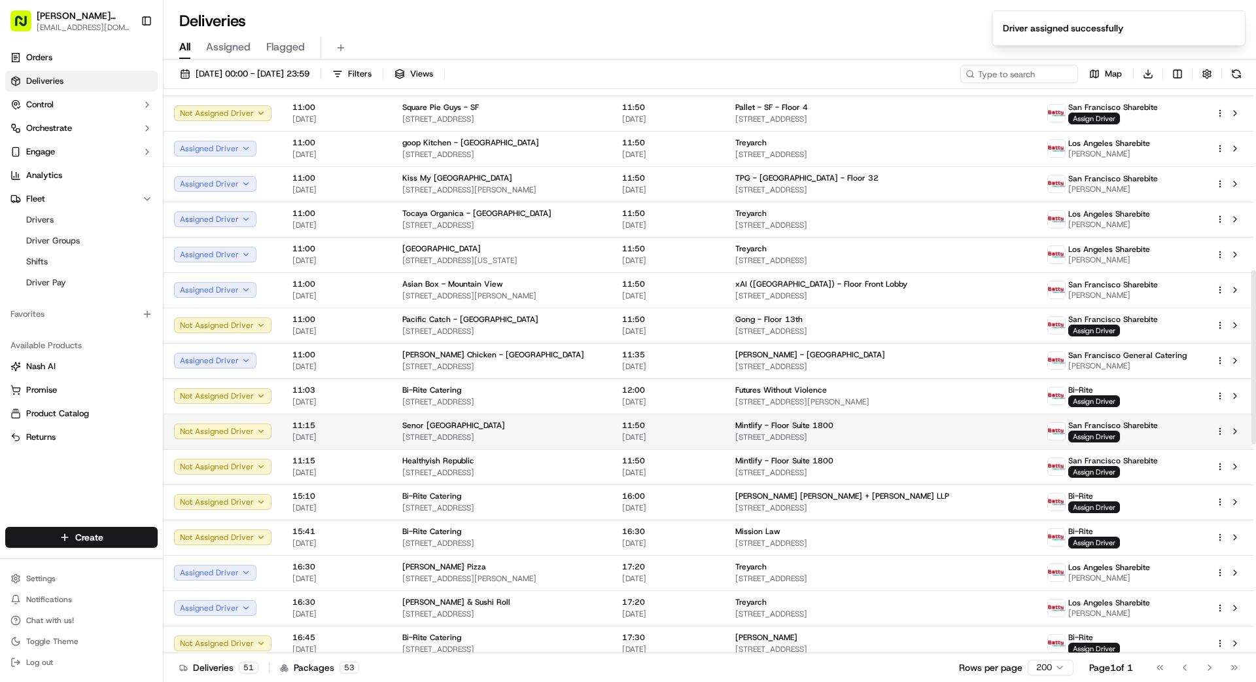
scroll to position [587, 0]
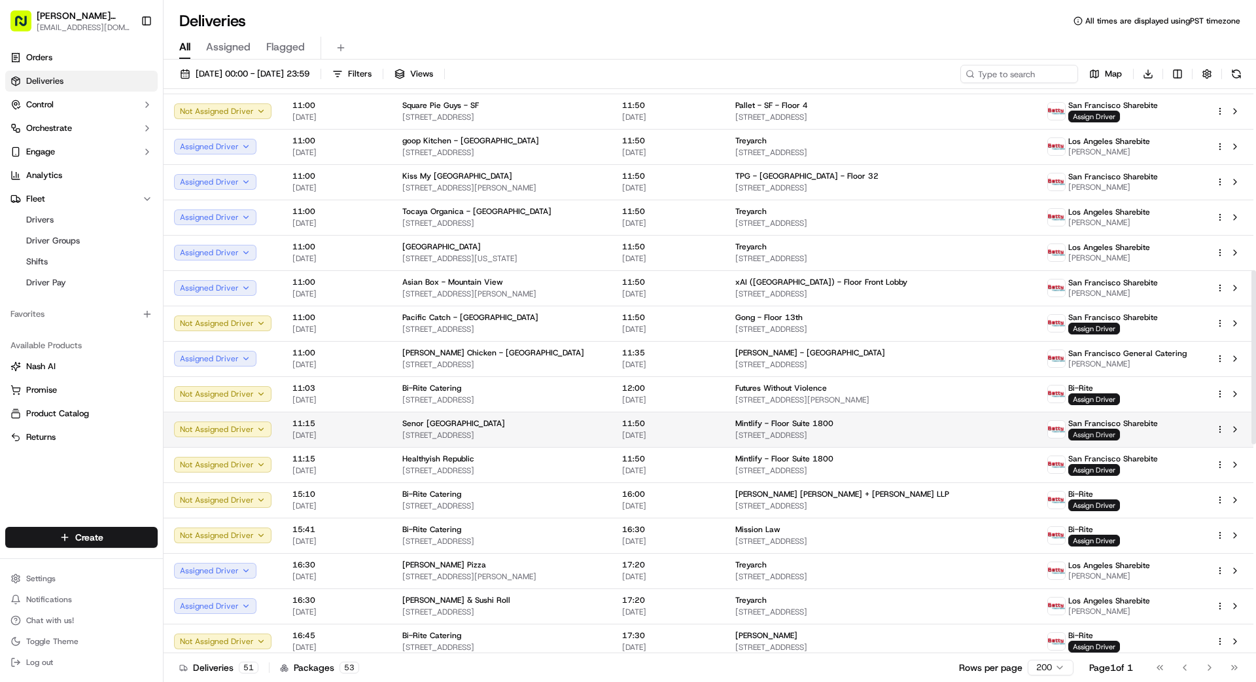
click at [1104, 435] on span "Assign Driver" at bounding box center [1094, 434] width 52 height 12
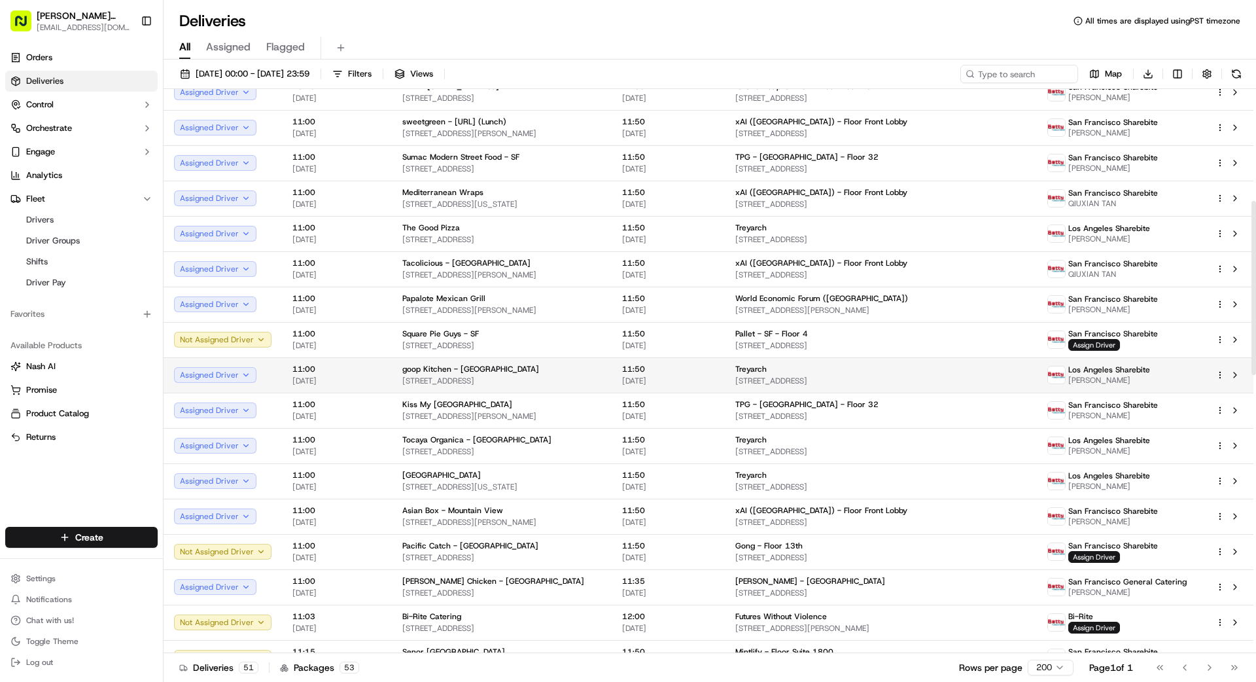
scroll to position [362, 0]
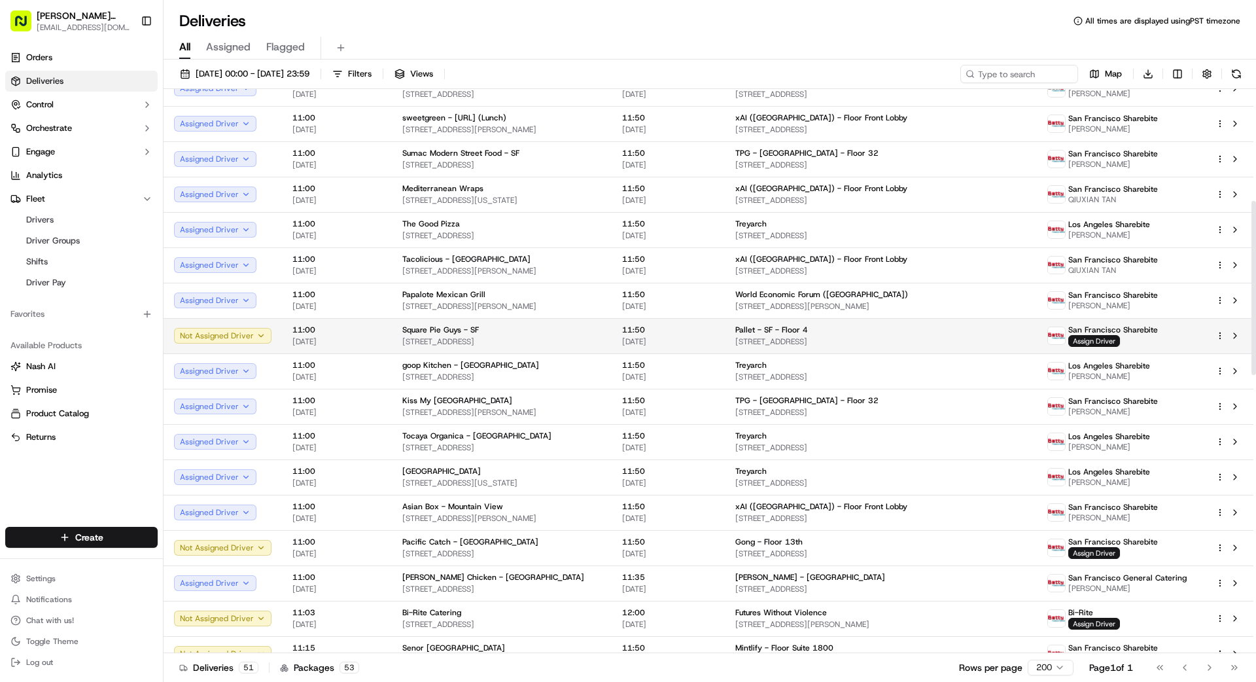
click at [865, 336] on span "[STREET_ADDRESS]" at bounding box center [880, 341] width 291 height 10
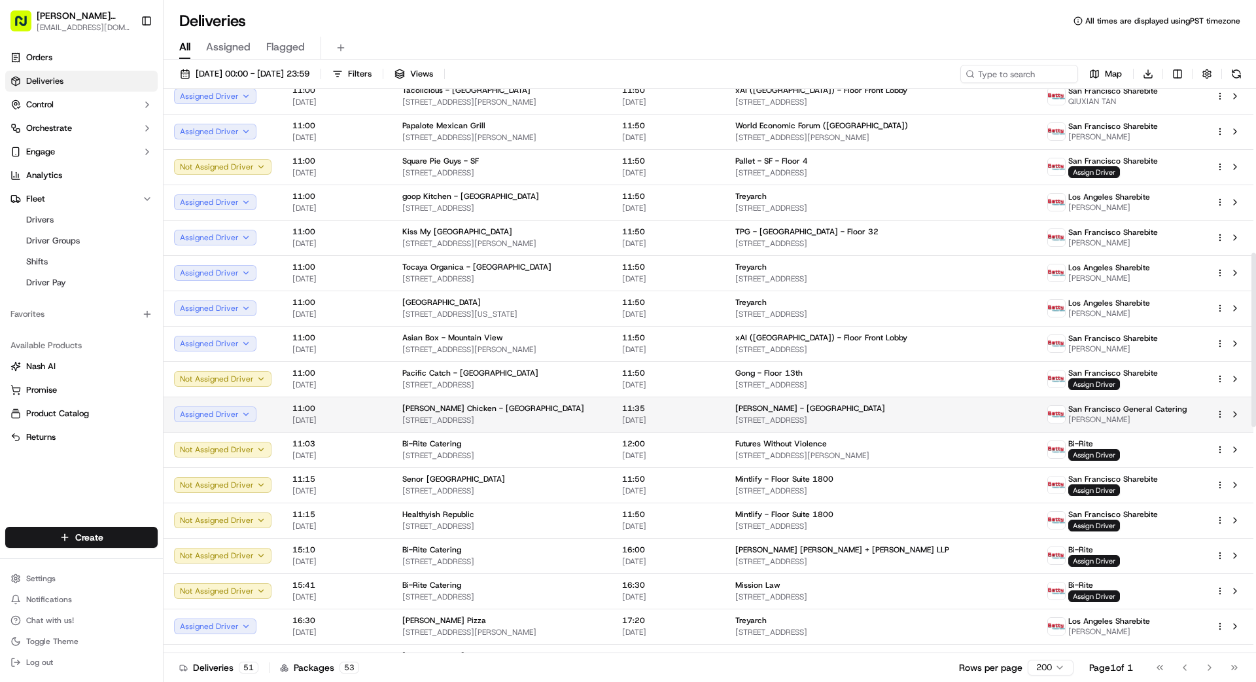
scroll to position [532, 0]
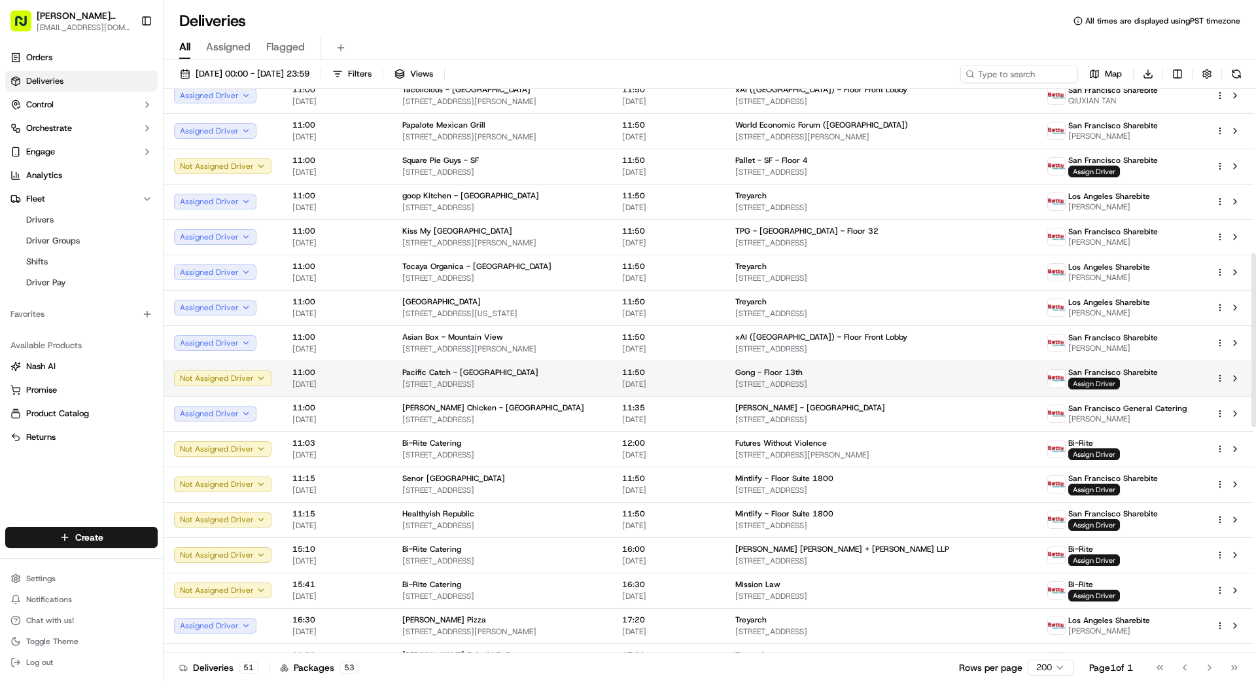
click at [1105, 385] on span "Assign Driver" at bounding box center [1094, 383] width 52 height 12
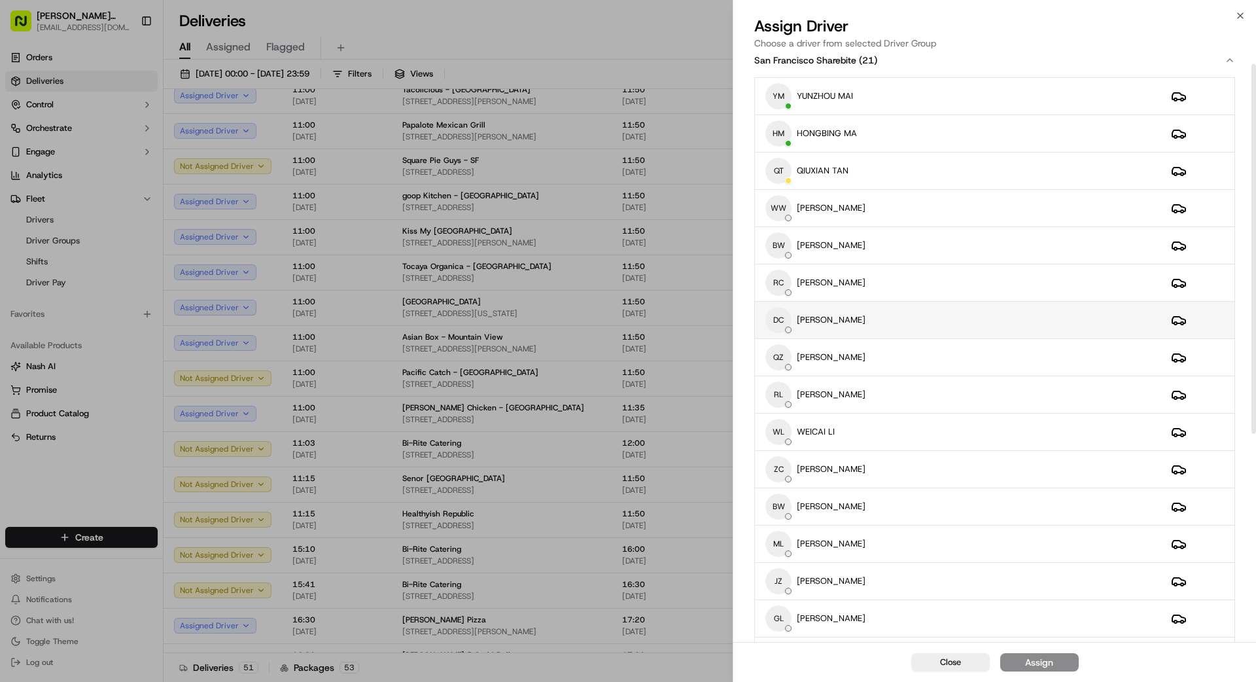
click at [924, 320] on div "DC [PERSON_NAME]" at bounding box center [957, 320] width 385 height 26
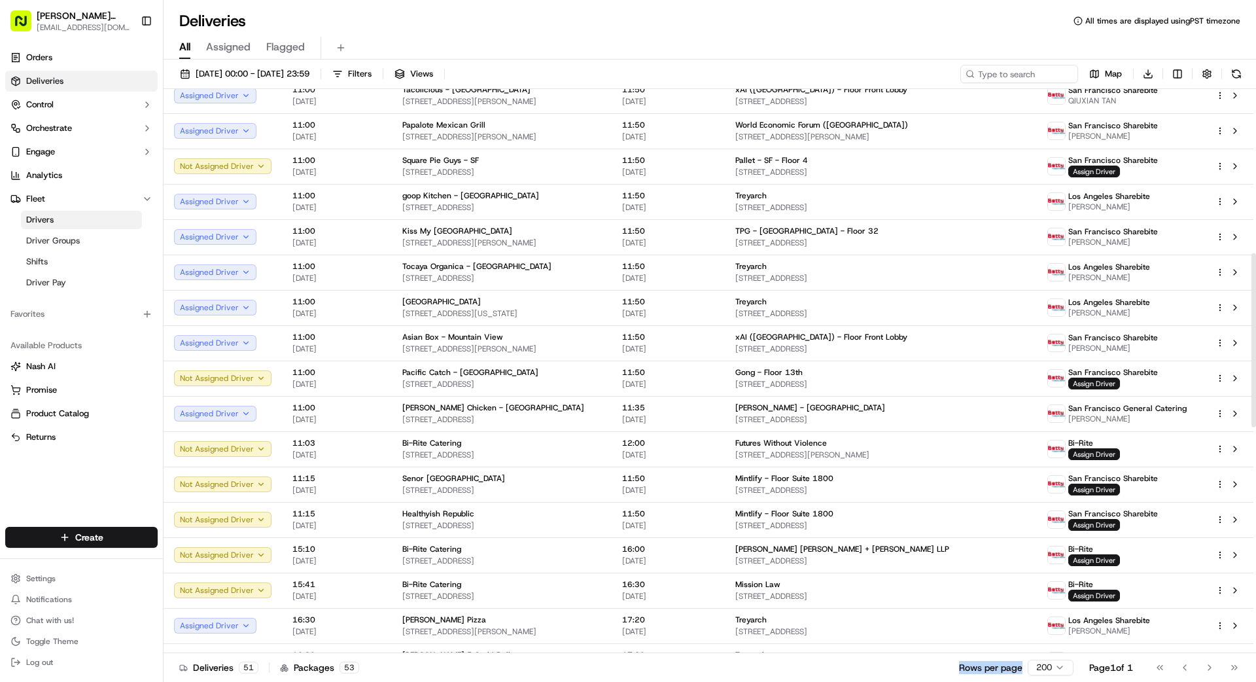
click at [59, 218] on link "Drivers" at bounding box center [81, 220] width 121 height 18
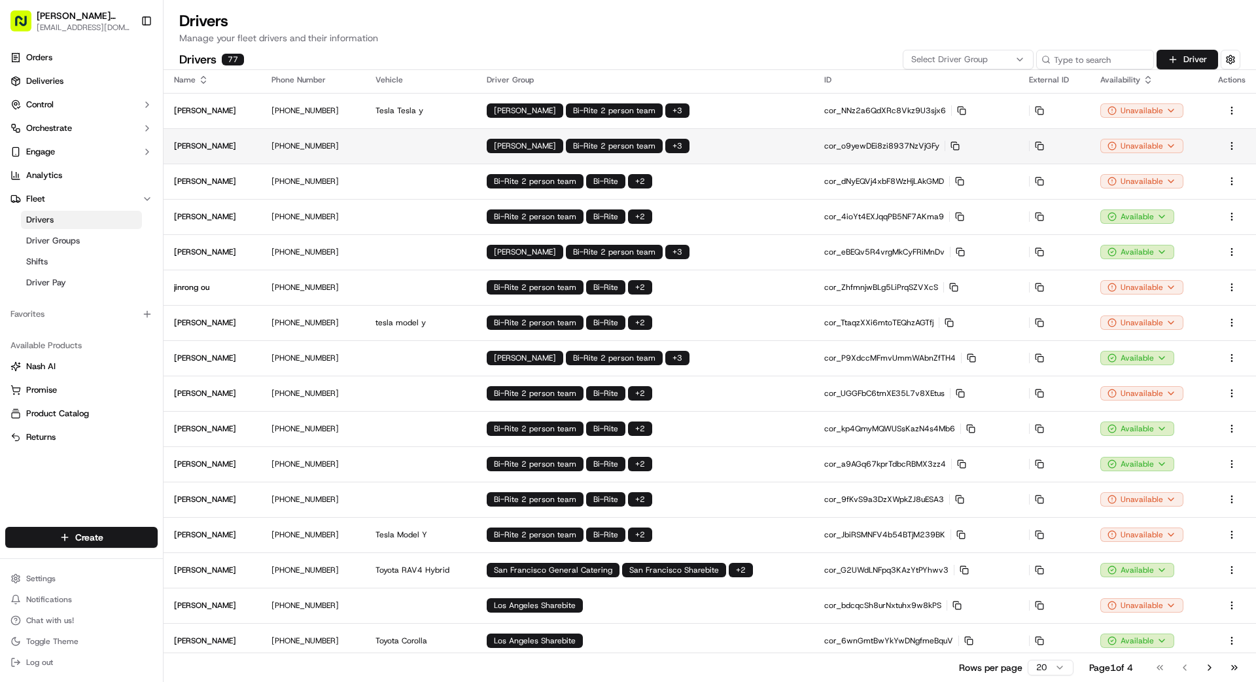
scroll to position [9, 0]
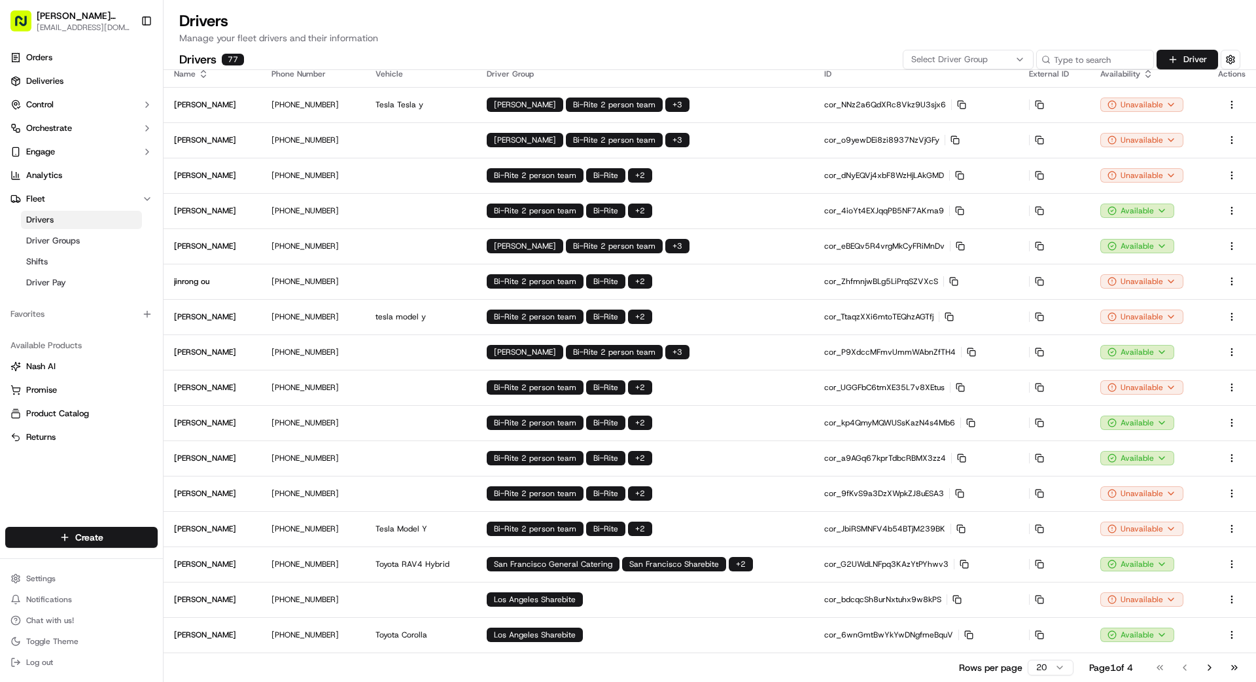
click at [1012, 59] on div "Select Driver Group" at bounding box center [968, 60] width 124 height 12
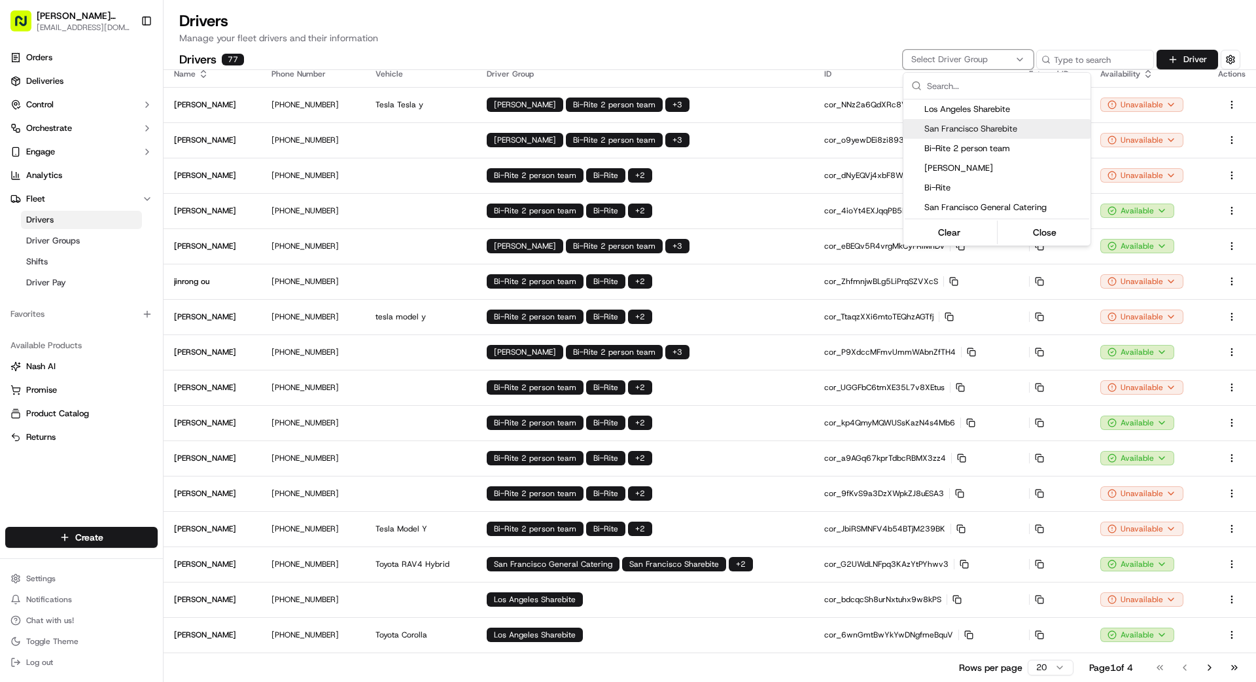
click at [980, 128] on span "San Francisco Sharebite" at bounding box center [1004, 129] width 161 height 12
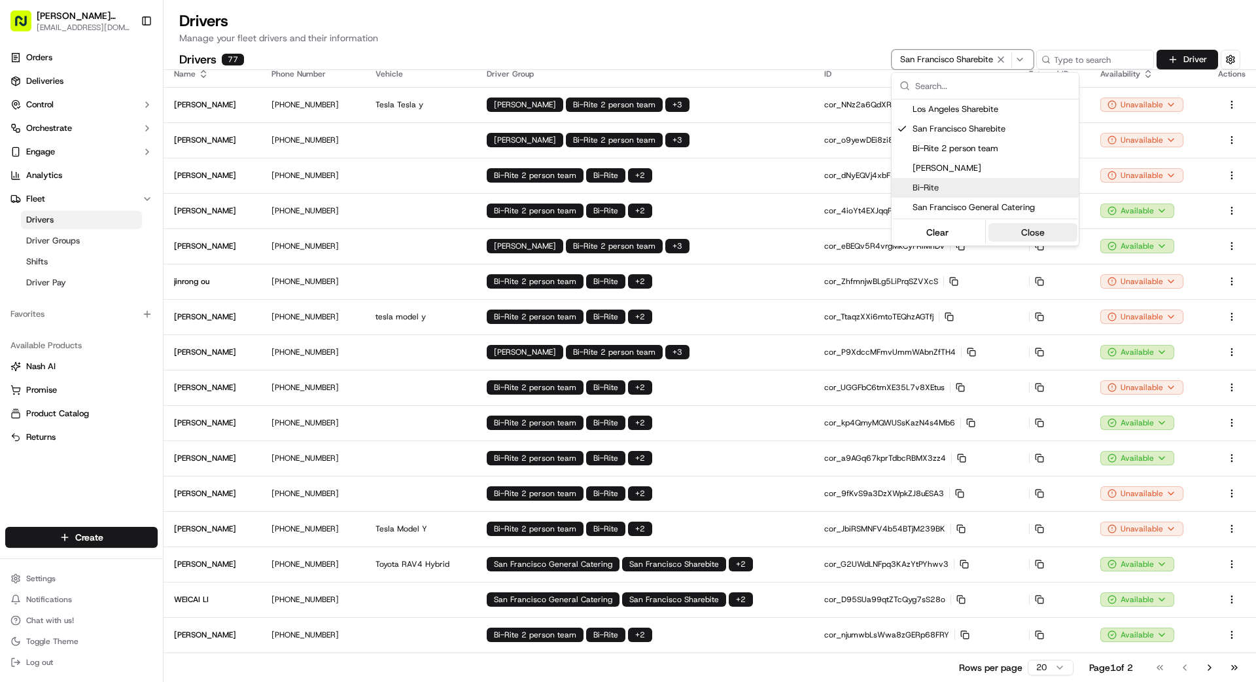
click at [1027, 235] on button "Close" at bounding box center [1033, 232] width 90 height 18
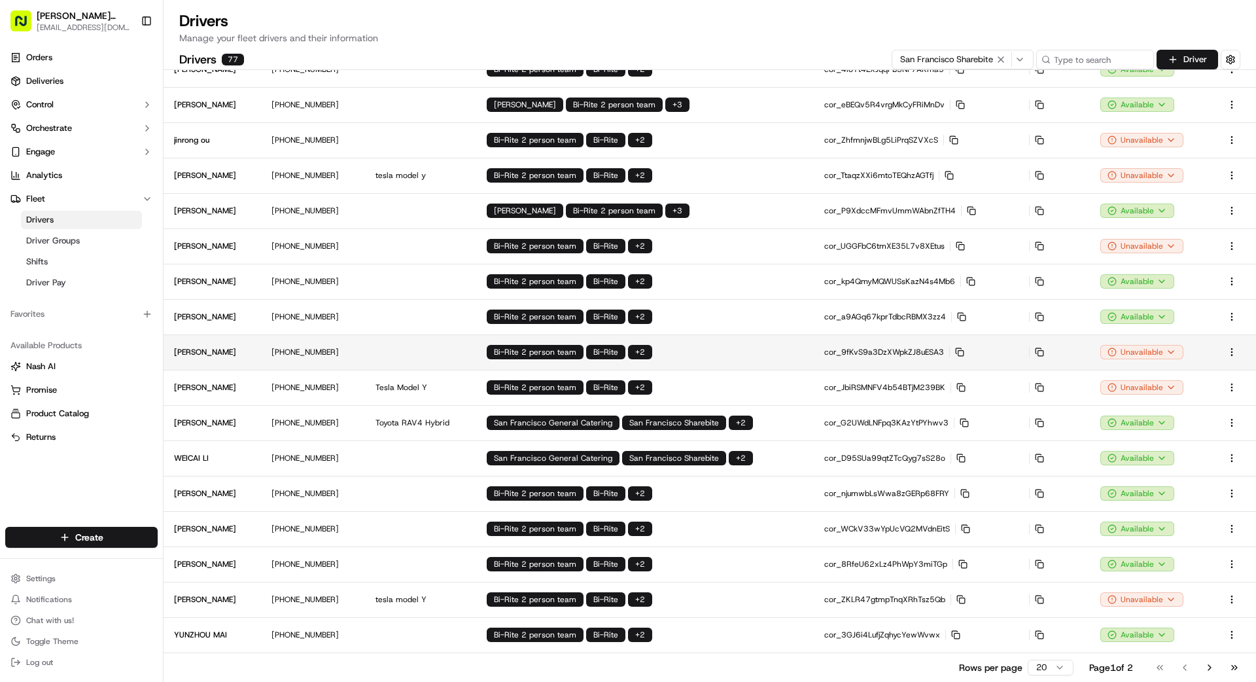
scroll to position [148, 0]
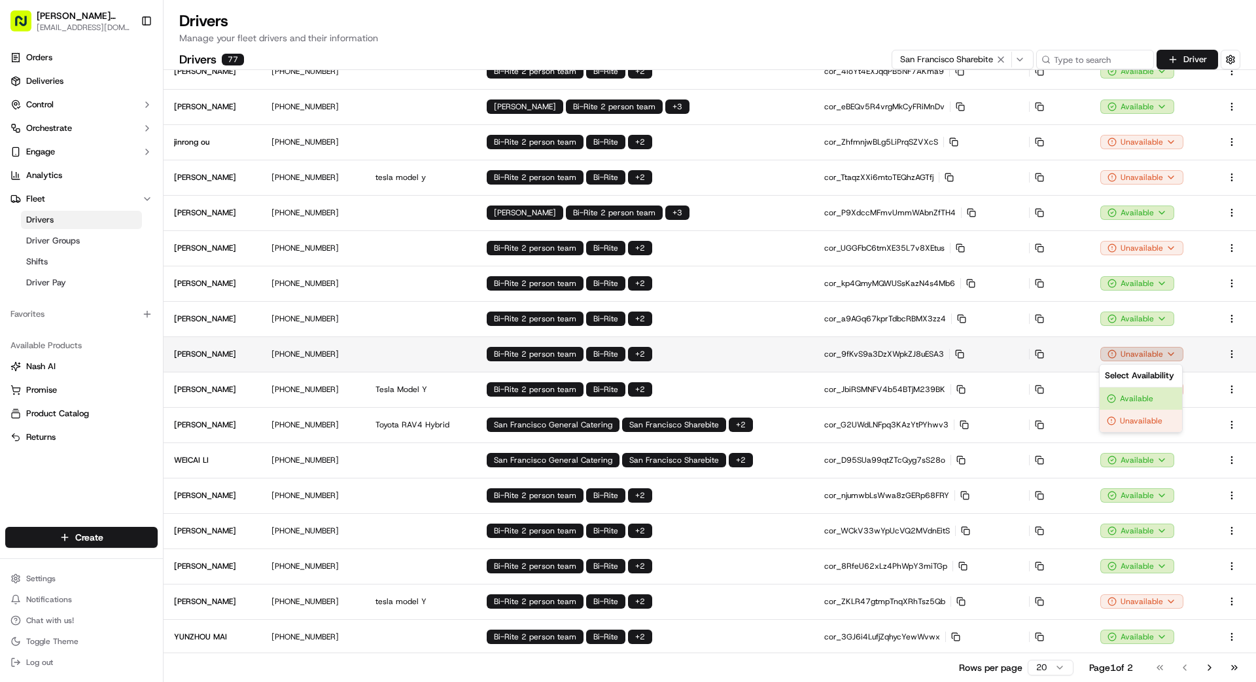
click at [1131, 357] on html "[PERSON_NAME] Transportation [EMAIL_ADDRESS][DOMAIN_NAME] Toggle Sidebar Orders…" at bounding box center [628, 341] width 1256 height 682
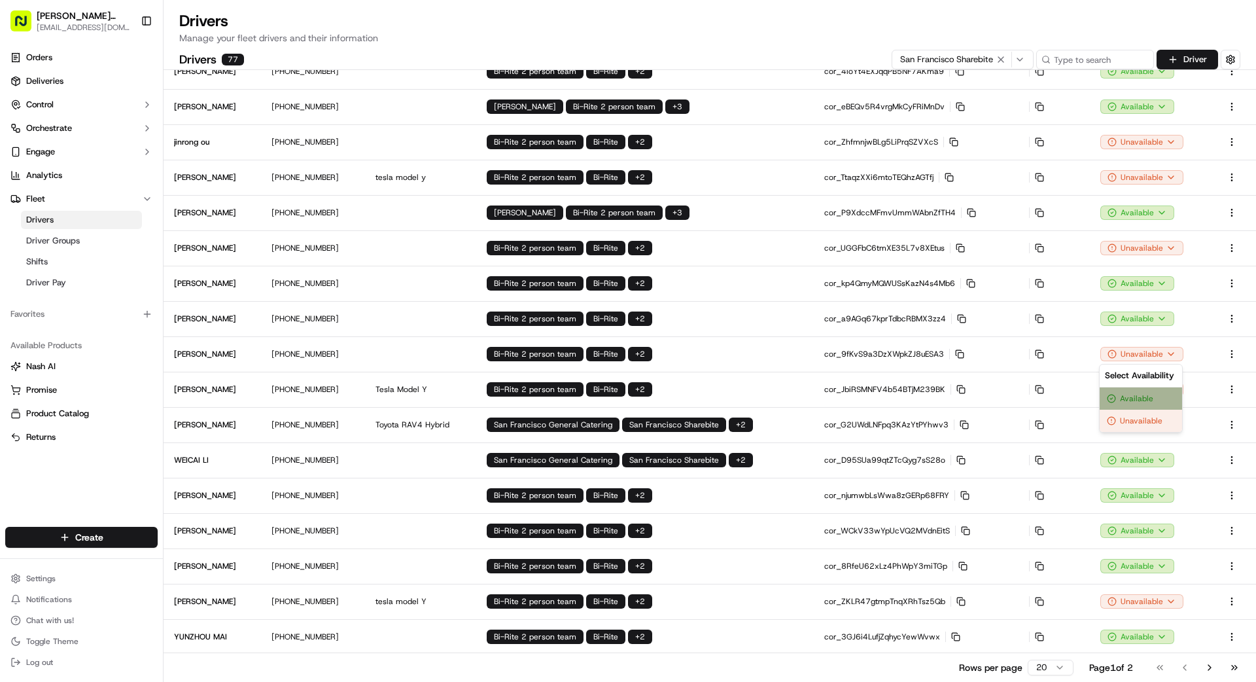
click at [1139, 400] on div "Available" at bounding box center [1140, 398] width 82 height 22
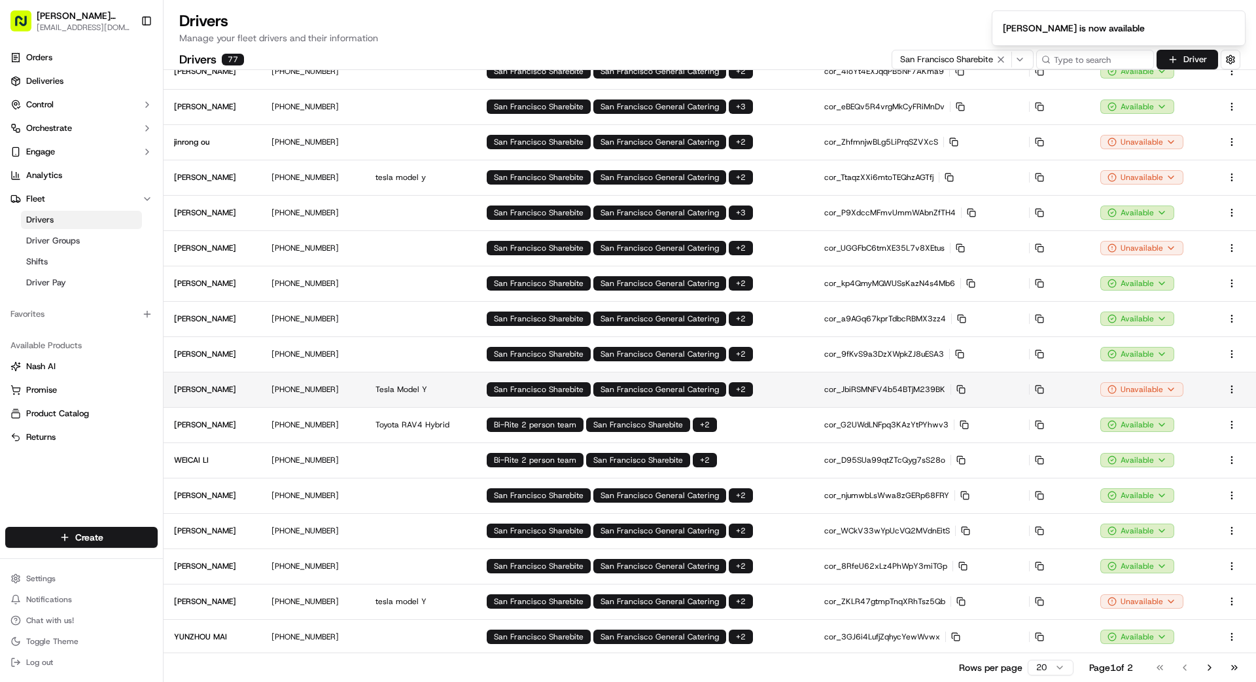
scroll to position [150, 0]
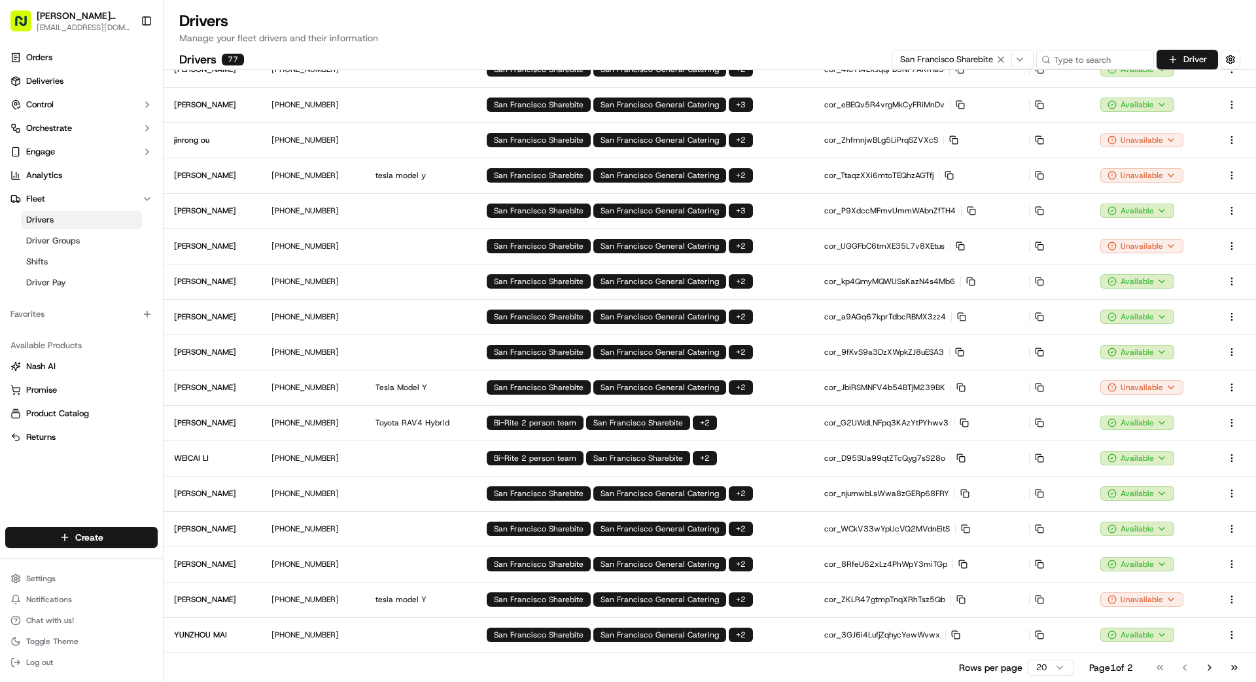
click at [1137, 387] on html "[PERSON_NAME] Transportation [EMAIL_ADDRESS][DOMAIN_NAME] Toggle Sidebar Orders…" at bounding box center [628, 341] width 1256 height 682
click at [1139, 430] on div "Available" at bounding box center [1140, 432] width 82 height 22
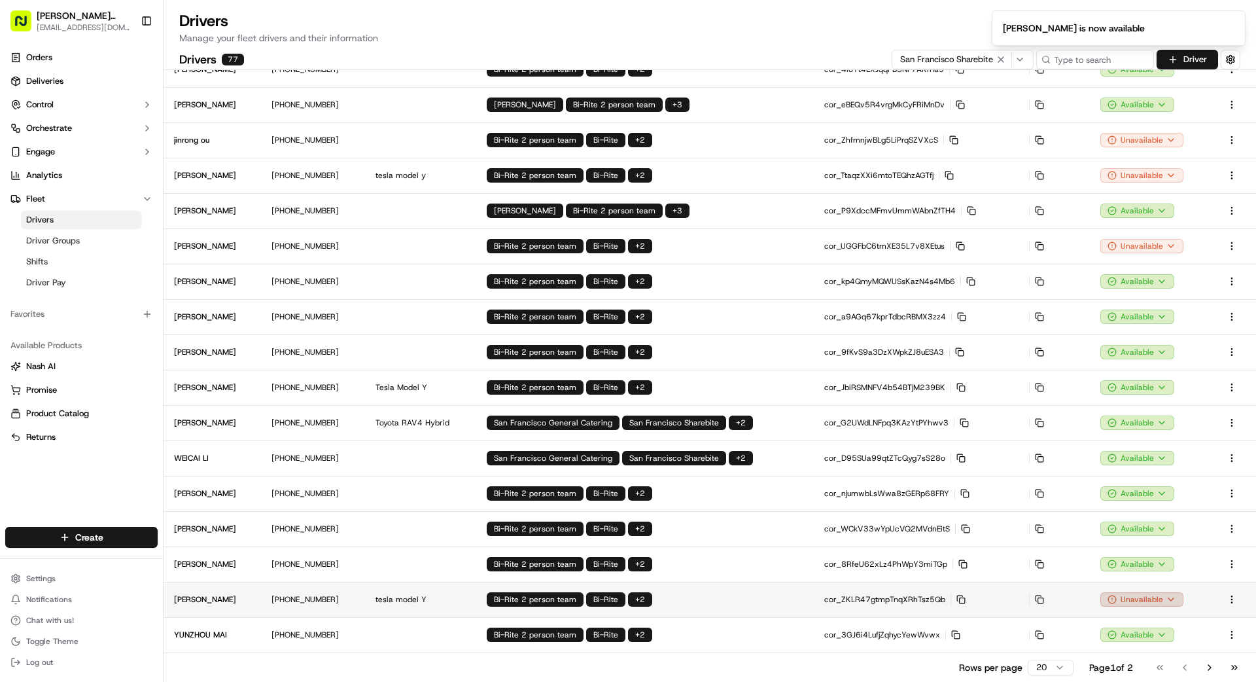
click at [1140, 599] on html "[PERSON_NAME] Transportation [EMAIL_ADDRESS][DOMAIN_NAME] Toggle Sidebar Orders…" at bounding box center [628, 341] width 1256 height 682
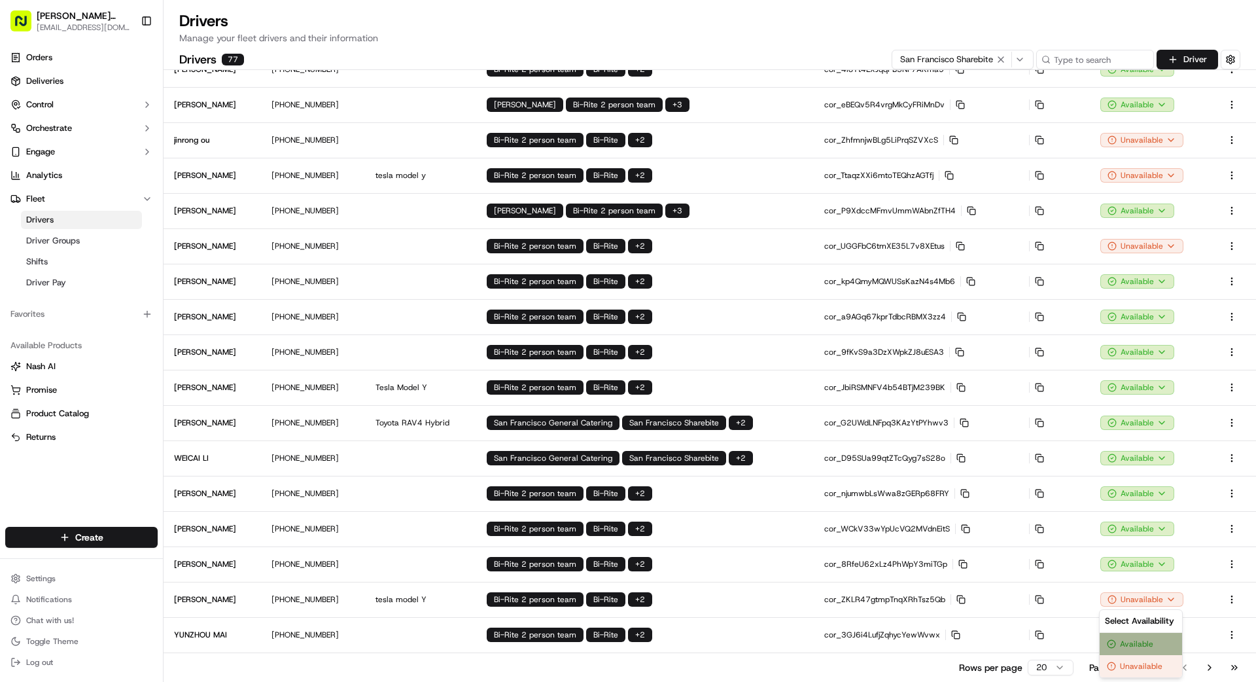
click at [1152, 639] on div "Available" at bounding box center [1140, 643] width 82 height 22
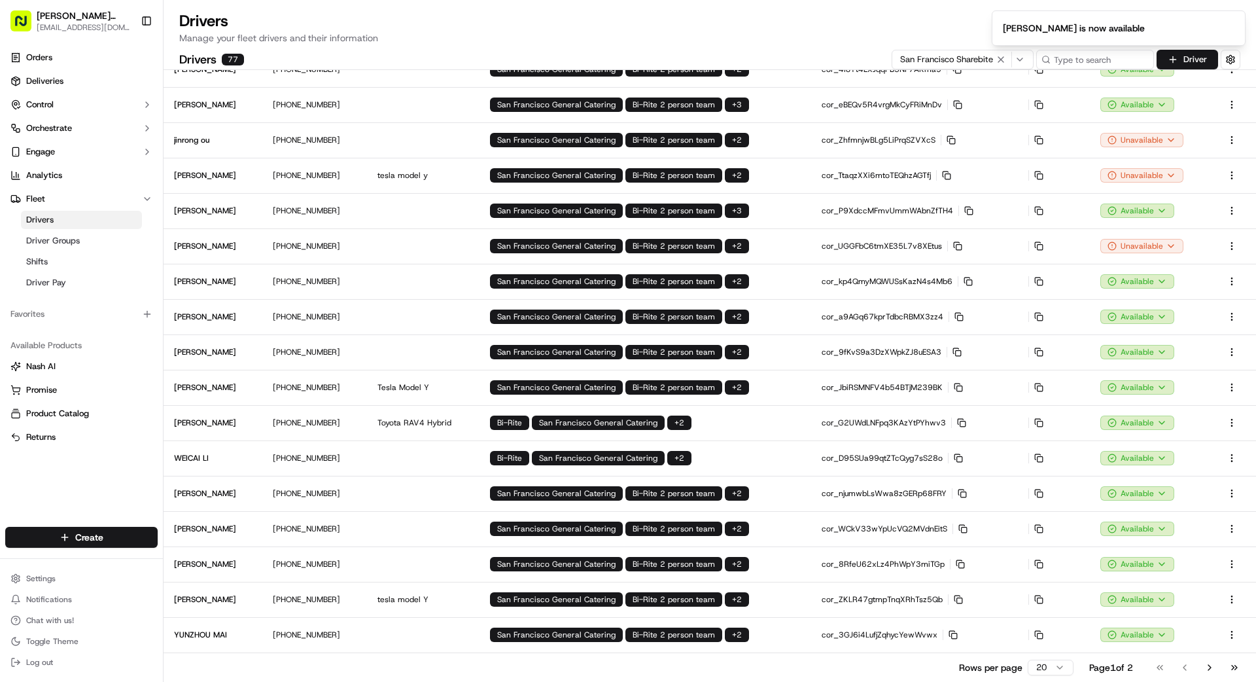
click at [1213, 666] on button "Go to next page" at bounding box center [1209, 667] width 22 height 18
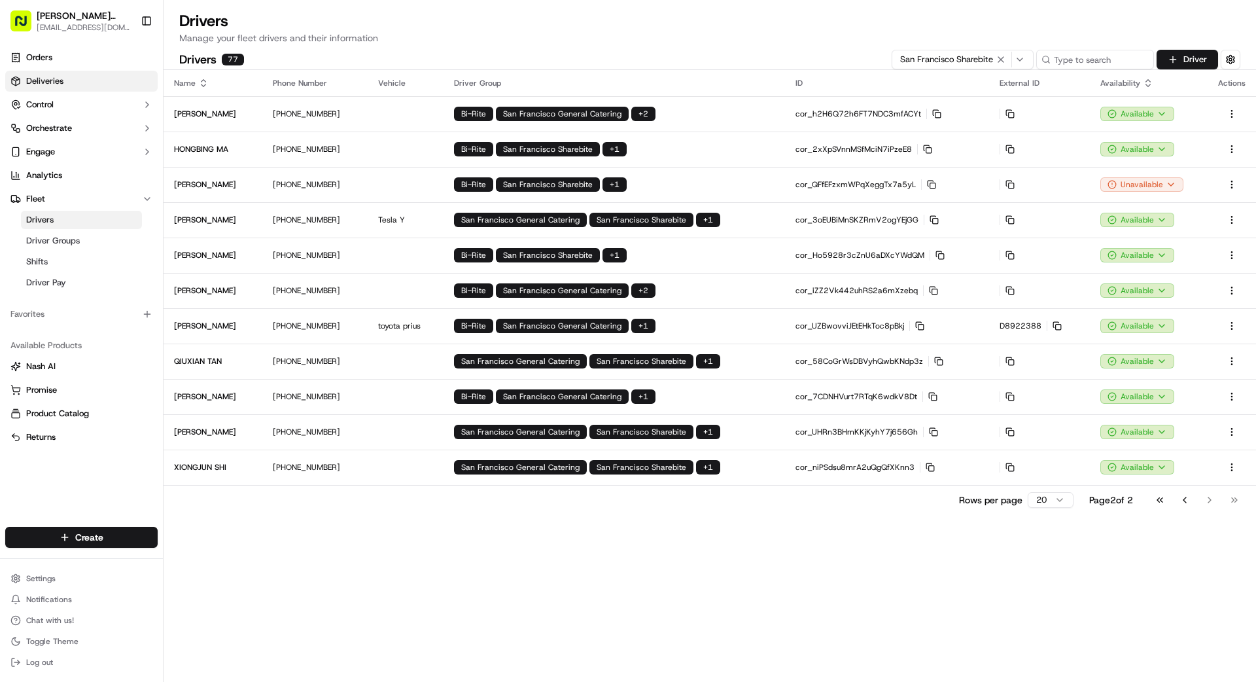
click at [60, 83] on span "Deliveries" at bounding box center [44, 81] width 37 height 12
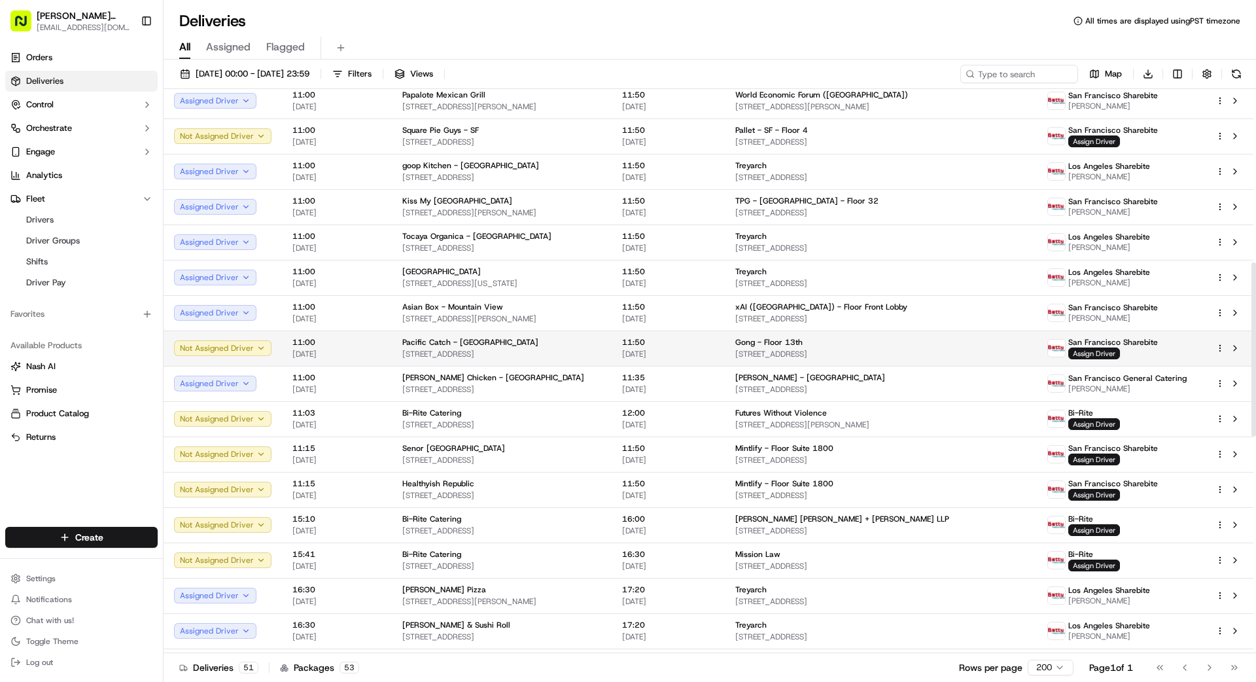
scroll to position [563, 0]
click at [1096, 351] on span "Assign Driver" at bounding box center [1094, 352] width 52 height 12
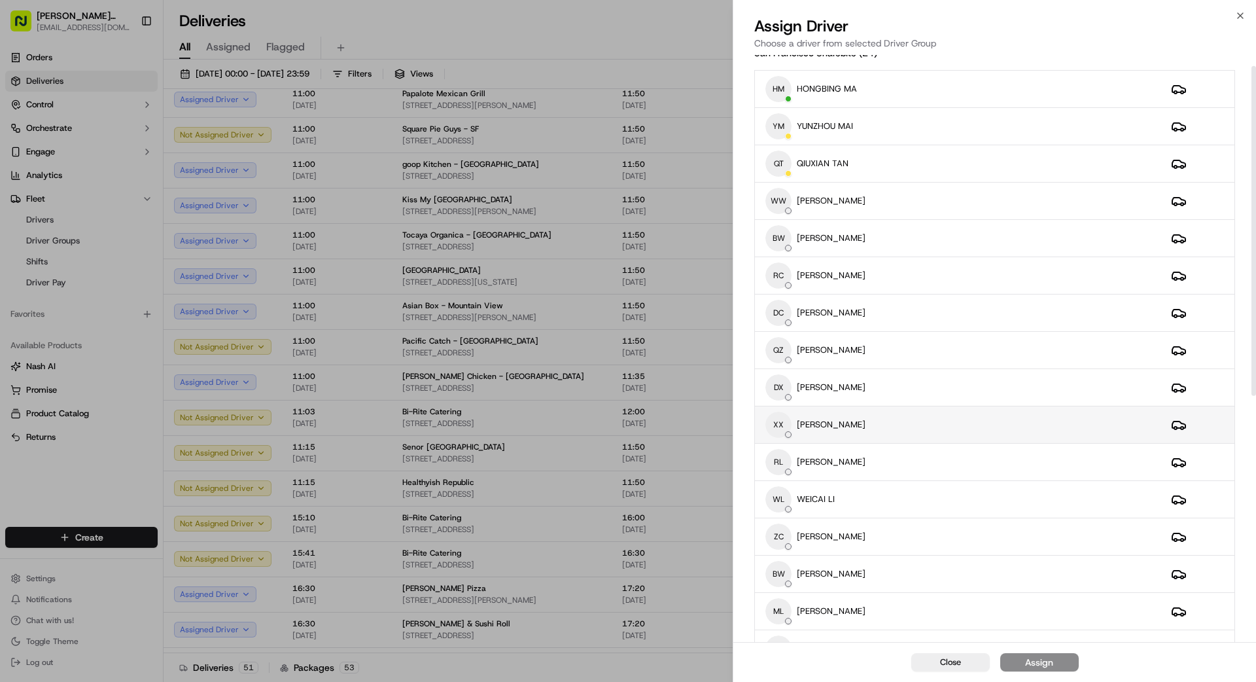
scroll to position [33, 0]
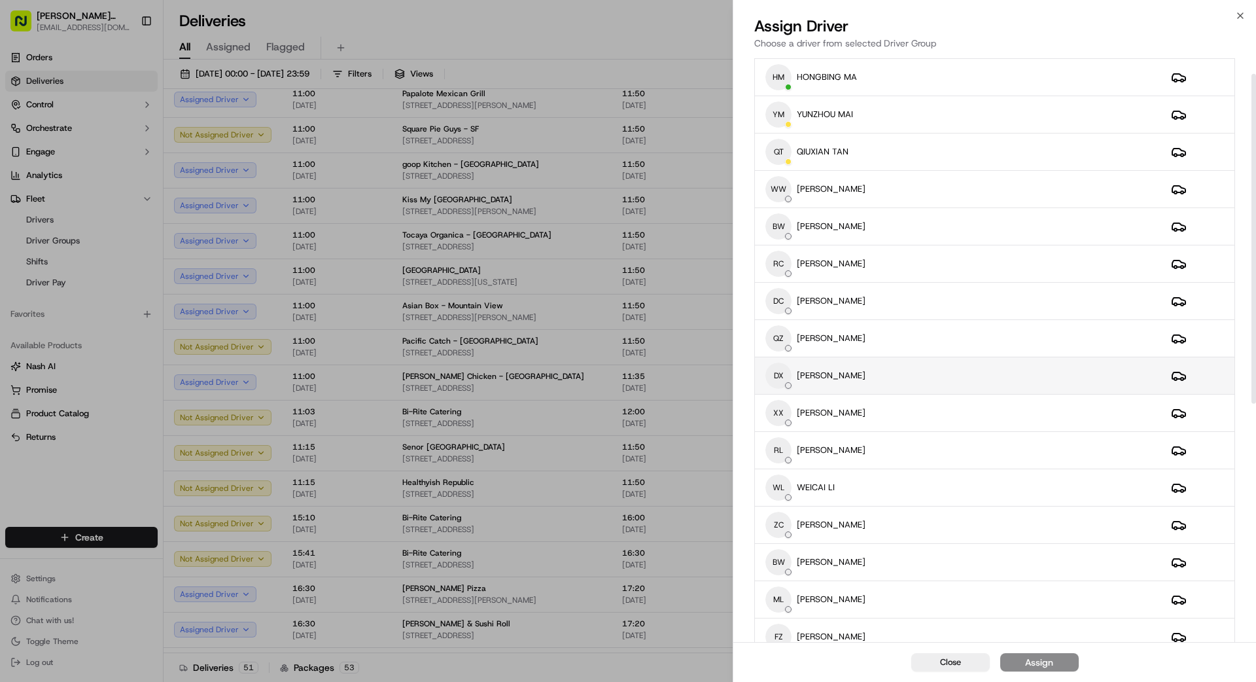
click at [924, 378] on div "DX [PERSON_NAME]" at bounding box center [957, 375] width 385 height 26
click at [1057, 659] on button "Assign" at bounding box center [1039, 662] width 78 height 18
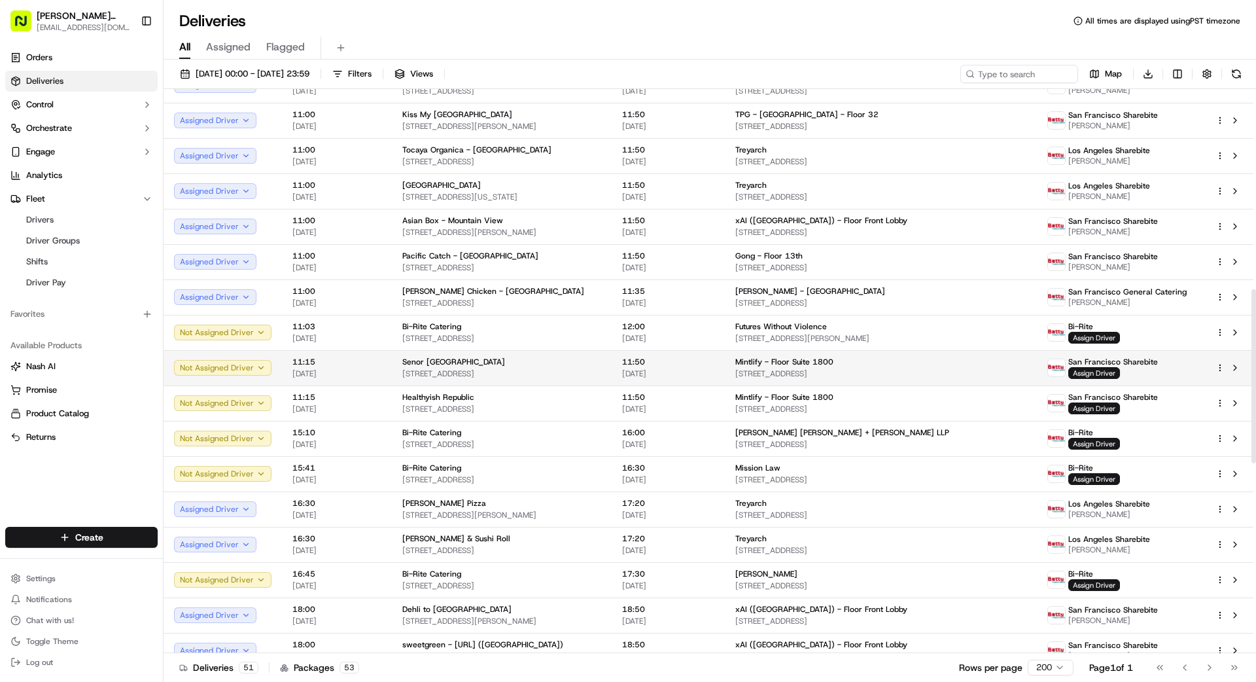
scroll to position [651, 0]
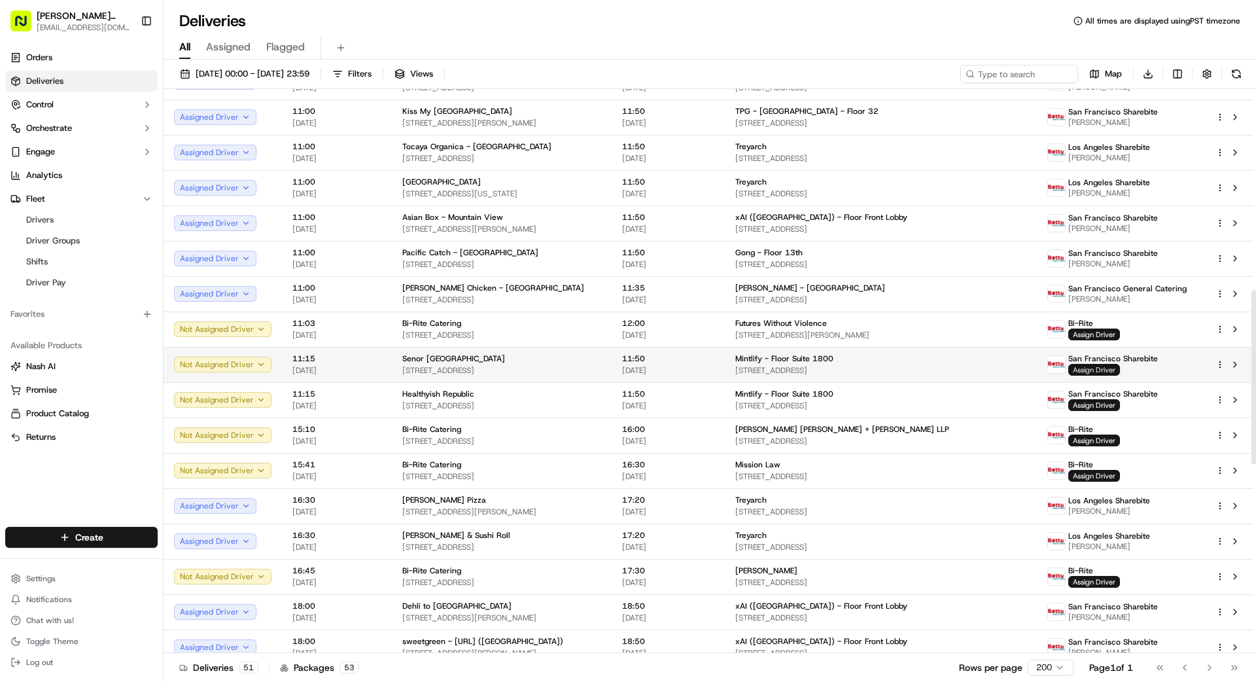
click at [1103, 366] on span "Assign Driver" at bounding box center [1094, 370] width 52 height 12
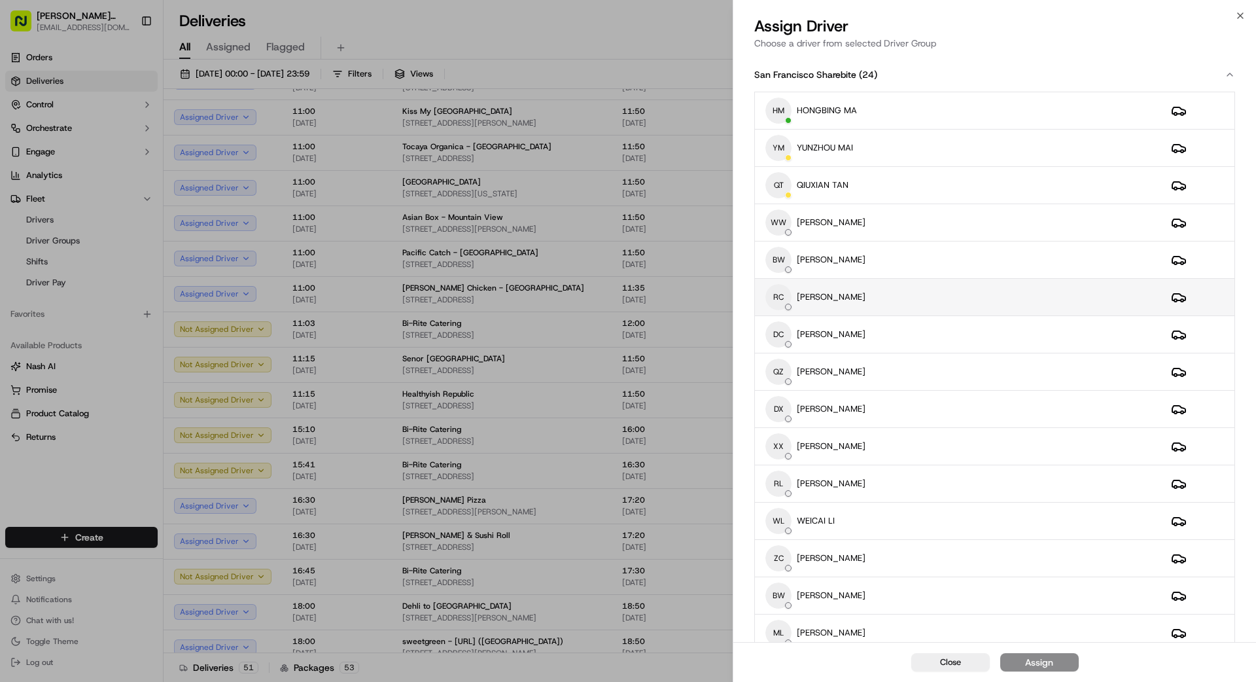
scroll to position [457, 0]
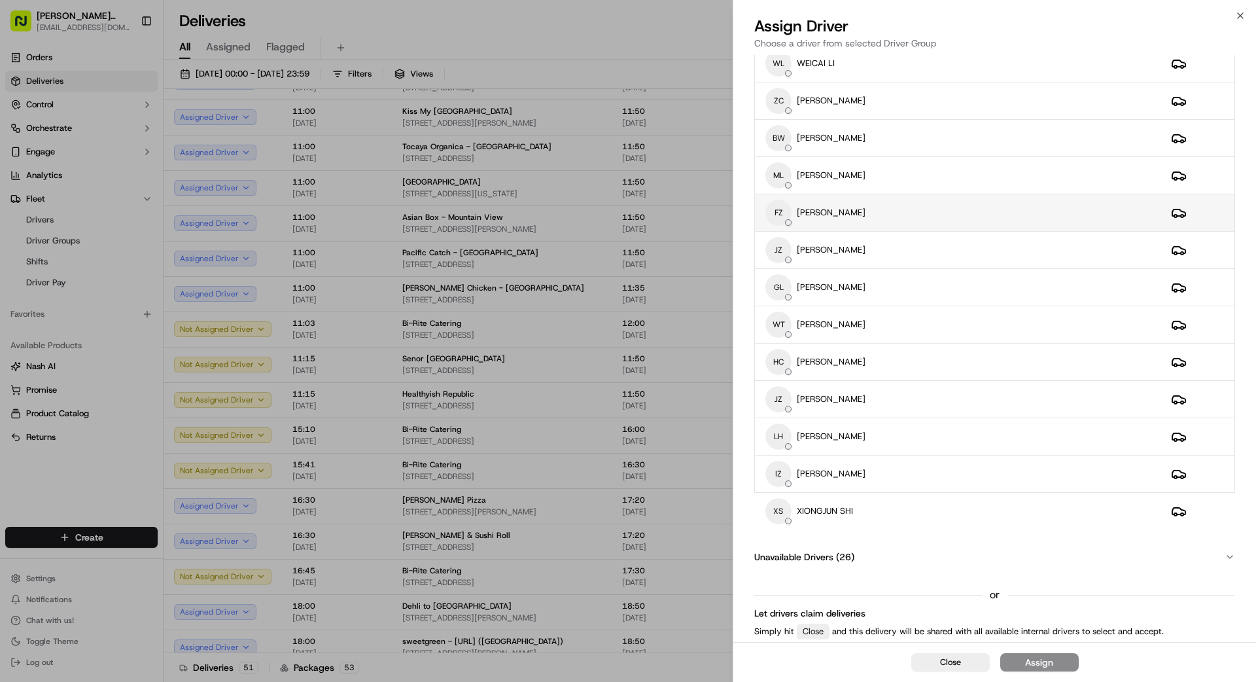
click at [896, 213] on div "FZ [PERSON_NAME]" at bounding box center [957, 212] width 385 height 26
click at [1067, 661] on button "Assign" at bounding box center [1039, 662] width 78 height 18
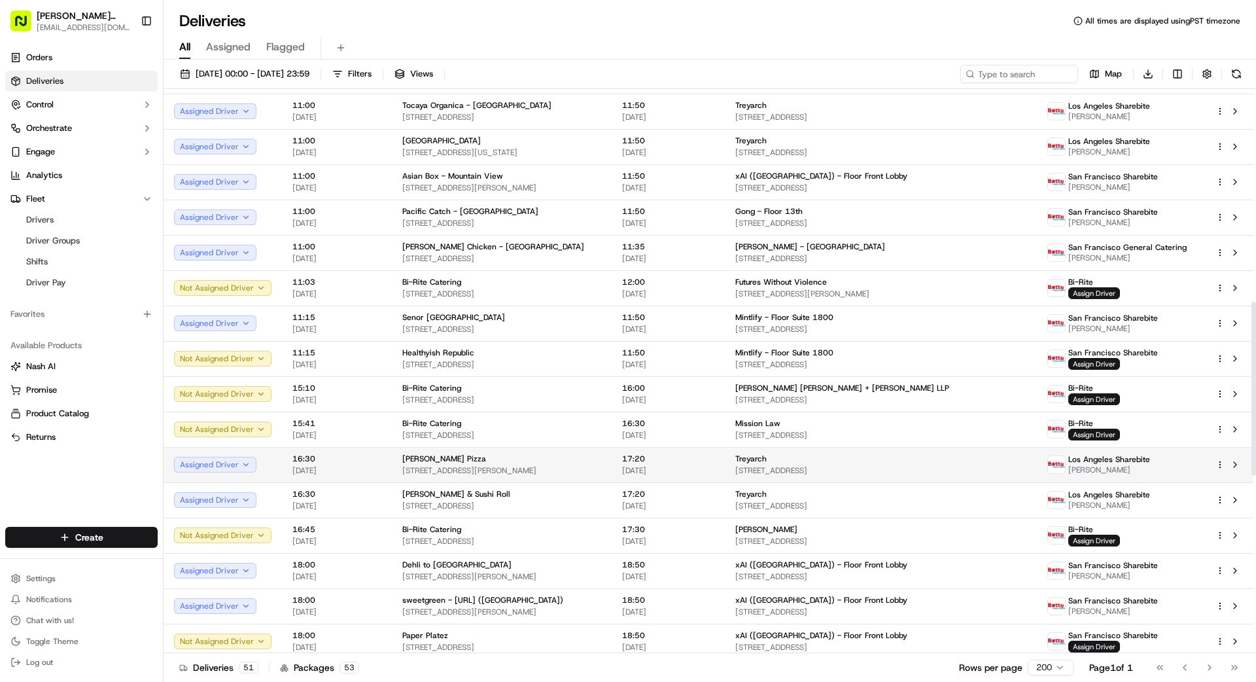
scroll to position [638, 0]
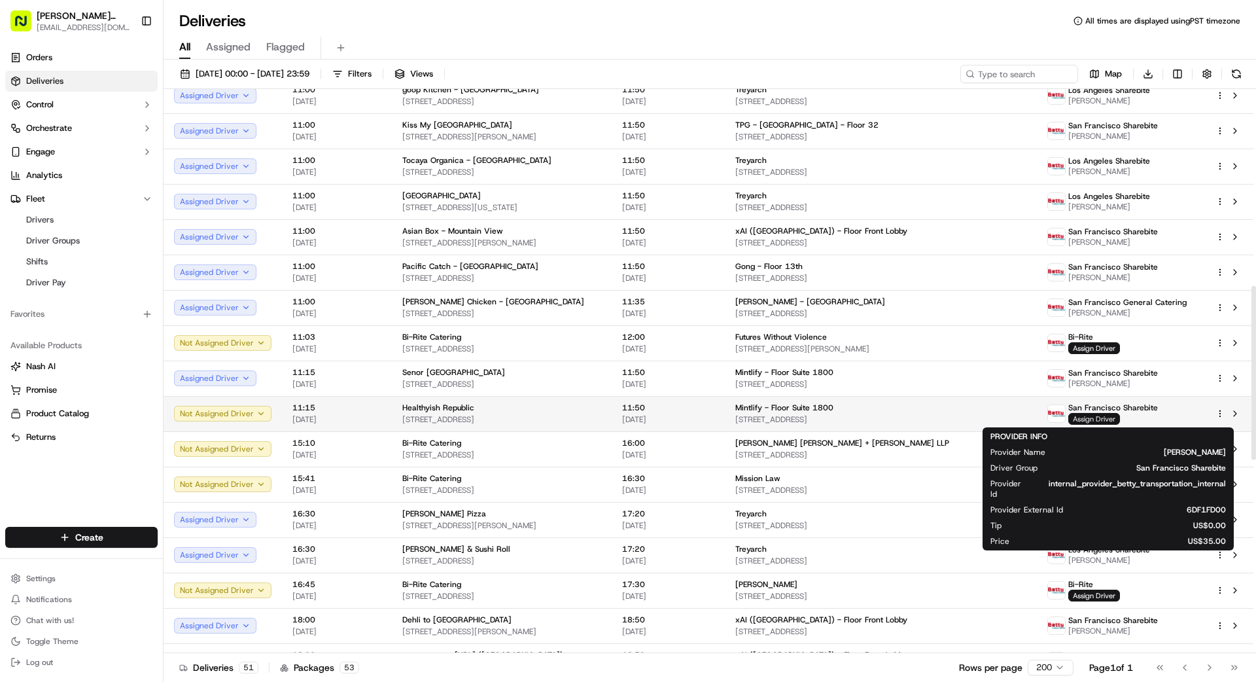
click at [1099, 415] on span "Assign Driver" at bounding box center [1094, 419] width 52 height 12
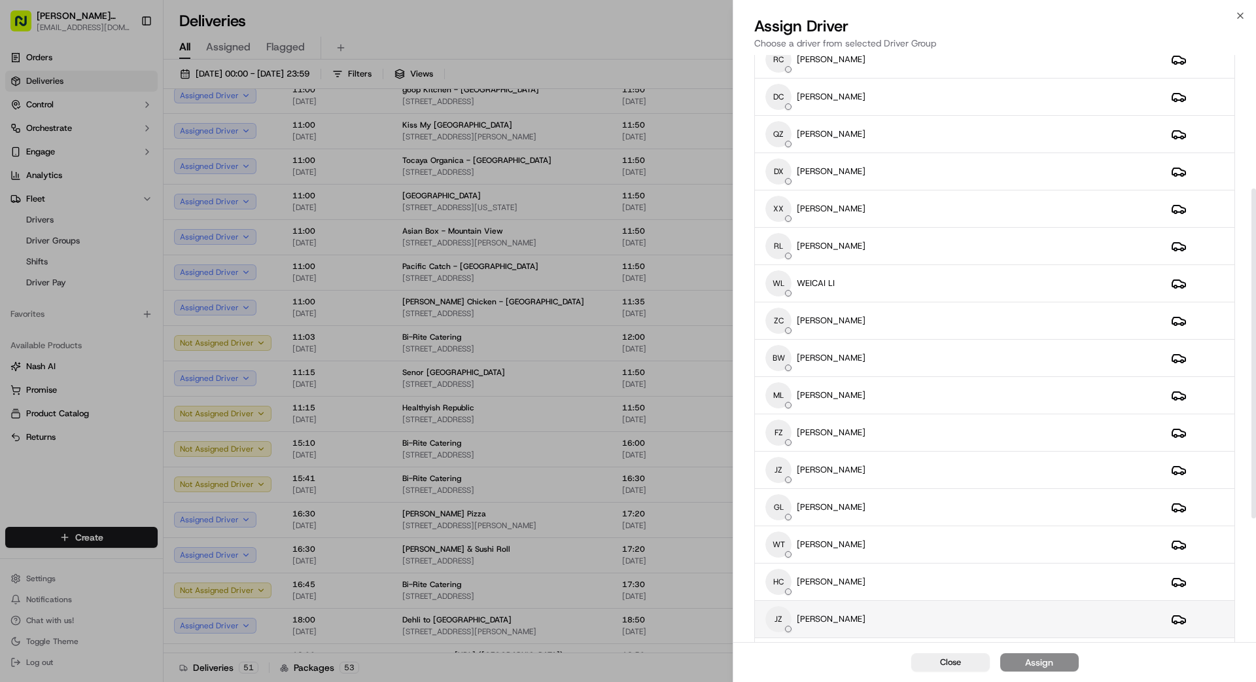
scroll to position [457, 0]
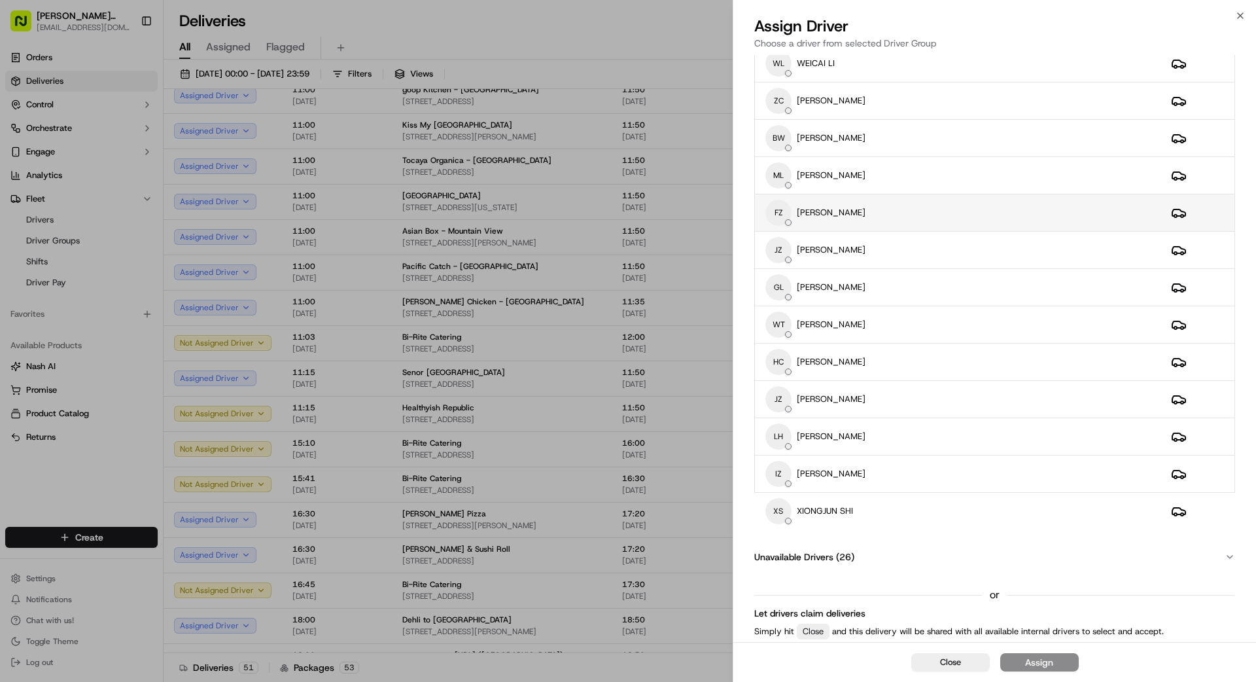
click at [925, 217] on div "FZ [PERSON_NAME]" at bounding box center [957, 212] width 385 height 26
click at [1040, 666] on div "Assign" at bounding box center [1039, 661] width 28 height 13
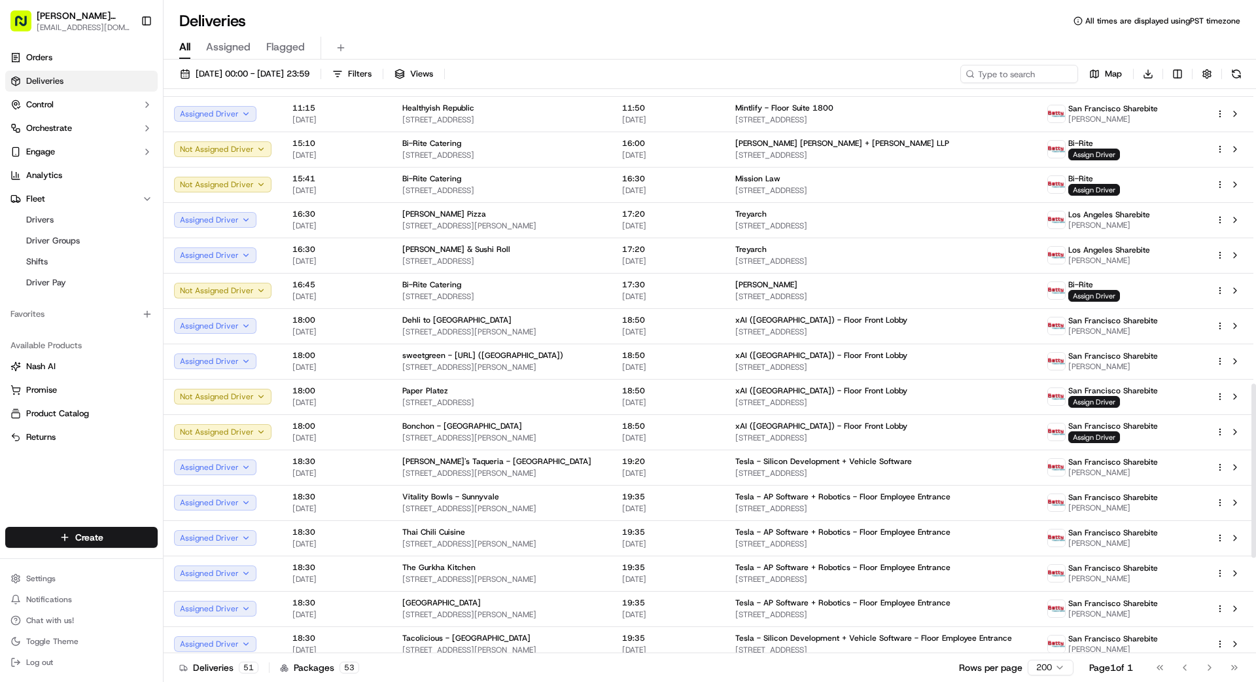
scroll to position [927, 0]
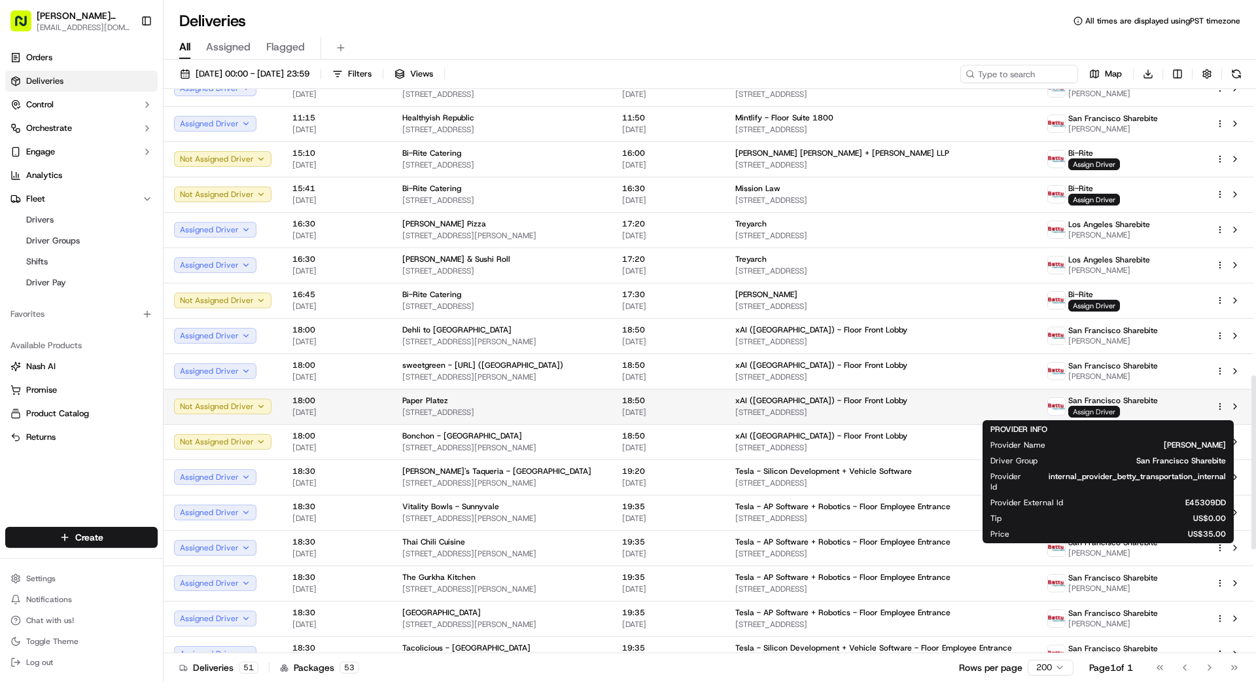
click at [1097, 410] on span "Assign Driver" at bounding box center [1094, 412] width 52 height 12
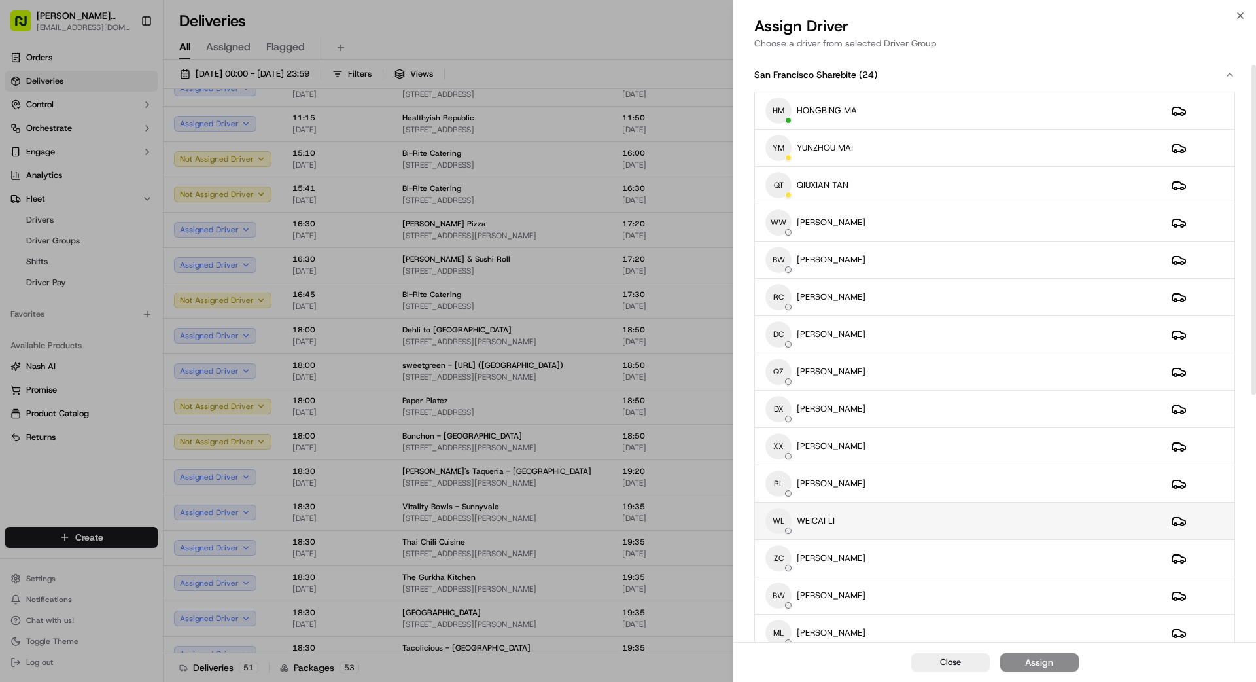
scroll to position [29, 0]
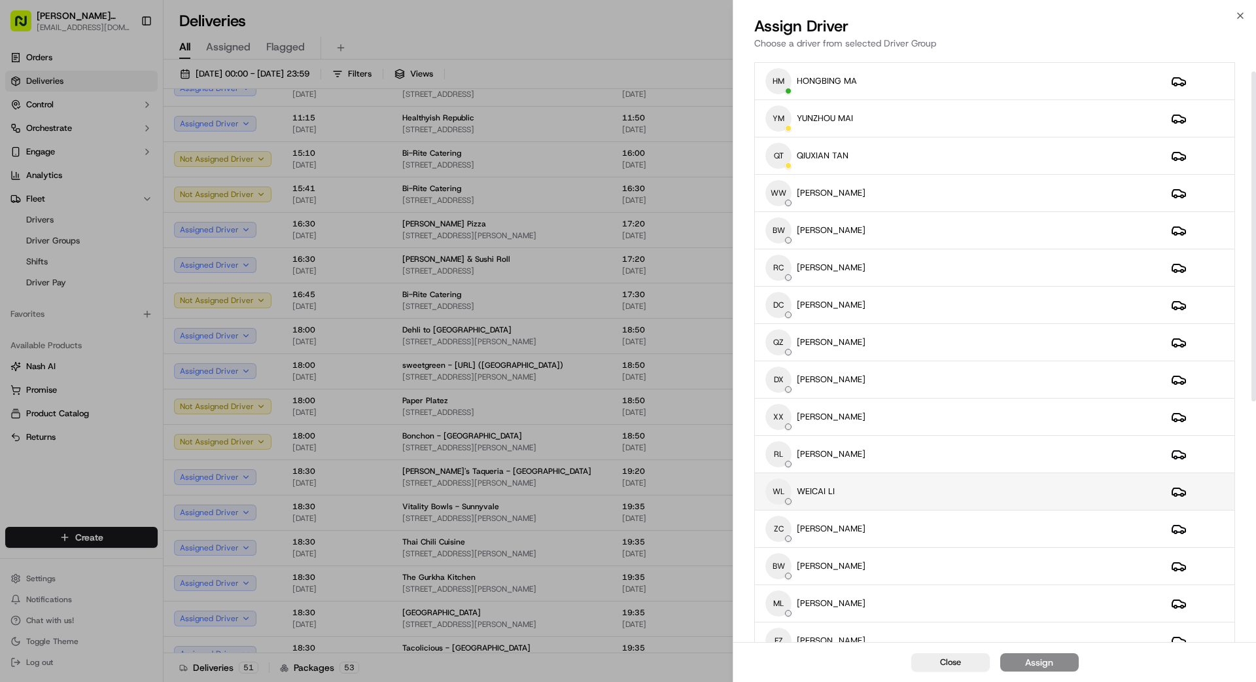
drag, startPoint x: 897, startPoint y: 489, endPoint x: 913, endPoint y: 494, distance: 16.4
click at [899, 489] on div "WL WEICAI LI" at bounding box center [957, 491] width 385 height 26
click at [1058, 661] on button "Assign" at bounding box center [1039, 662] width 78 height 18
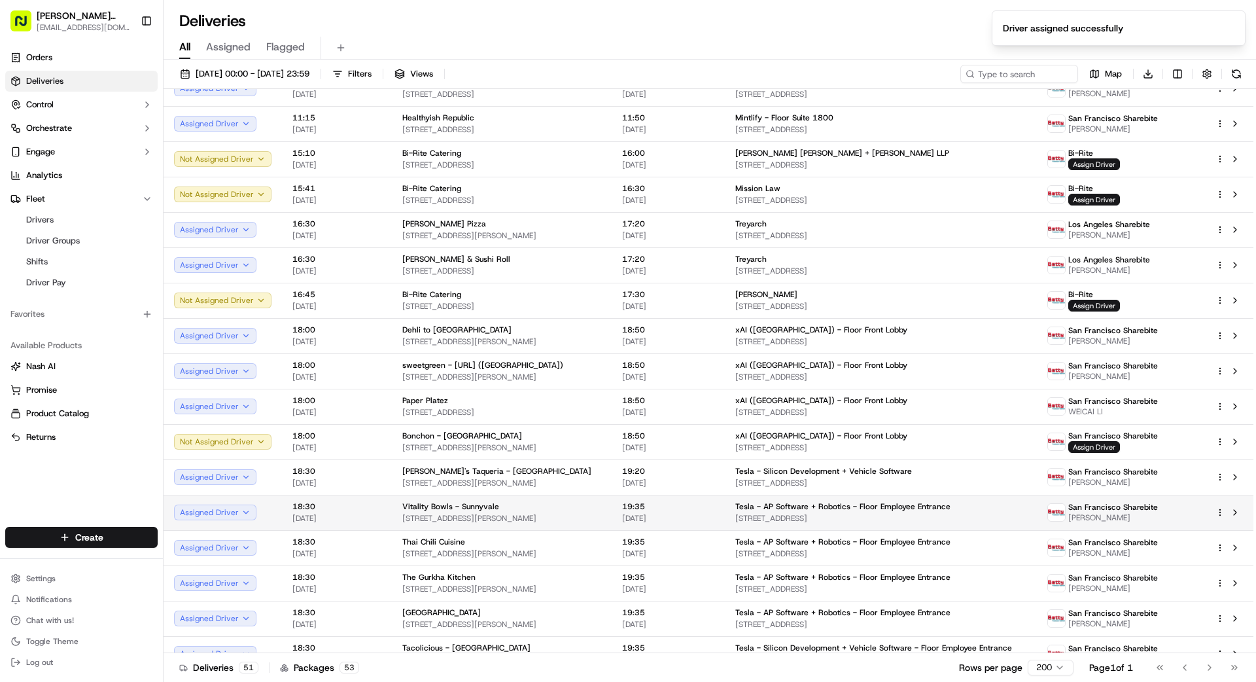
scroll to position [932, 0]
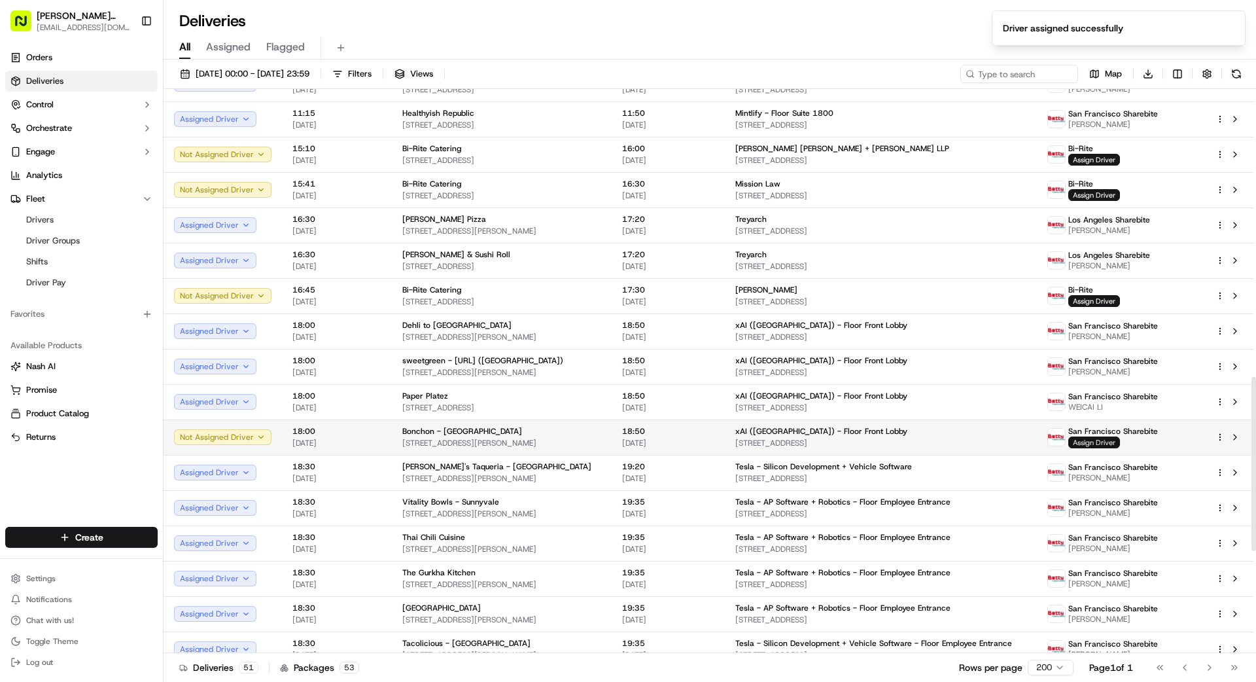
click at [1096, 440] on span "Assign Driver" at bounding box center [1094, 442] width 52 height 12
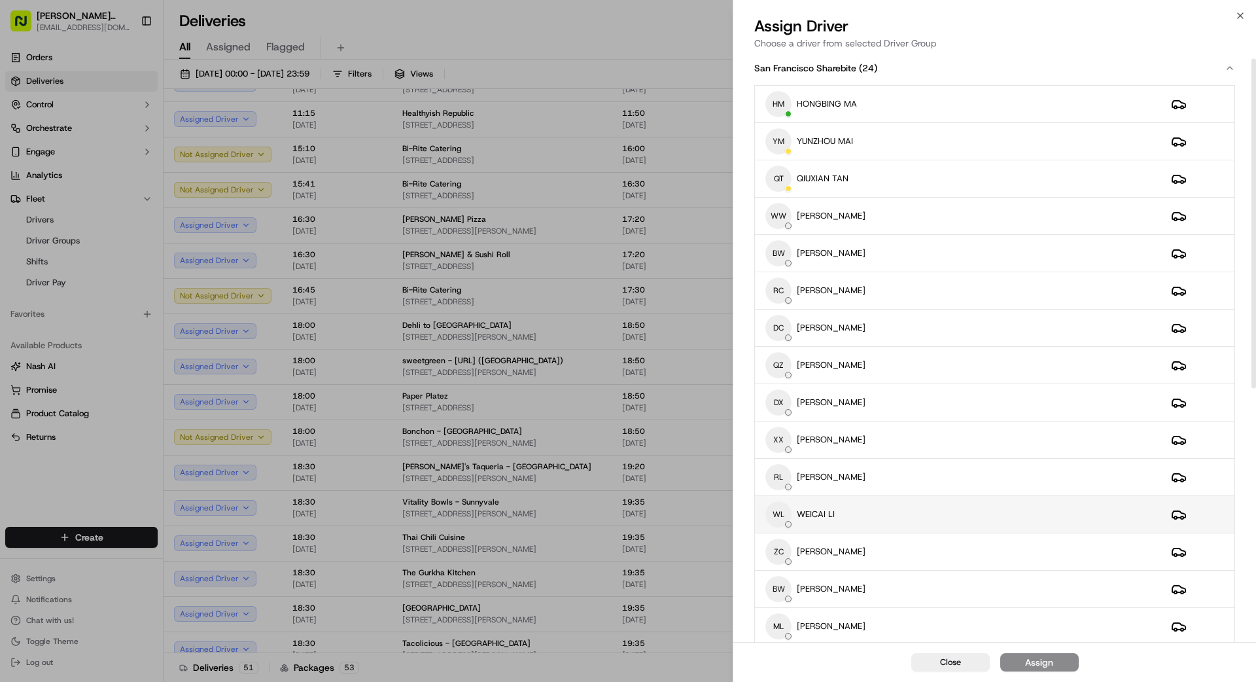
scroll to position [29, 0]
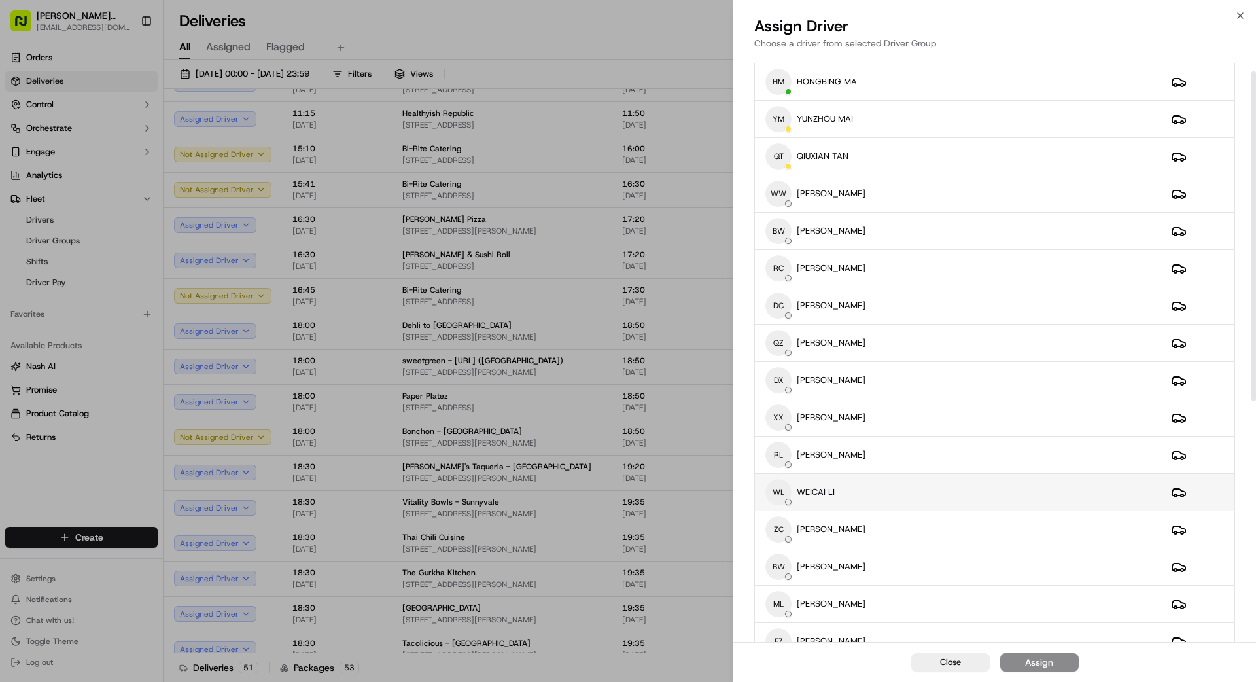
click at [855, 502] on div "WL WEICAI LI" at bounding box center [957, 492] width 385 height 26
click at [1043, 663] on div "Assign" at bounding box center [1039, 661] width 28 height 13
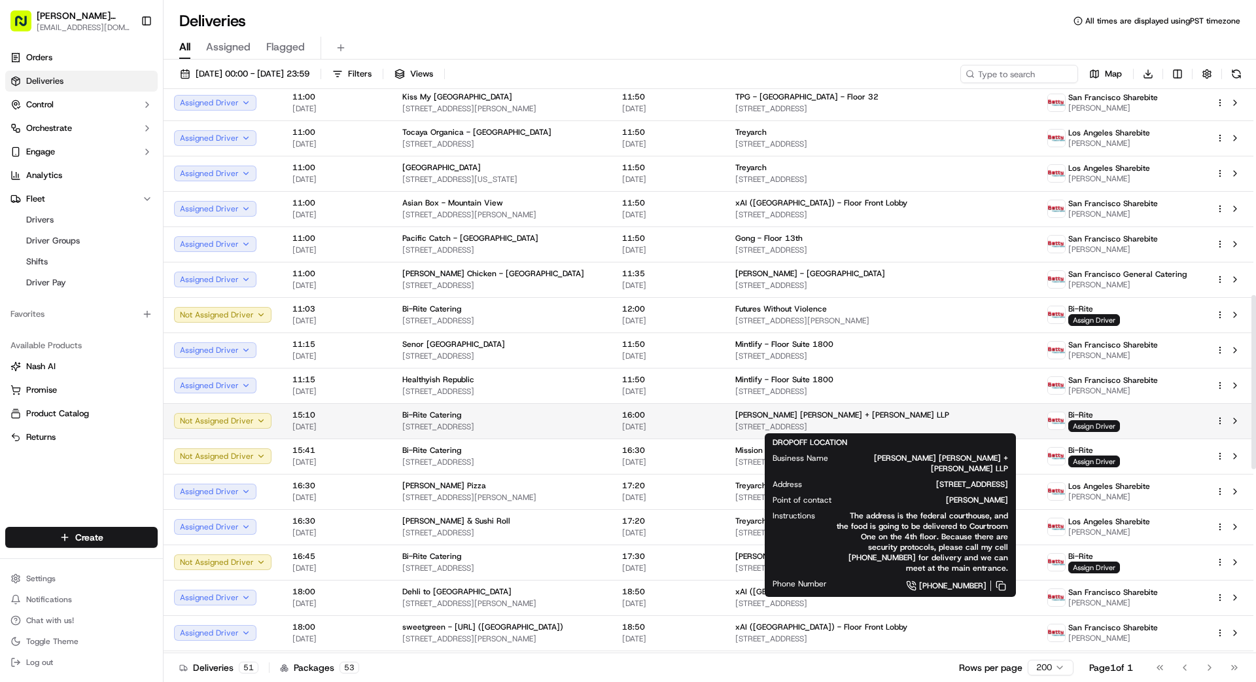
scroll to position [667, 0]
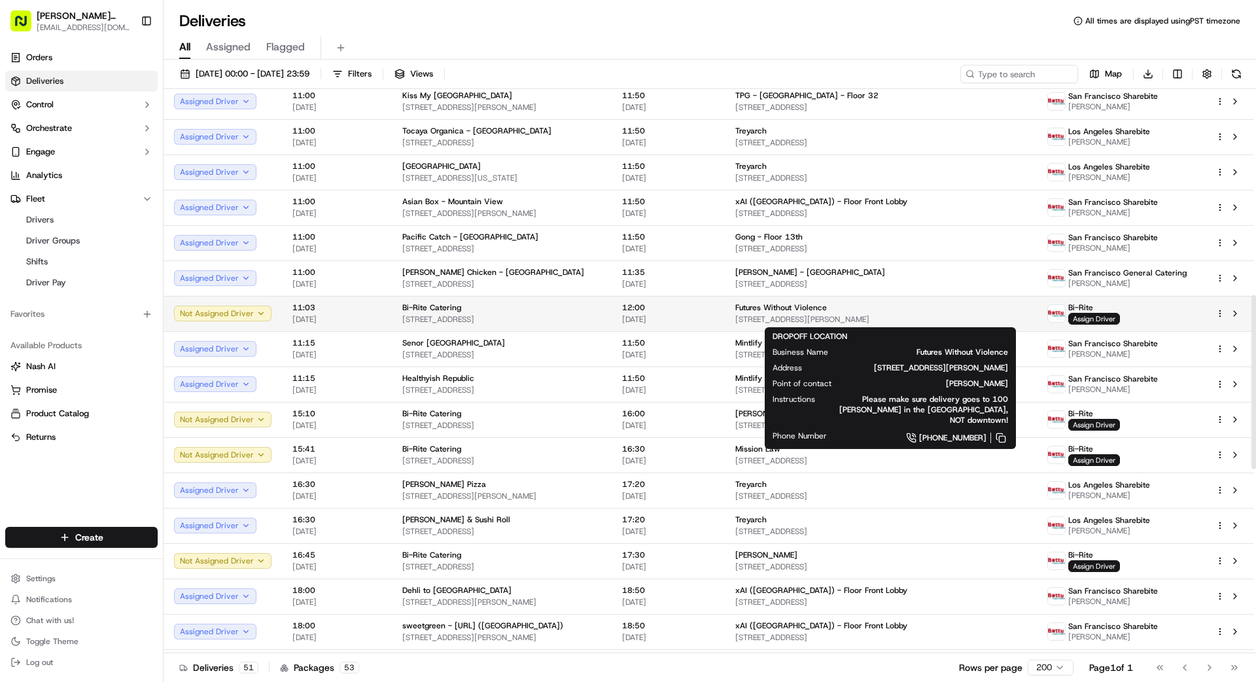
click at [761, 311] on span "Futures Without Violence" at bounding box center [781, 307] width 92 height 10
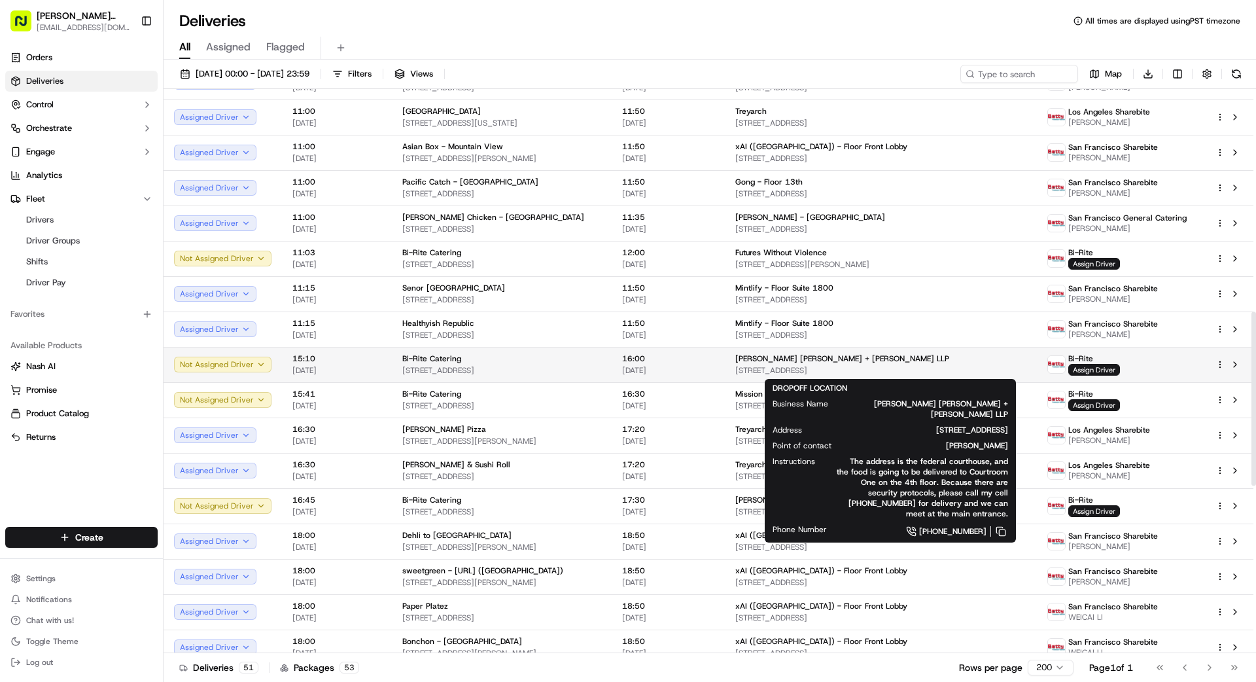
scroll to position [725, 0]
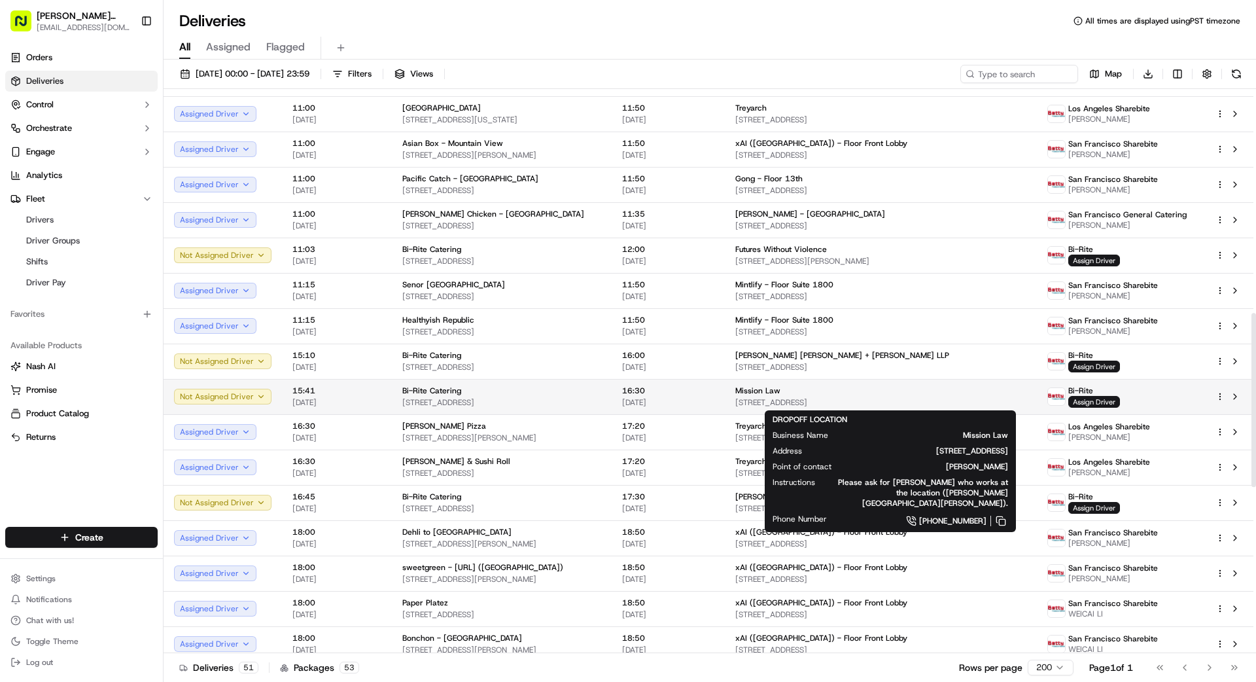
click at [941, 395] on div "Mission Law" at bounding box center [880, 390] width 291 height 10
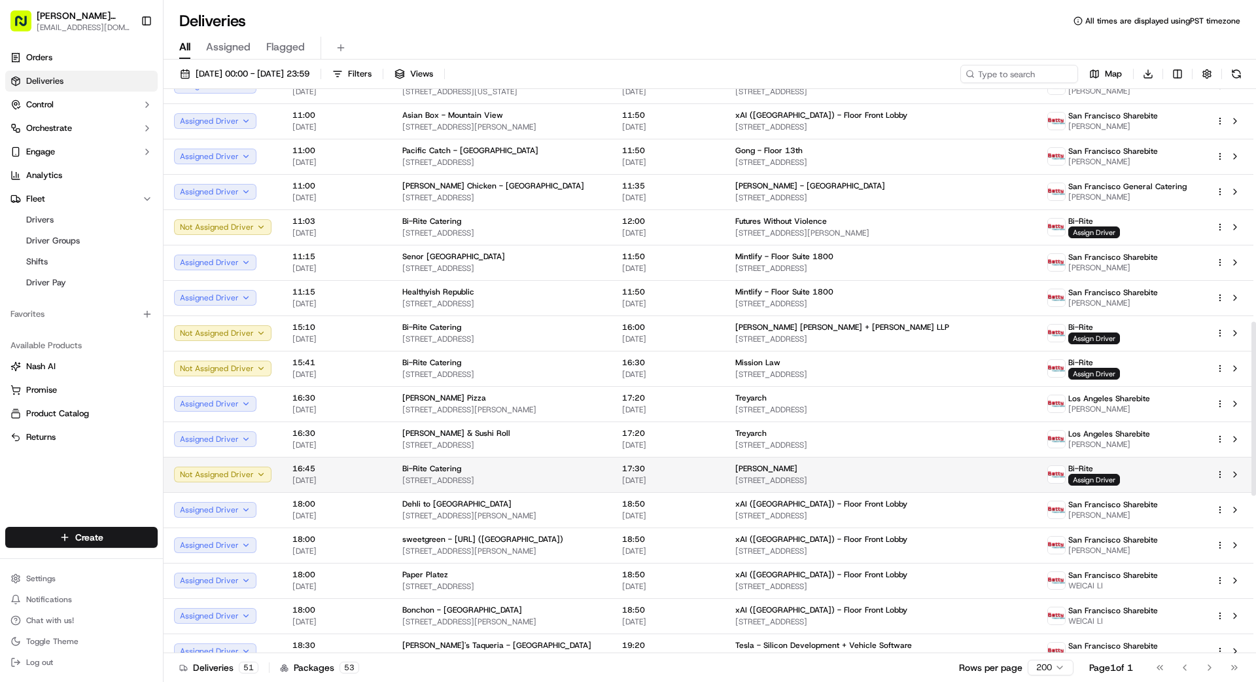
scroll to position [759, 0]
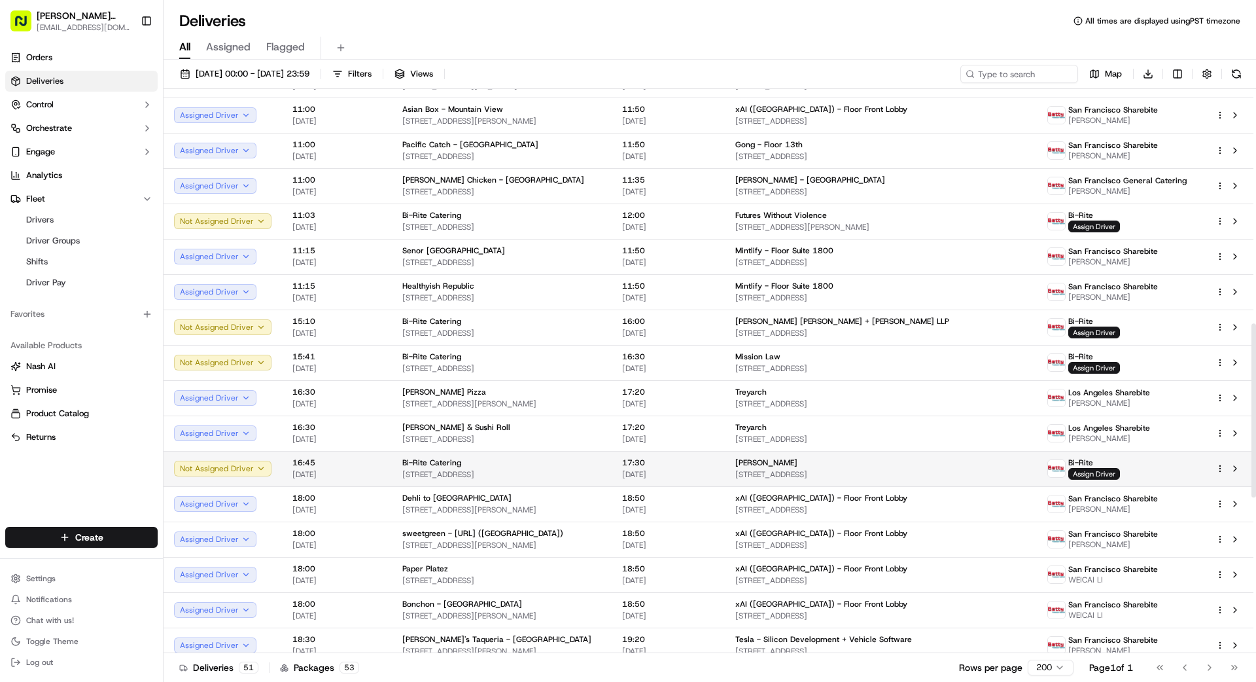
click at [931, 469] on span "[STREET_ADDRESS]" at bounding box center [880, 474] width 291 height 10
click at [682, 453] on td "17:30 [DATE]" at bounding box center [668, 468] width 113 height 35
click at [1094, 474] on span "Assign Driver" at bounding box center [1094, 474] width 52 height 12
click at [1113, 474] on span "Assign Driver" at bounding box center [1094, 474] width 52 height 12
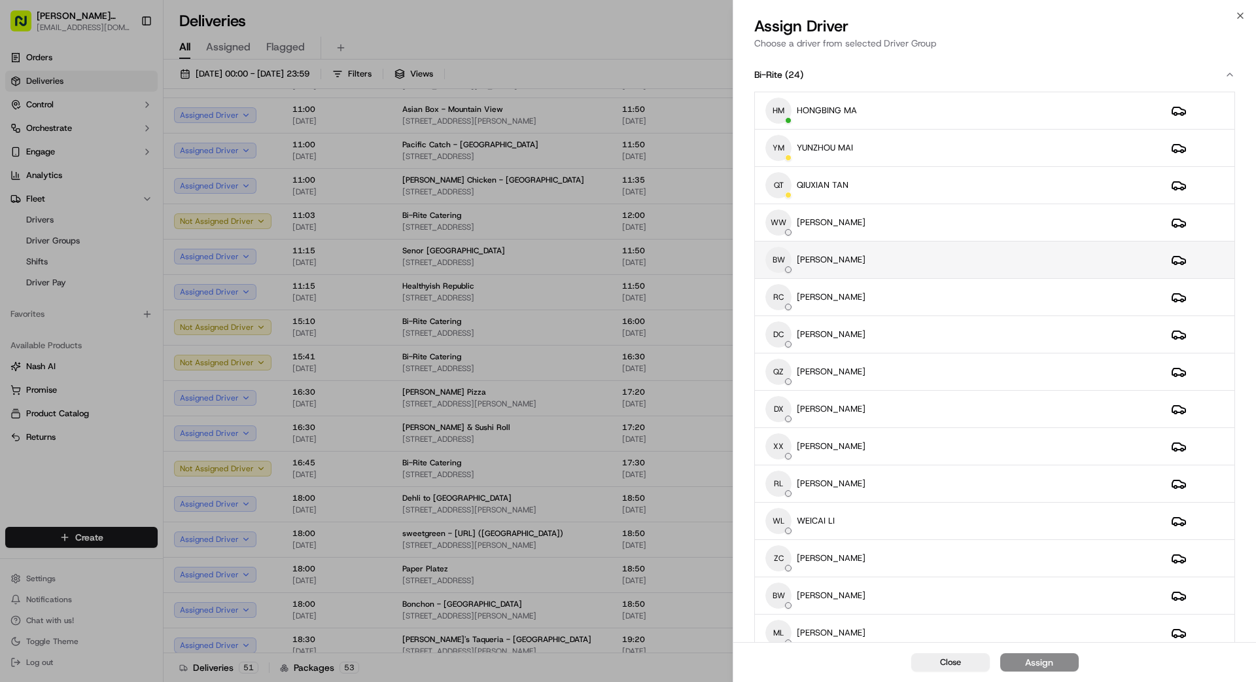
click at [910, 257] on div "BW [PERSON_NAME]" at bounding box center [957, 260] width 385 height 26
click at [1042, 660] on div "Assign" at bounding box center [1039, 661] width 28 height 13
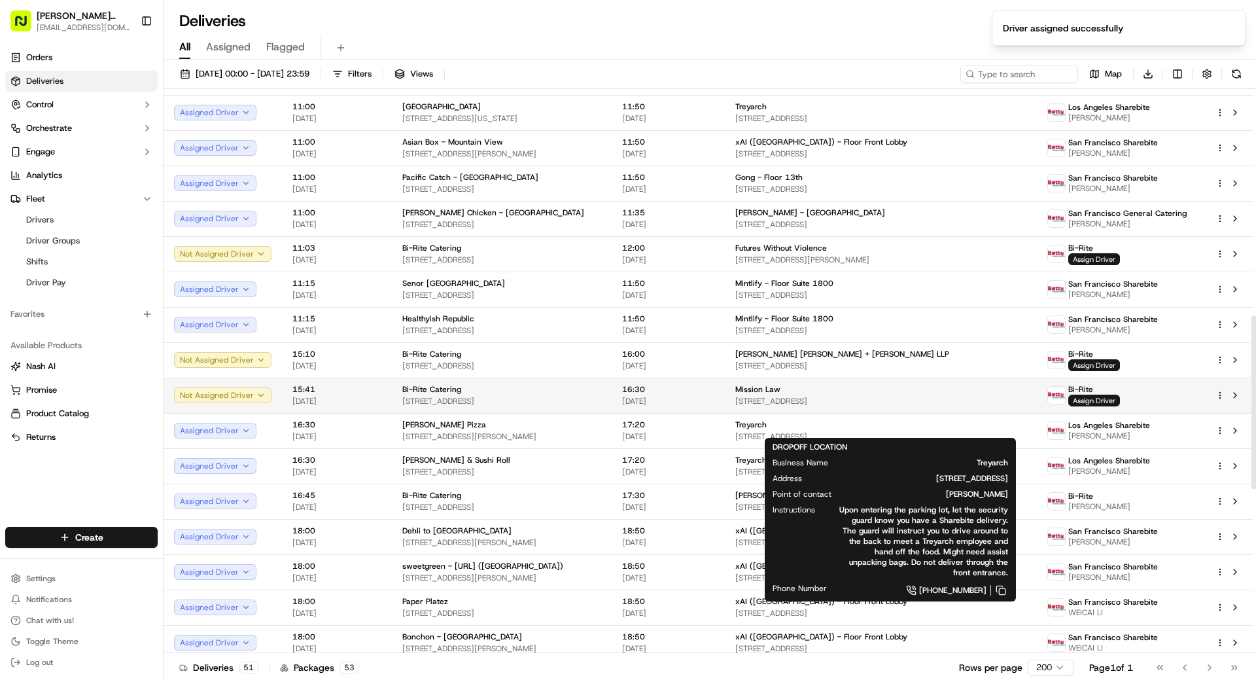
scroll to position [722, 0]
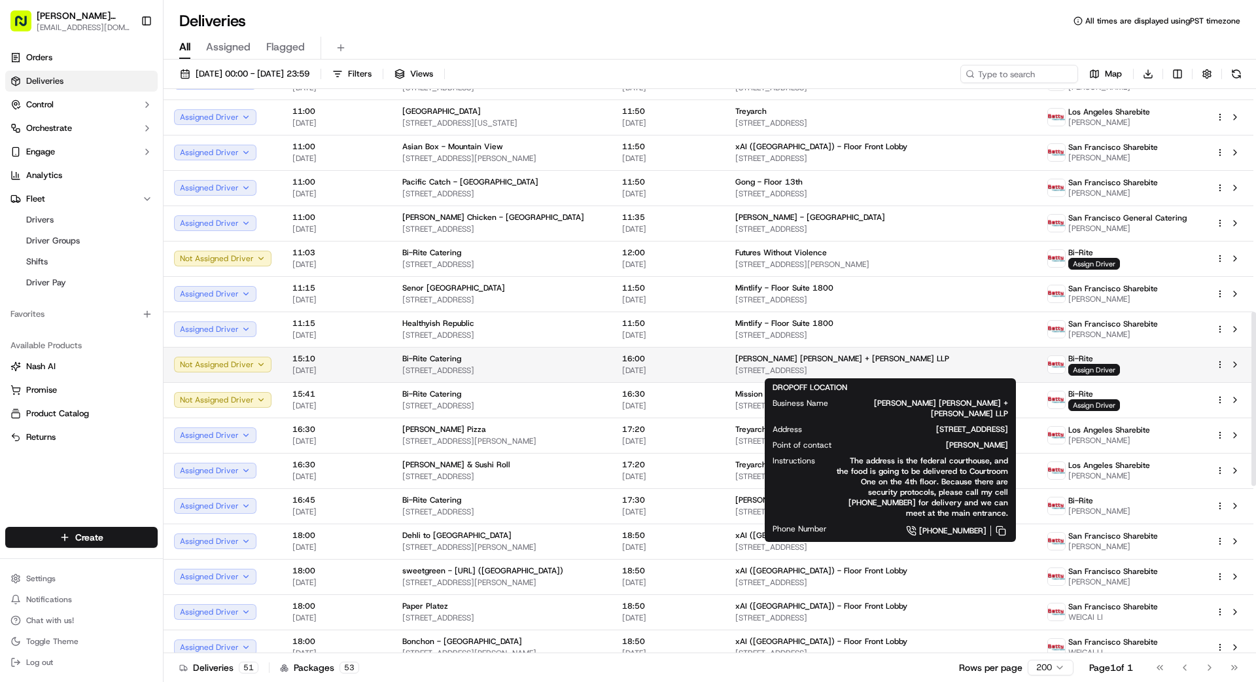
click at [875, 365] on span "[STREET_ADDRESS]" at bounding box center [880, 370] width 291 height 10
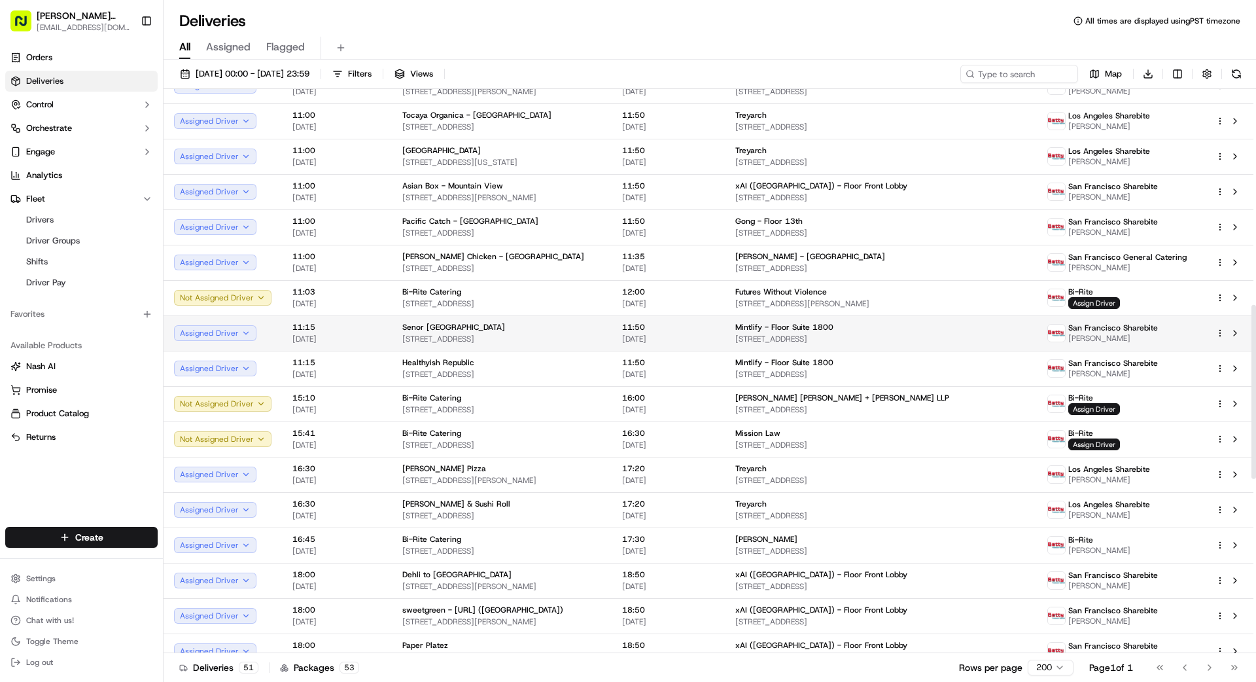
scroll to position [681, 0]
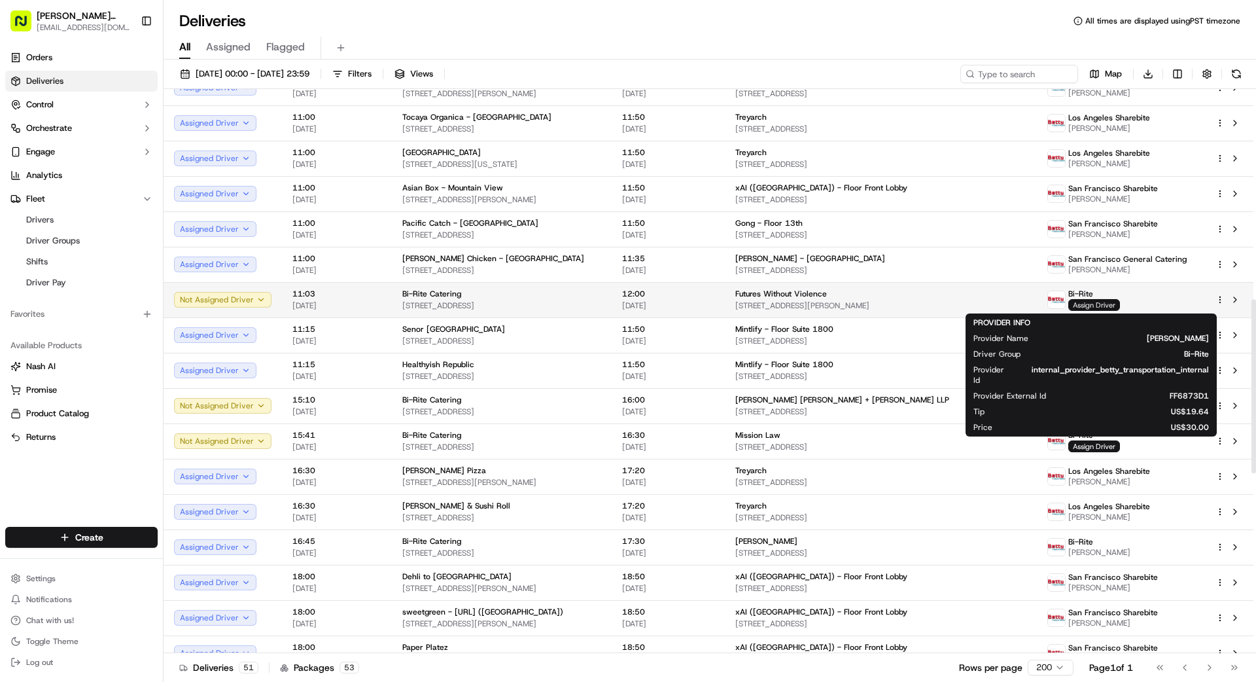
click at [1107, 304] on span "Assign Driver" at bounding box center [1094, 305] width 52 height 12
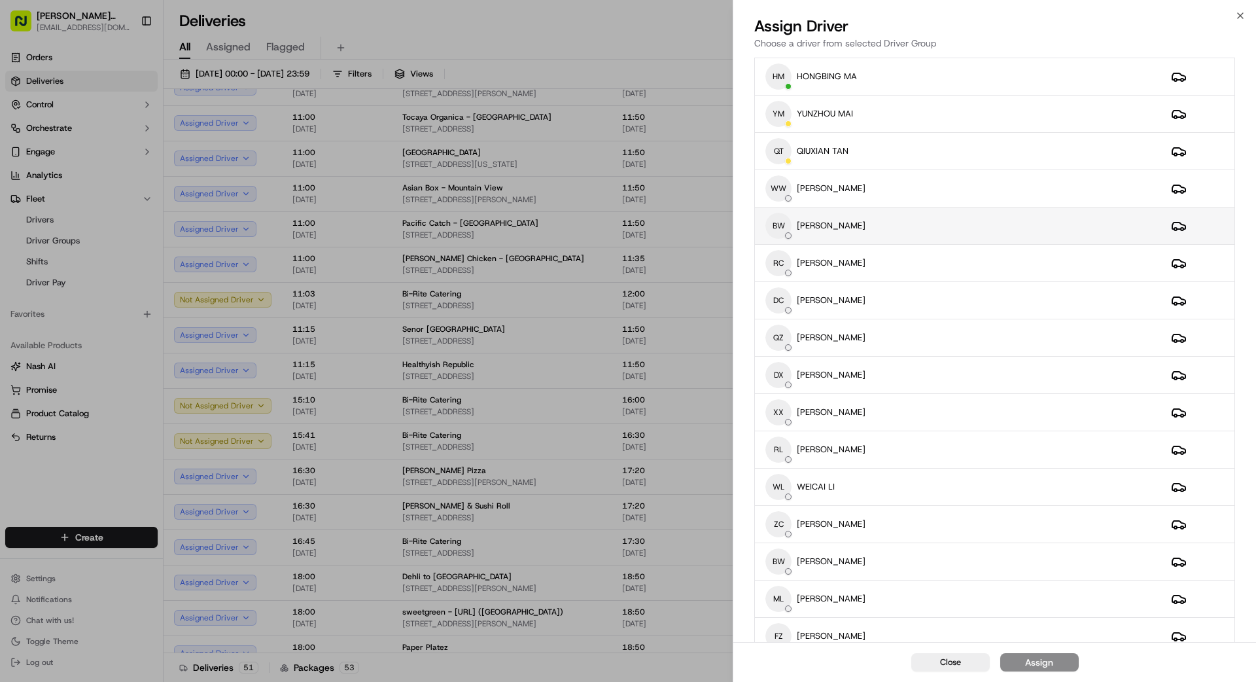
scroll to position [0, 0]
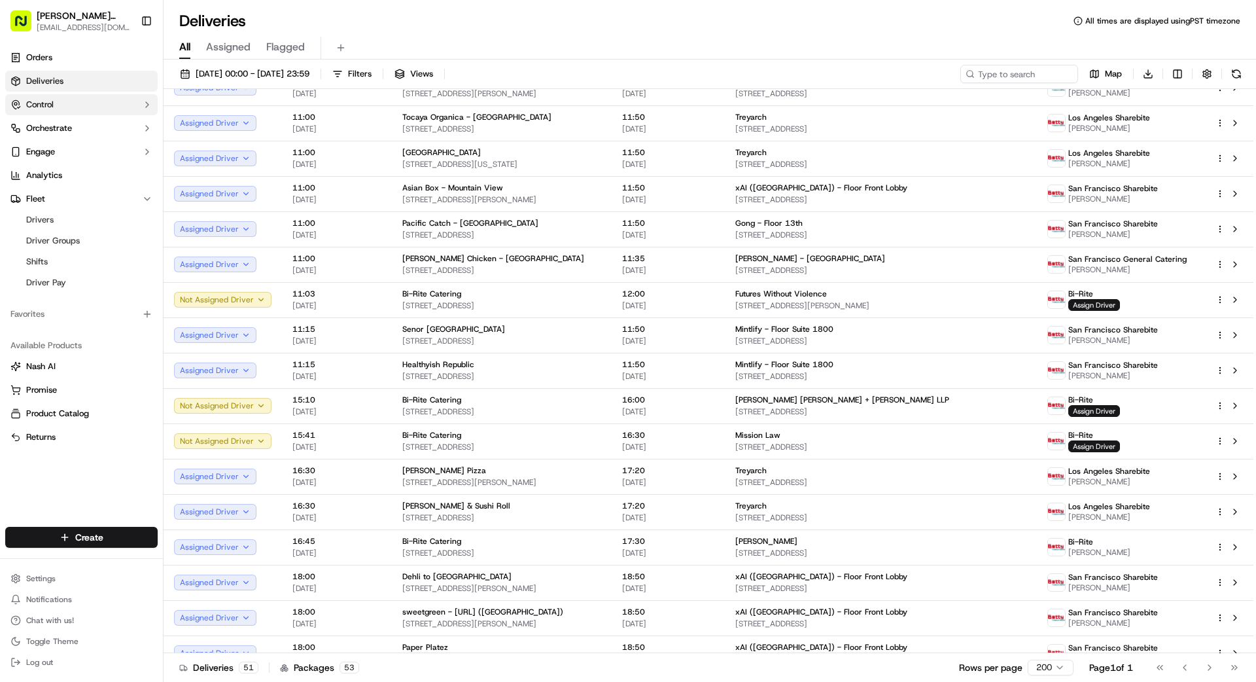
click at [117, 99] on button "Control" at bounding box center [81, 104] width 152 height 21
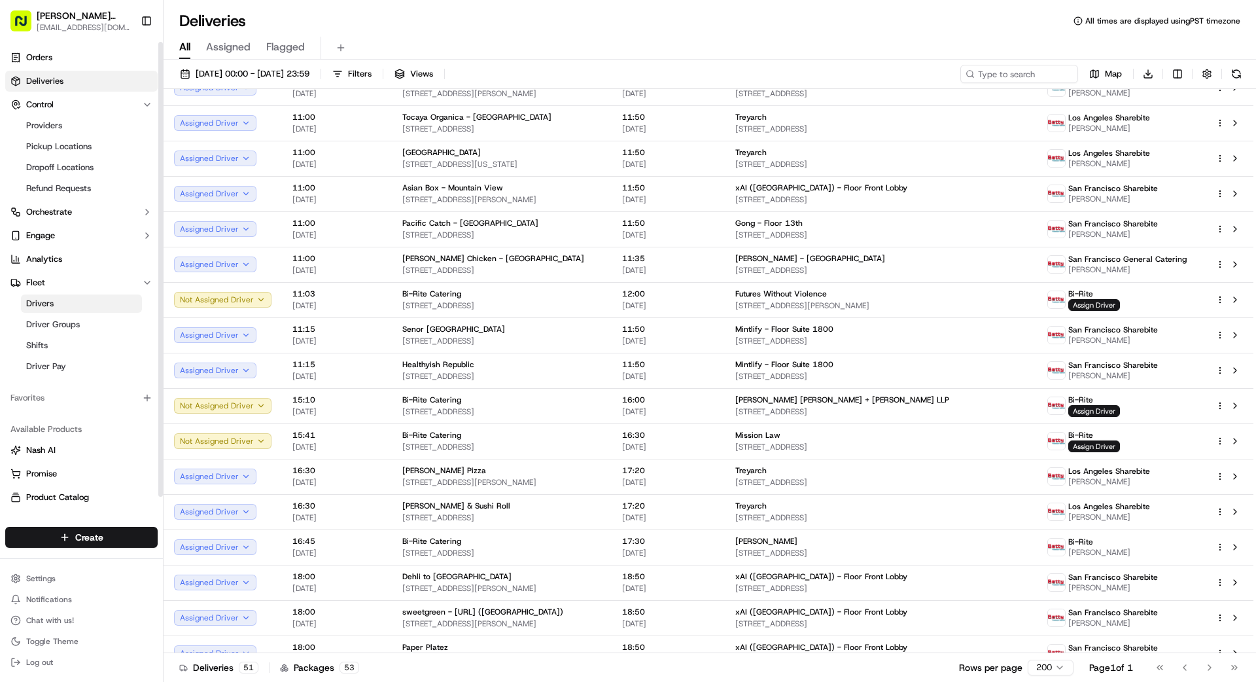
click at [91, 294] on link "Drivers" at bounding box center [81, 303] width 121 height 18
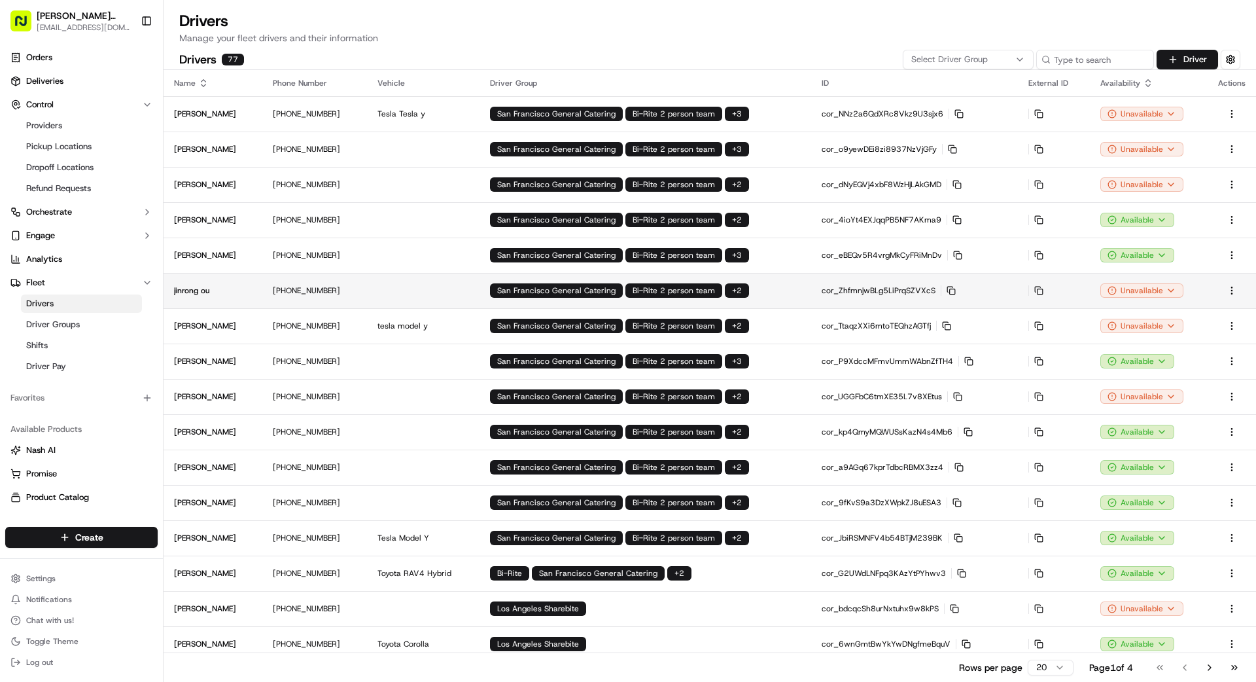
scroll to position [1, 0]
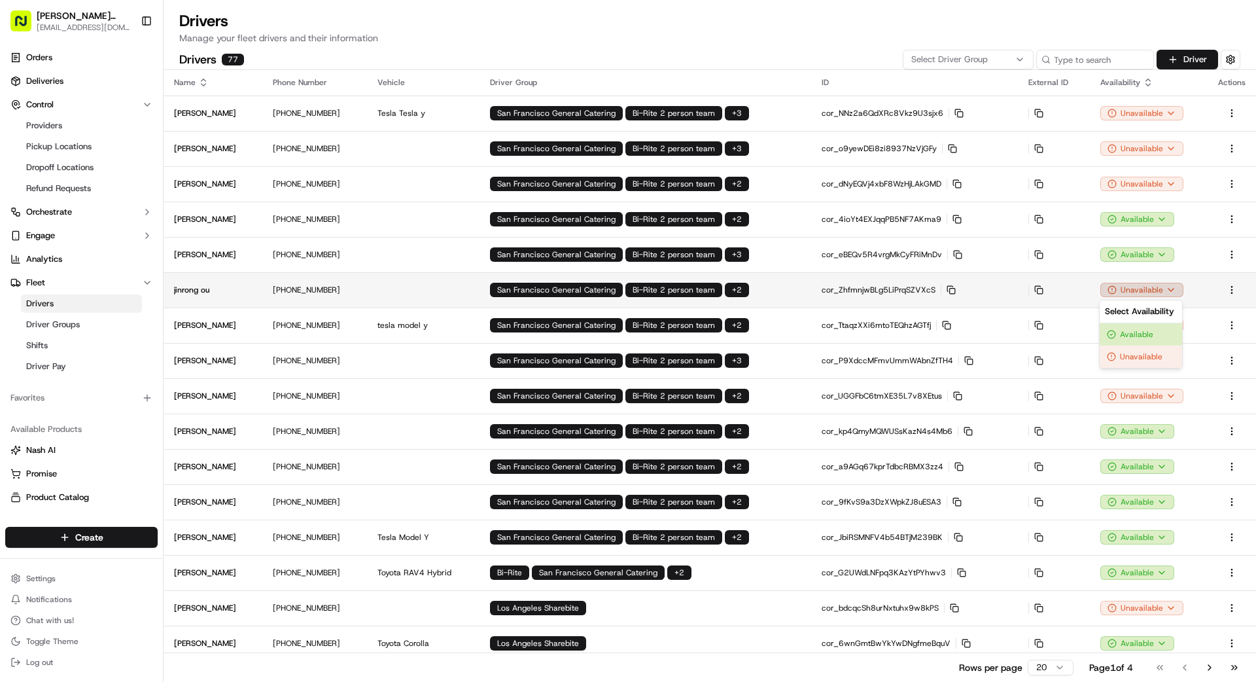
click at [1136, 288] on html "[PERSON_NAME] Transportation [EMAIL_ADDRESS][DOMAIN_NAME] Toggle Sidebar Orders…" at bounding box center [628, 341] width 1256 height 682
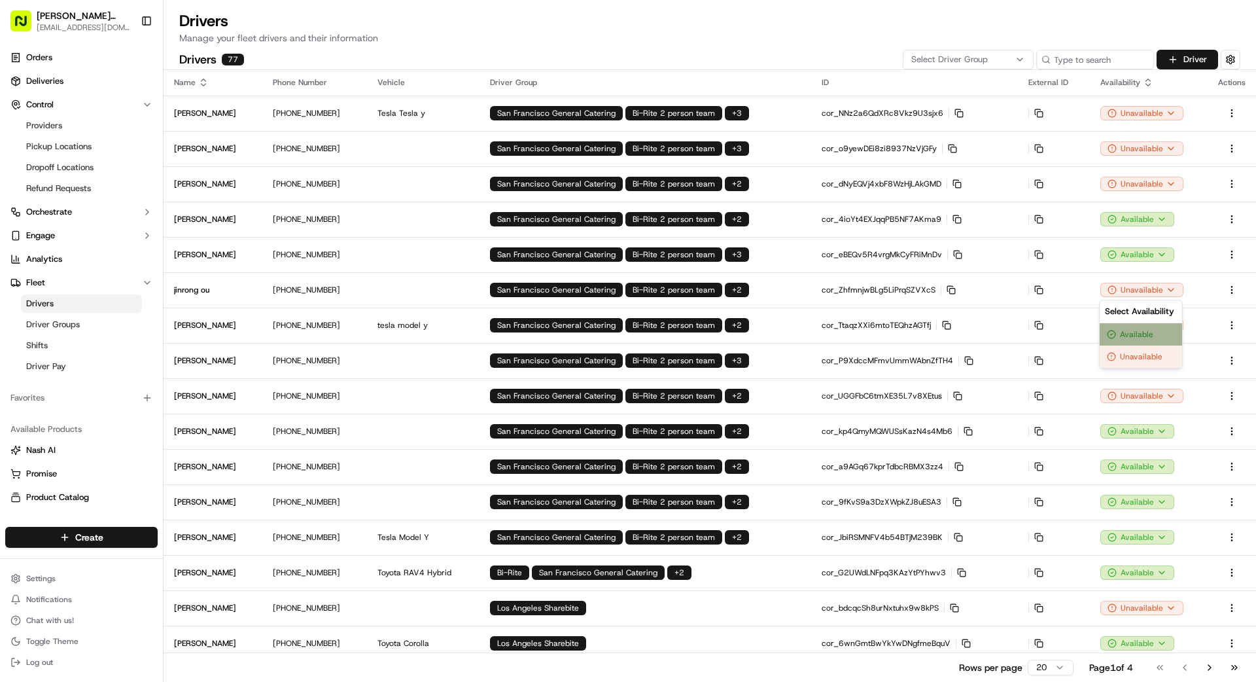
click at [1138, 332] on div "Available" at bounding box center [1140, 334] width 82 height 22
click at [68, 75] on link "Deliveries" at bounding box center [81, 81] width 152 height 21
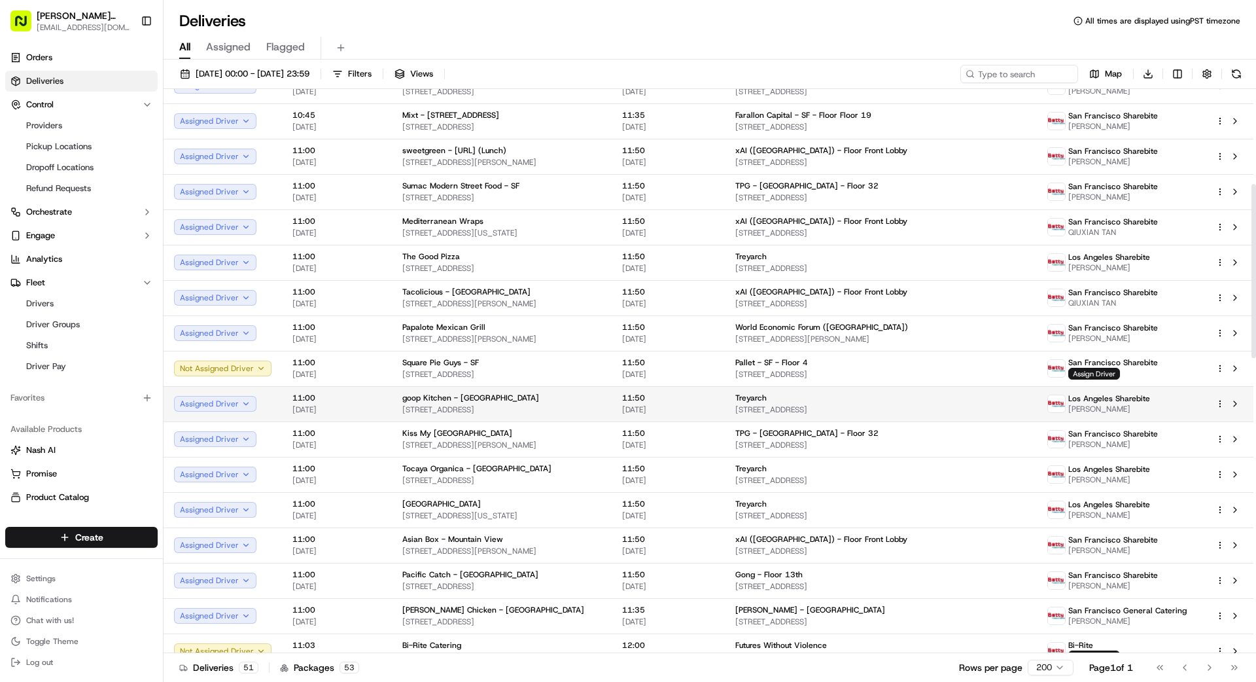
scroll to position [347, 0]
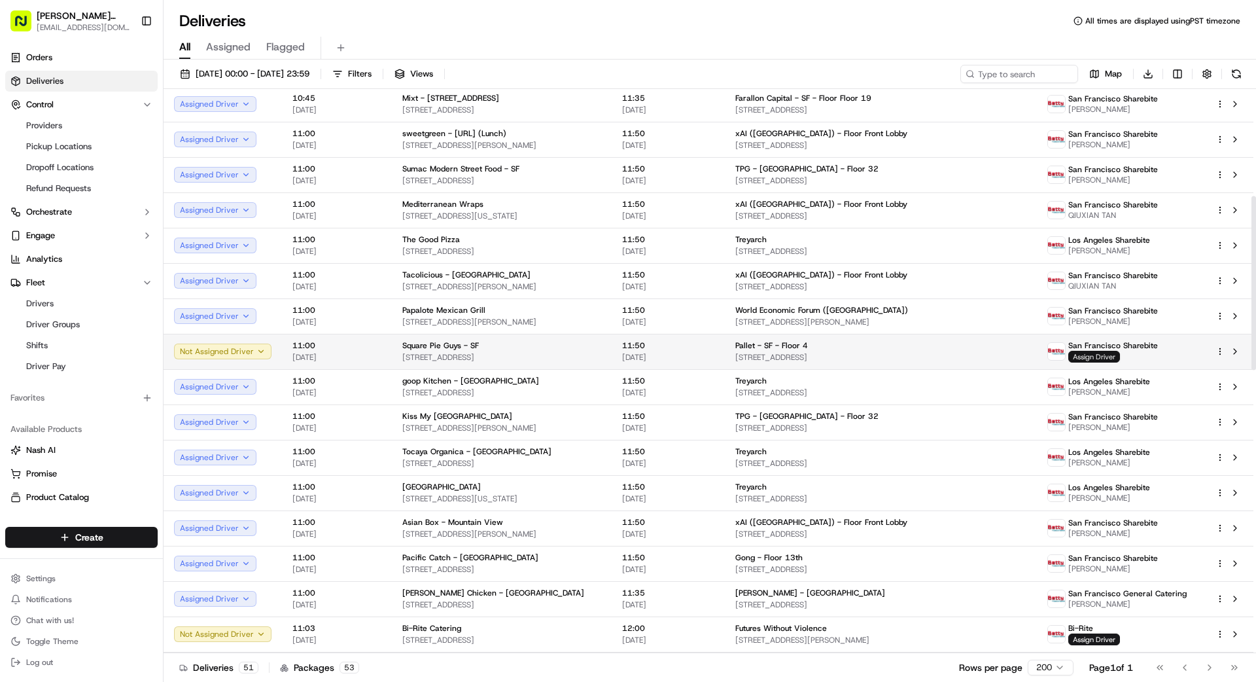
click at [1097, 355] on span "Assign Driver" at bounding box center [1094, 357] width 52 height 12
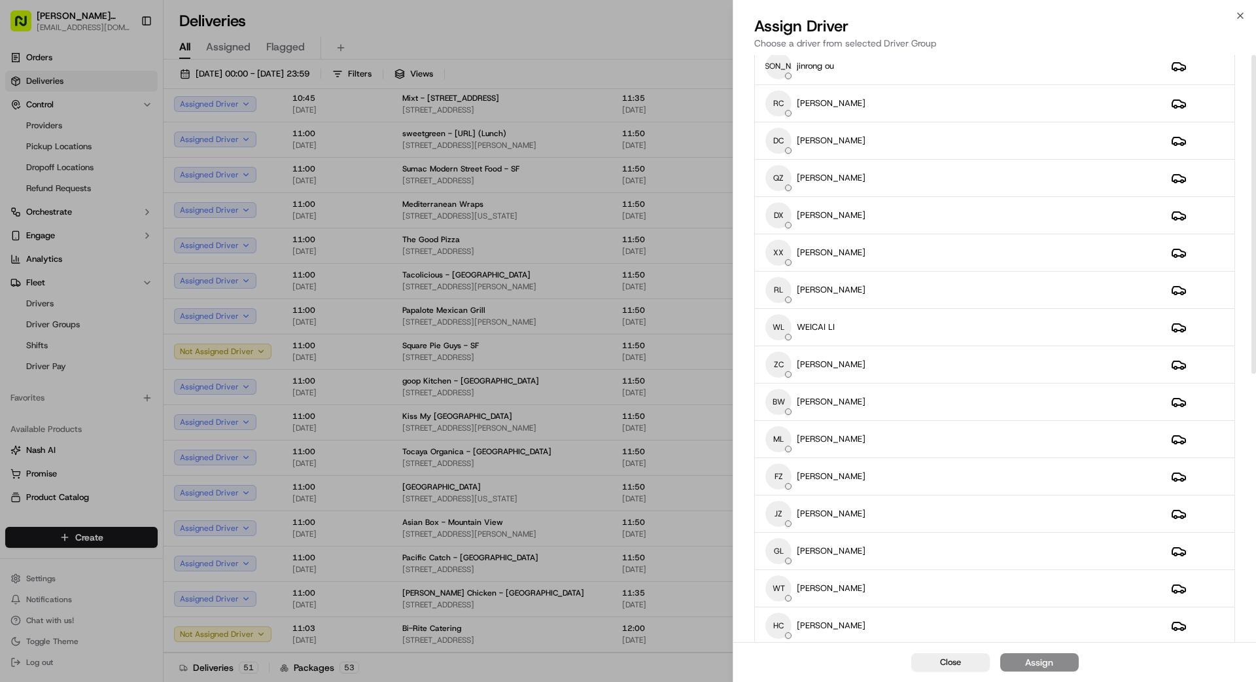
scroll to position [0, 0]
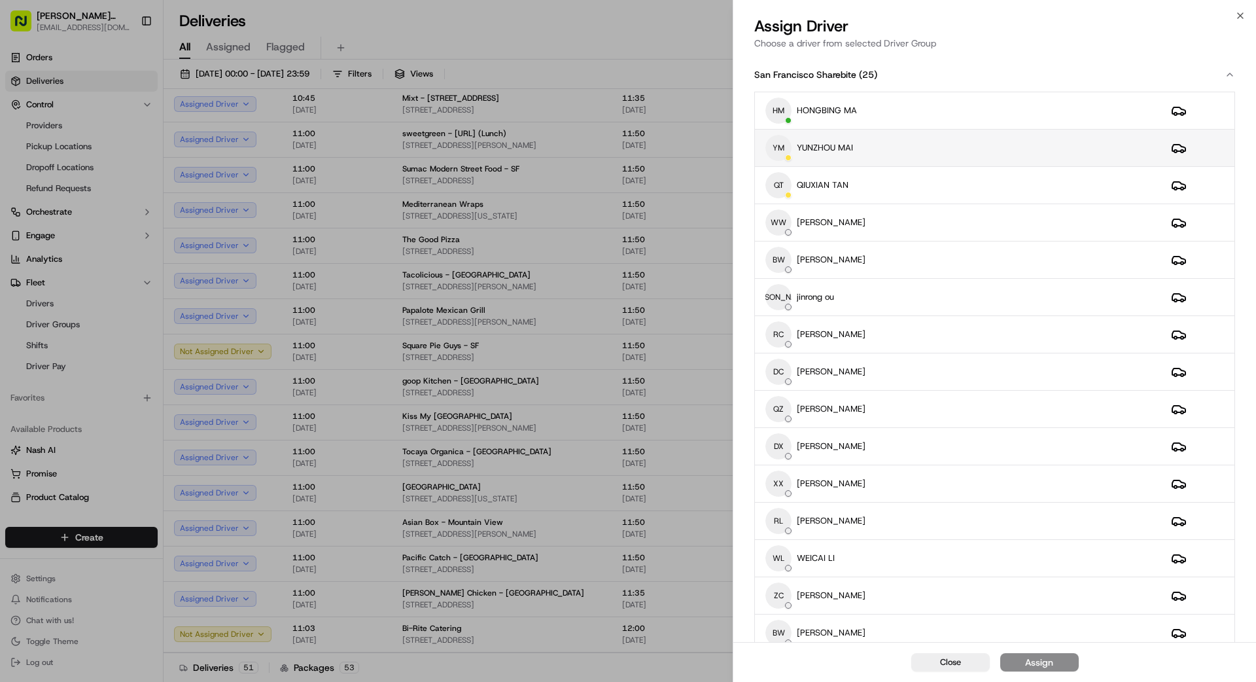
click at [893, 146] on div "YM [GEOGRAPHIC_DATA] MAI" at bounding box center [957, 148] width 385 height 26
click at [1038, 663] on div "Assign" at bounding box center [1039, 661] width 28 height 13
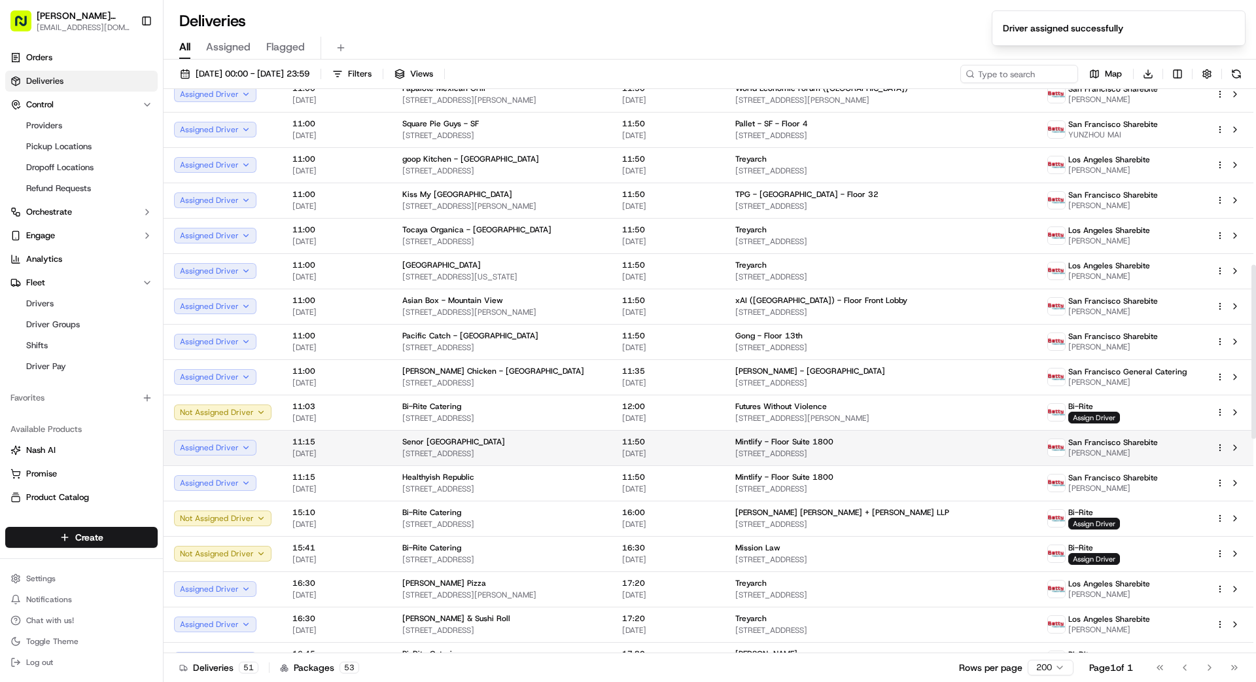
scroll to position [571, 0]
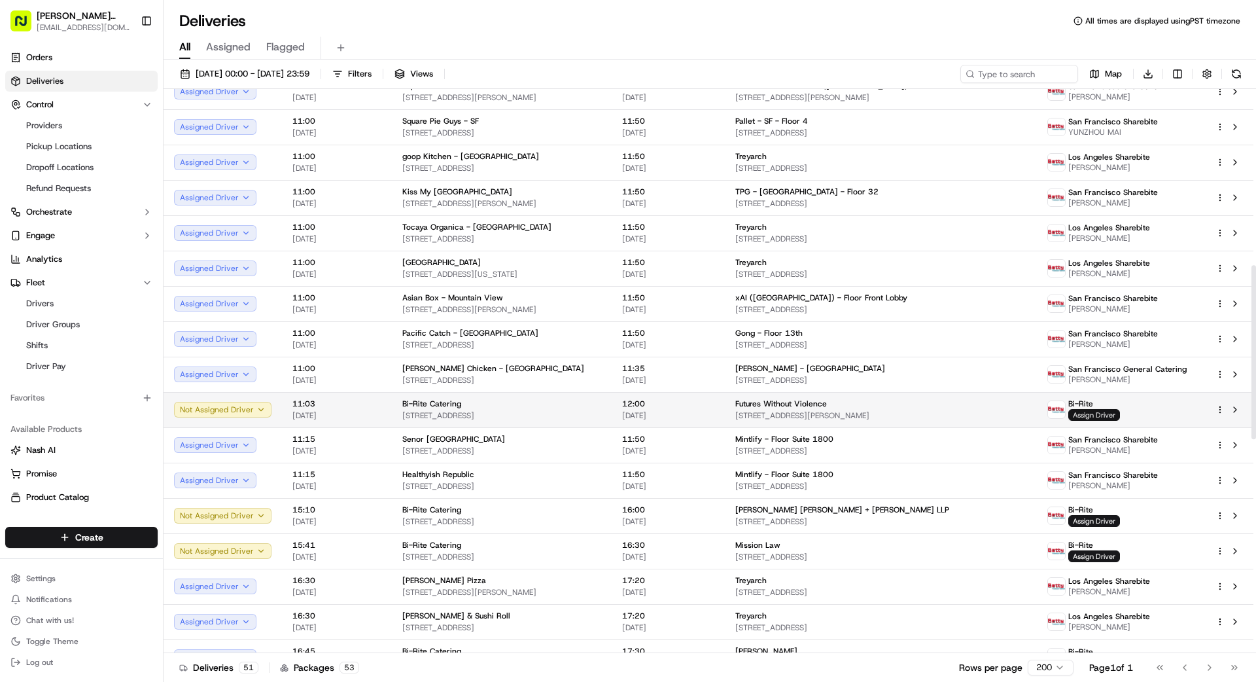
click at [1111, 415] on span "Assign Driver" at bounding box center [1094, 415] width 52 height 12
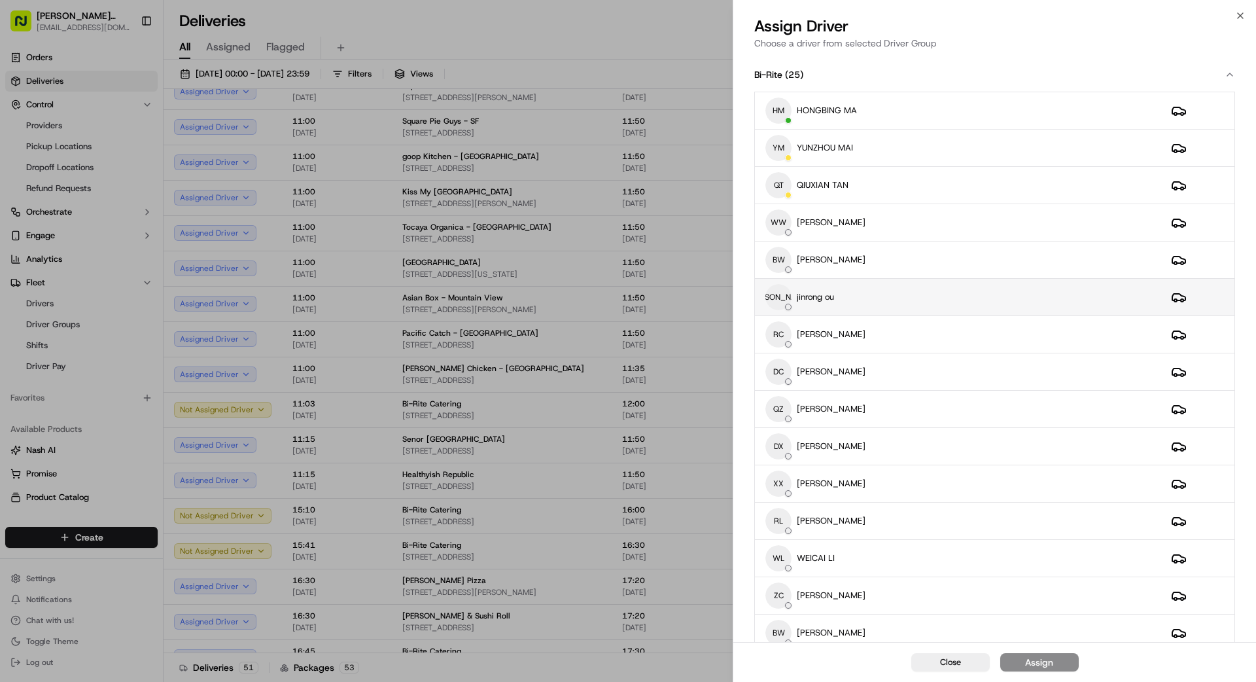
click at [972, 302] on div "[PERSON_NAME] [PERSON_NAME] ou" at bounding box center [957, 297] width 385 height 26
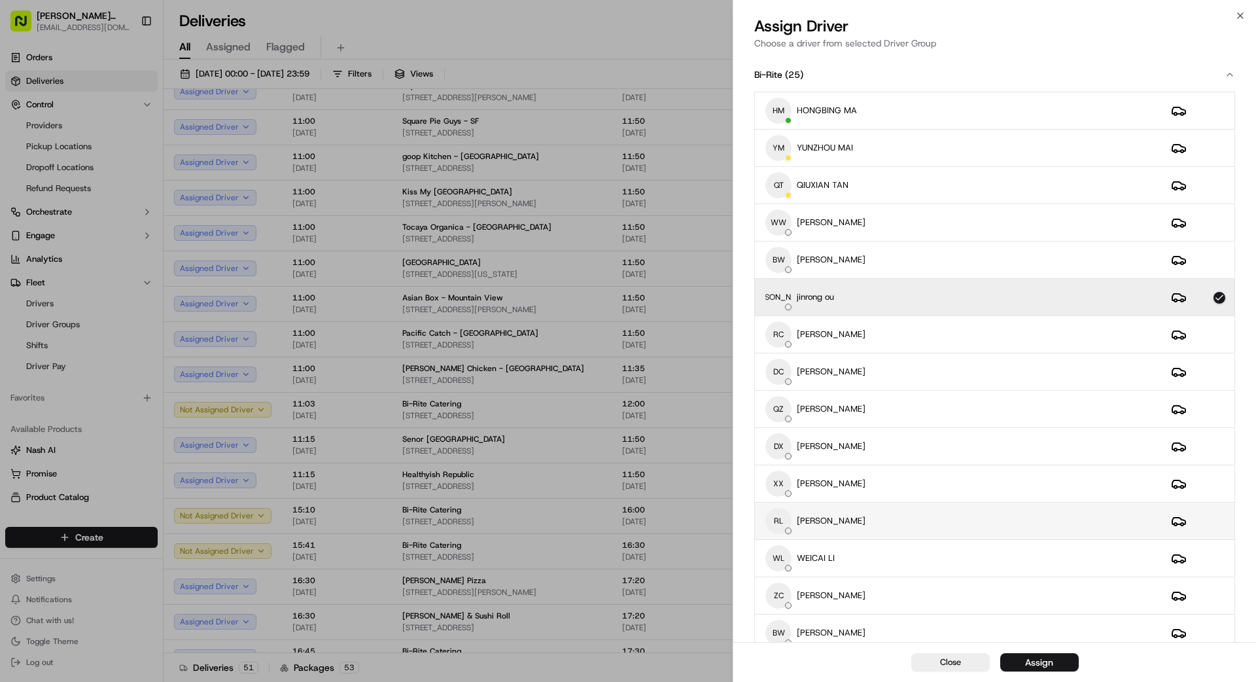
scroll to position [1, 0]
click at [1032, 666] on div "Assign" at bounding box center [1039, 661] width 28 height 13
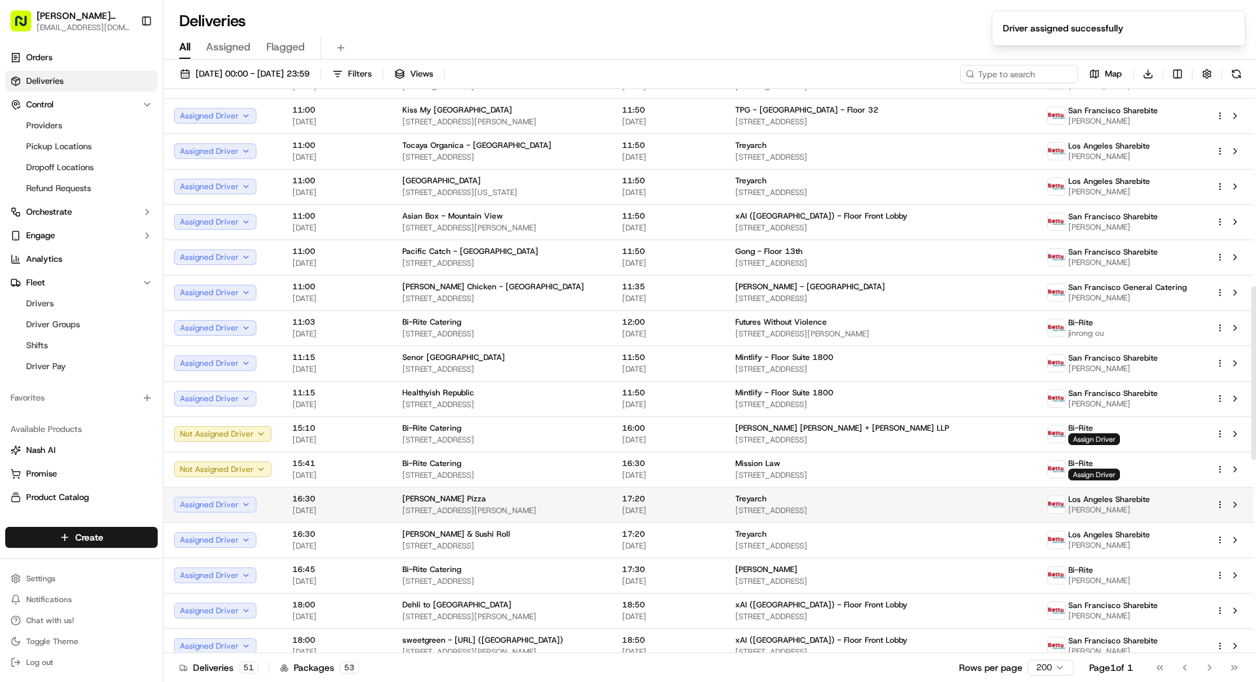
scroll to position [661, 0]
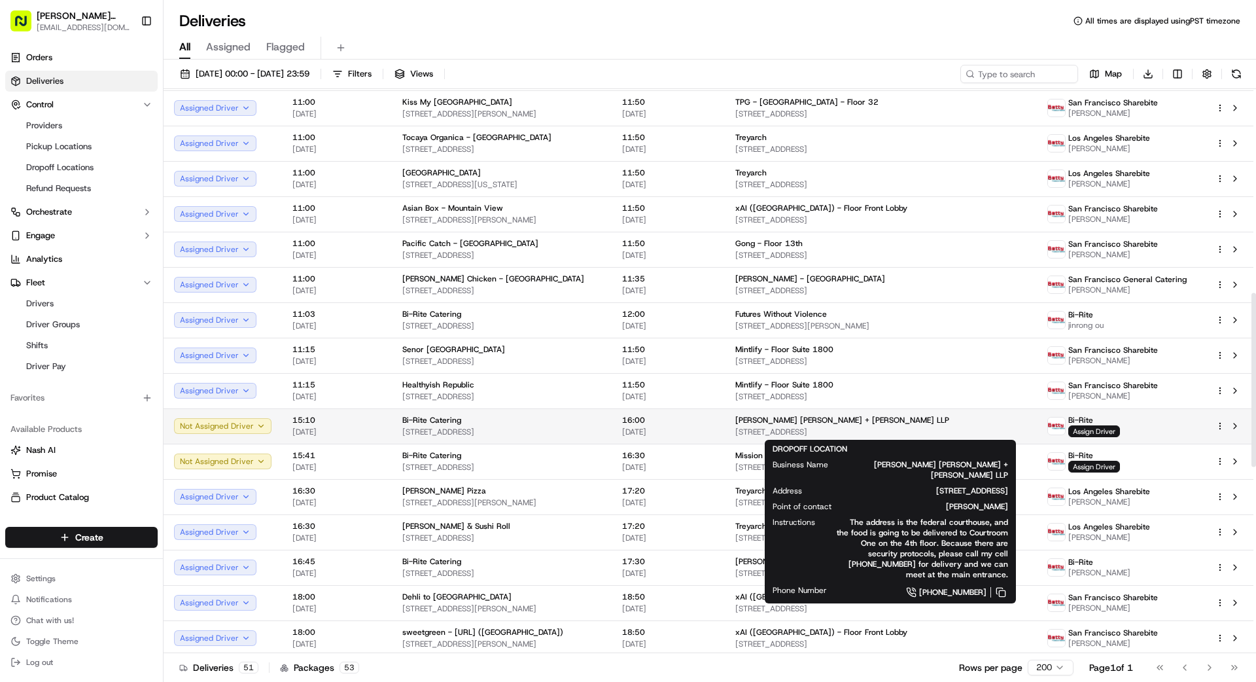
click at [793, 421] on span "[PERSON_NAME] [PERSON_NAME] + [PERSON_NAME] LLP" at bounding box center [842, 420] width 214 height 10
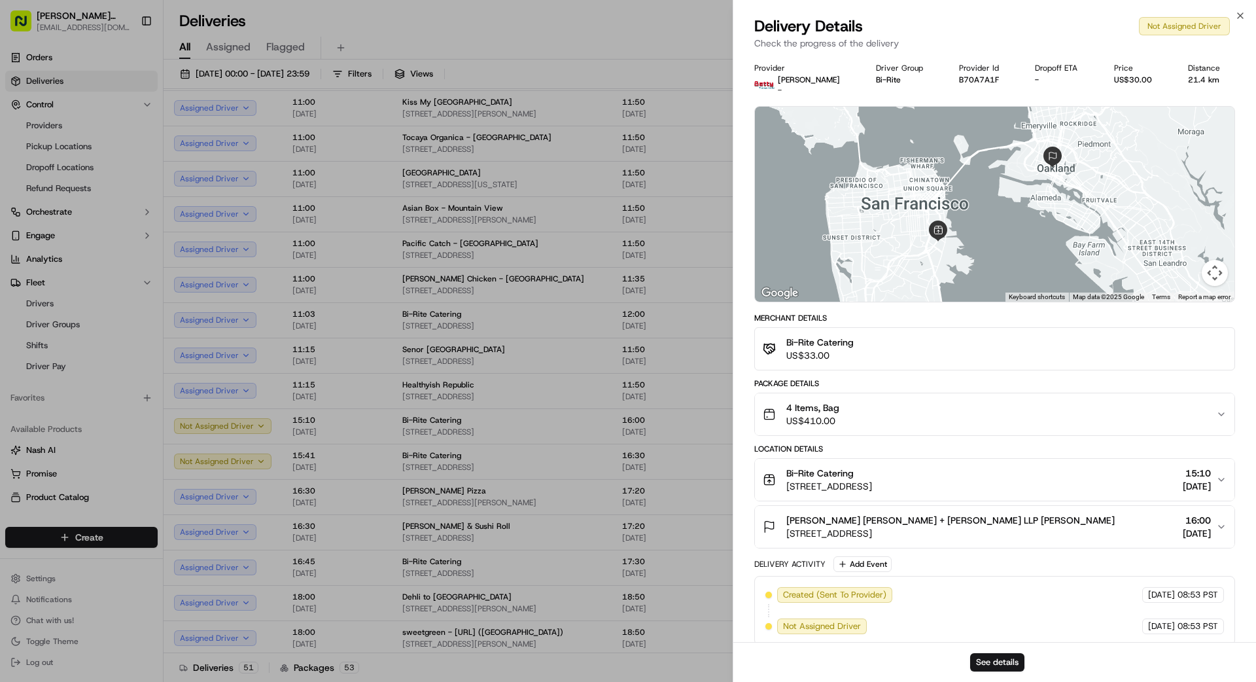
click at [989, 401] on div "4 Items, Bag US$410.00" at bounding box center [989, 414] width 453 height 26
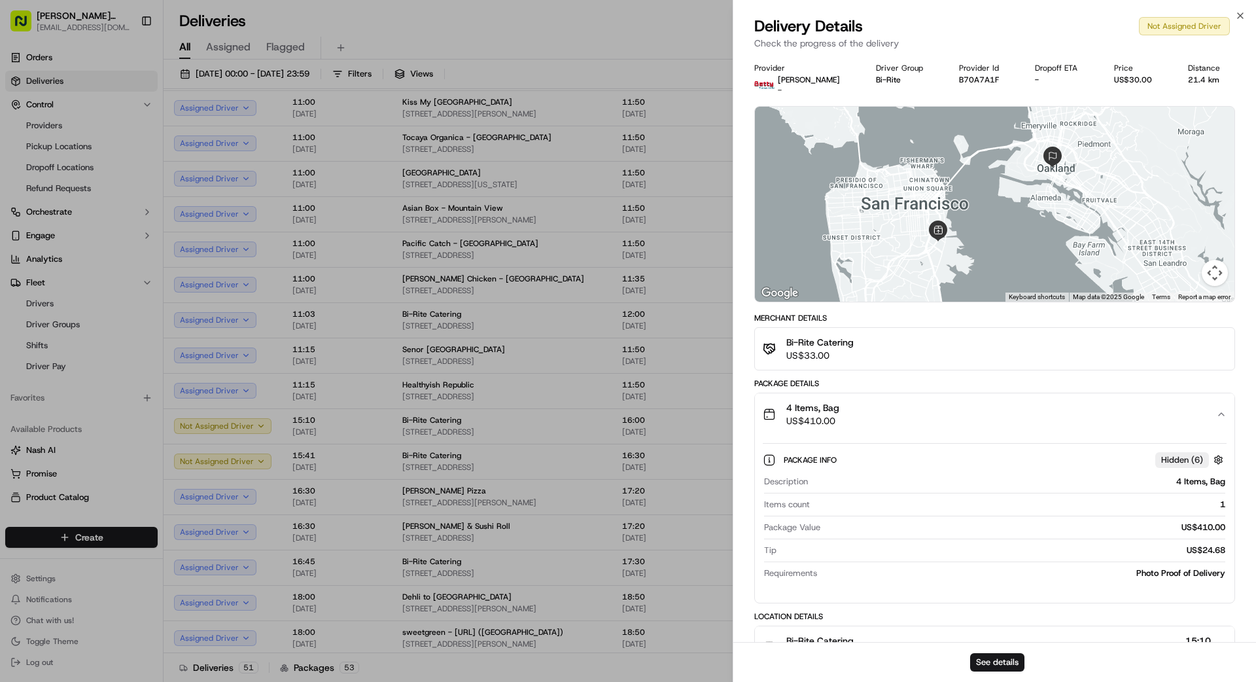
click at [988, 401] on div "4 Items, Bag US$410.00" at bounding box center [989, 414] width 453 height 26
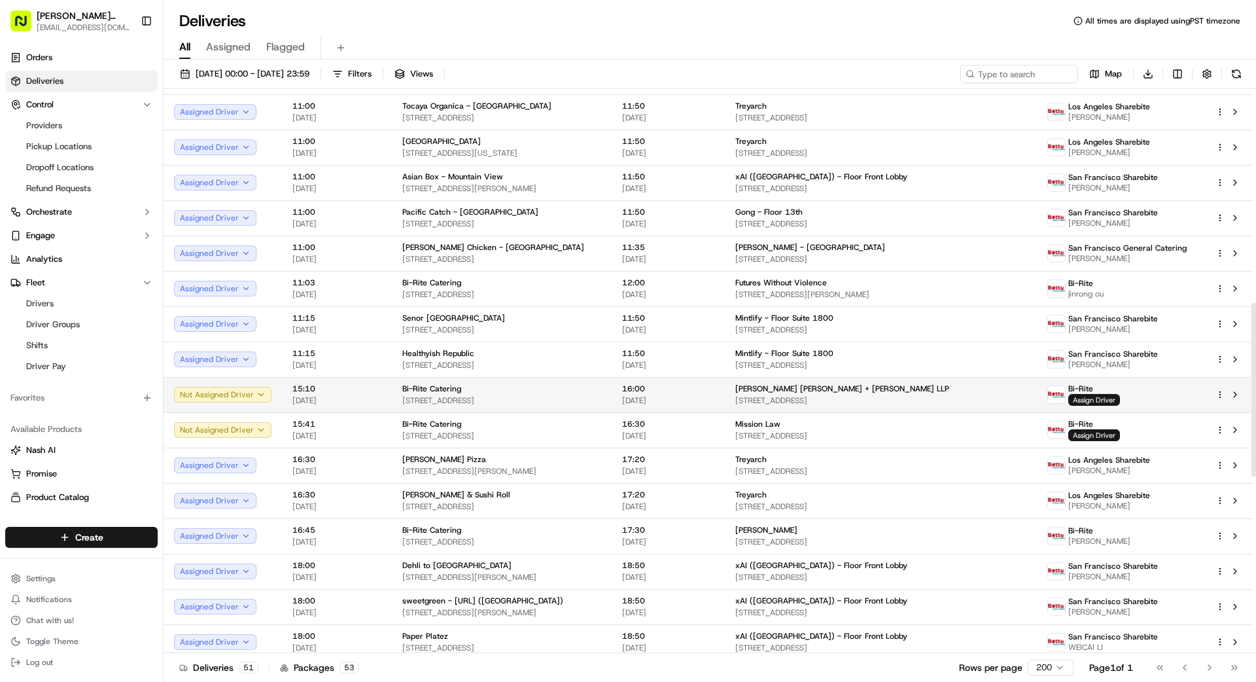
scroll to position [693, 0]
click at [787, 393] on div "[PERSON_NAME] [PERSON_NAME] + [PERSON_NAME] LLP [STREET_ADDRESS]" at bounding box center [880, 394] width 291 height 22
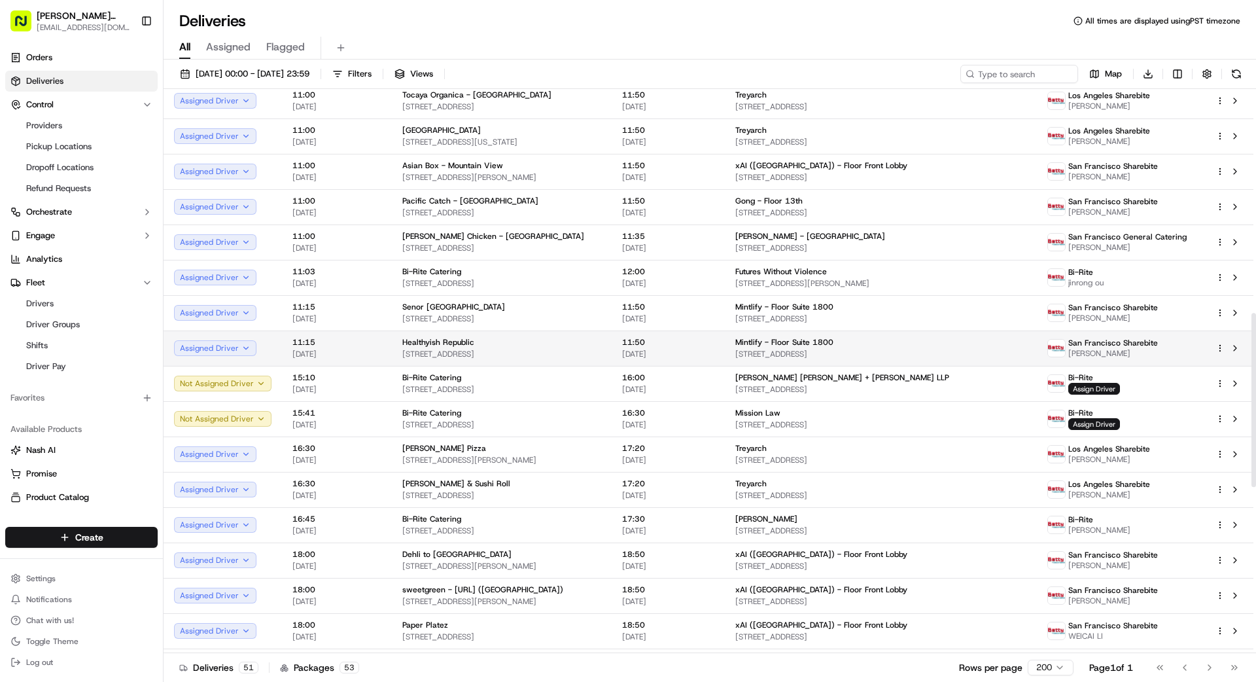
scroll to position [697, 0]
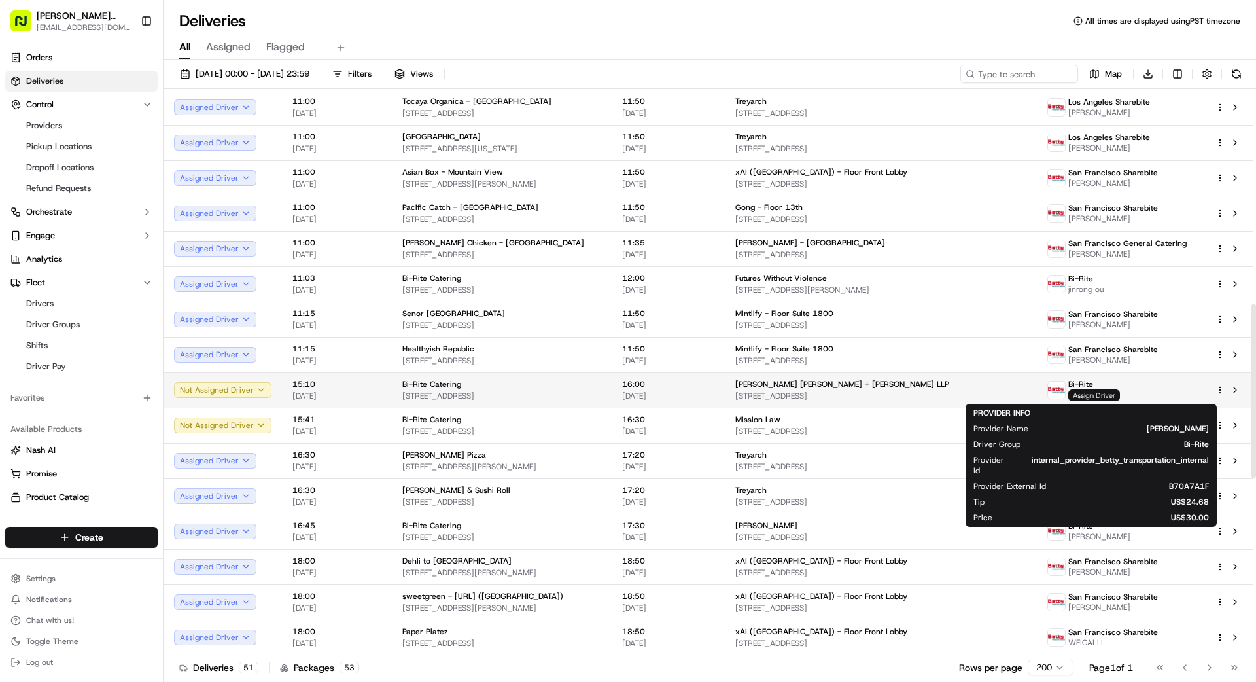
click at [1092, 392] on span "Assign Driver" at bounding box center [1094, 395] width 52 height 12
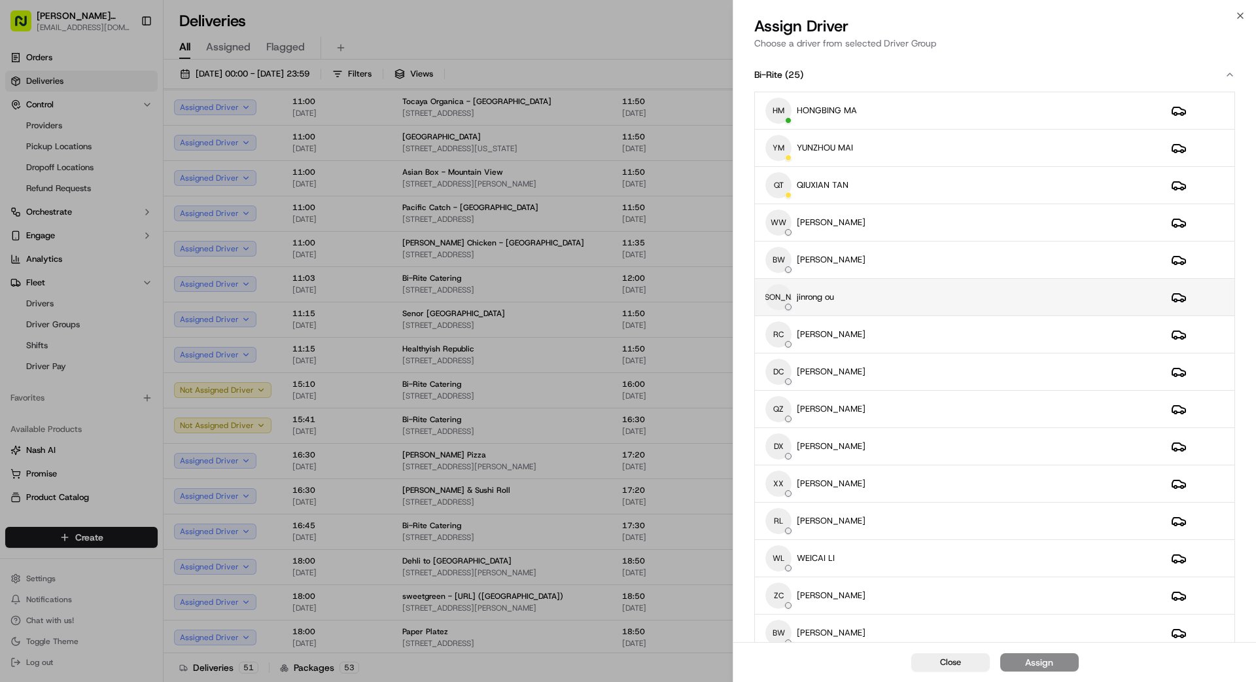
drag, startPoint x: 908, startPoint y: 303, endPoint x: 912, endPoint y: 309, distance: 7.1
click at [908, 303] on div "[PERSON_NAME] [PERSON_NAME] ou" at bounding box center [957, 297] width 385 height 26
click at [1045, 659] on div "Assign" at bounding box center [1039, 661] width 28 height 13
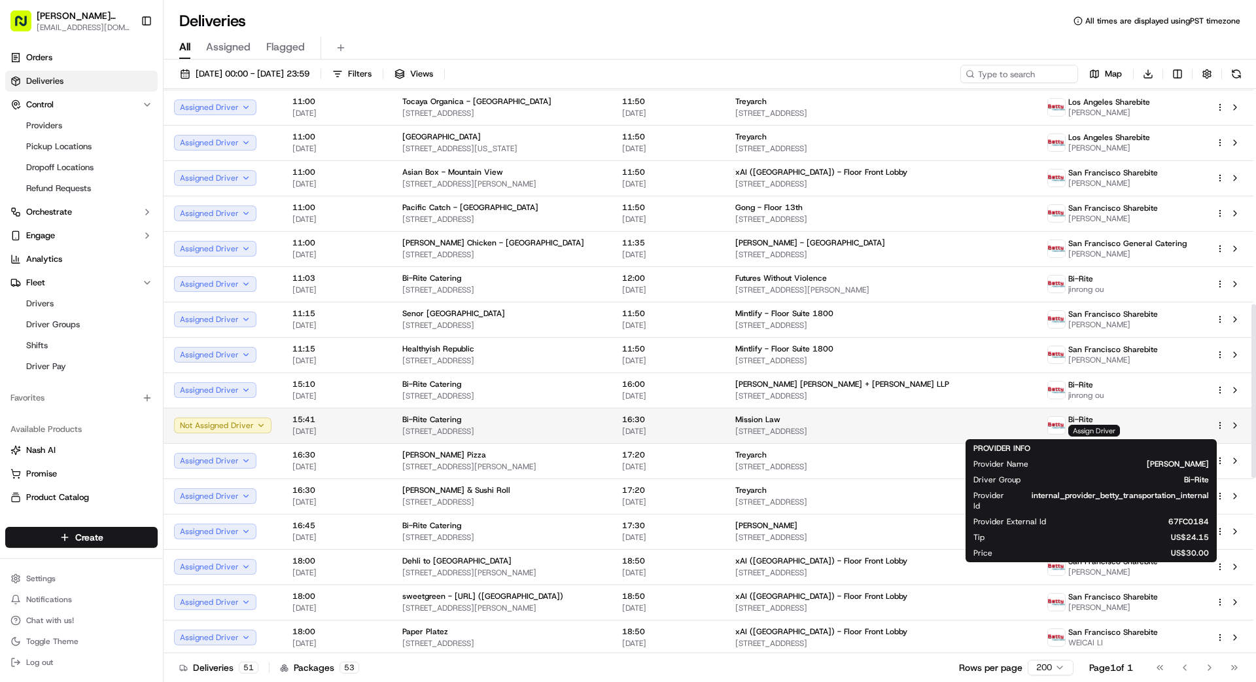
click at [1103, 429] on span "Assign Driver" at bounding box center [1094, 430] width 52 height 12
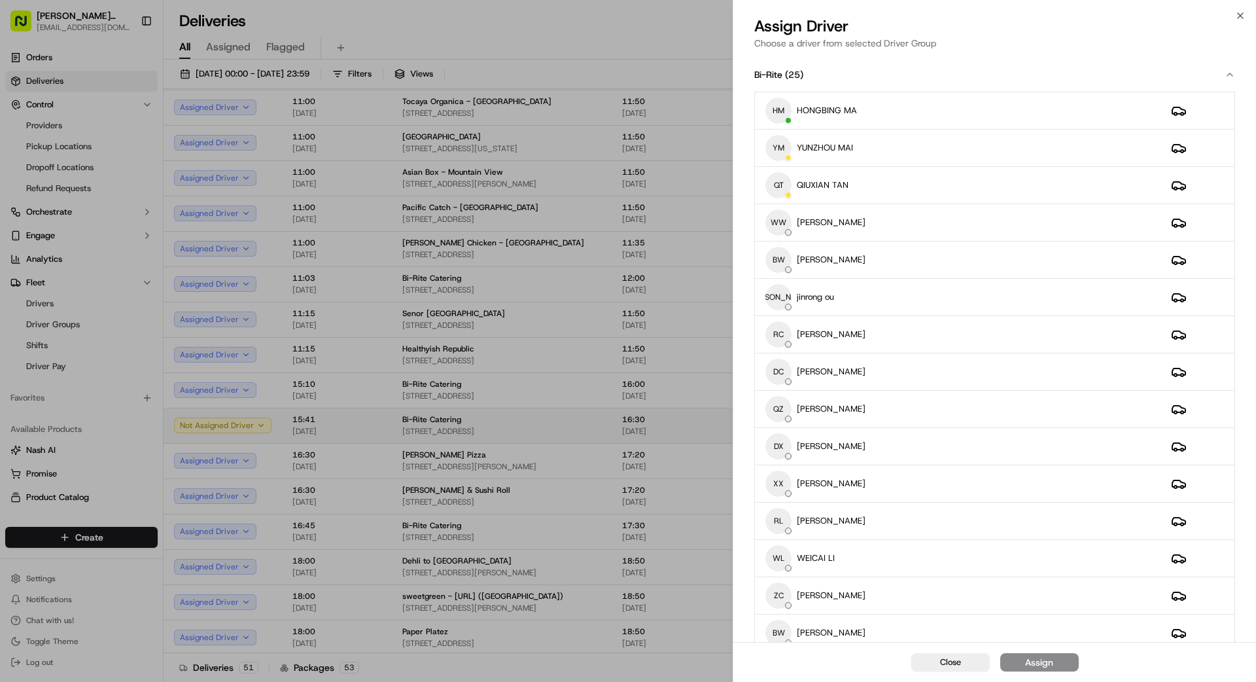
drag, startPoint x: 641, startPoint y: 417, endPoint x: 649, endPoint y: 423, distance: 9.8
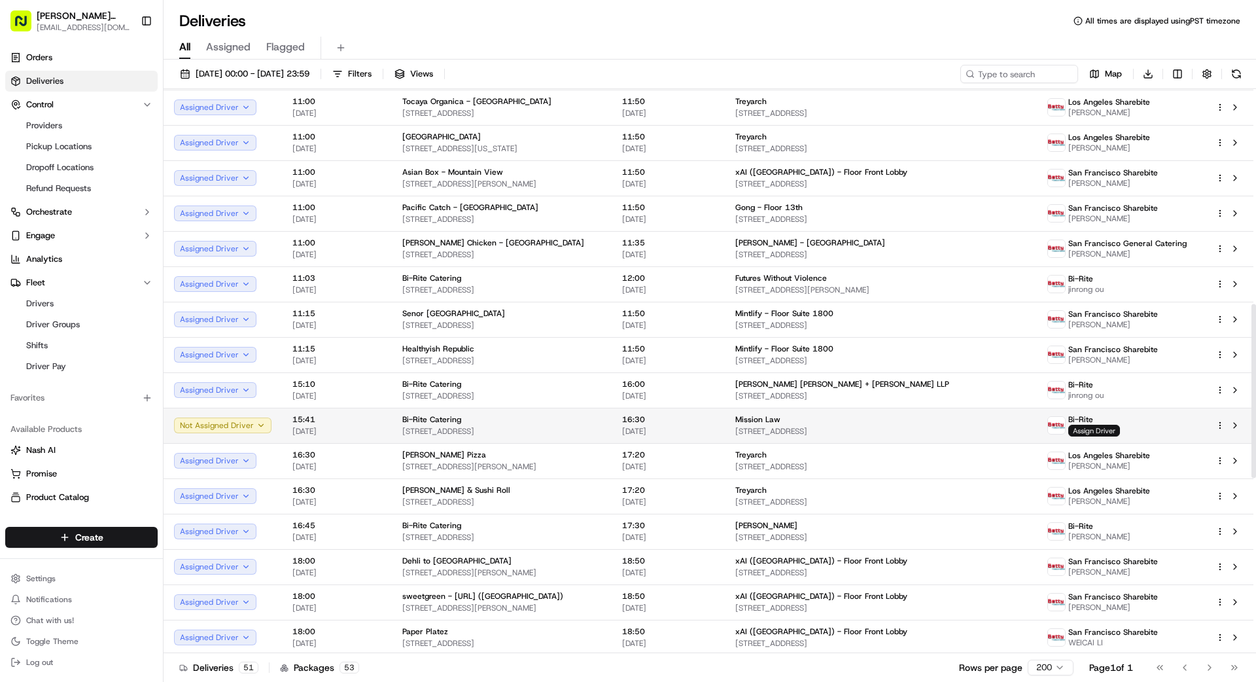
click at [1098, 429] on span "Assign Driver" at bounding box center [1094, 430] width 52 height 12
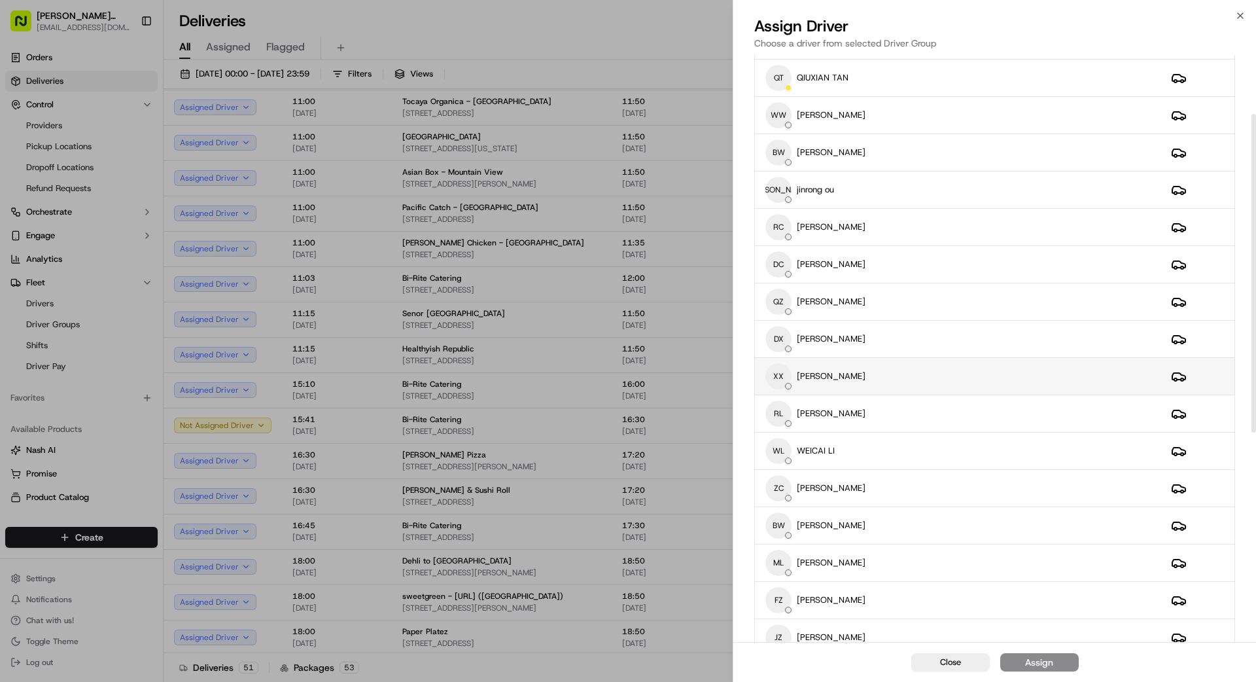
scroll to position [109, 0]
click at [952, 413] on div "RL [PERSON_NAME]" at bounding box center [957, 412] width 385 height 26
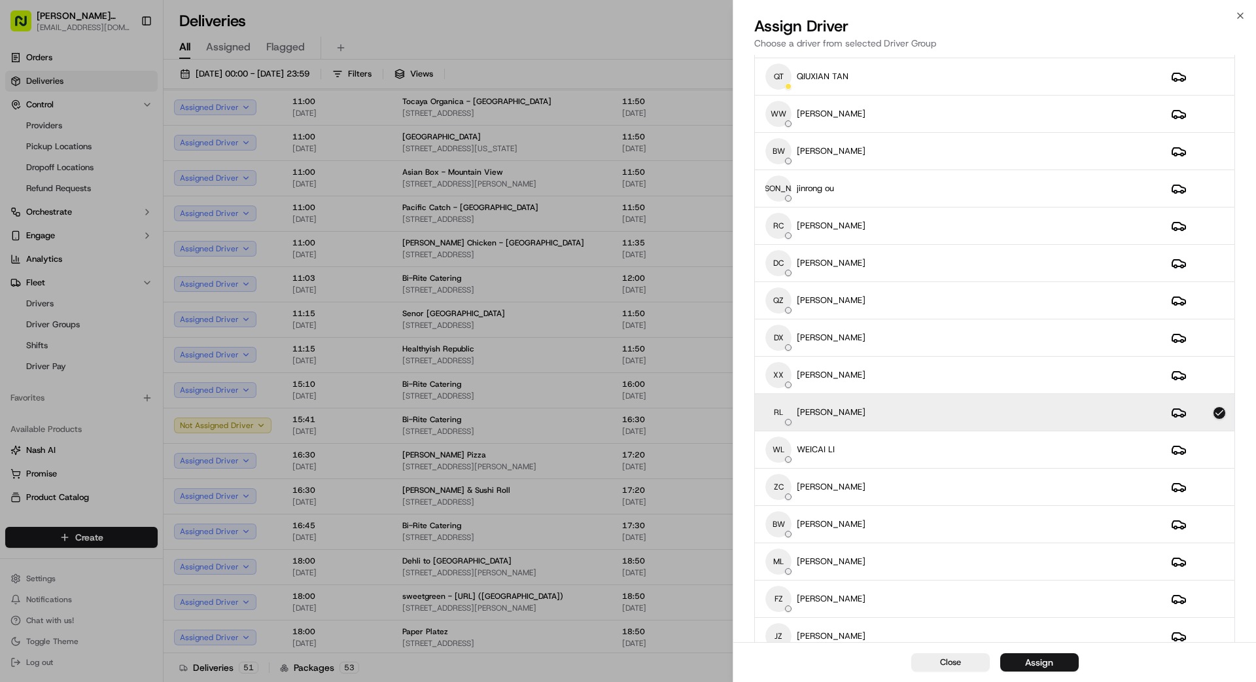
click at [1051, 659] on div "Assign" at bounding box center [1039, 661] width 28 height 13
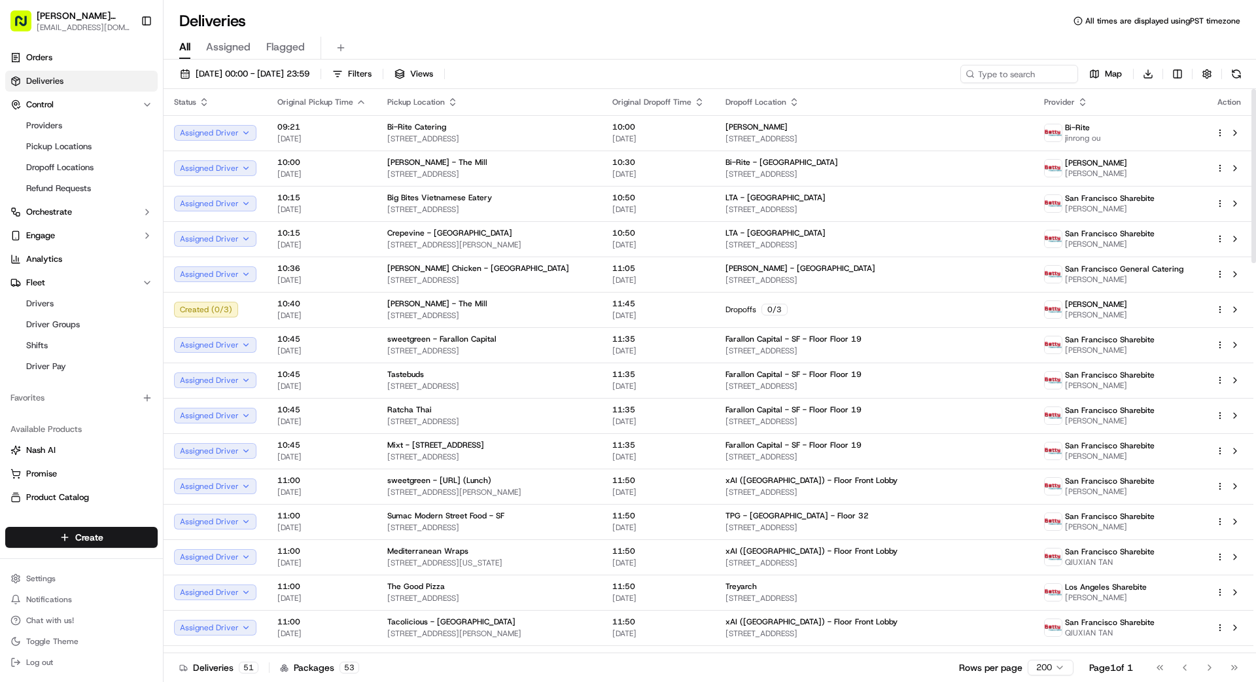
scroll to position [16, 0]
